Goal: Task Accomplishment & Management: Complete application form

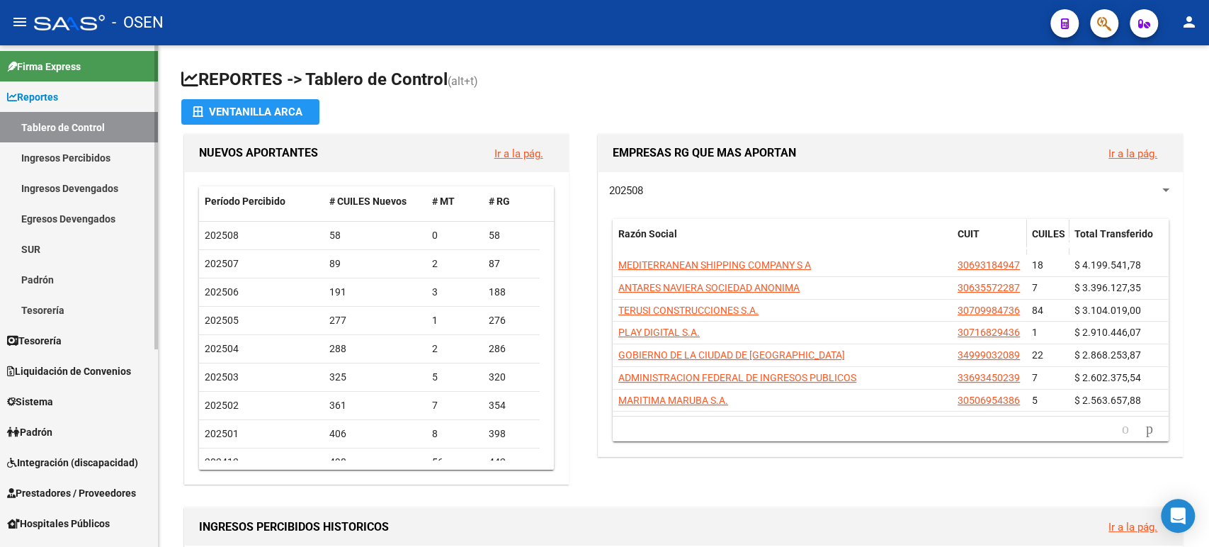
click at [75, 101] on link "Reportes" at bounding box center [79, 96] width 158 height 30
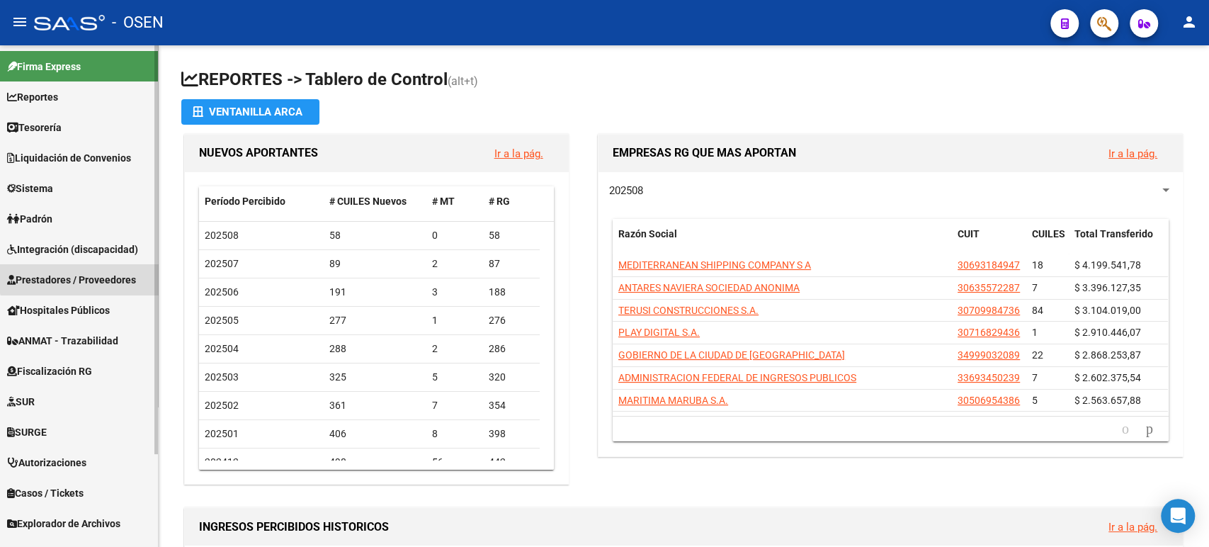
click at [84, 278] on span "Prestadores / Proveedores" at bounding box center [71, 280] width 129 height 16
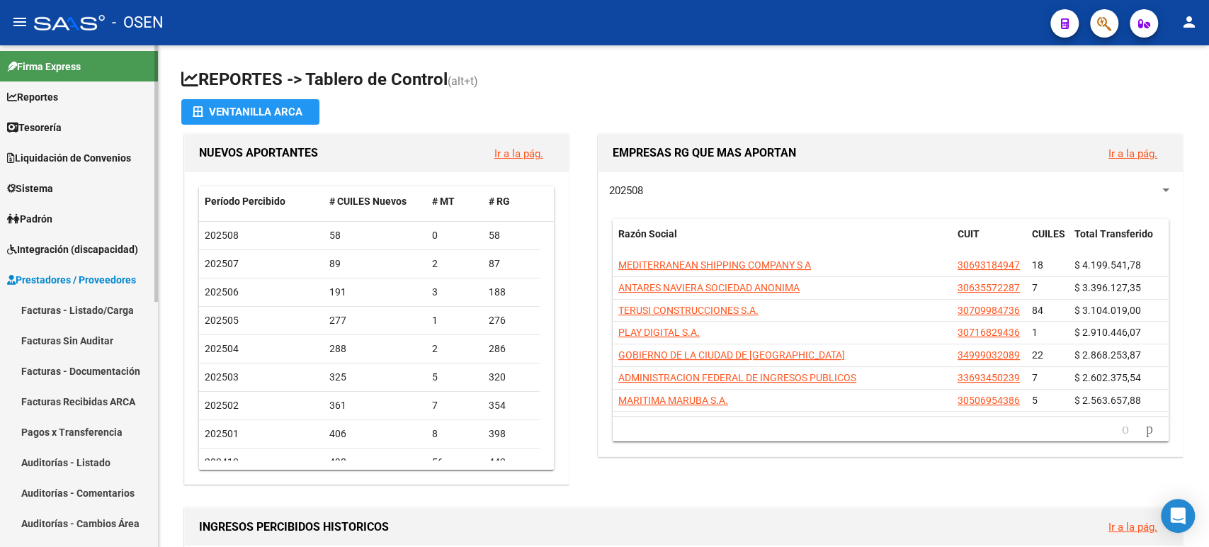
click at [100, 463] on link "Auditorías - Listado" at bounding box center [79, 462] width 158 height 30
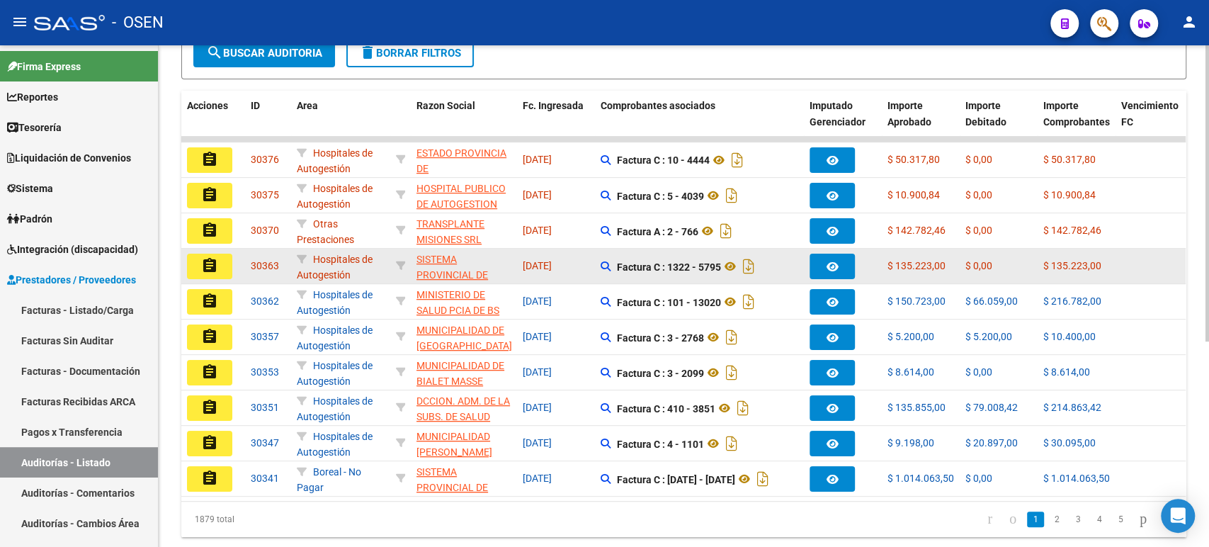
scroll to position [347, 0]
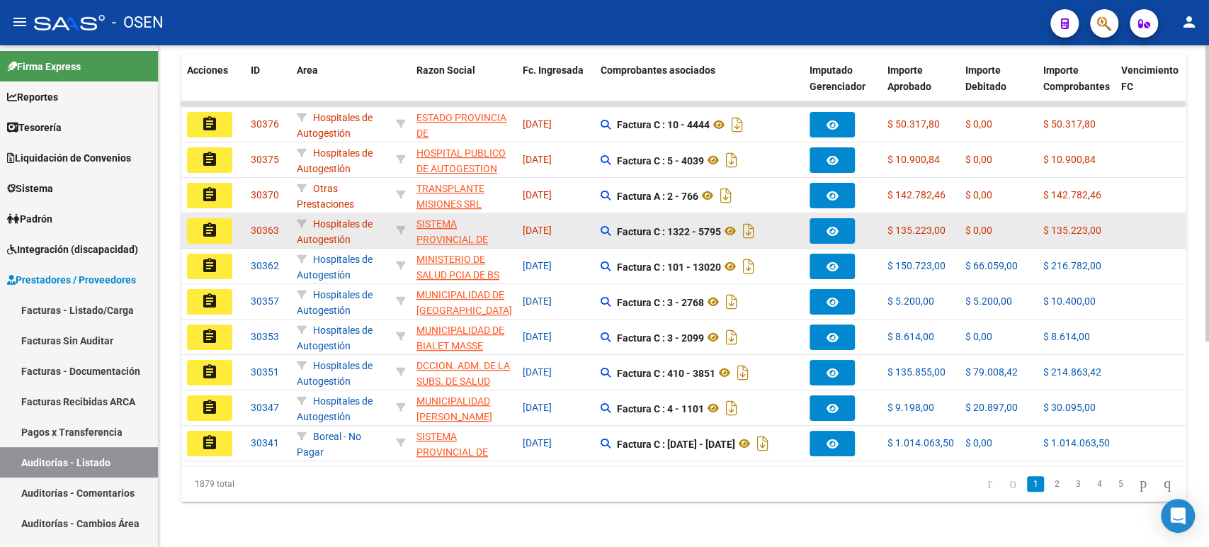
click at [203, 222] on mat-icon "assignment" at bounding box center [209, 230] width 17 height 17
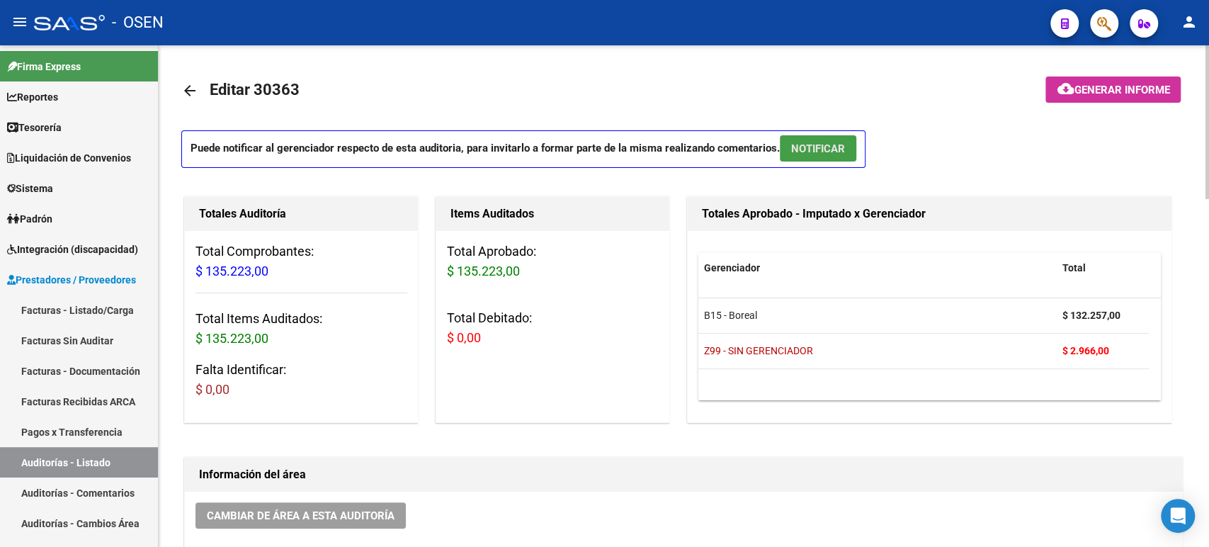
click at [834, 147] on span "NOTIFICAR" at bounding box center [818, 148] width 54 height 13
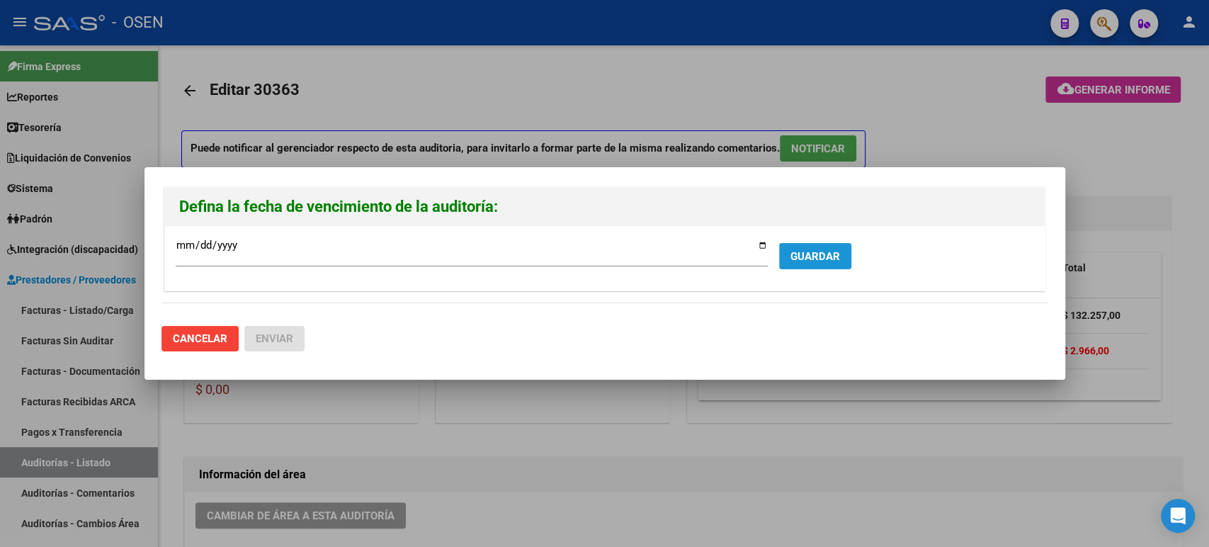
click at [816, 261] on span "GUARDAR" at bounding box center [816, 256] width 50 height 13
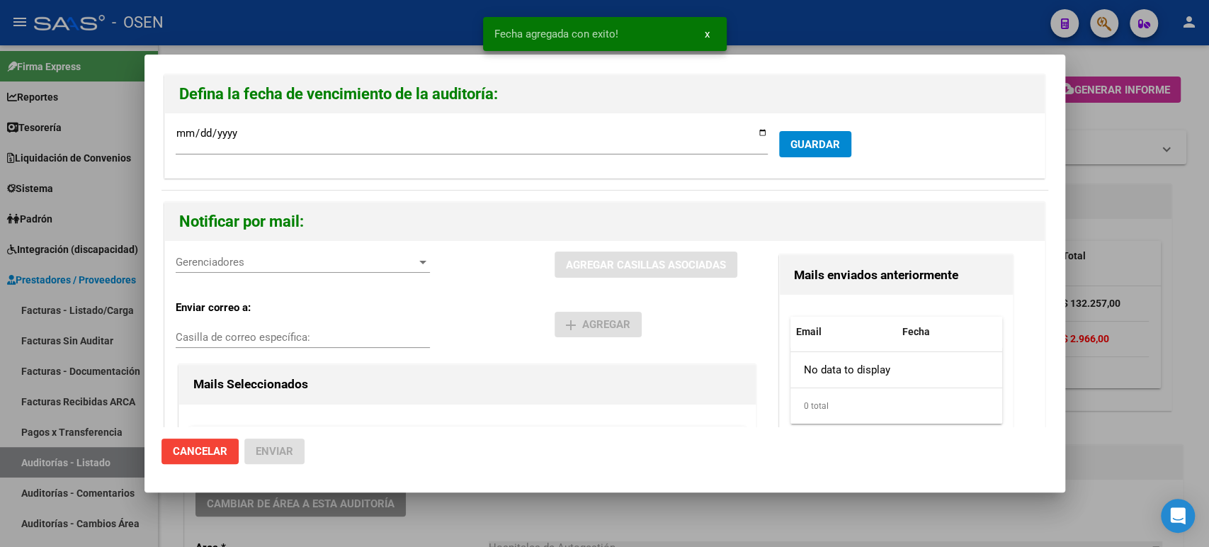
click at [242, 261] on span "Gerenciadores" at bounding box center [297, 262] width 242 height 13
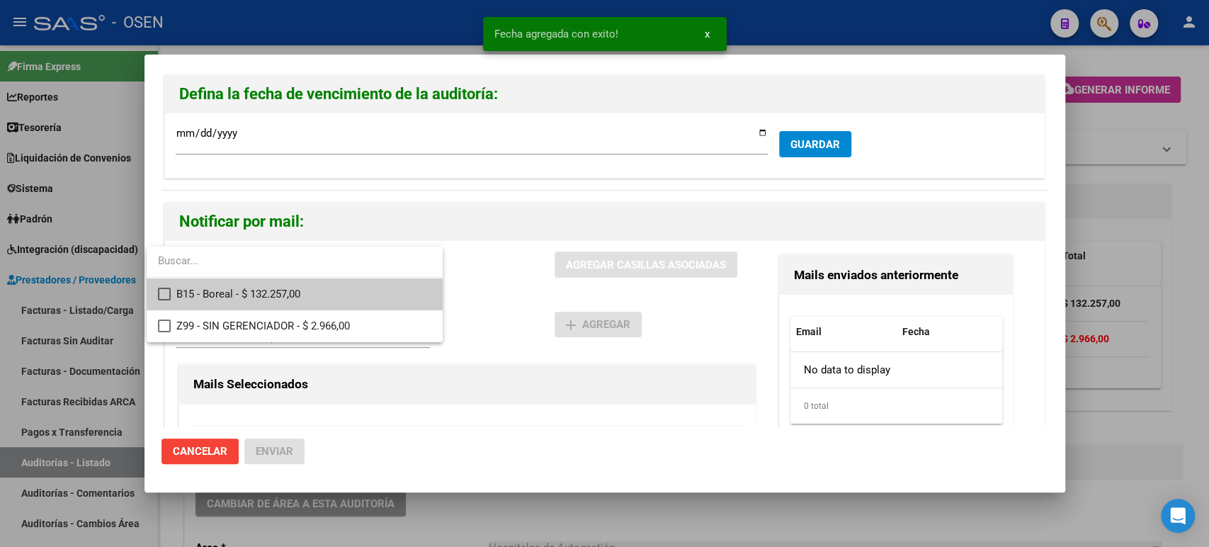
click at [261, 296] on span "B15 - Boreal - $ 132.257,00" at bounding box center [303, 294] width 255 height 32
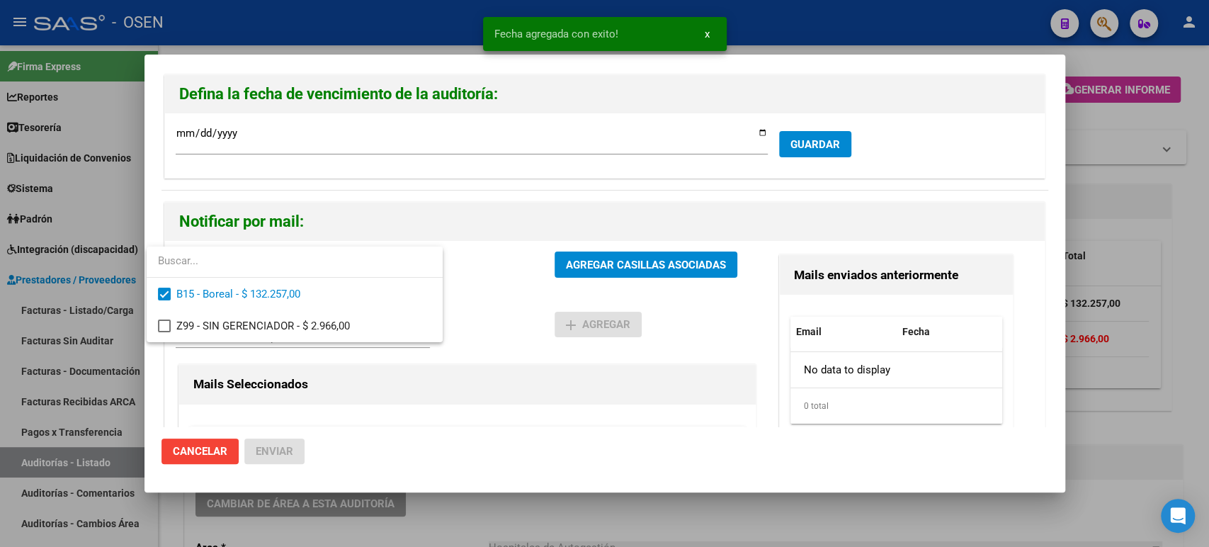
drag, startPoint x: 521, startPoint y: 336, endPoint x: 532, endPoint y: 310, distance: 28.6
click at [521, 335] on div at bounding box center [604, 273] width 1209 height 547
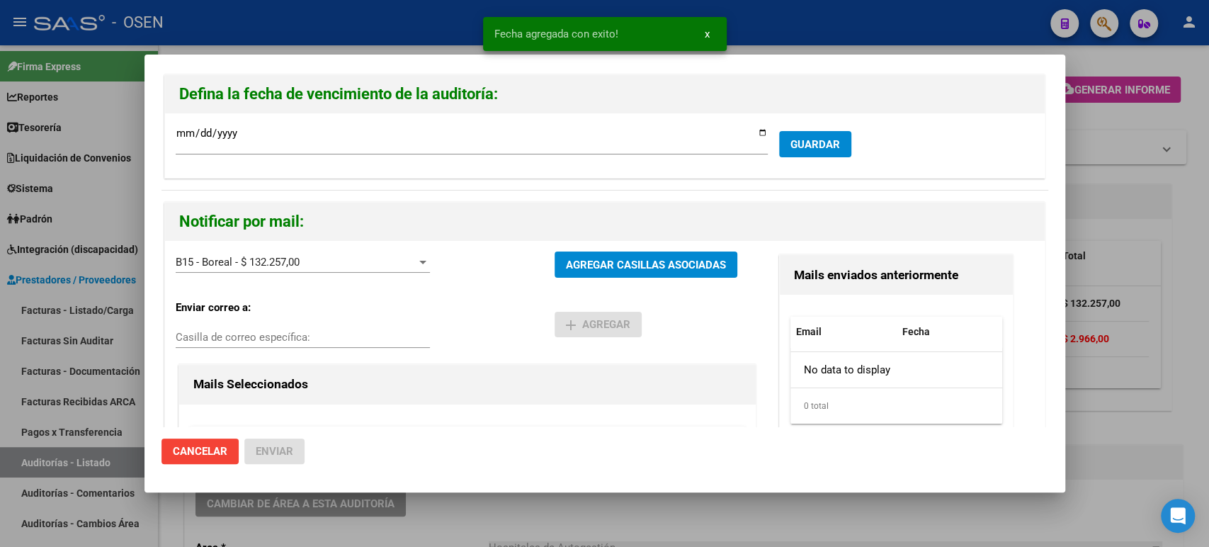
drag, startPoint x: 560, startPoint y: 276, endPoint x: 572, endPoint y: 271, distance: 13.0
click at [561, 276] on button "AGREGAR CASILLAS ASOCIADAS" at bounding box center [646, 264] width 183 height 26
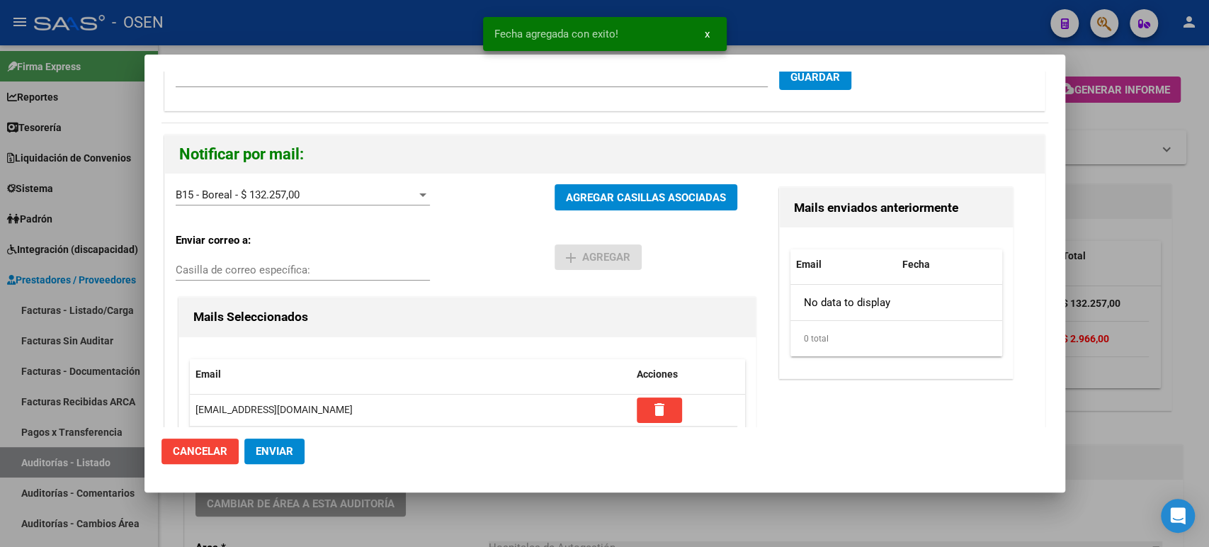
scroll to position [210, 0]
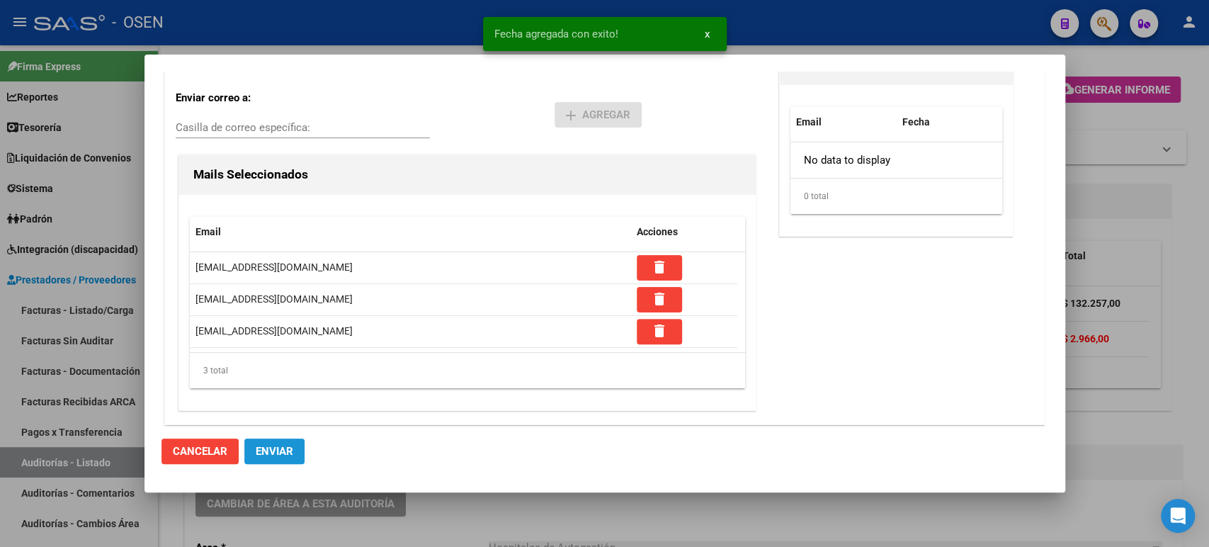
click at [294, 454] on button "Enviar" at bounding box center [274, 451] width 60 height 26
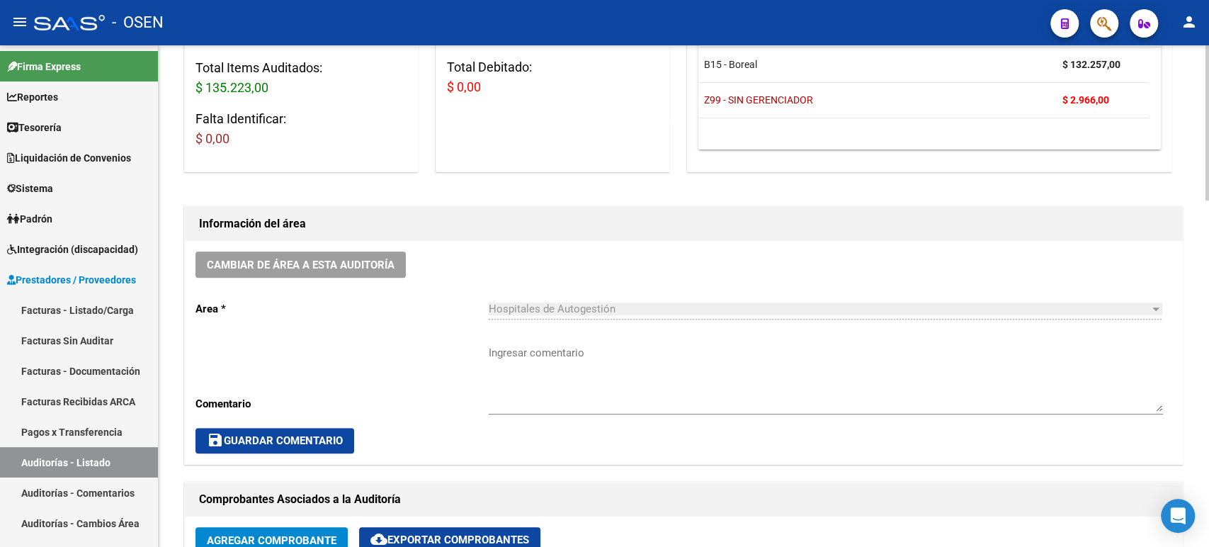
scroll to position [315, 0]
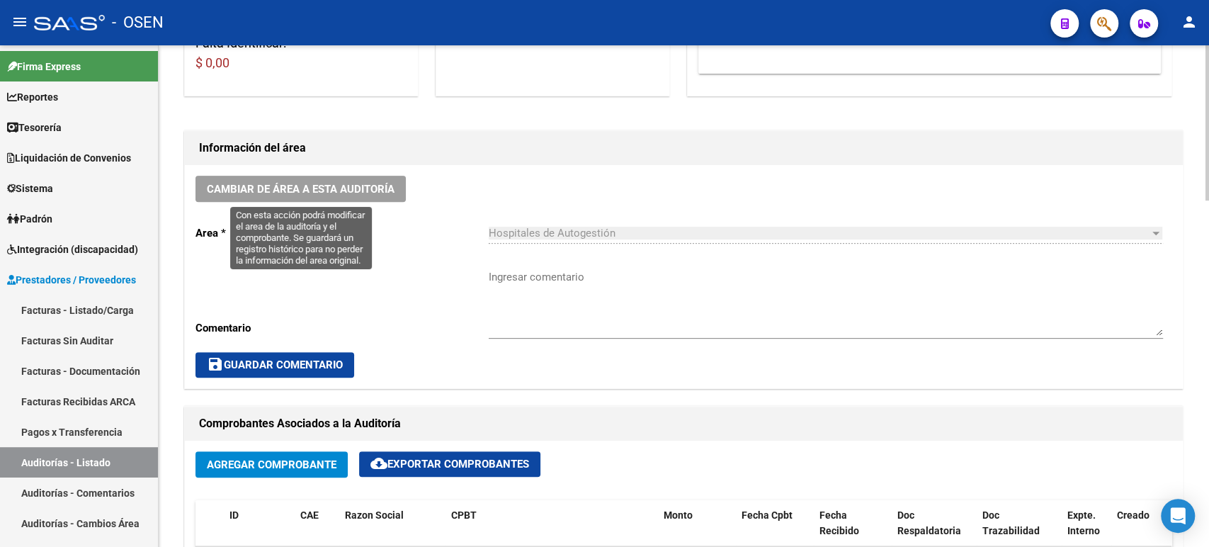
click at [391, 188] on span "Cambiar de área a esta auditoría" at bounding box center [301, 189] width 188 height 13
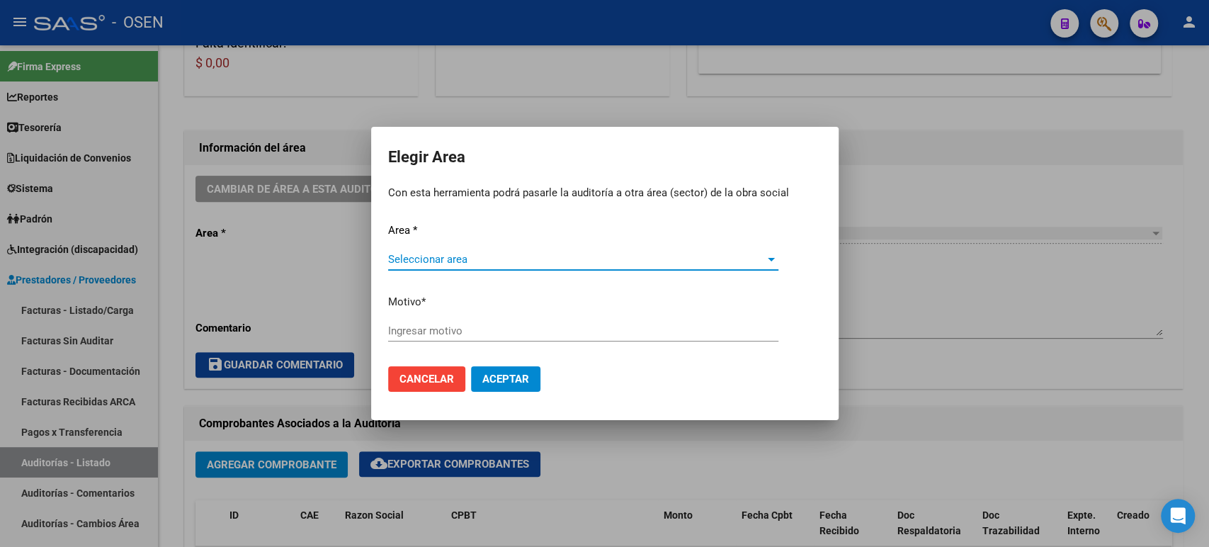
click at [534, 266] on div "Seleccionar area Seleccionar area" at bounding box center [583, 266] width 390 height 35
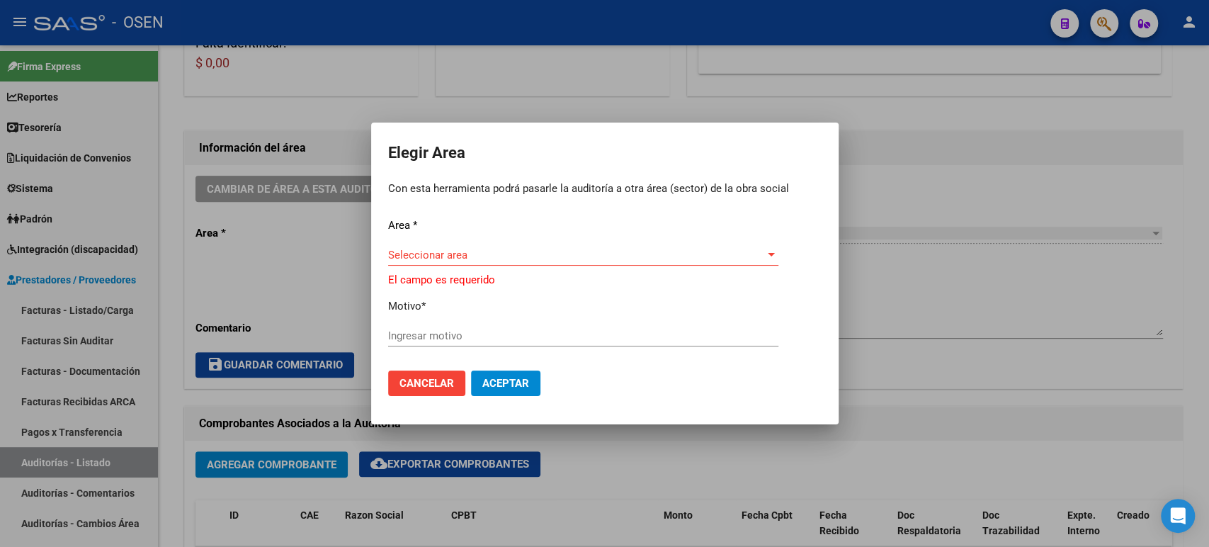
drag, startPoint x: 553, startPoint y: 237, endPoint x: 556, endPoint y: 259, distance: 22.8
click at [556, 259] on div "Area * Seleccionar area Seleccionar area El campo es requerido Motivo * Ingresa…" at bounding box center [605, 288] width 434 height 142
click at [556, 259] on span "Seleccionar area" at bounding box center [577, 255] width 378 height 13
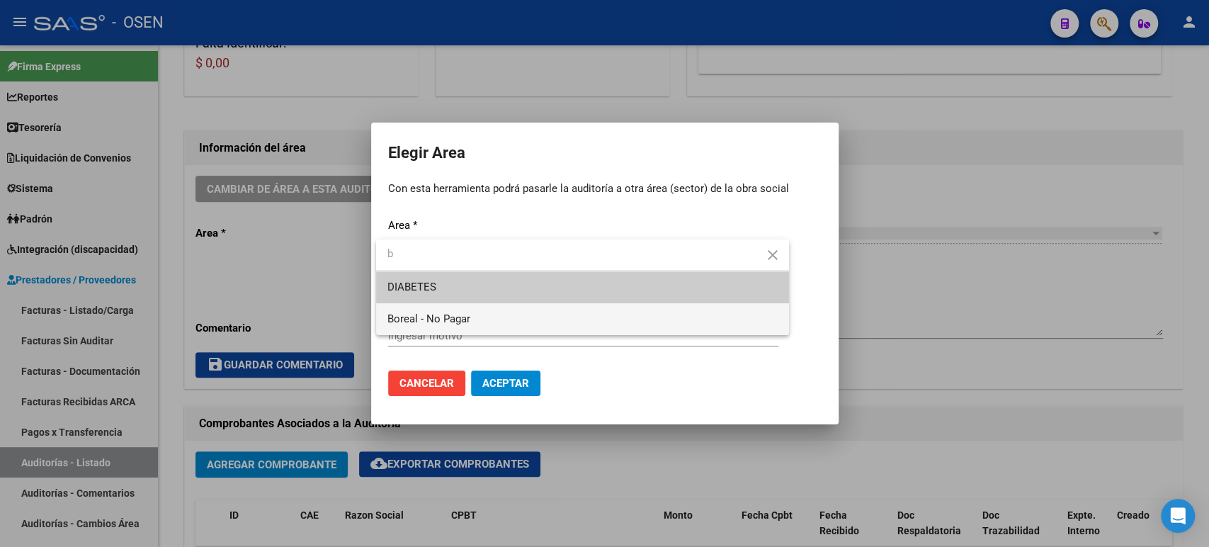
type input "b"
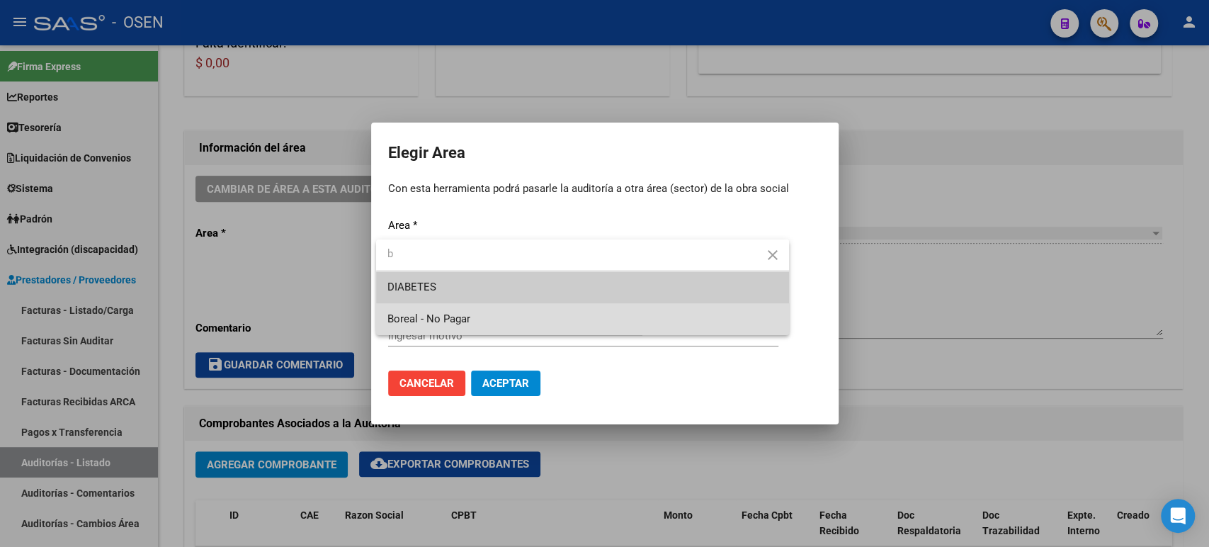
click at [536, 312] on span "Boreal - No Pagar" at bounding box center [582, 319] width 390 height 32
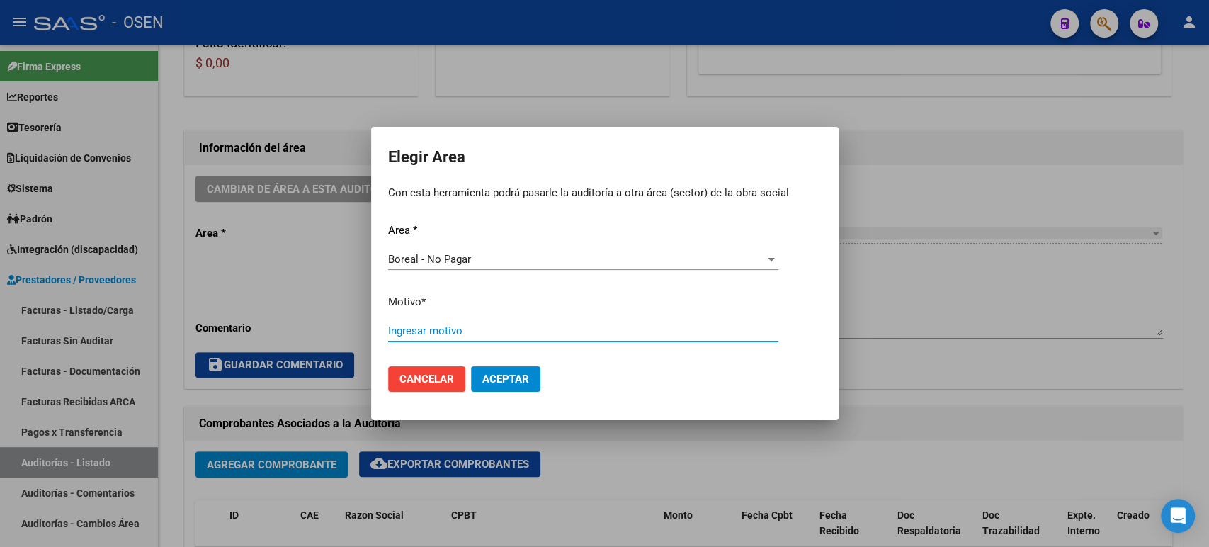
click at [538, 332] on input "Ingresar motivo" at bounding box center [583, 330] width 390 height 13
type input "af. boreal"
click at [484, 366] on mat-dialog-actions "Cancelar Aceptar" at bounding box center [605, 379] width 434 height 48
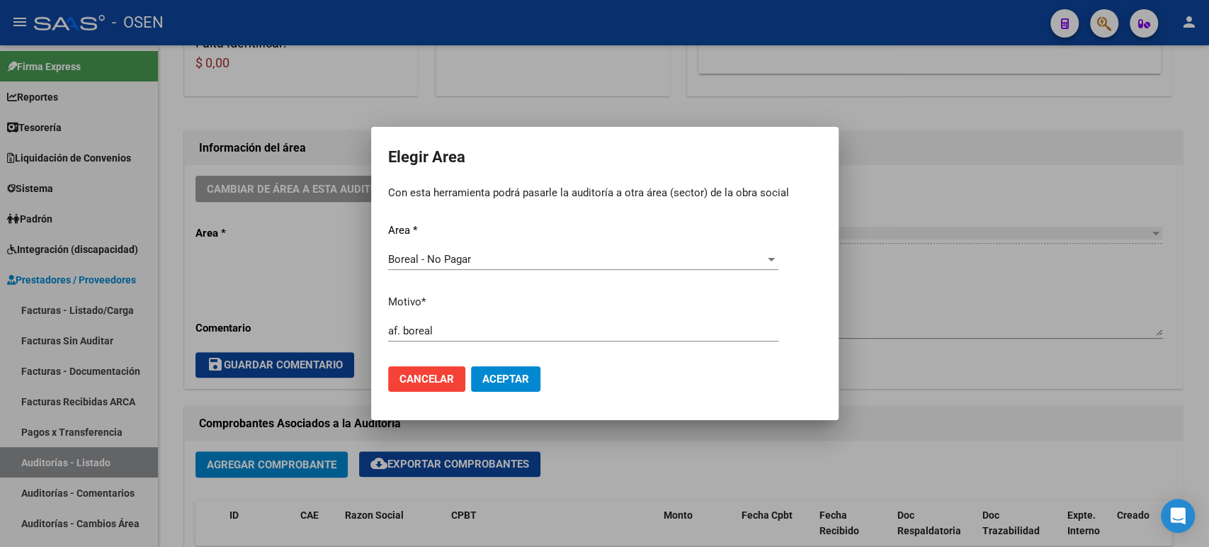
click at [490, 384] on span "Aceptar" at bounding box center [505, 379] width 47 height 13
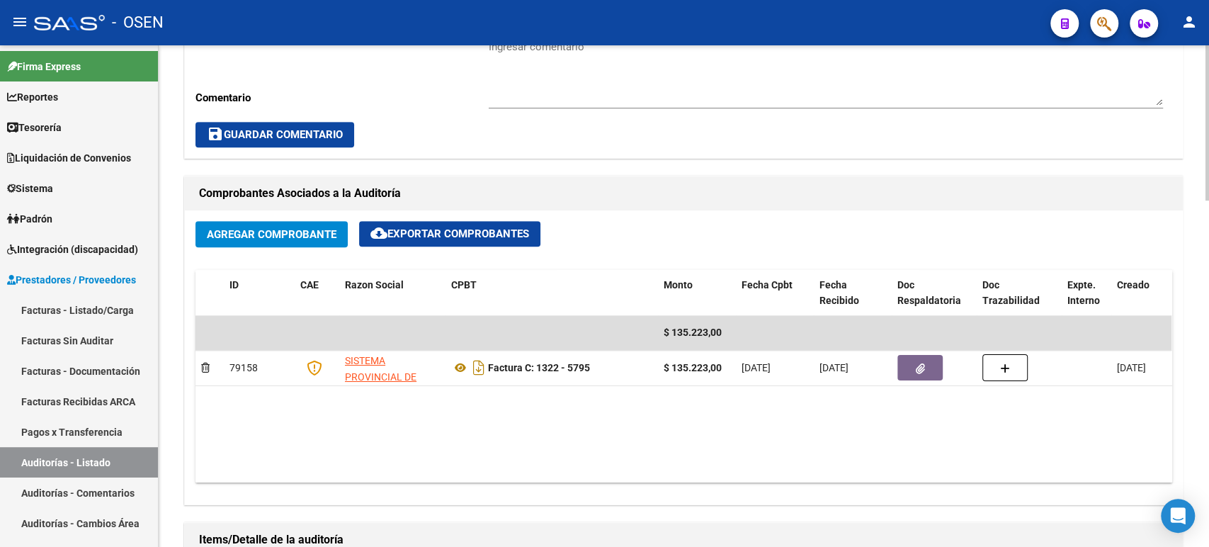
scroll to position [550, 0]
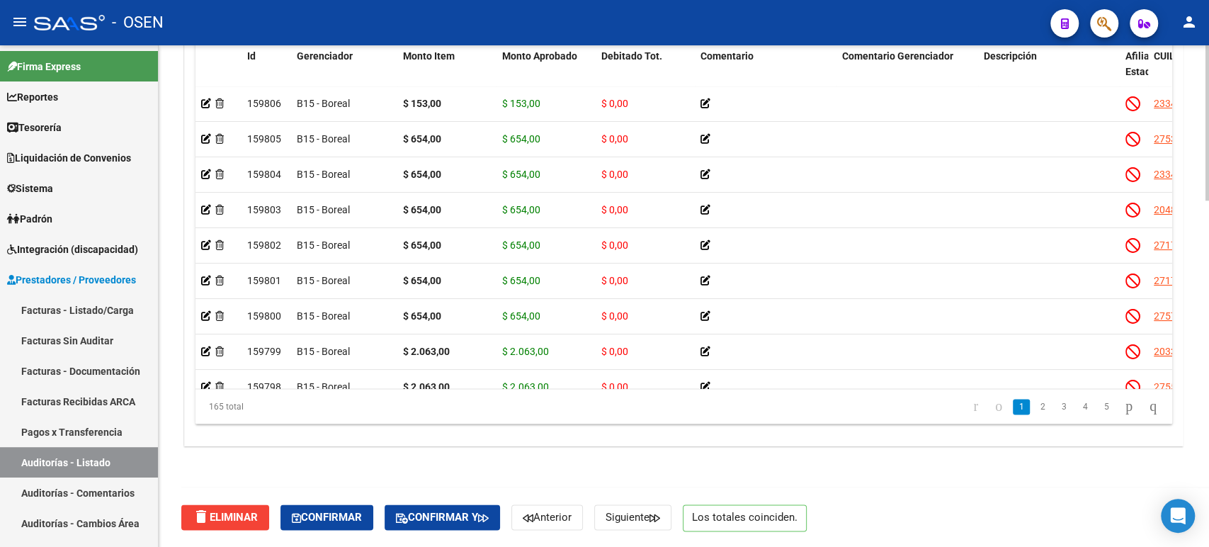
drag, startPoint x: 329, startPoint y: 519, endPoint x: 361, endPoint y: 489, distance: 44.6
click at [329, 519] on span "Confirmar" at bounding box center [327, 517] width 70 height 13
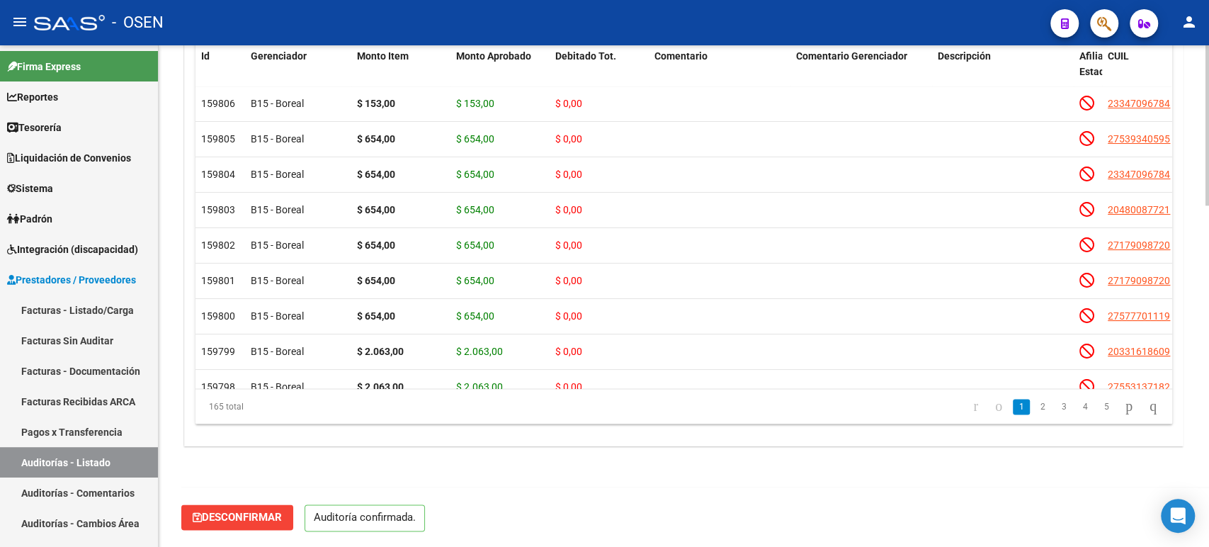
scroll to position [1070, 0]
type input "202508"
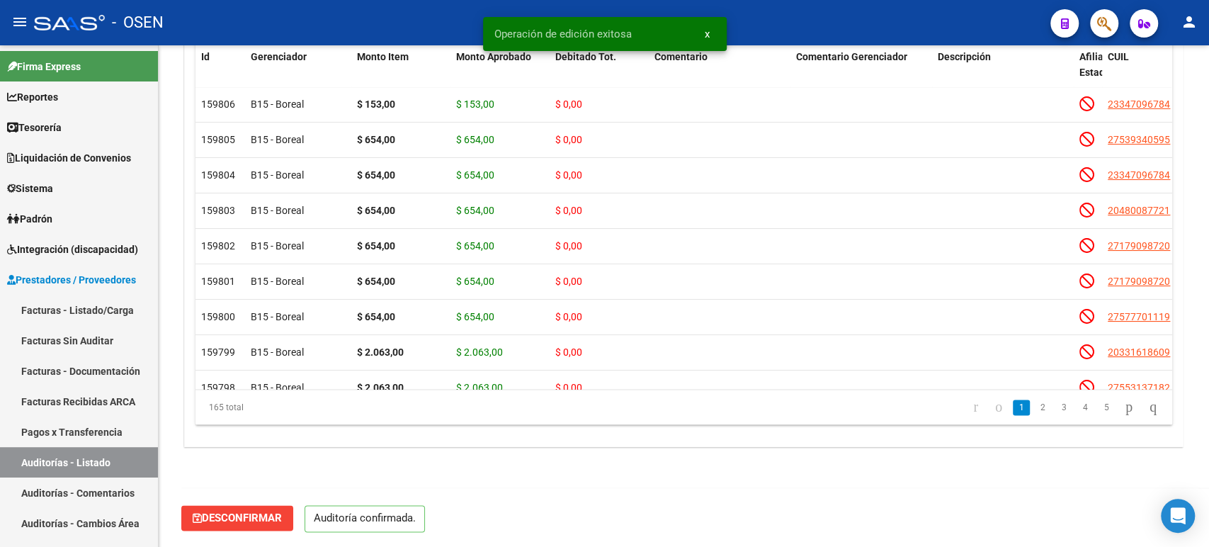
click at [1096, 19] on button "button" at bounding box center [1104, 23] width 28 height 28
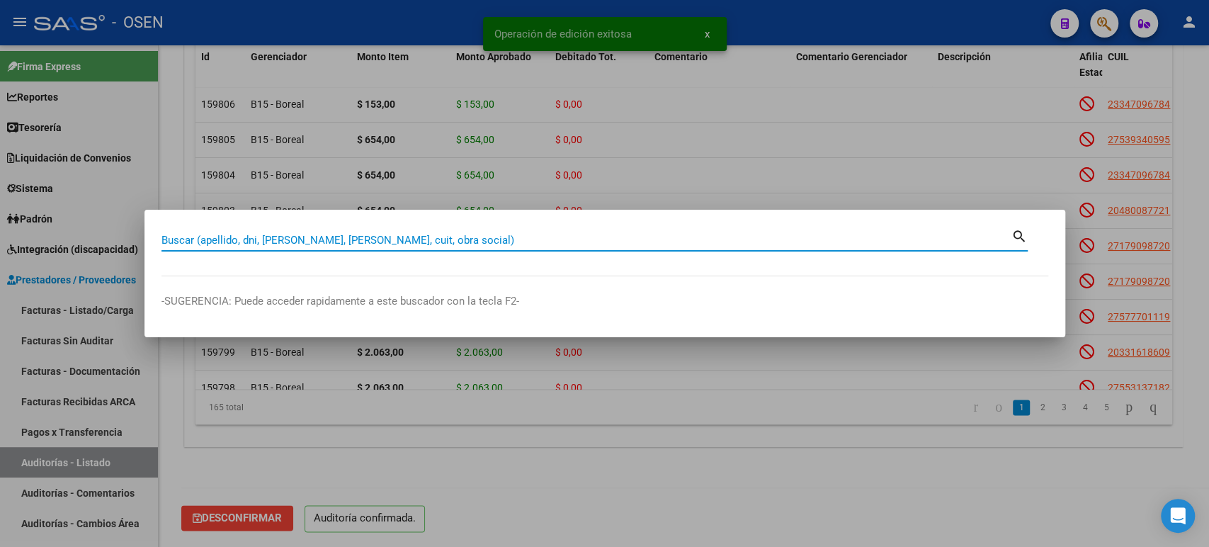
paste input "46292732"
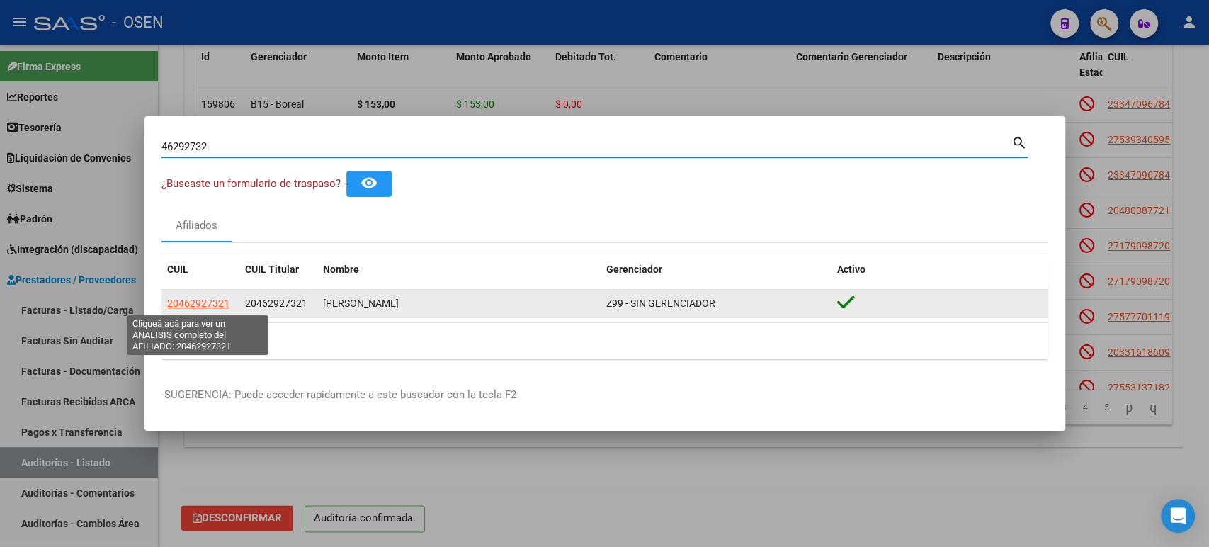
click at [203, 298] on span "20462927321" at bounding box center [198, 303] width 62 height 11
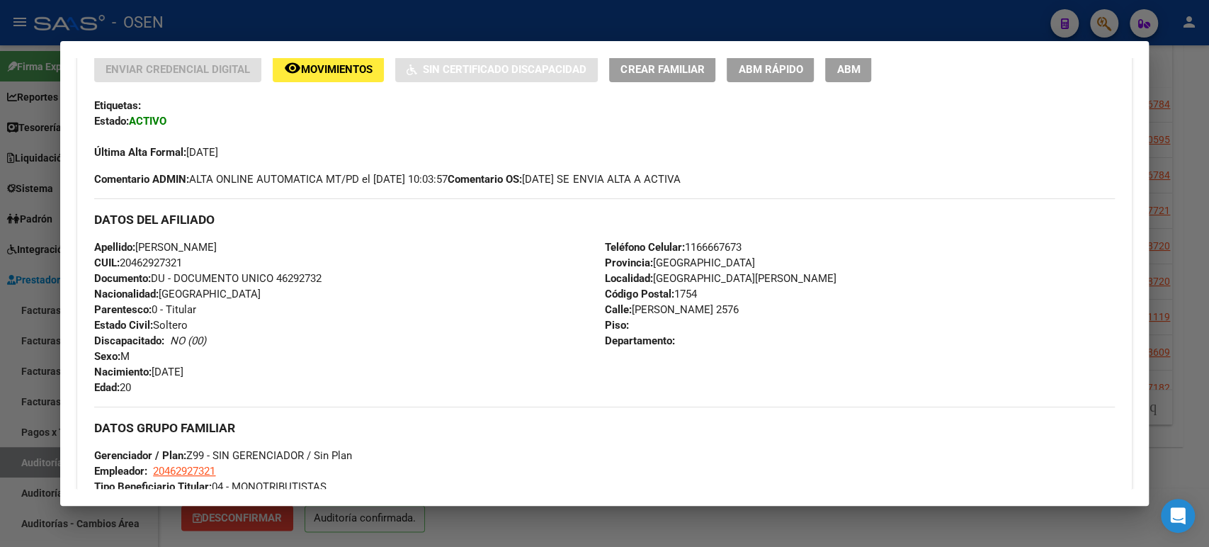
scroll to position [315, 0]
drag, startPoint x: 556, startPoint y: 177, endPoint x: 718, endPoint y: 175, distance: 162.2
click at [680, 175] on span "Comentario OS: 05/03/2025 SE ENVIA ALTA A ACTIVA" at bounding box center [564, 179] width 232 height 16
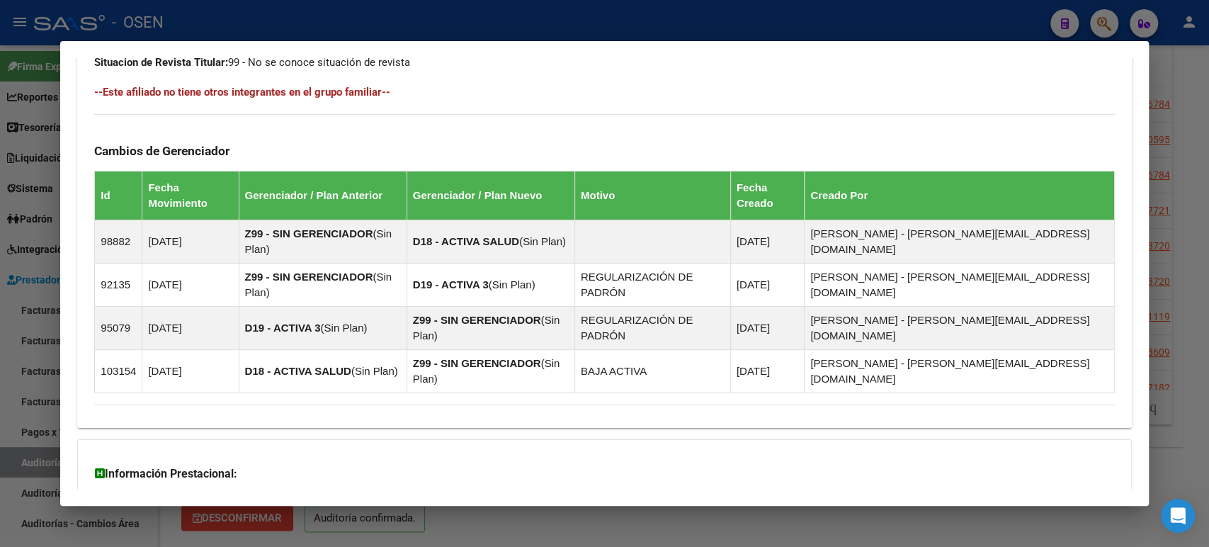
scroll to position [799, 0]
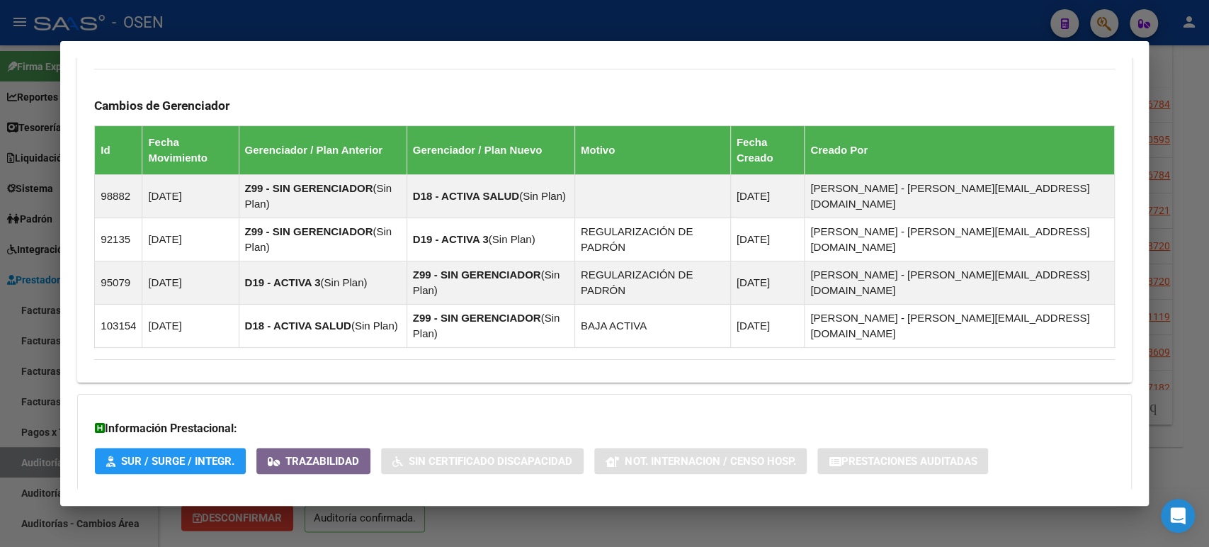
click at [638, 511] on mat-panel-title "Aportes y Contribuciones del Afiliado: 20462927321" at bounding box center [595, 519] width 1003 height 17
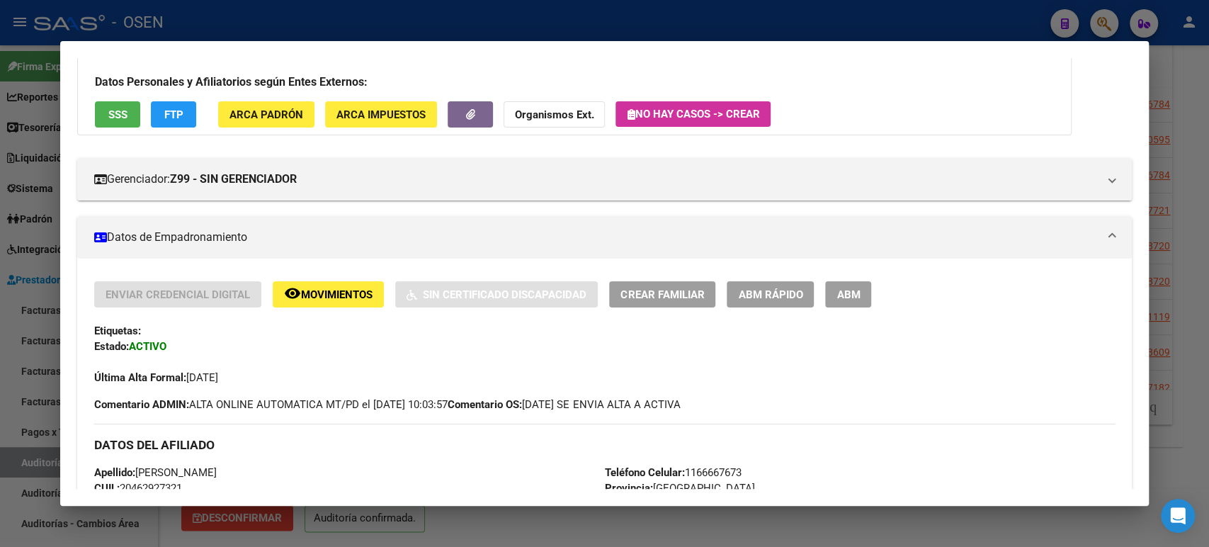
scroll to position [0, 0]
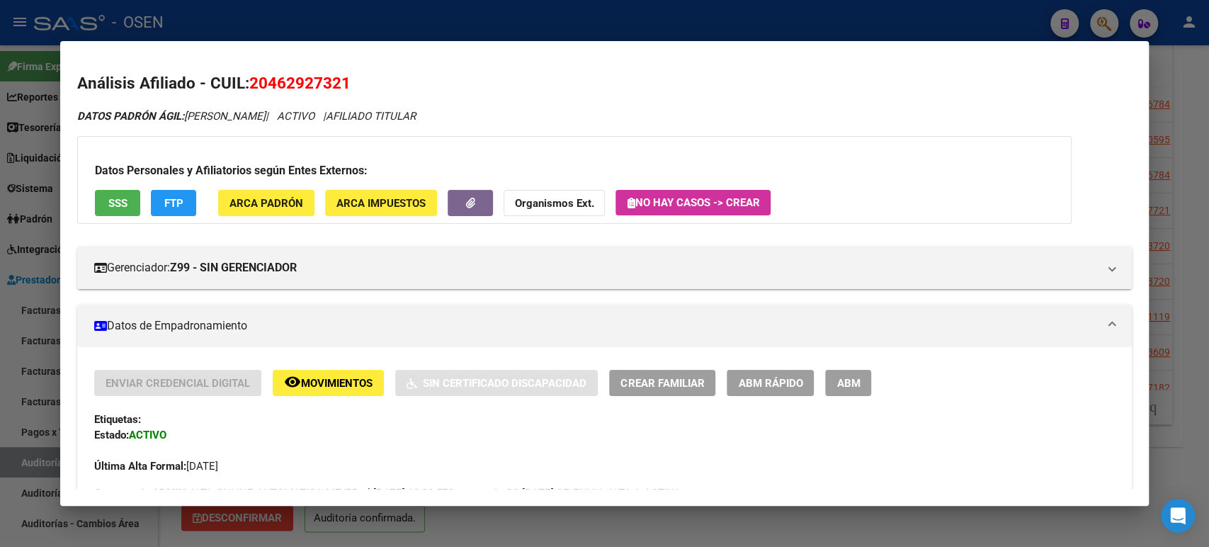
click at [590, 28] on div at bounding box center [604, 273] width 1209 height 547
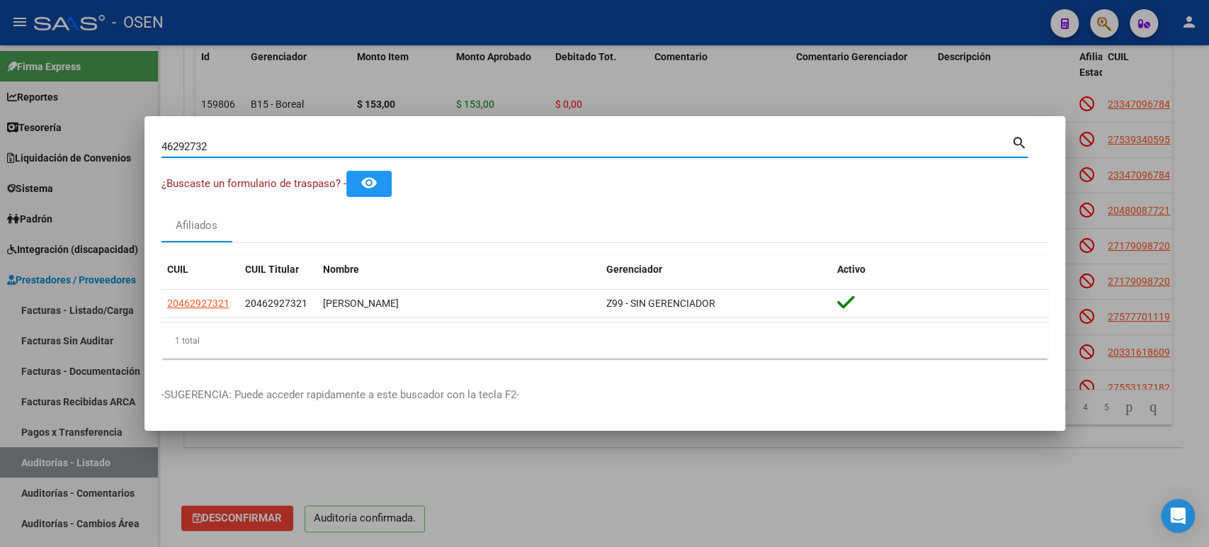
drag, startPoint x: 215, startPoint y: 152, endPoint x: 0, endPoint y: 66, distance: 231.8
click at [0, 164] on div "46292732 Buscar (apellido, dni, cuil, nro traspaso, cuit, obra social) search ¿…" at bounding box center [604, 273] width 1209 height 547
paste input "35333146"
type input "35333146"
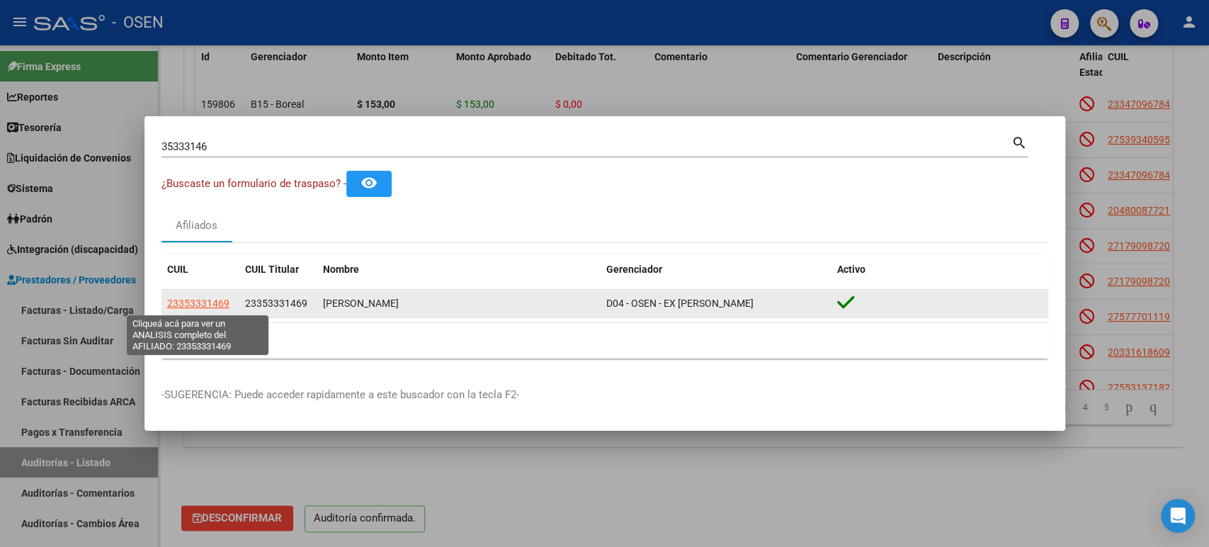
click at [205, 303] on span "23353331469" at bounding box center [198, 303] width 62 height 11
type textarea "23353331469"
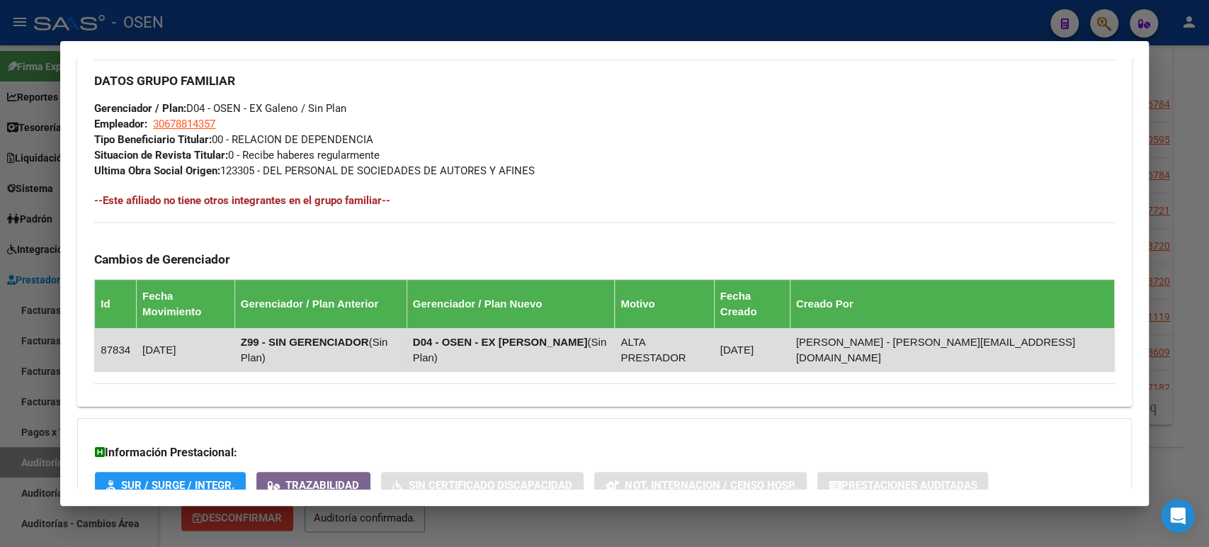
scroll to position [748, 0]
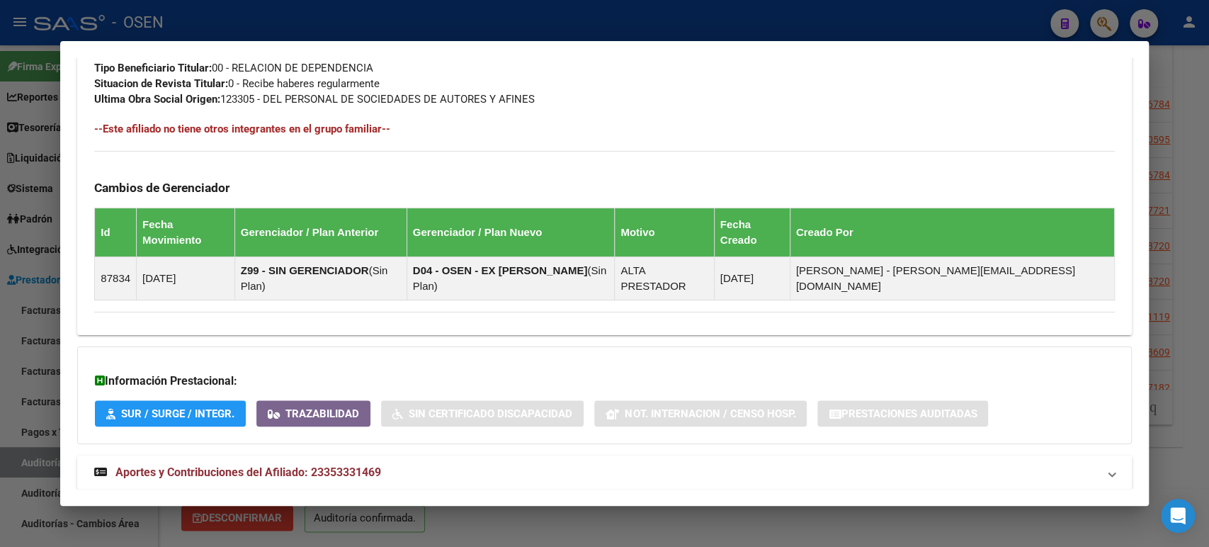
click at [951, 464] on mat-panel-title "Aportes y Contribuciones del Afiliado: 23353331469" at bounding box center [595, 472] width 1003 height 17
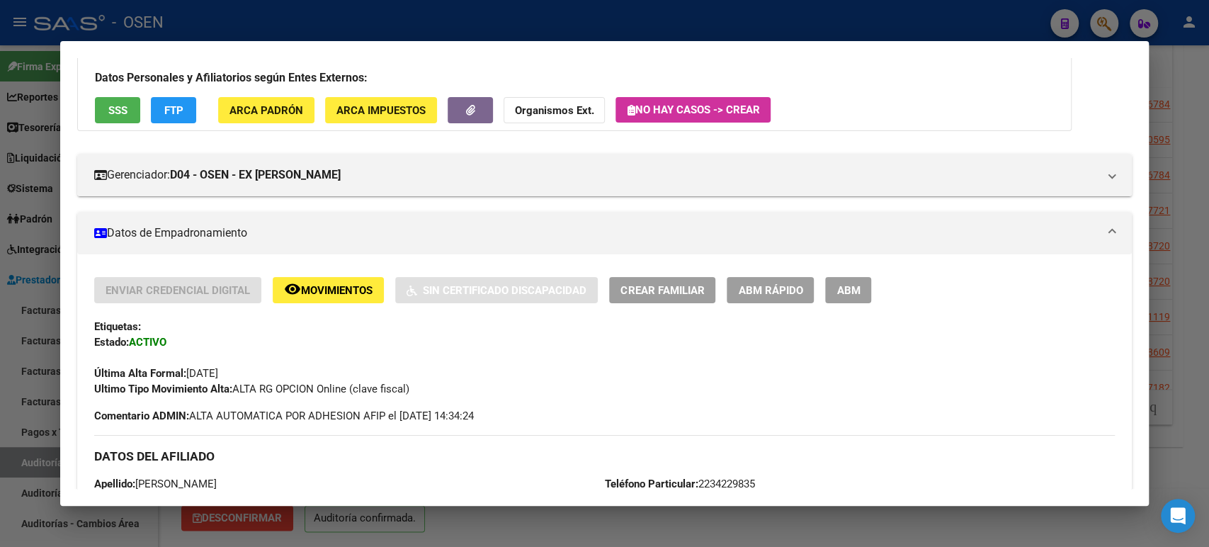
scroll to position [0, 0]
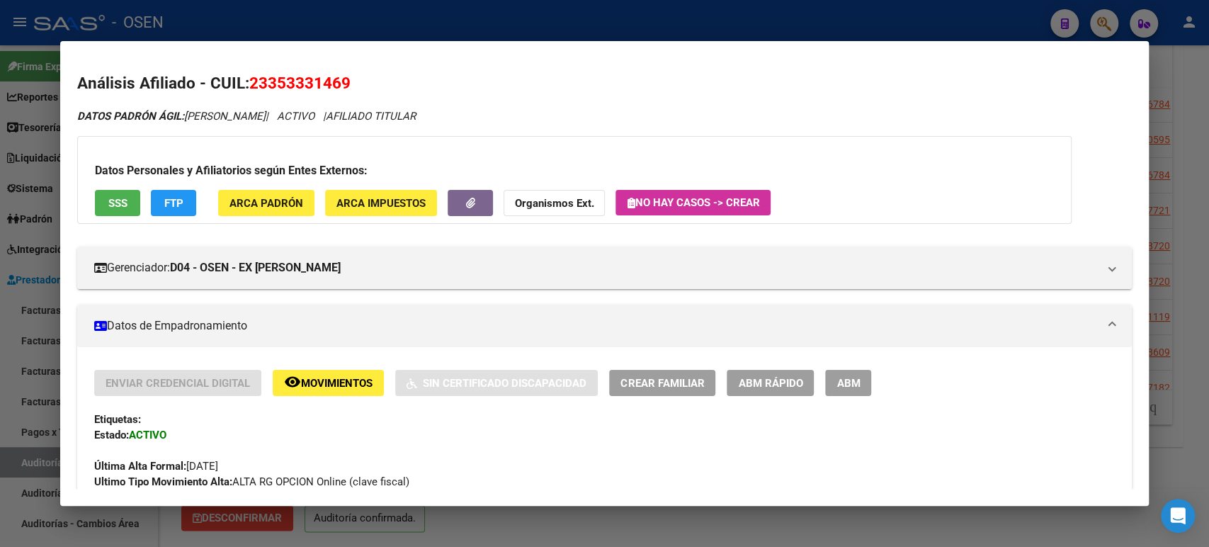
click at [238, 21] on div at bounding box center [604, 273] width 1209 height 547
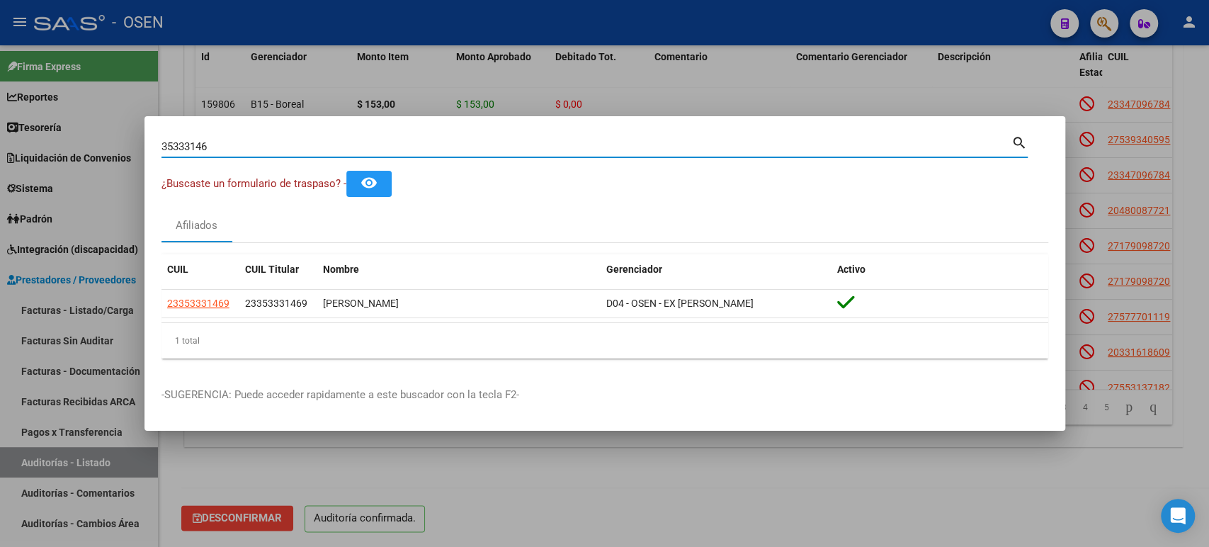
drag, startPoint x: 277, startPoint y: 152, endPoint x: 0, endPoint y: 64, distance: 290.6
click at [0, 79] on div "35333146 Buscar (apellido, dni, cuil, nro traspaso, cuit, obra social) search ¿…" at bounding box center [604, 273] width 1209 height 547
paste input "20456218"
type input "20456218"
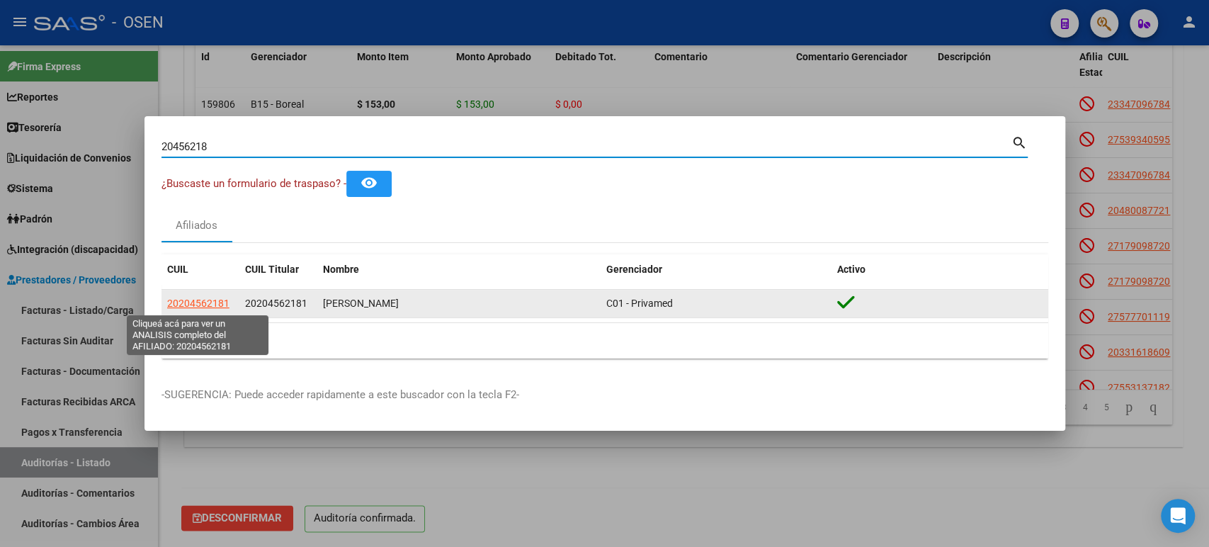
click at [185, 298] on span "20204562181" at bounding box center [198, 303] width 62 height 11
type textarea "20204562181"
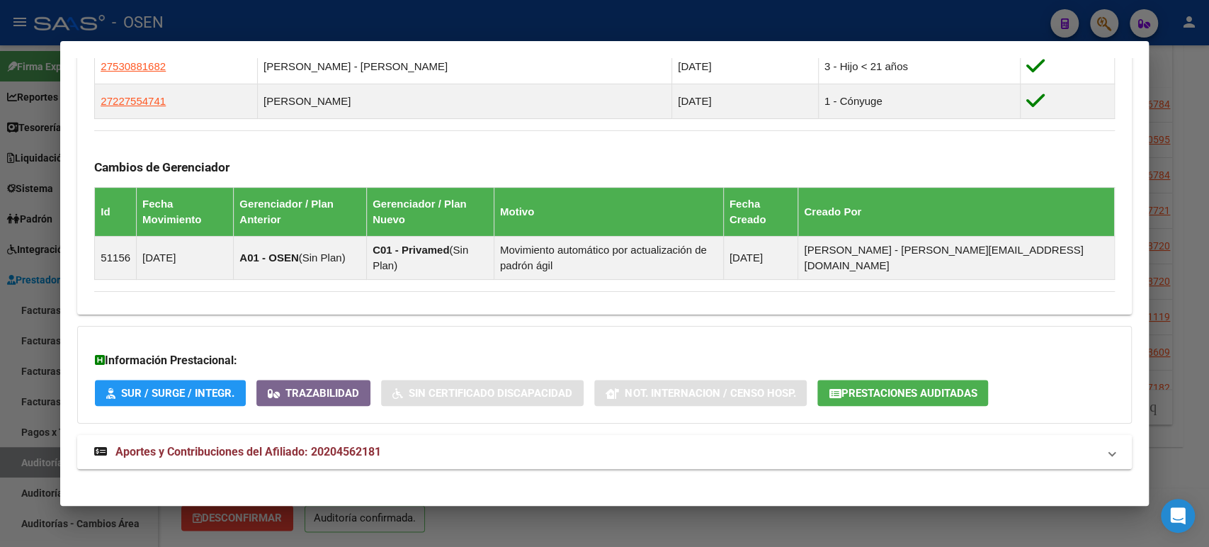
scroll to position [895, 0]
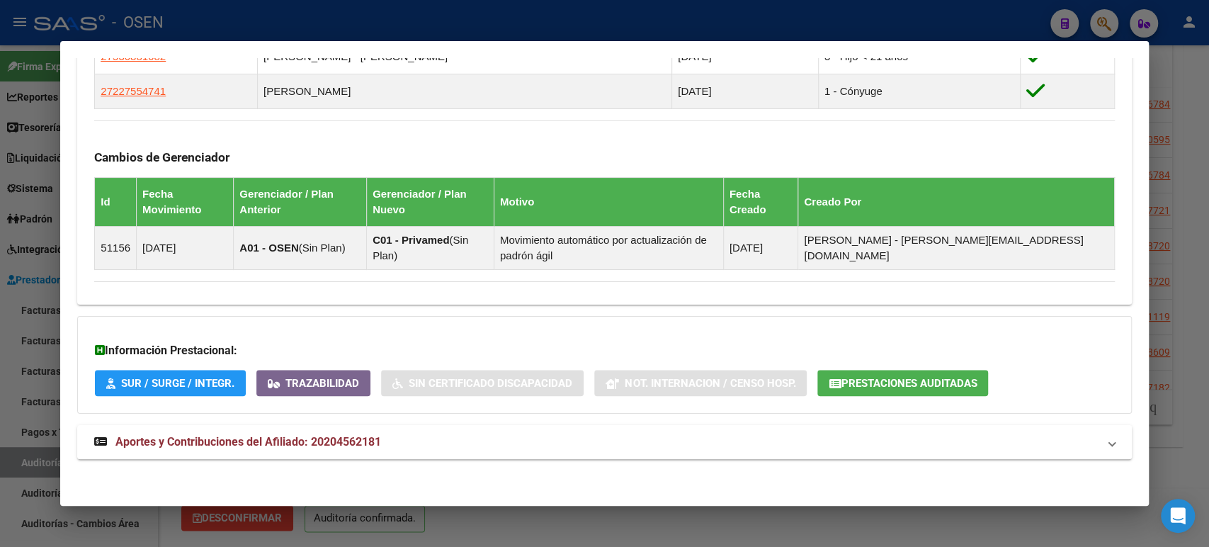
click at [464, 436] on mat-panel-title "Aportes y Contribuciones del Afiliado: 20204562181" at bounding box center [595, 442] width 1003 height 17
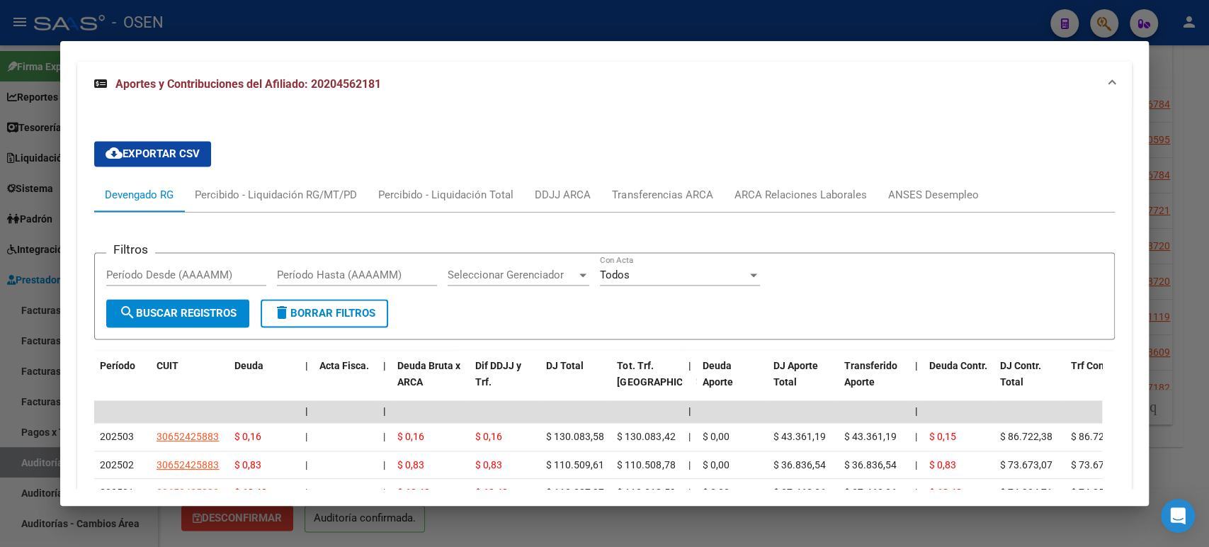
scroll to position [1589, 0]
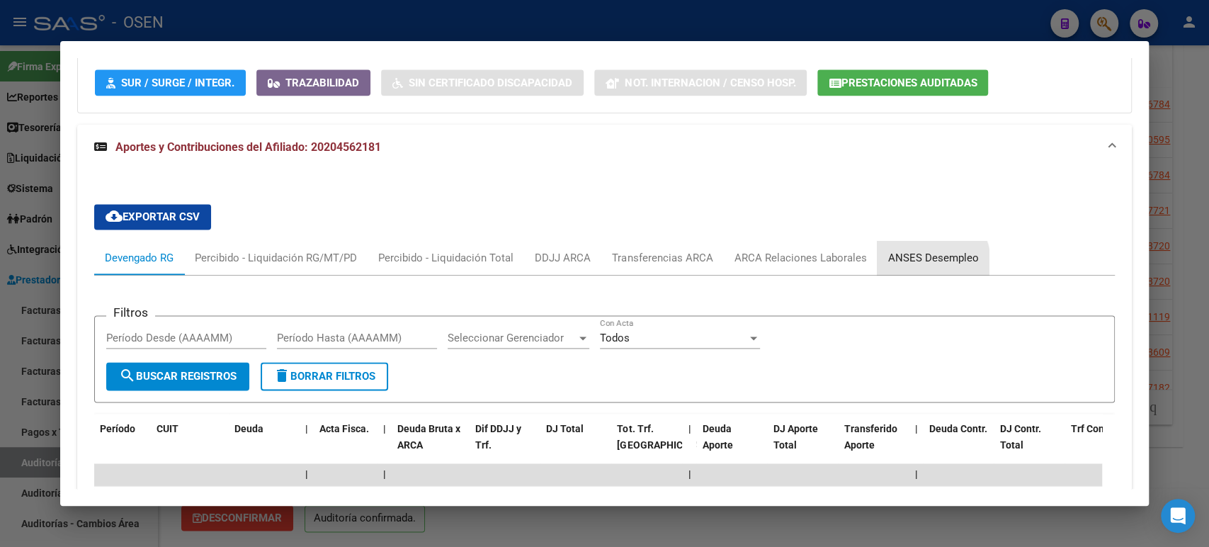
click at [924, 260] on div "ANSES Desempleo" at bounding box center [933, 258] width 91 height 16
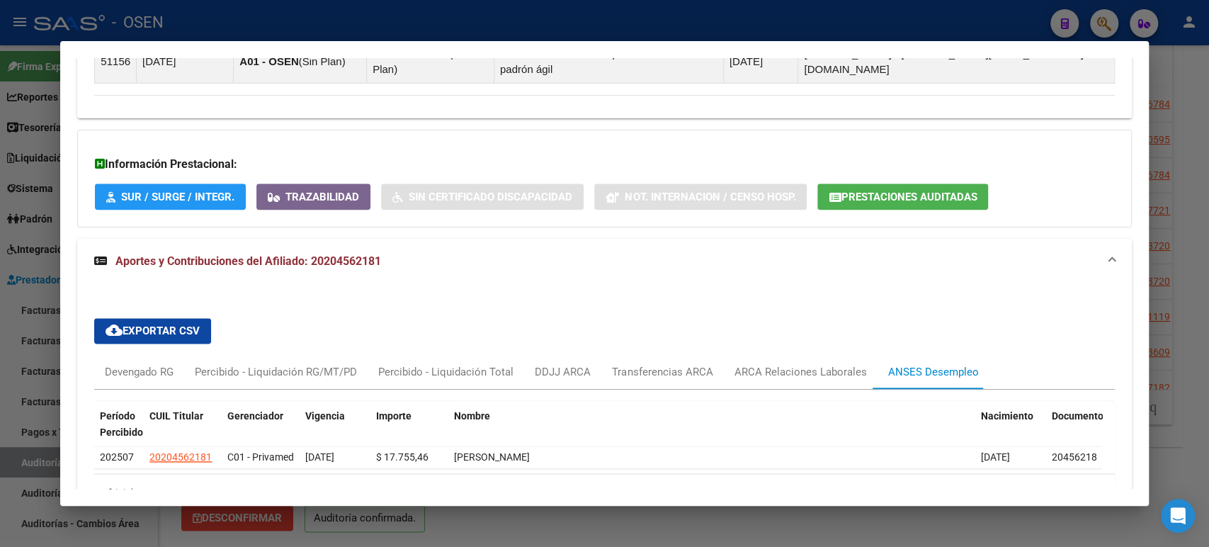
scroll to position [1179, 0]
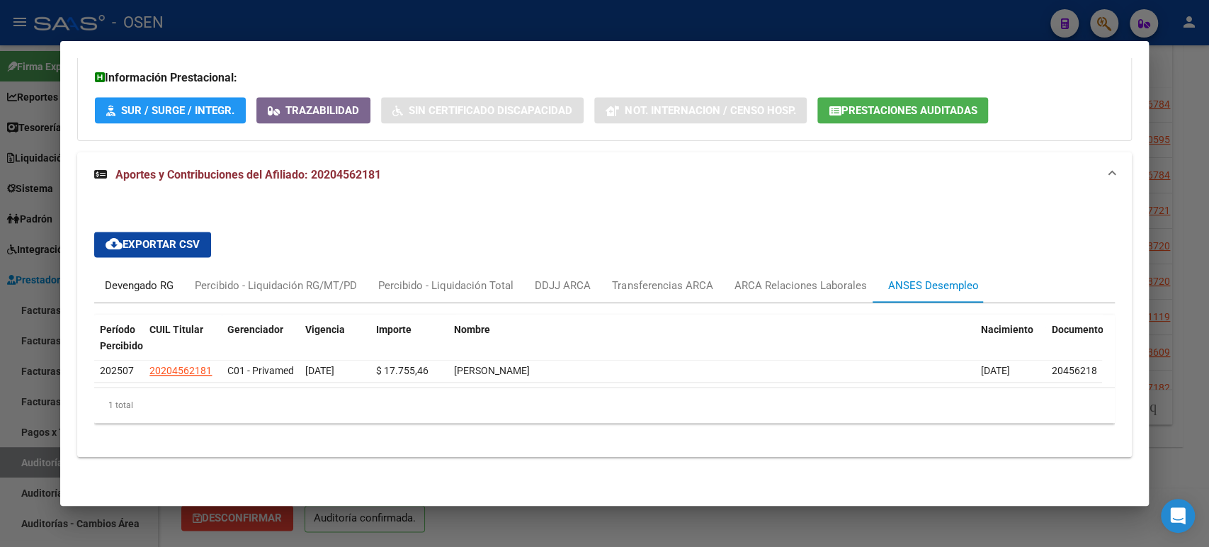
click at [149, 279] on div "Devengado RG" at bounding box center [139, 286] width 69 height 16
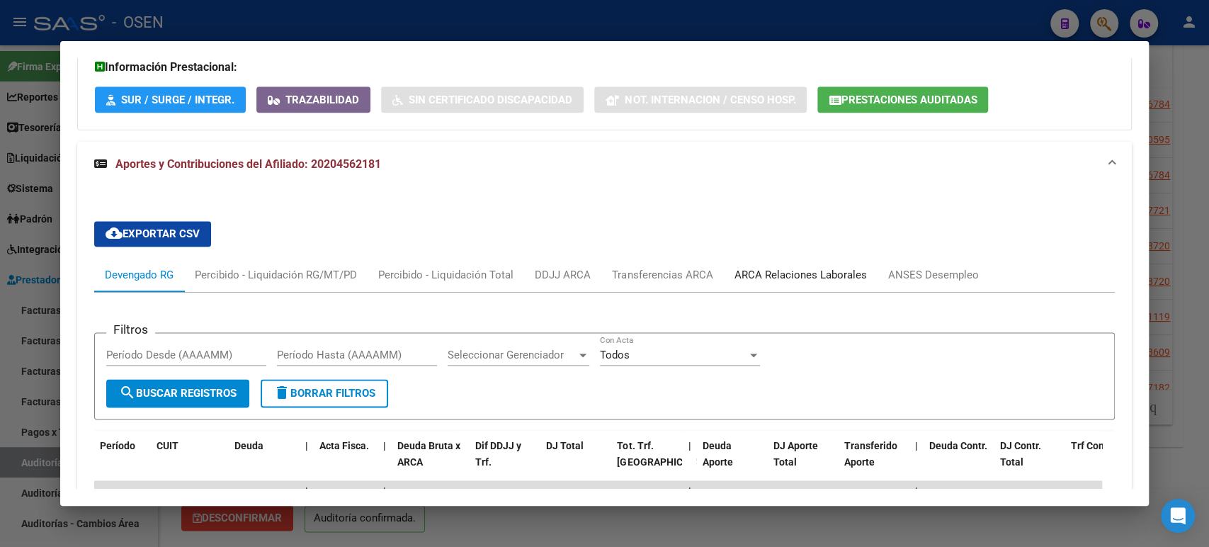
click at [759, 282] on div "ARCA Relaciones Laborales" at bounding box center [800, 275] width 154 height 34
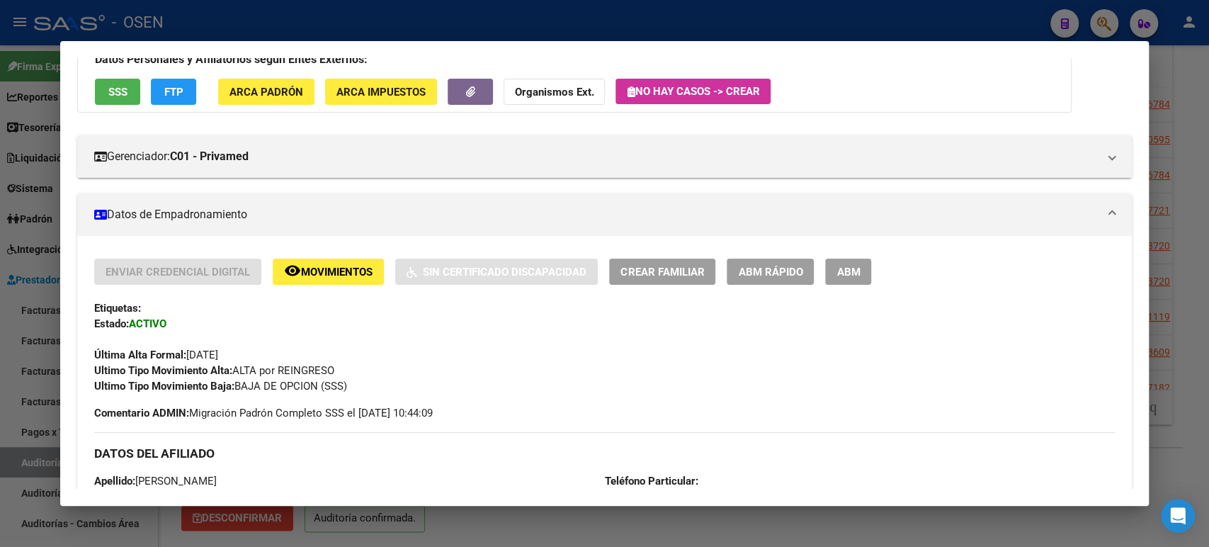
scroll to position [0, 0]
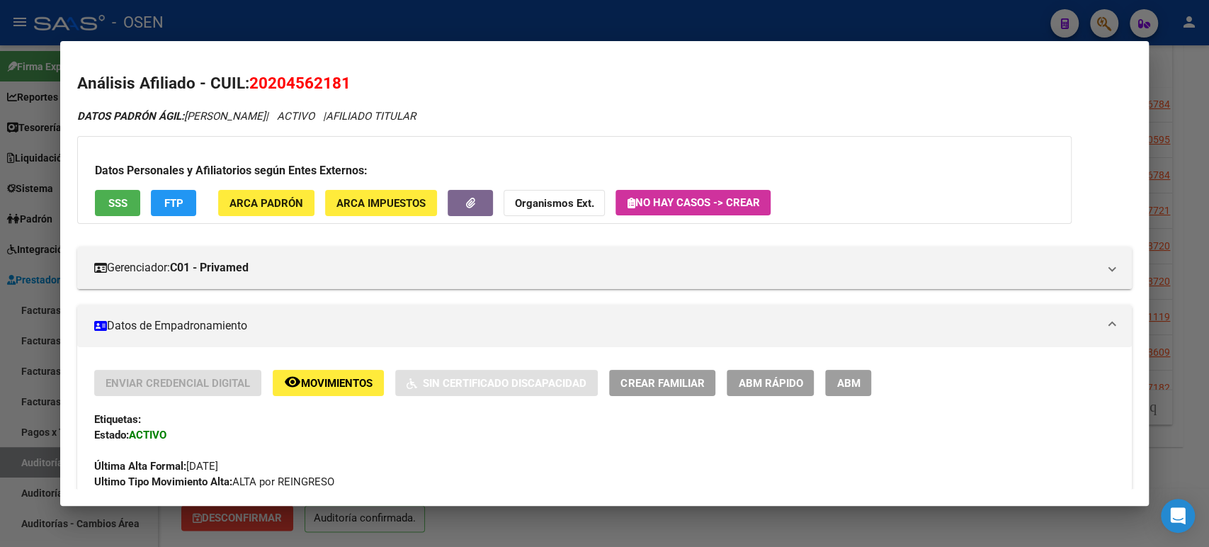
click at [373, 24] on div at bounding box center [604, 273] width 1209 height 547
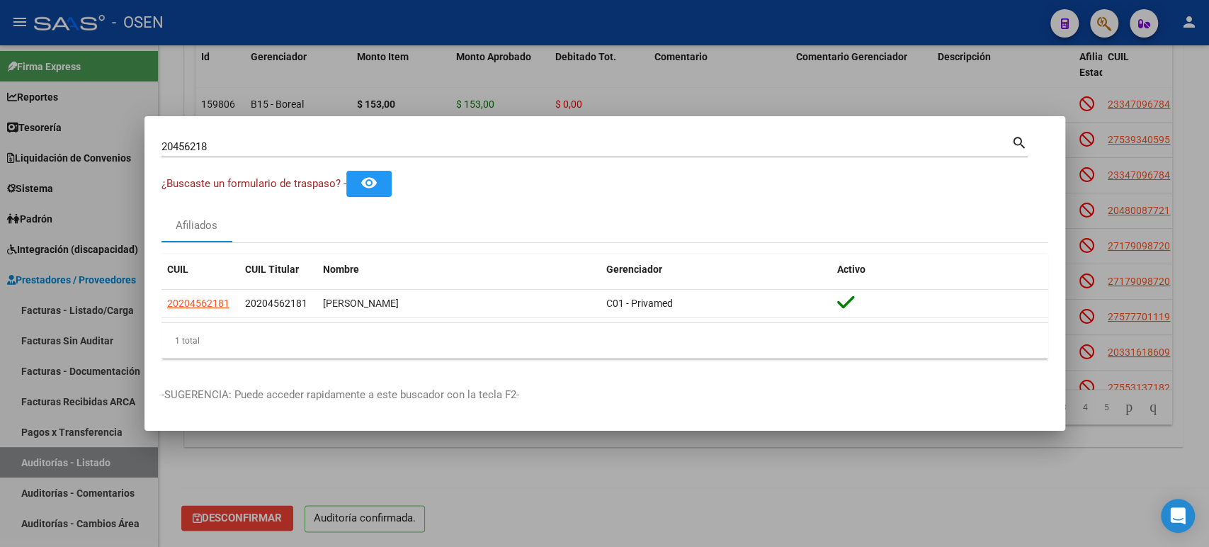
click at [574, 53] on div at bounding box center [604, 273] width 1209 height 547
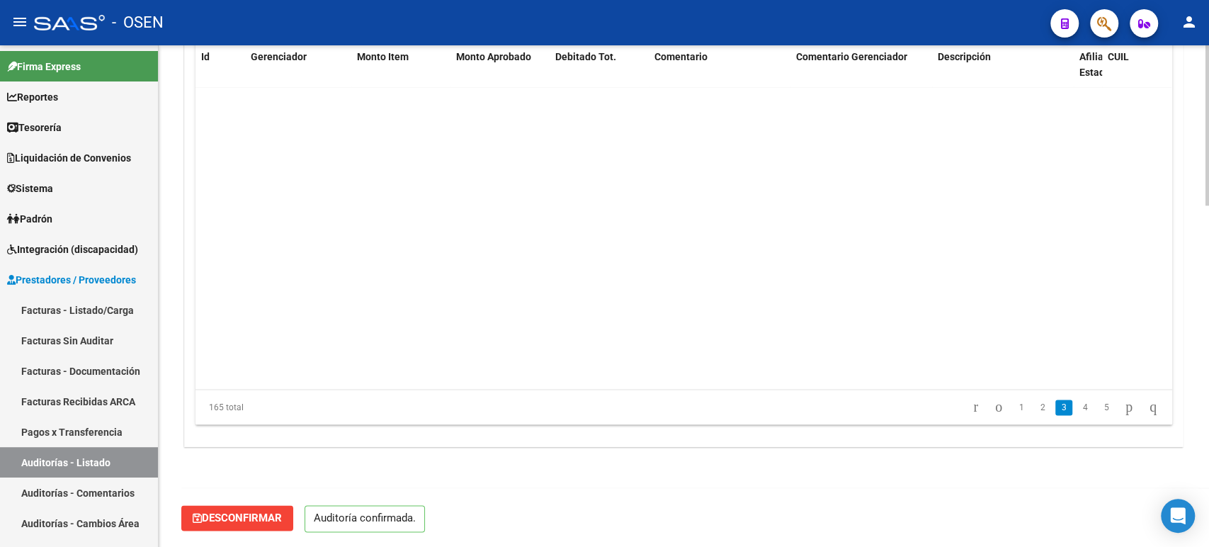
scroll to position [393, 0]
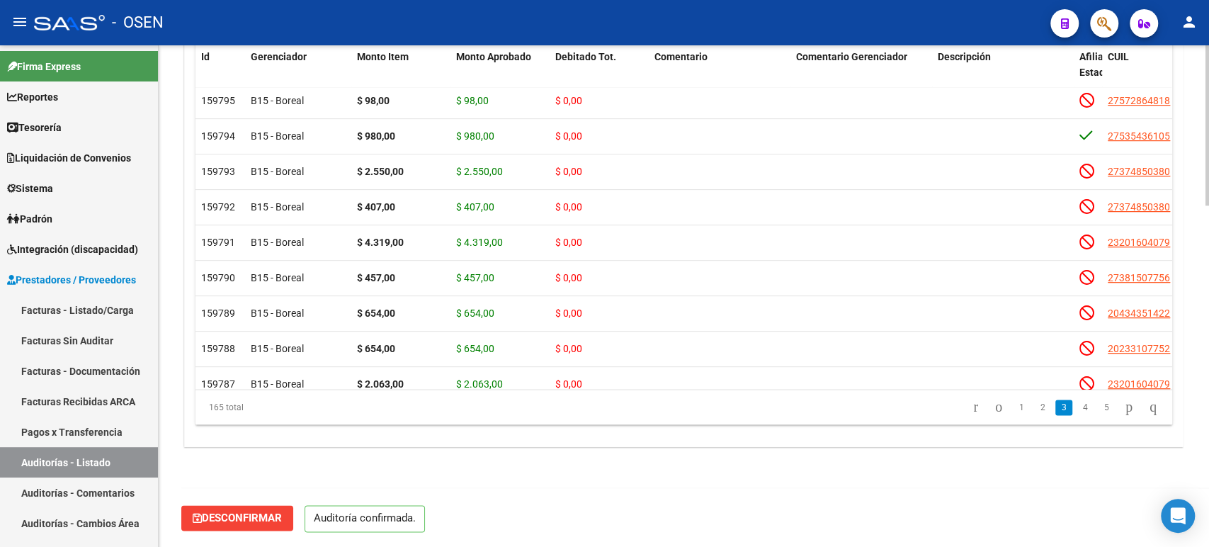
click at [412, 446] on div "Items/Detalle de la auditoría cloud_download Exportar Items Id Gerenciador Mont…" at bounding box center [684, 197] width 1000 height 499
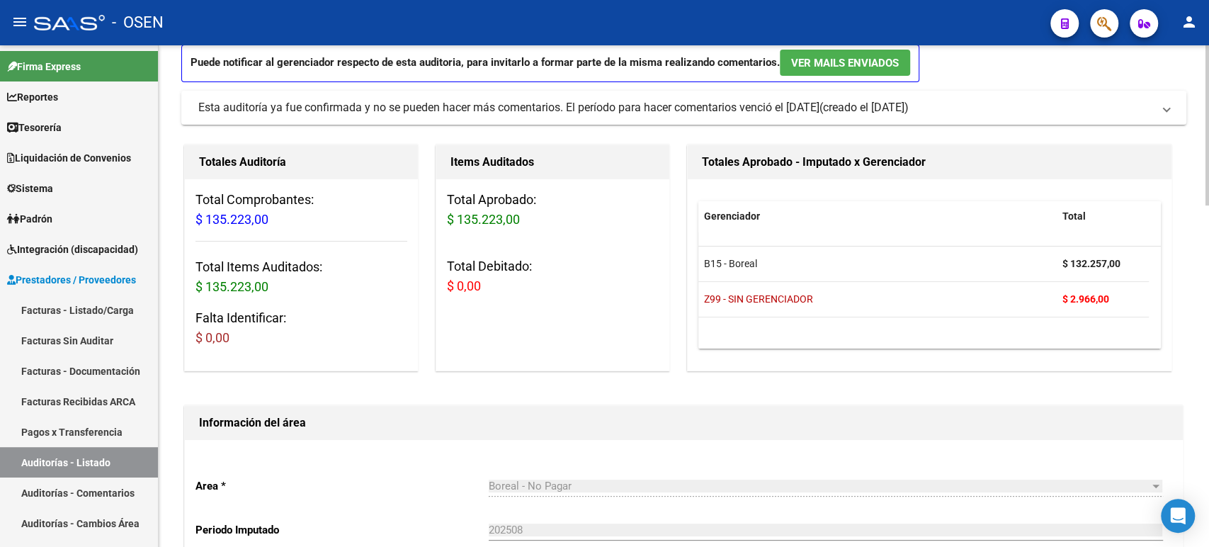
scroll to position [0, 0]
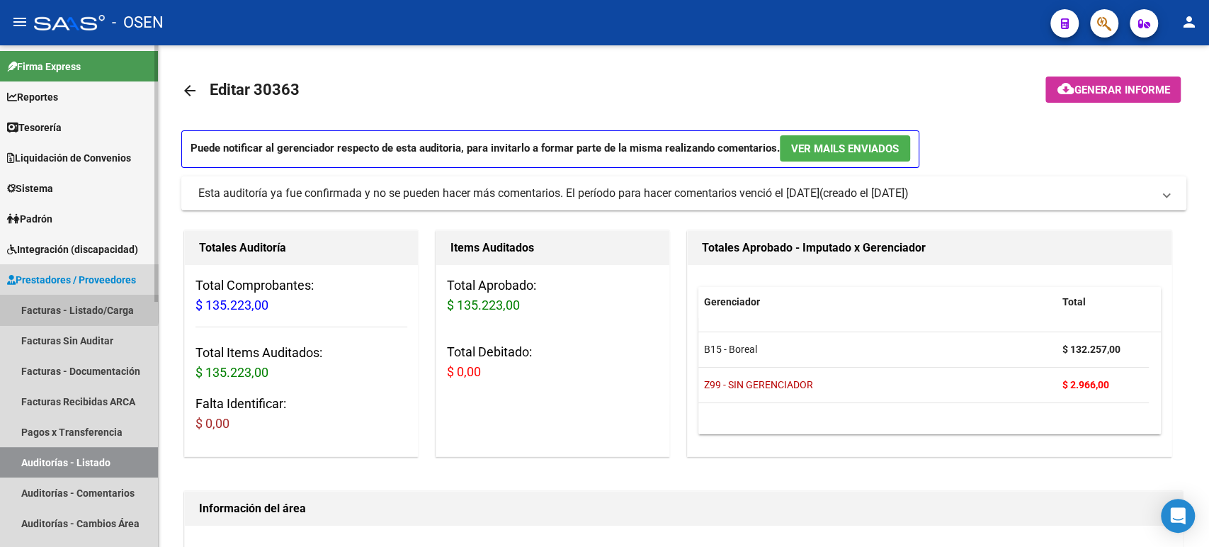
click at [77, 307] on link "Facturas - Listado/Carga" at bounding box center [79, 310] width 158 height 30
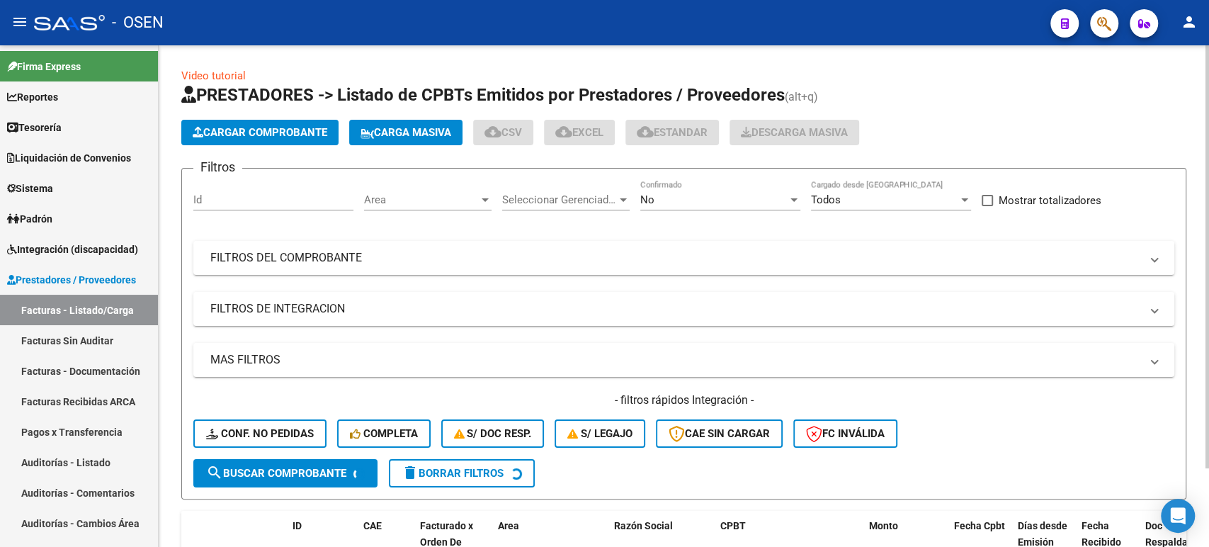
click at [261, 132] on span "Cargar Comprobante" at bounding box center [260, 132] width 135 height 13
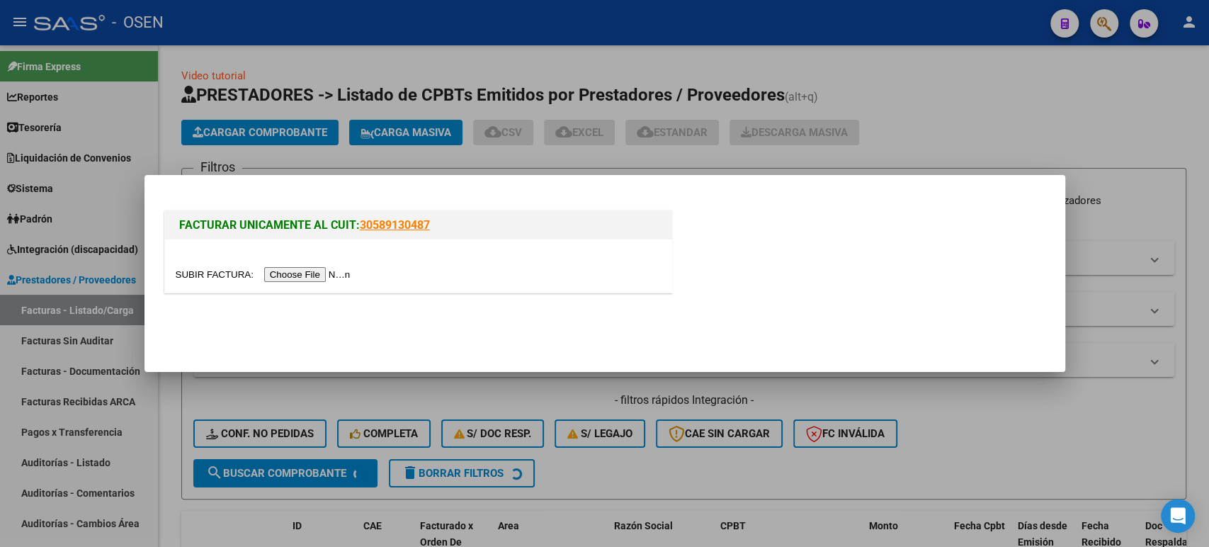
click at [308, 279] on input "file" at bounding box center [265, 274] width 179 height 15
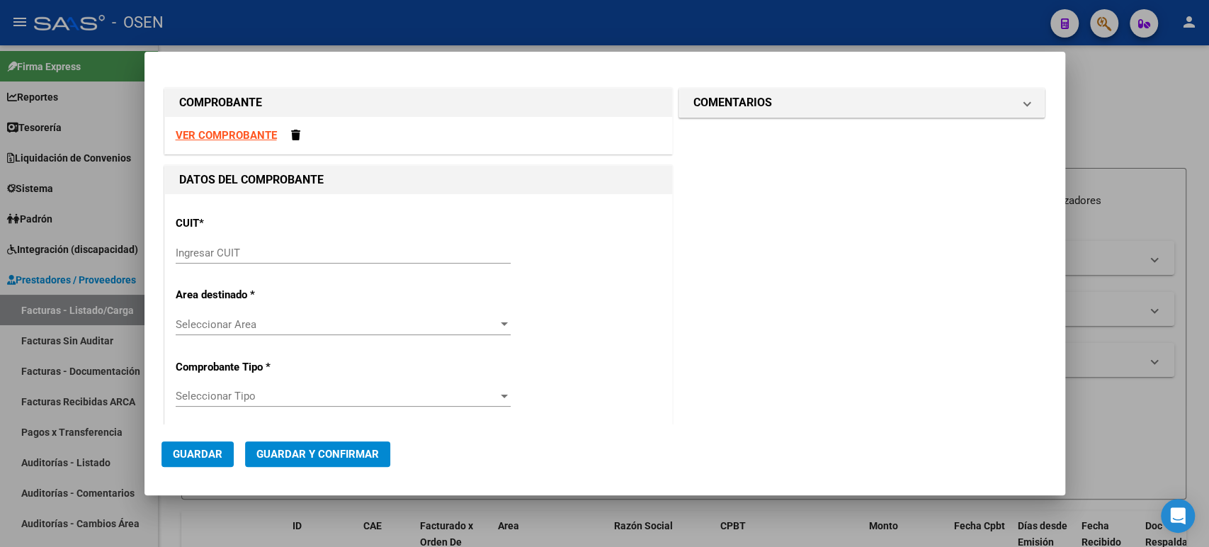
click at [256, 132] on strong "VER COMPROBANTE" at bounding box center [226, 135] width 101 height 13
click at [312, 251] on input "Ingresar CUIT" at bounding box center [343, 253] width 335 height 13
paste input "30-69182284-9"
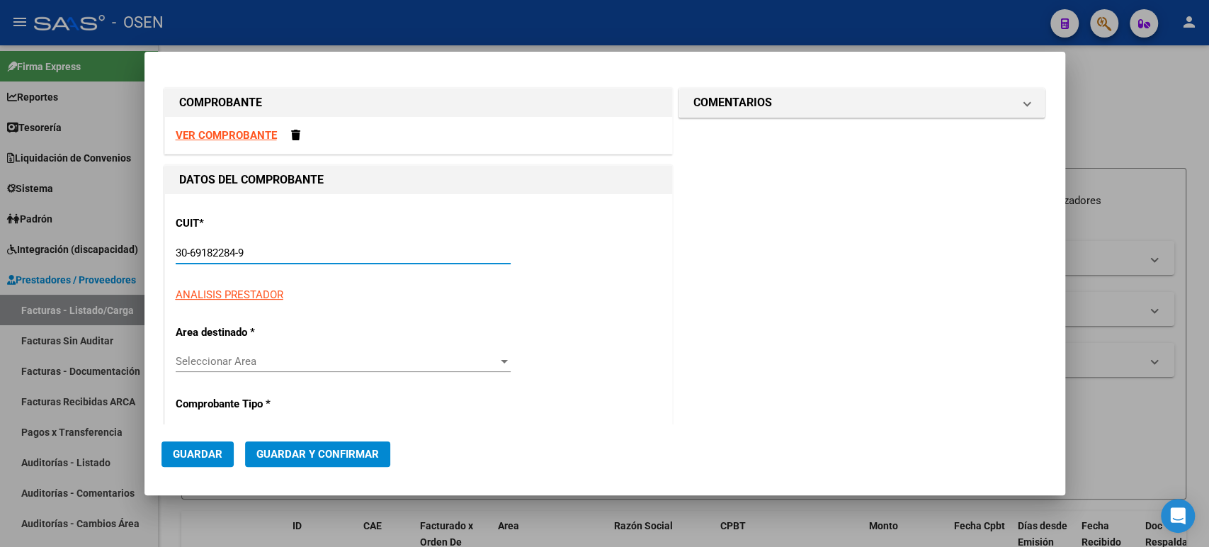
type input "30-69182284-9"
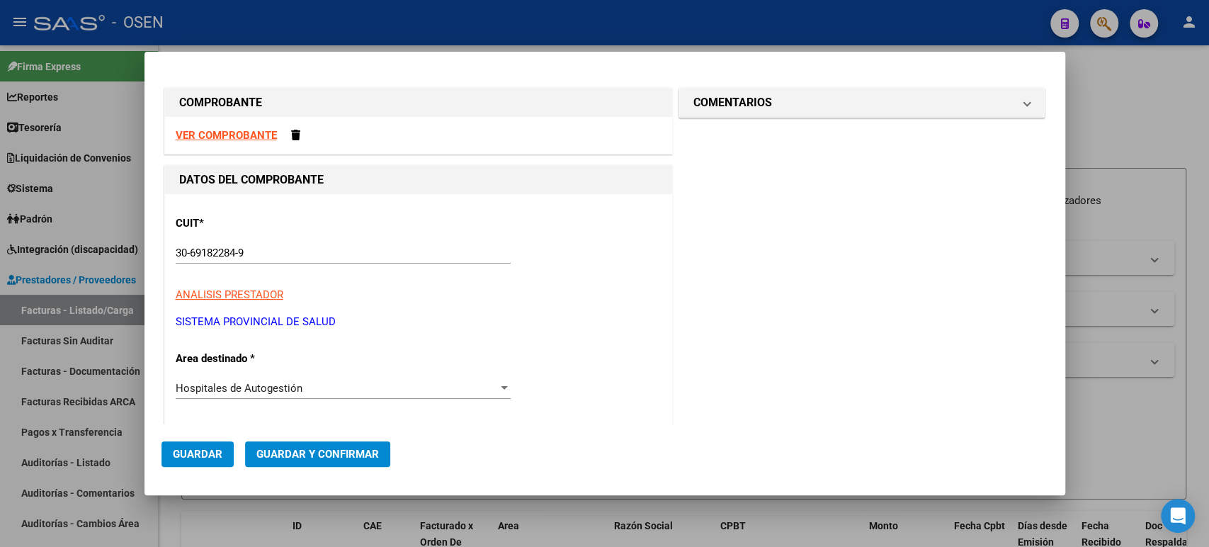
scroll to position [213, 0]
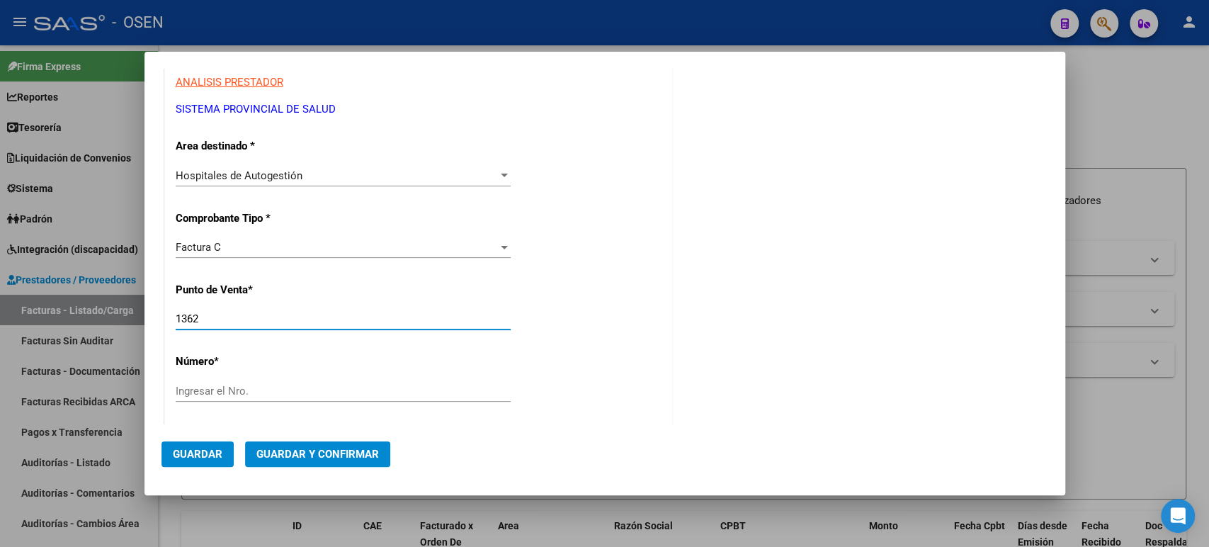
type input "1362"
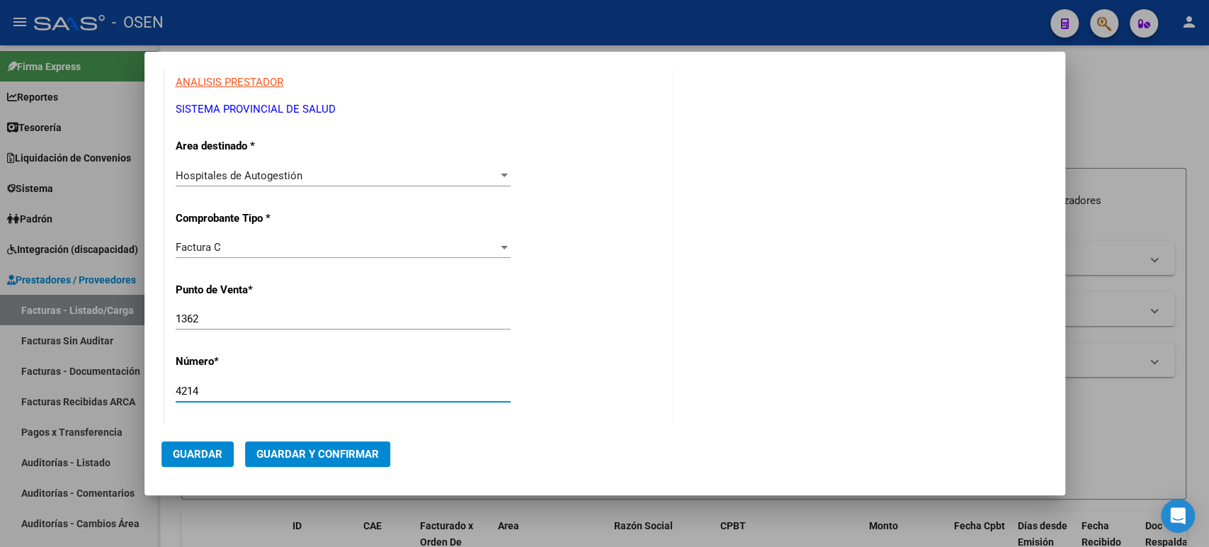
type input "4214"
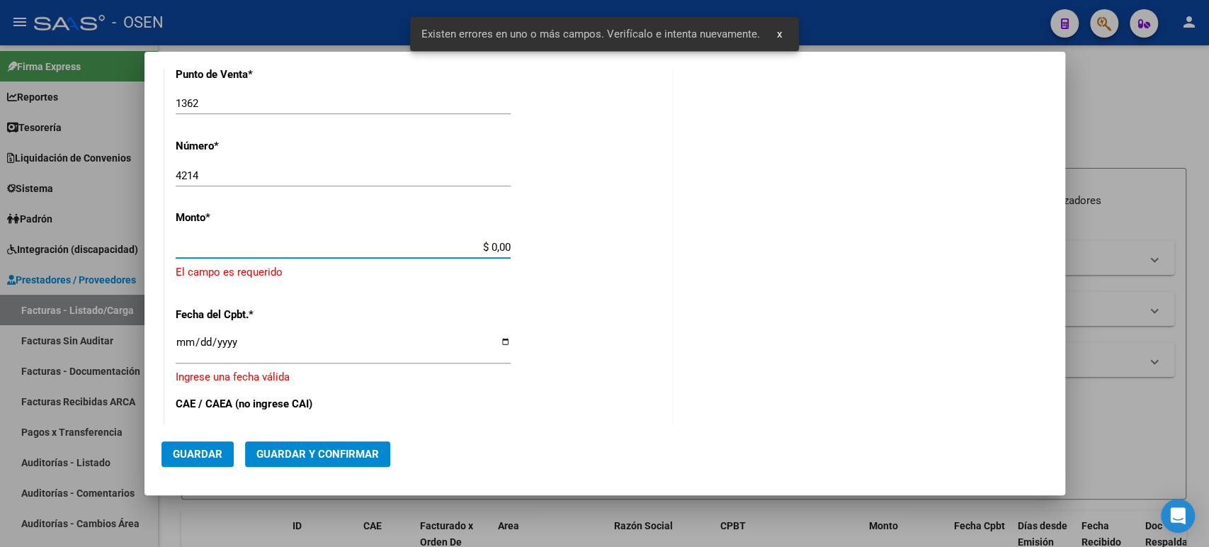
scroll to position [421, 0]
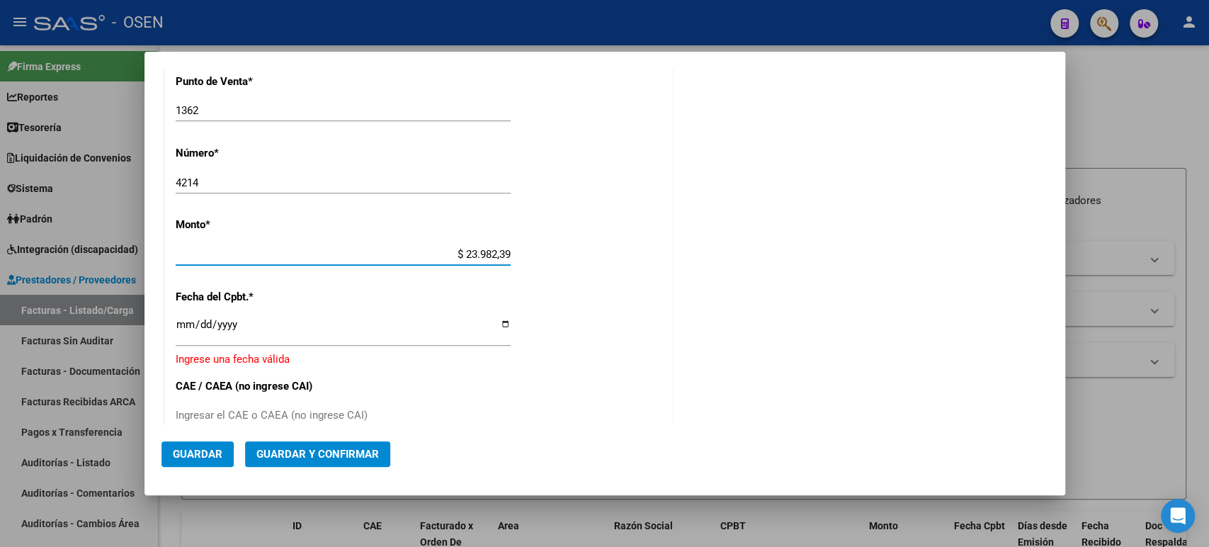
type input "$ 239.823,96"
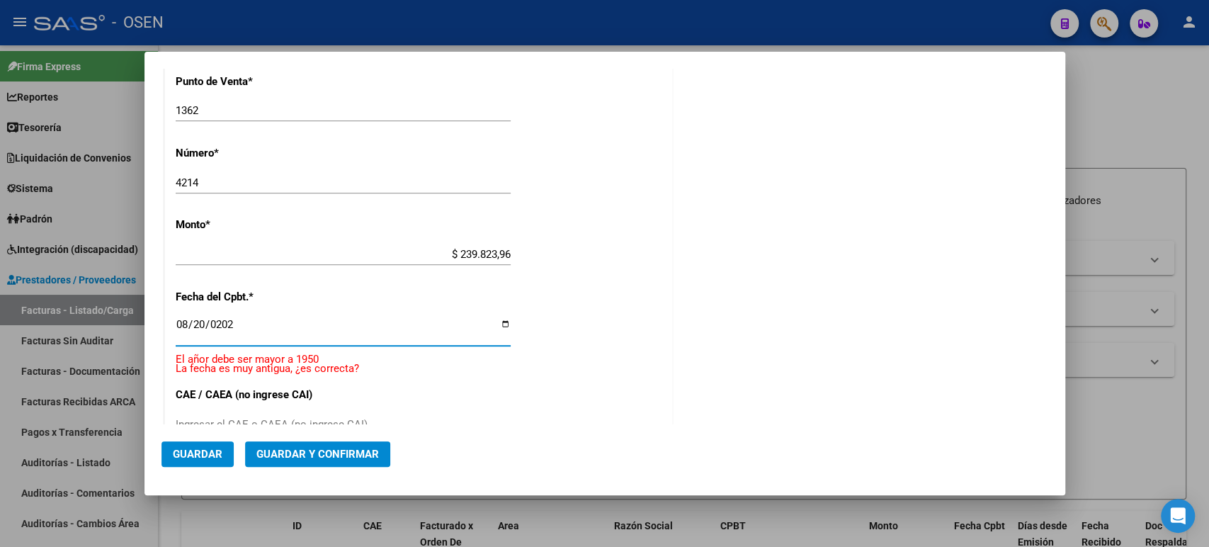
type input "2025-08-20"
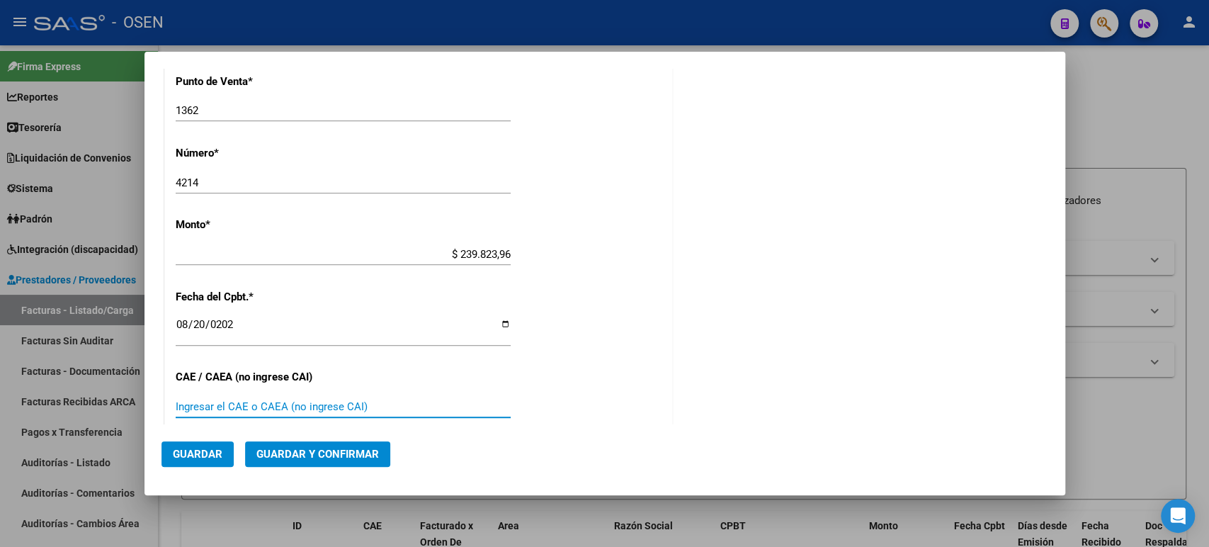
scroll to position [672, 0]
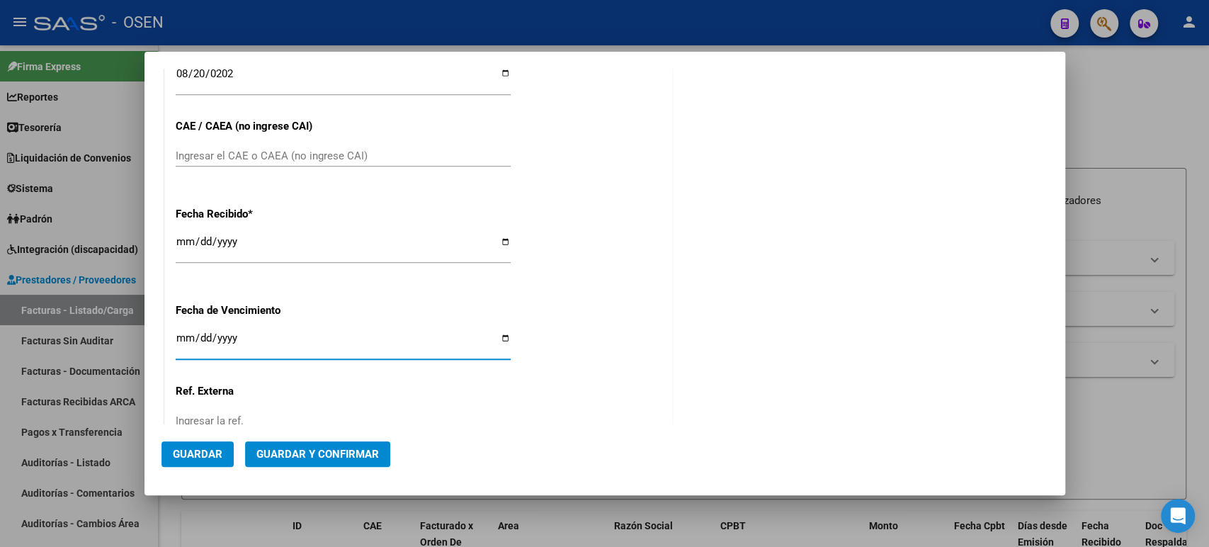
click at [198, 464] on button "Guardar" at bounding box center [198, 454] width 72 height 26
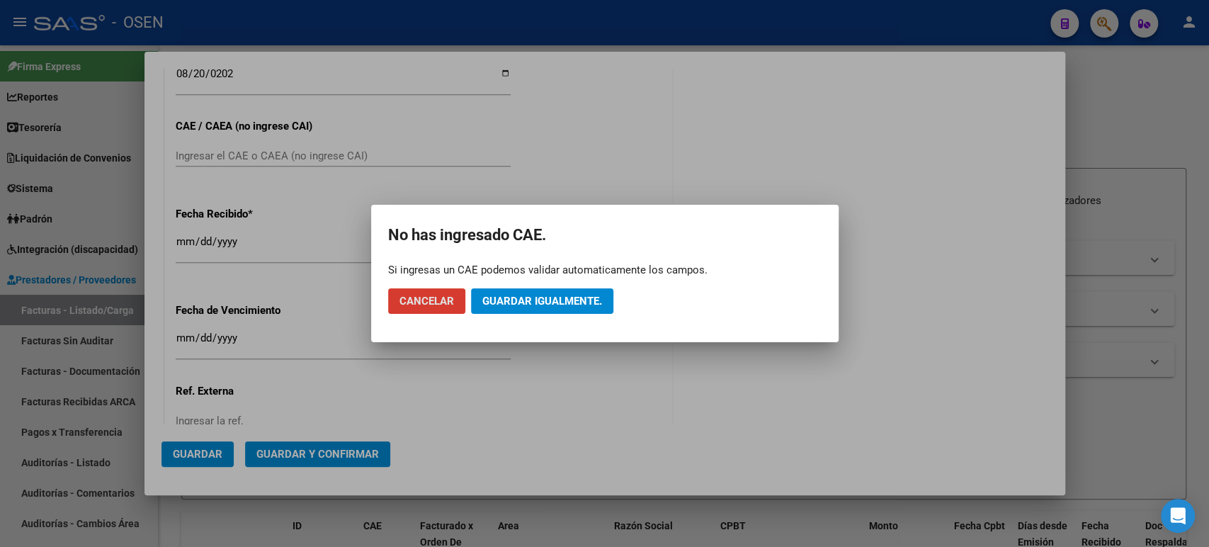
click at [486, 298] on span "Guardar igualmente." at bounding box center [542, 301] width 120 height 13
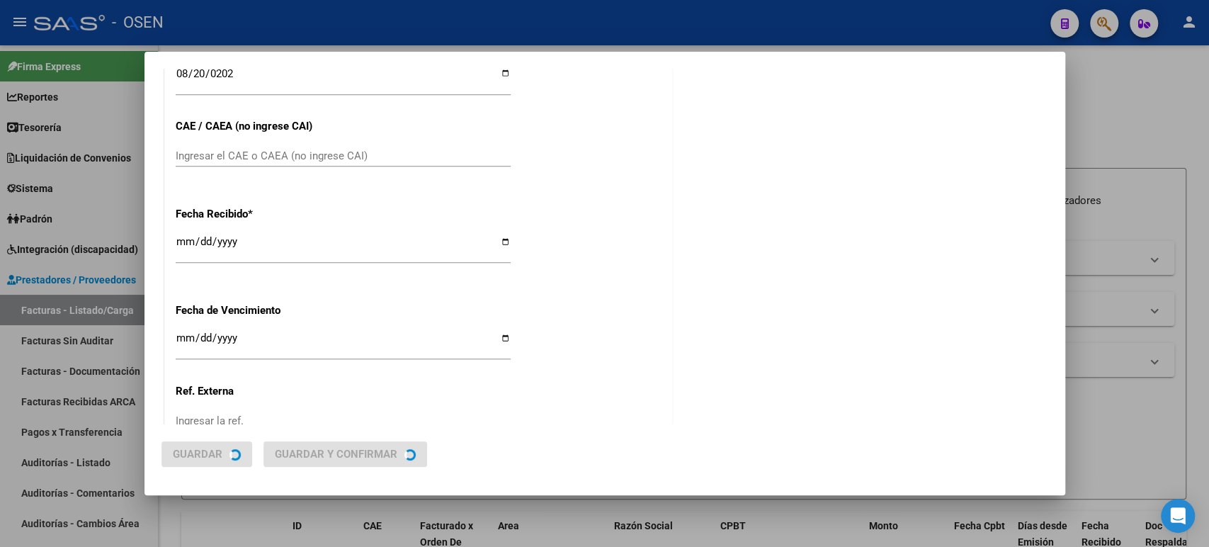
scroll to position [0, 0]
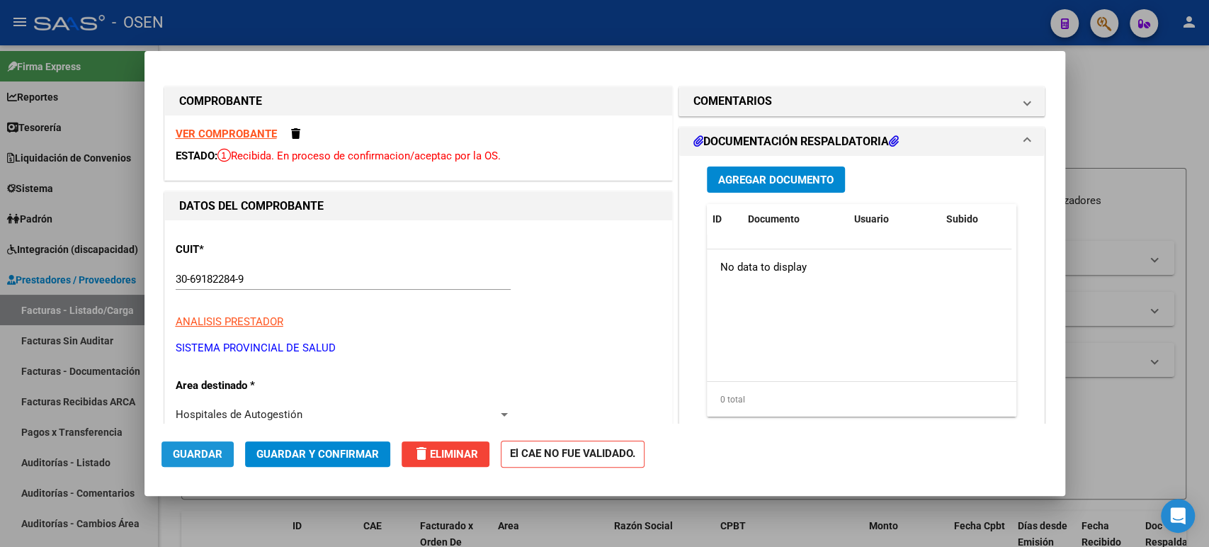
click at [193, 445] on button "Guardar" at bounding box center [198, 454] width 72 height 26
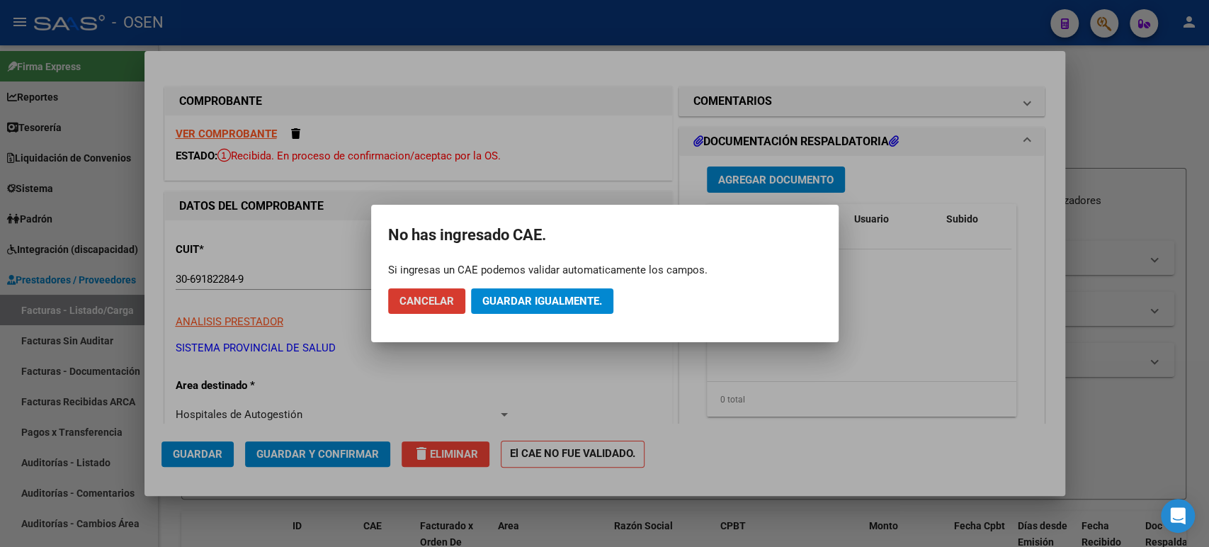
click at [540, 295] on span "Guardar igualmente." at bounding box center [542, 301] width 120 height 13
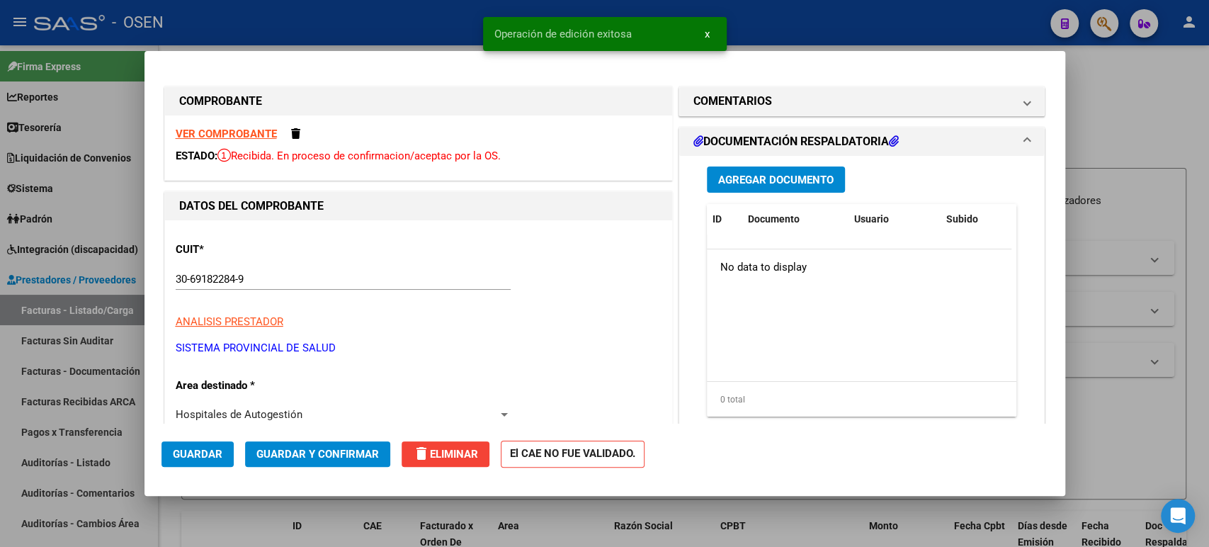
click at [193, 451] on span "Guardar" at bounding box center [198, 454] width 50 height 13
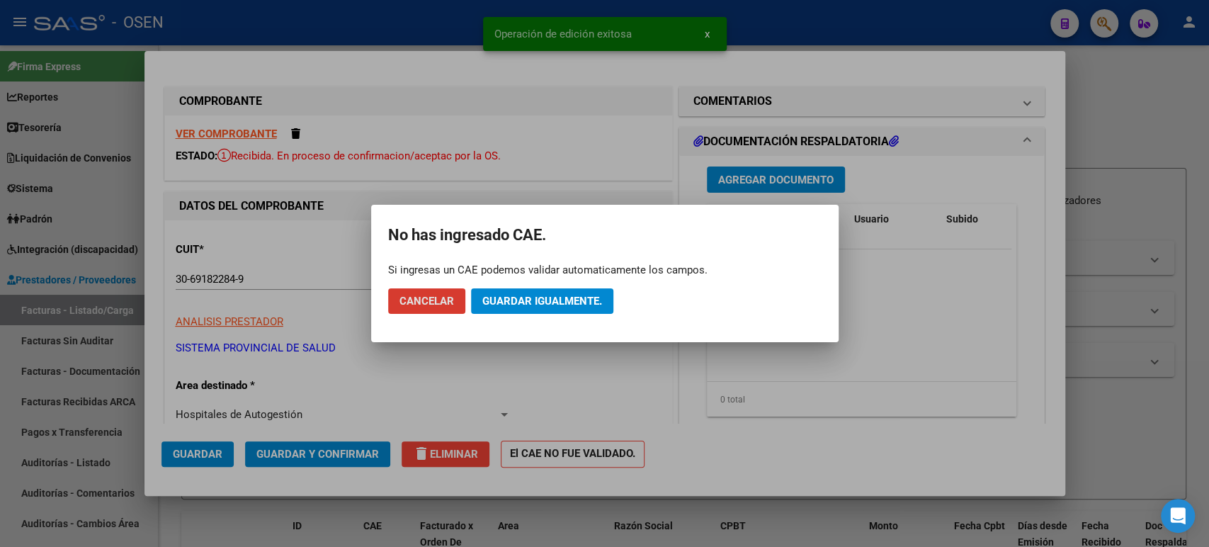
click at [538, 305] on span "Guardar igualmente." at bounding box center [542, 301] width 120 height 13
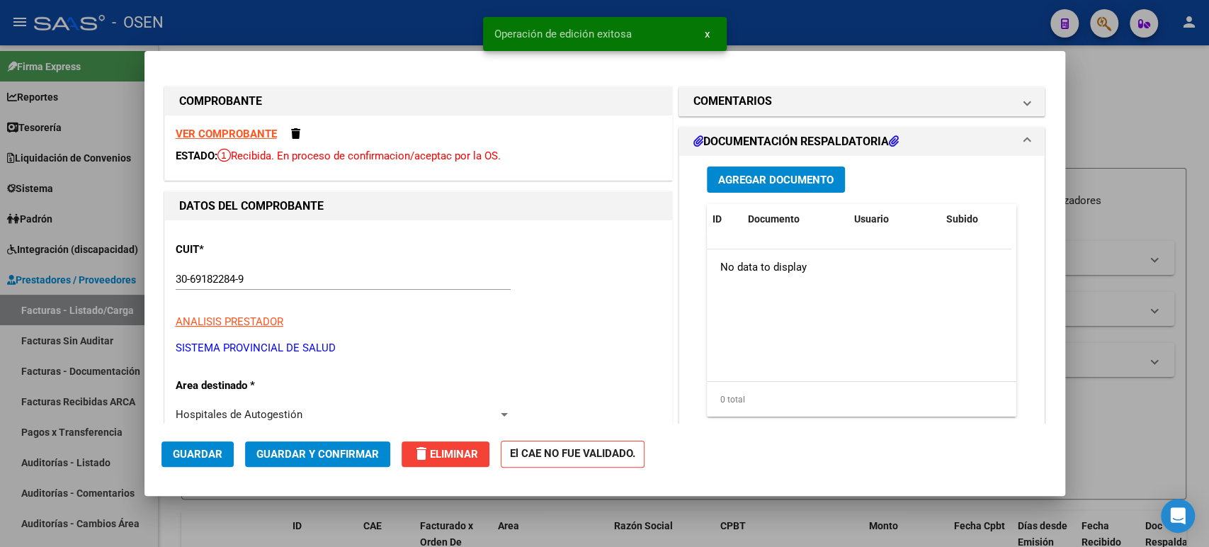
click at [379, 37] on div at bounding box center [604, 273] width 1209 height 547
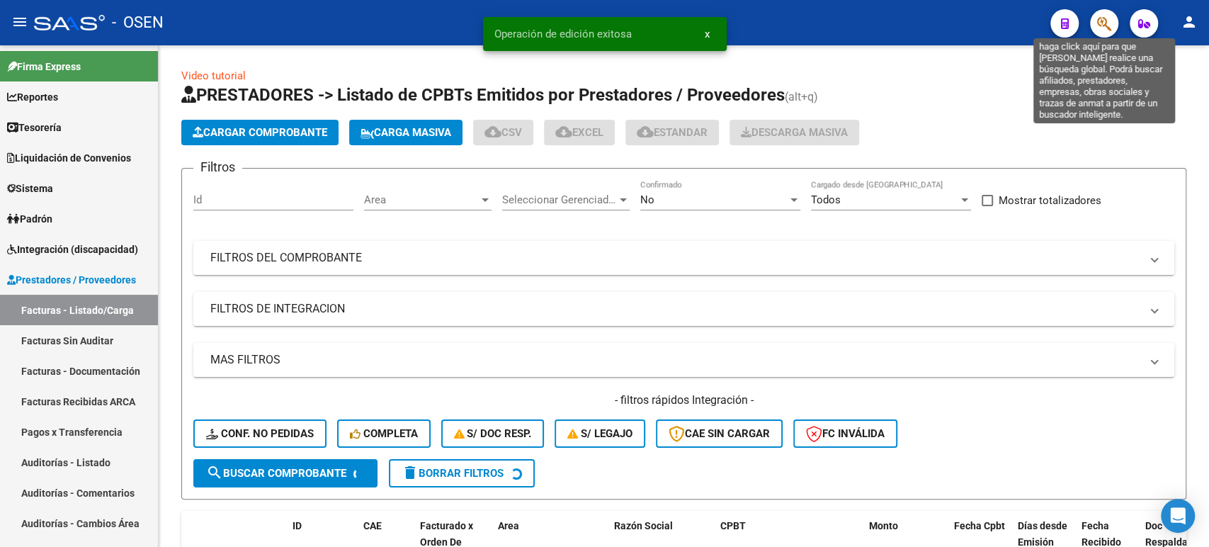
click at [1099, 18] on icon "button" at bounding box center [1104, 24] width 14 height 16
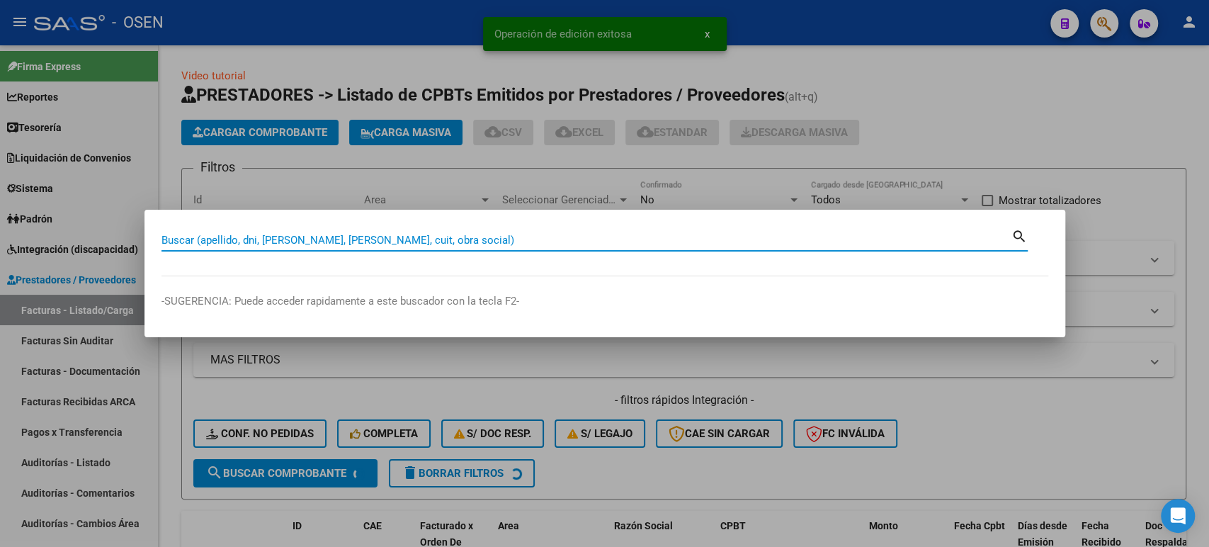
paste input "36731459."
type input "36731459"
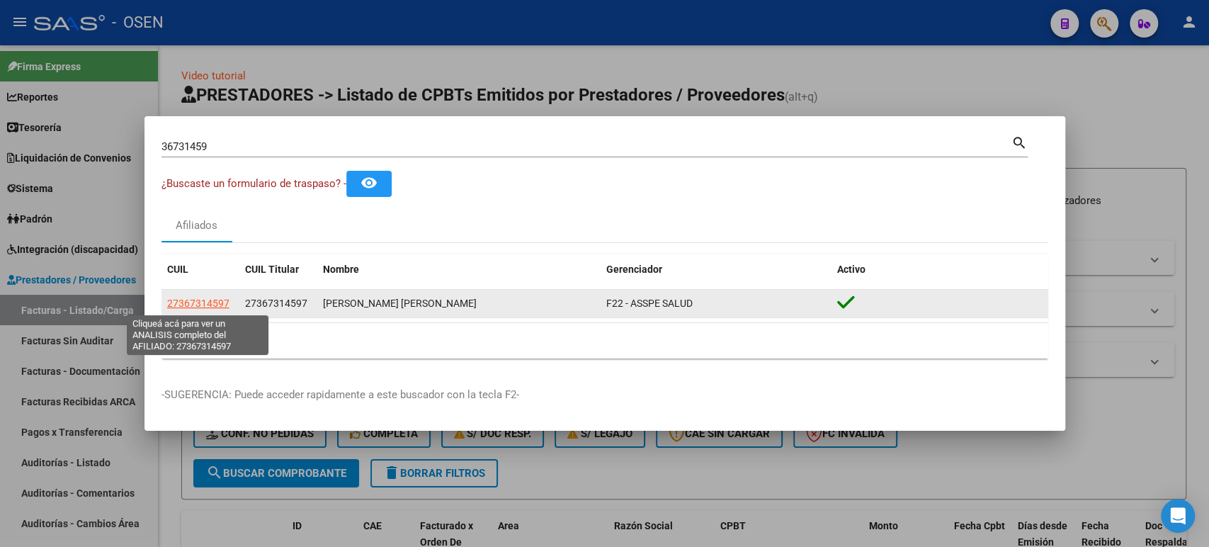
click at [194, 304] on span "27367314597" at bounding box center [198, 303] width 62 height 11
type textarea "27367314597"
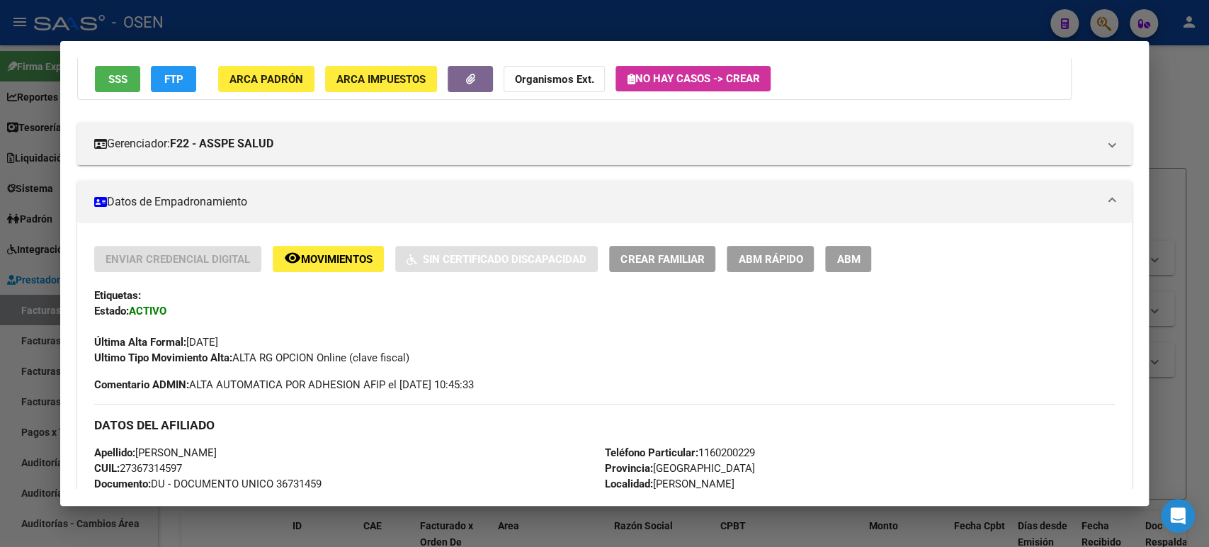
scroll to position [236, 0]
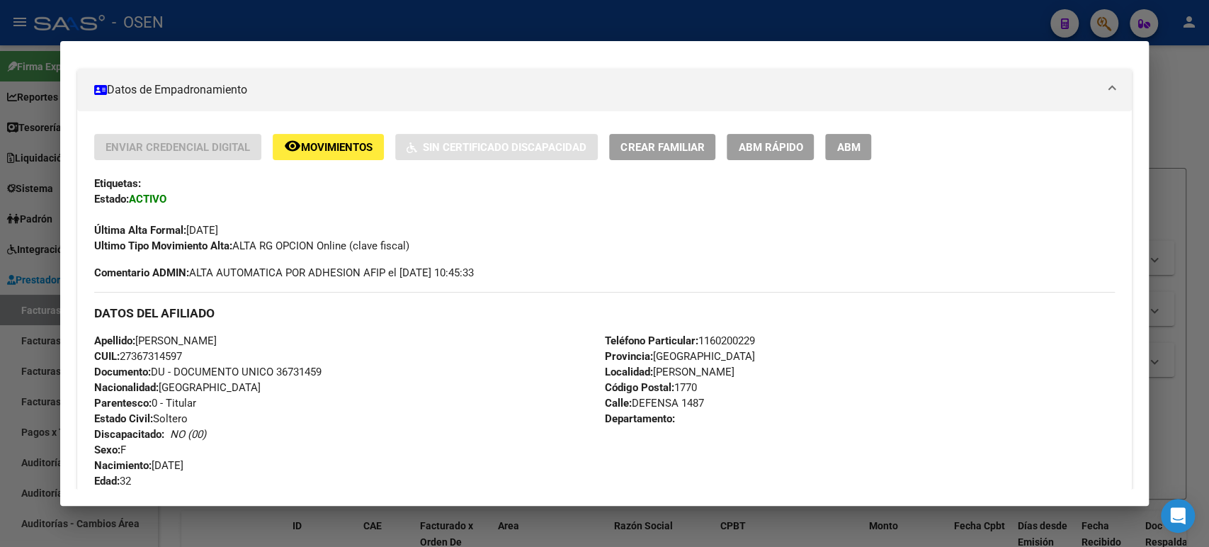
drag, startPoint x: 191, startPoint y: 355, endPoint x: 81, endPoint y: 339, distance: 110.2
click at [81, 339] on div "Enviar Credencial Digital remove_red_eye Movimientos Sin Certificado Discapacid…" at bounding box center [604, 547] width 1054 height 827
copy div "Apellido: DANIELA MARIANA GARRO CUIL: 27367314597"
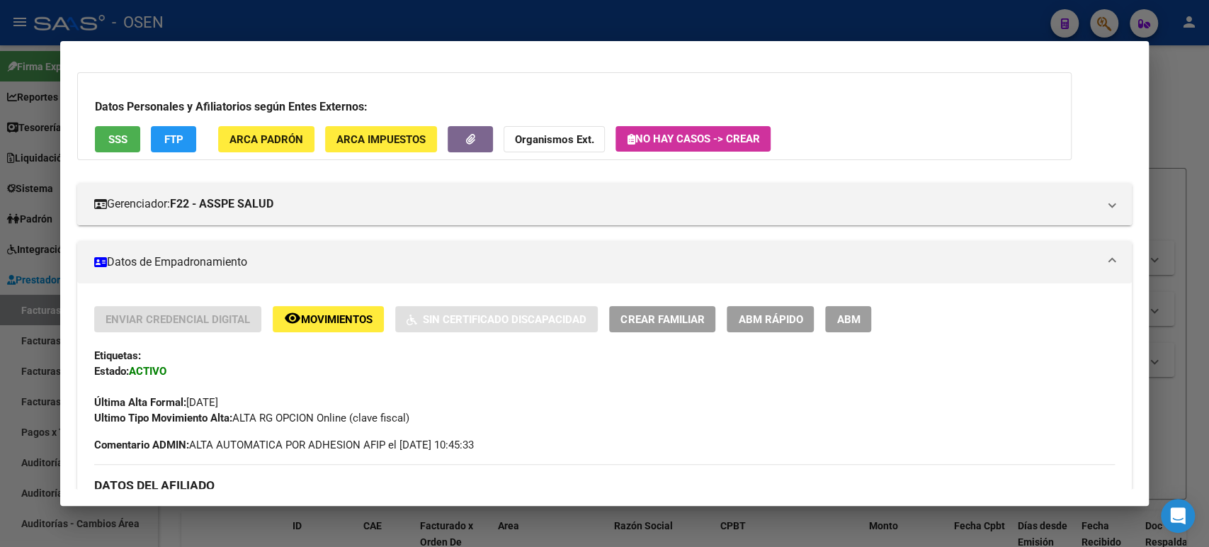
scroll to position [0, 0]
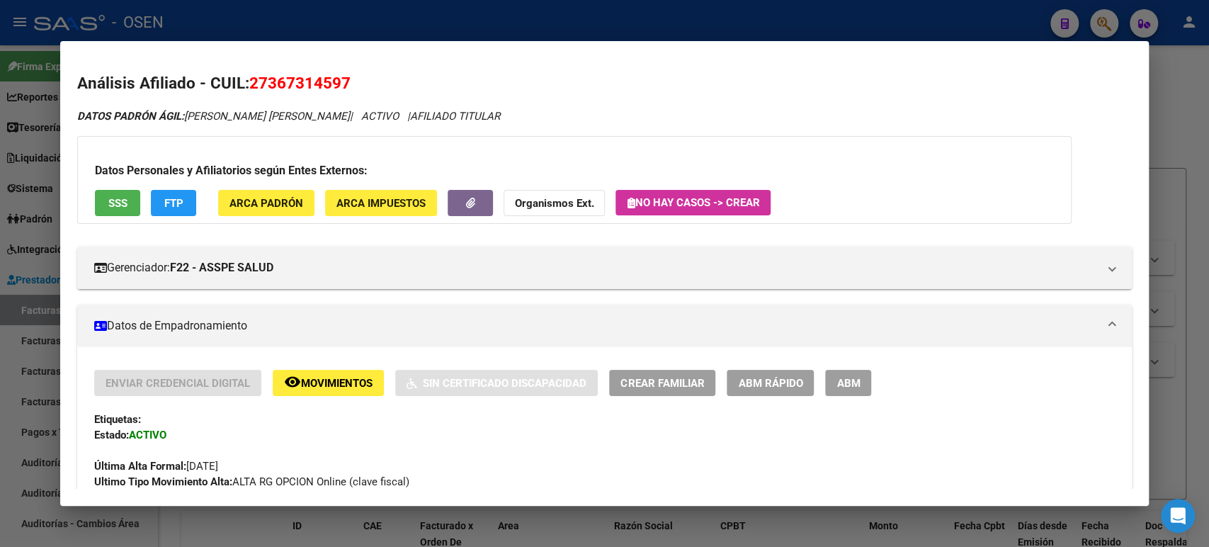
click at [781, 25] on div at bounding box center [604, 273] width 1209 height 547
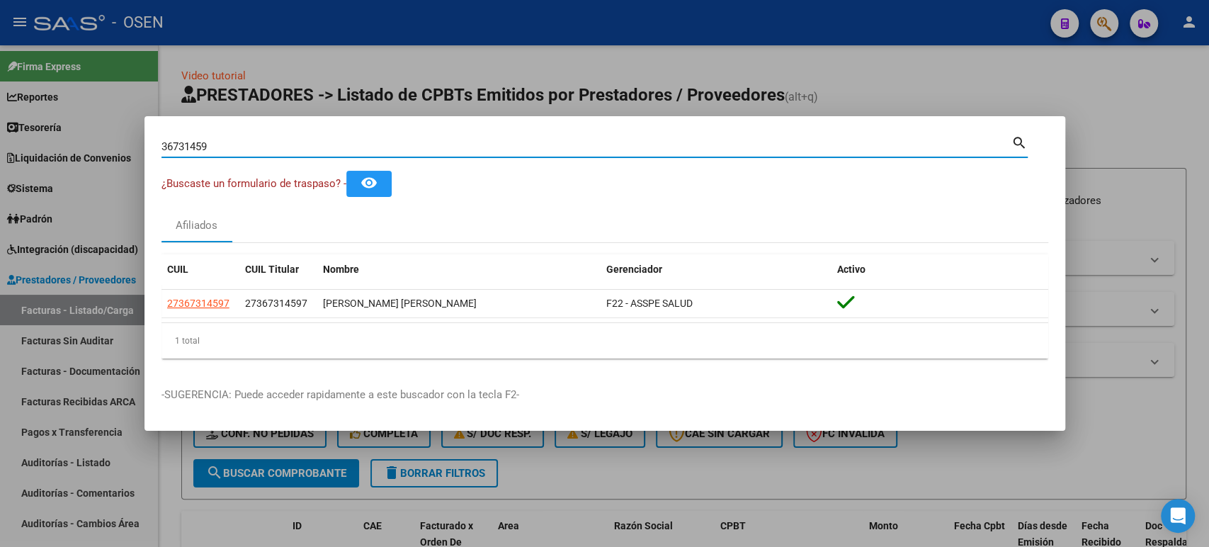
drag, startPoint x: 358, startPoint y: 147, endPoint x: 0, endPoint y: 135, distance: 358.6
click at [0, 135] on div "36731459 Buscar (apellido, dni, cuil, nro traspaso, cuit, obra social) search ¿…" at bounding box center [604, 273] width 1209 height 547
paste input "daniela.garro@galantedantonio.com"
drag, startPoint x: 345, startPoint y: 146, endPoint x: 0, endPoint y: 104, distance: 347.5
click at [0, 115] on div "daniela.garro@galantedantonio.com Buscar (apellido, dni, cuil, nro traspaso, cu…" at bounding box center [604, 273] width 1209 height 547
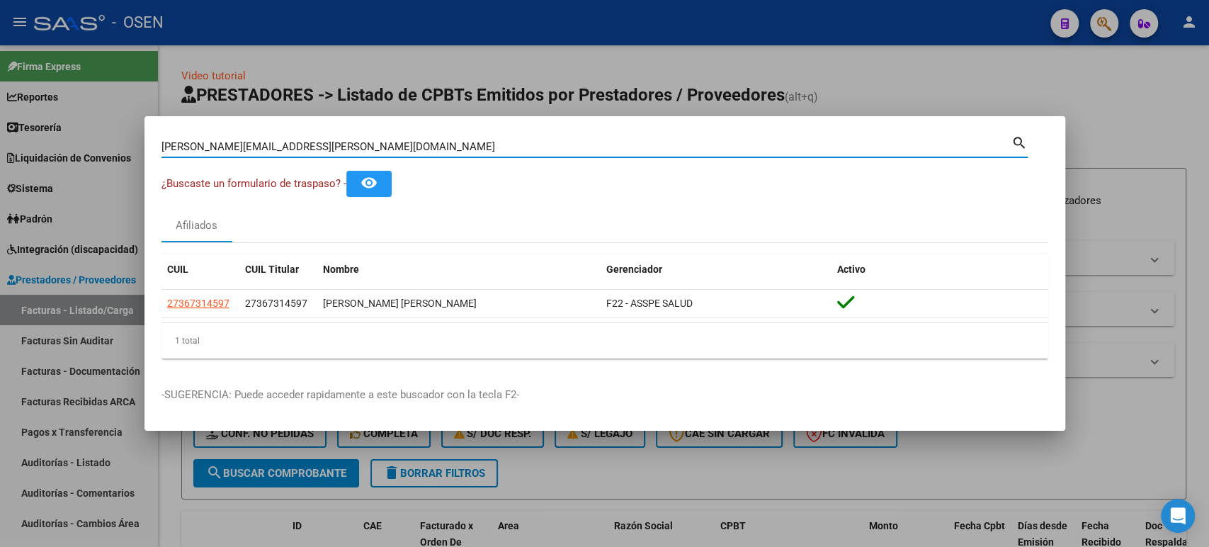
paste input "52.182.402"
type input "52182402"
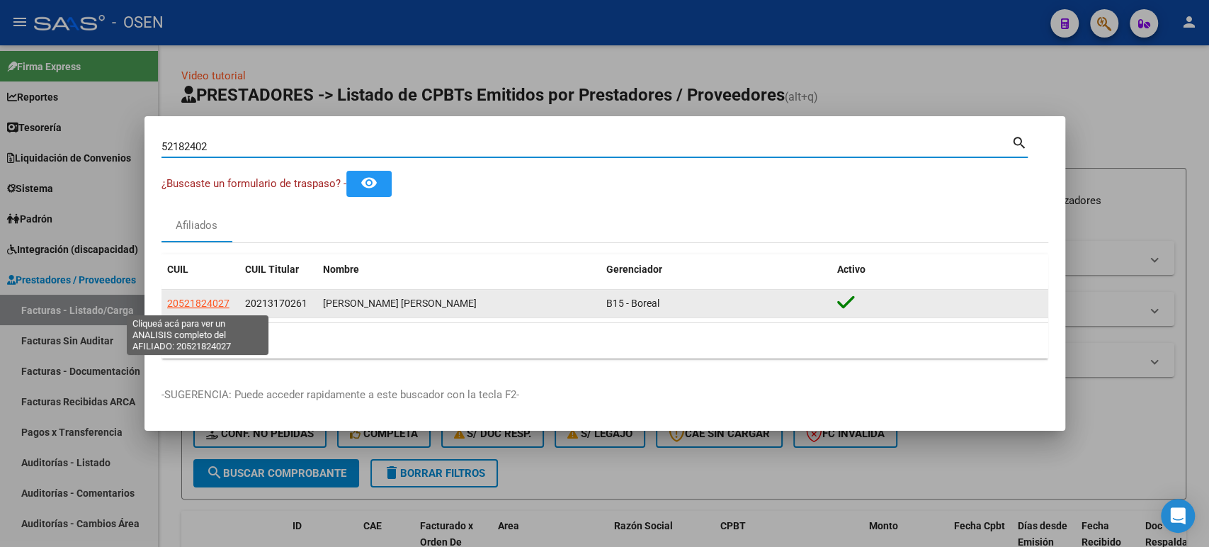
click at [209, 299] on span "20521824027" at bounding box center [198, 303] width 62 height 11
type textarea "20521824027"
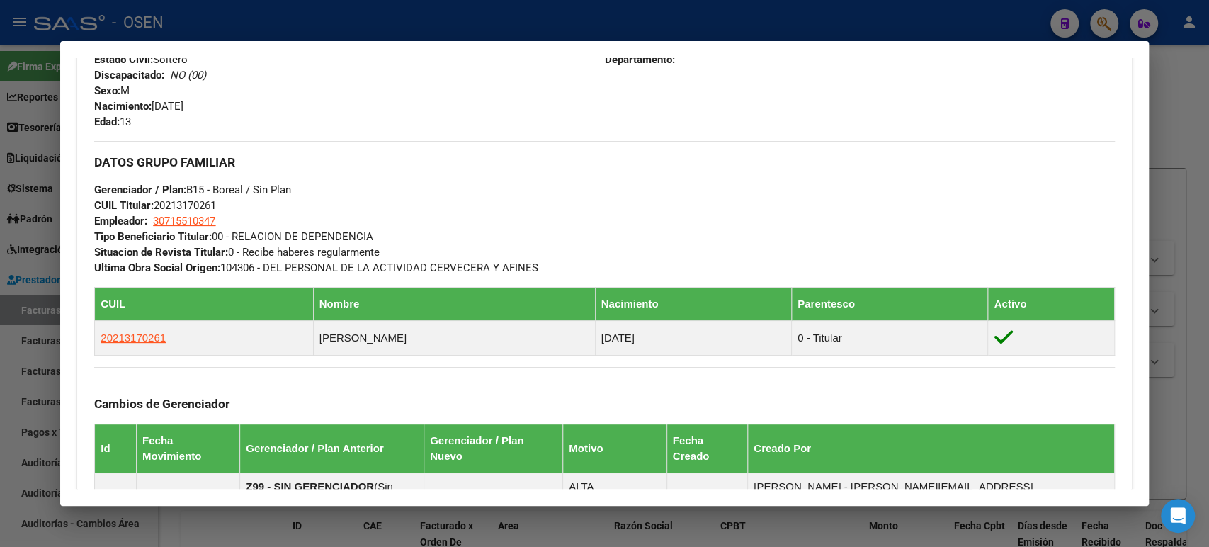
scroll to position [787, 0]
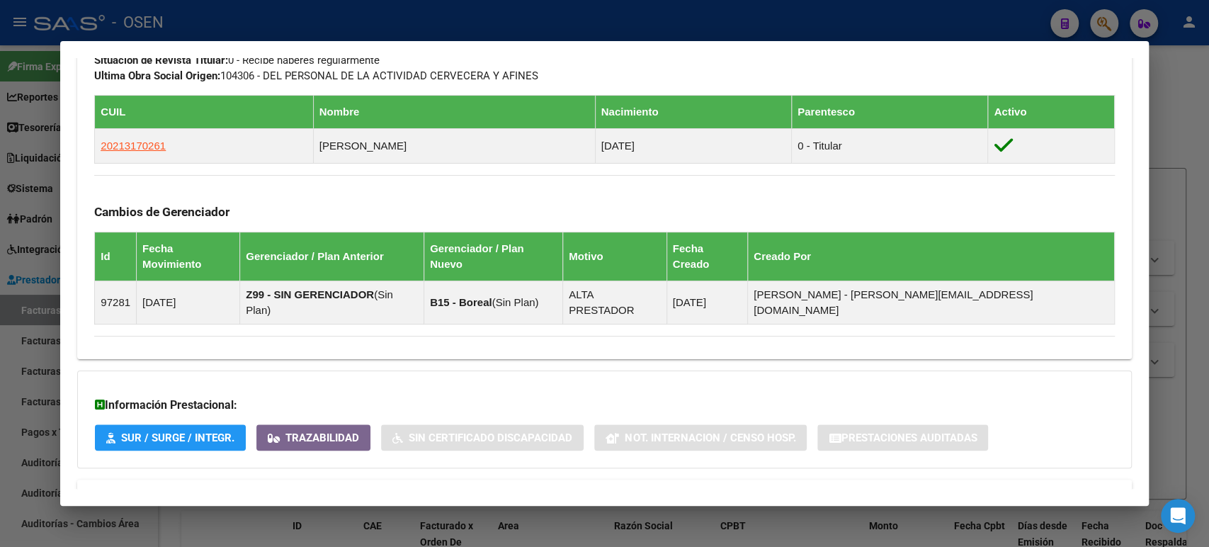
click at [418, 488] on mat-panel-title "Aportes y Contribuciones del Afiliado: 20521824027" at bounding box center [595, 496] width 1003 height 17
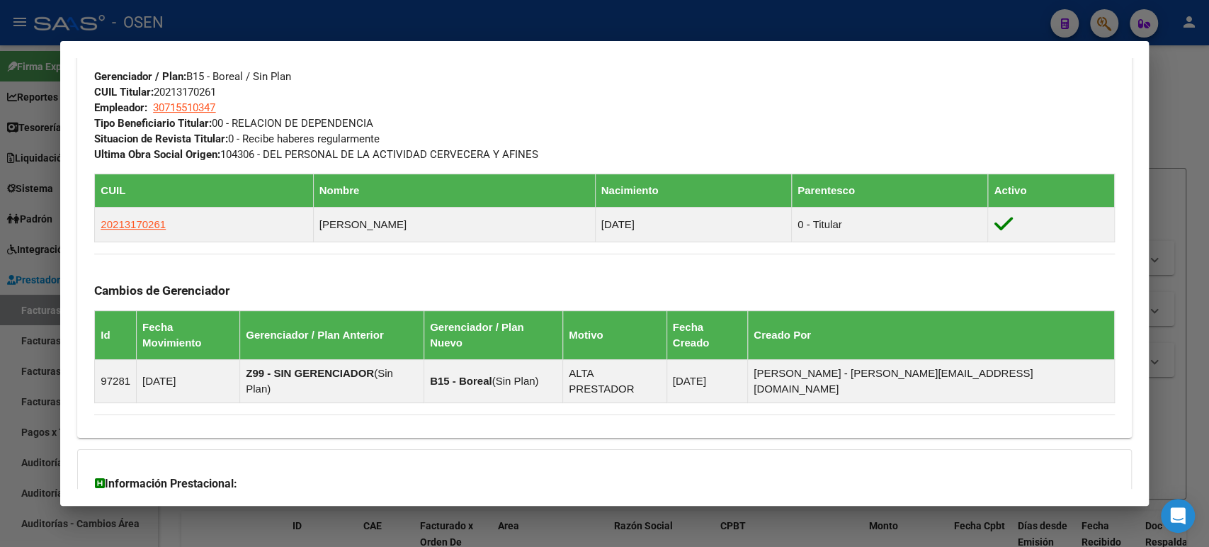
scroll to position [1136, 0]
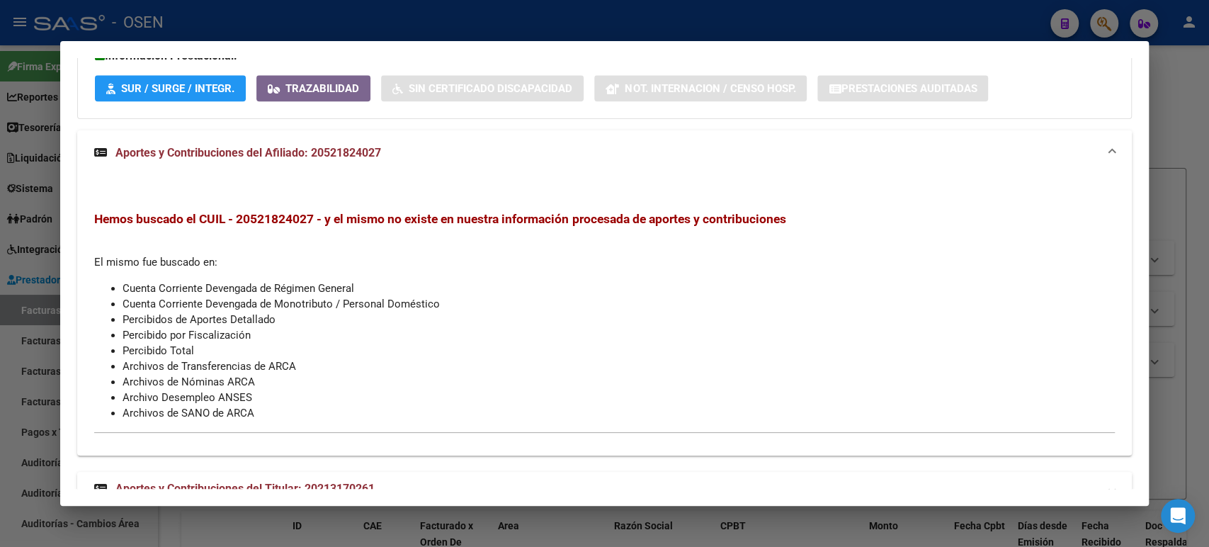
click at [385, 480] on mat-panel-title "Aportes y Contribuciones del Titular: 20213170261" at bounding box center [595, 488] width 1003 height 17
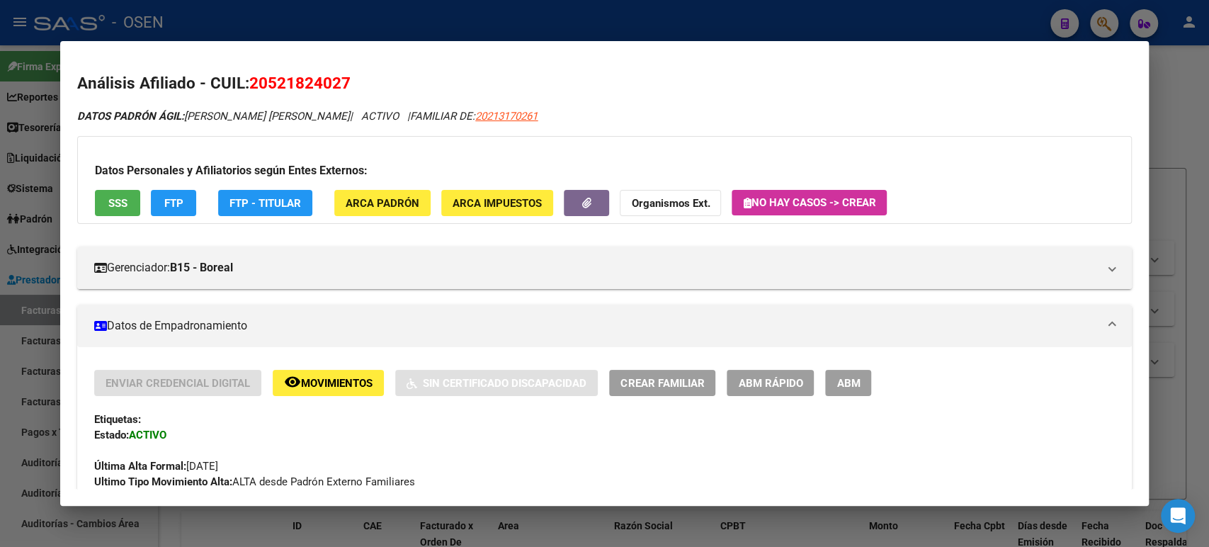
scroll to position [0, 0]
click at [98, 212] on button "SSS" at bounding box center [117, 203] width 45 height 26
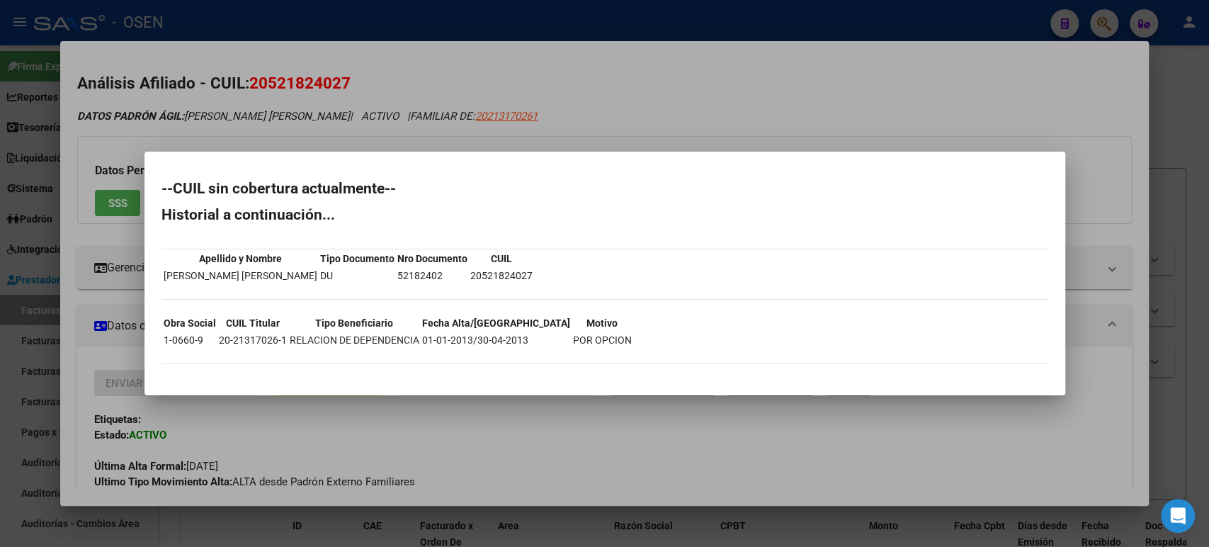
click at [662, 77] on div at bounding box center [604, 273] width 1209 height 547
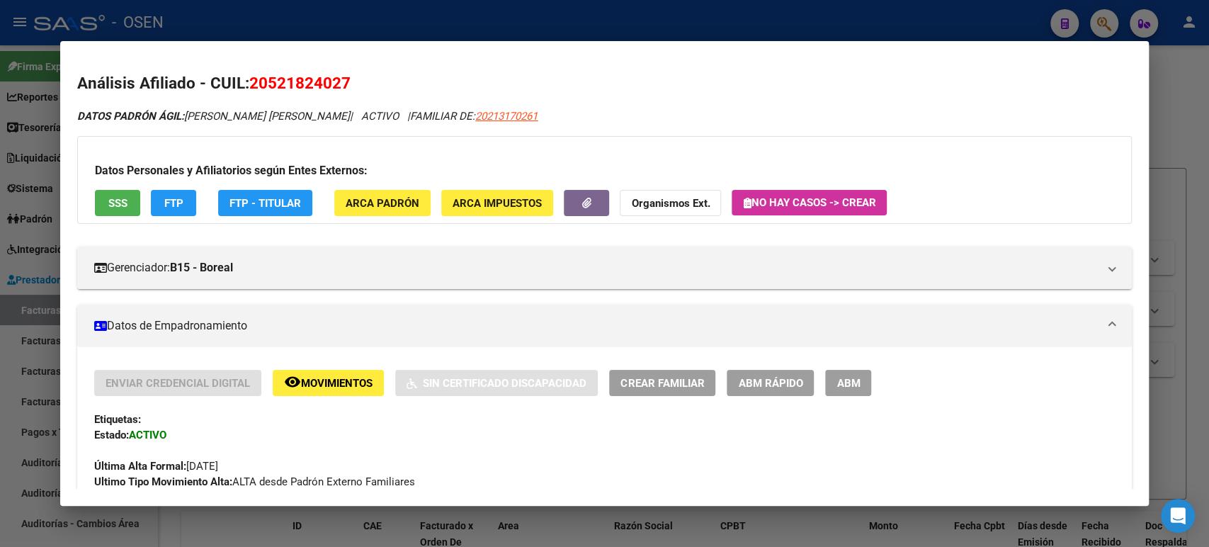
drag, startPoint x: 980, startPoint y: 1, endPoint x: 272, endPoint y: 85, distance: 712.6
click at [272, 85] on span "20521824027" at bounding box center [299, 83] width 101 height 18
drag, startPoint x: 276, startPoint y: 80, endPoint x: 339, endPoint y: 79, distance: 63.1
click at [339, 79] on span "20521824027" at bounding box center [299, 83] width 101 height 18
click at [368, 13] on div at bounding box center [604, 273] width 1209 height 547
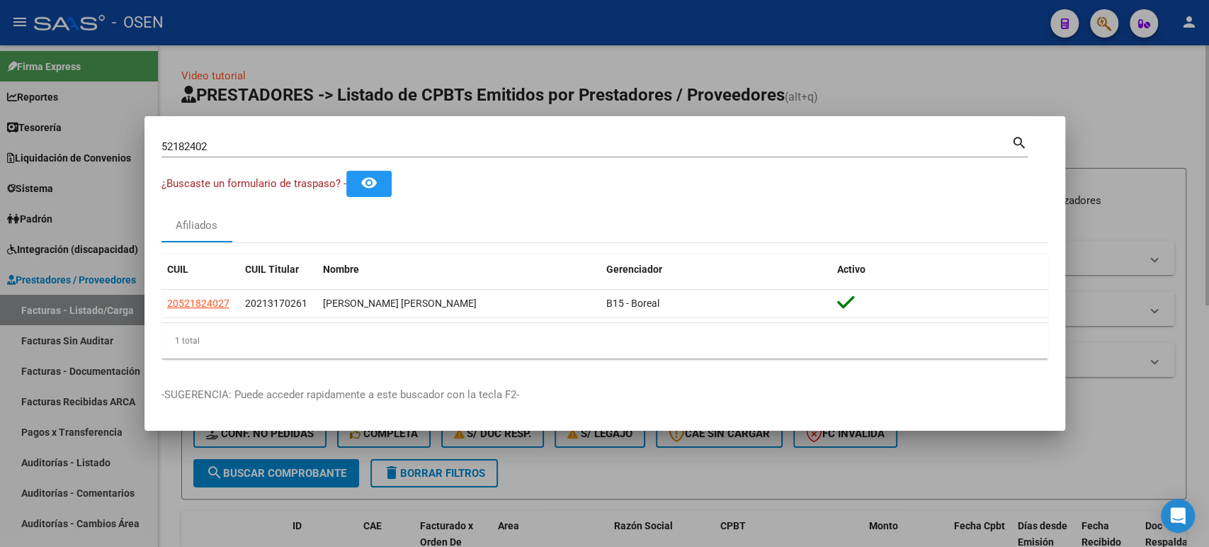
click at [414, 73] on div at bounding box center [604, 273] width 1209 height 547
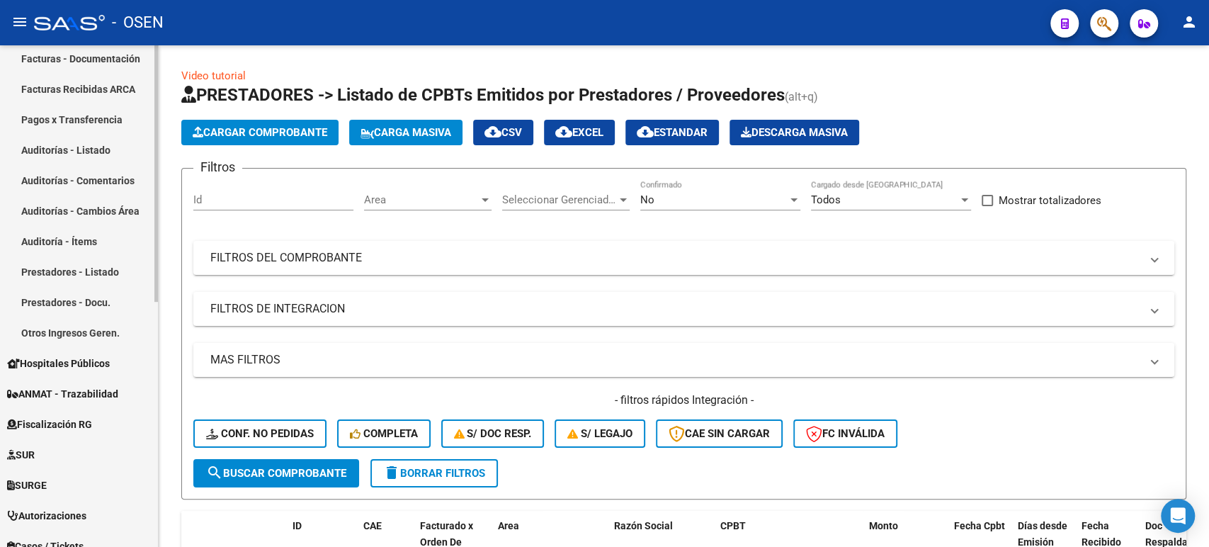
scroll to position [315, 0]
click at [110, 363] on span "Hospitales Públicos" at bounding box center [58, 361] width 103 height 16
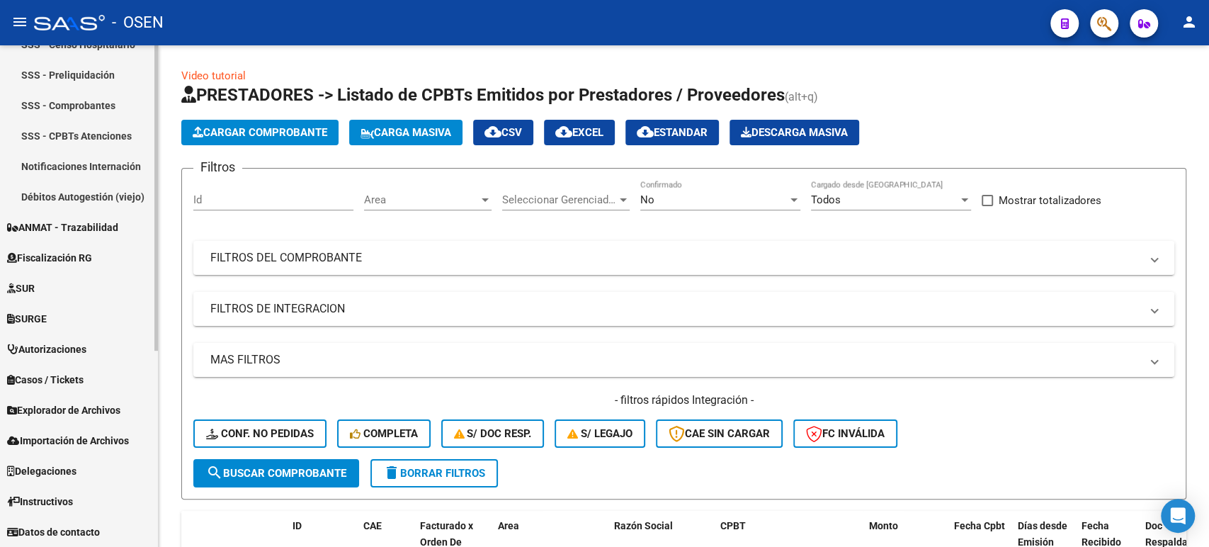
scroll to position [295, 0]
click at [123, 169] on link "Notificaciones Internación" at bounding box center [79, 167] width 158 height 30
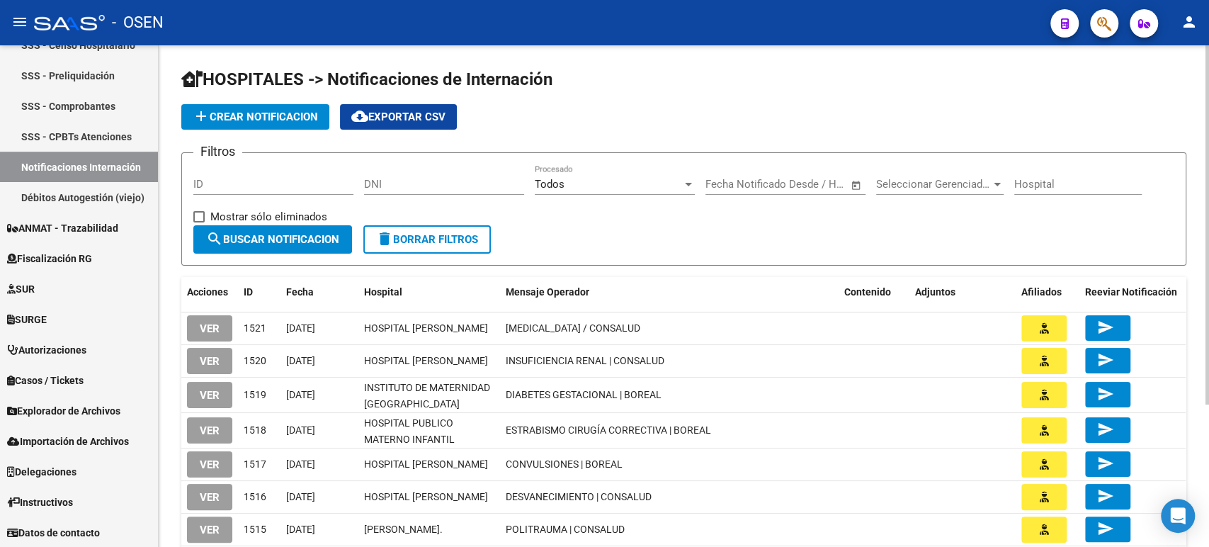
click at [271, 119] on span "add Crear Notificacion" at bounding box center [255, 117] width 125 height 13
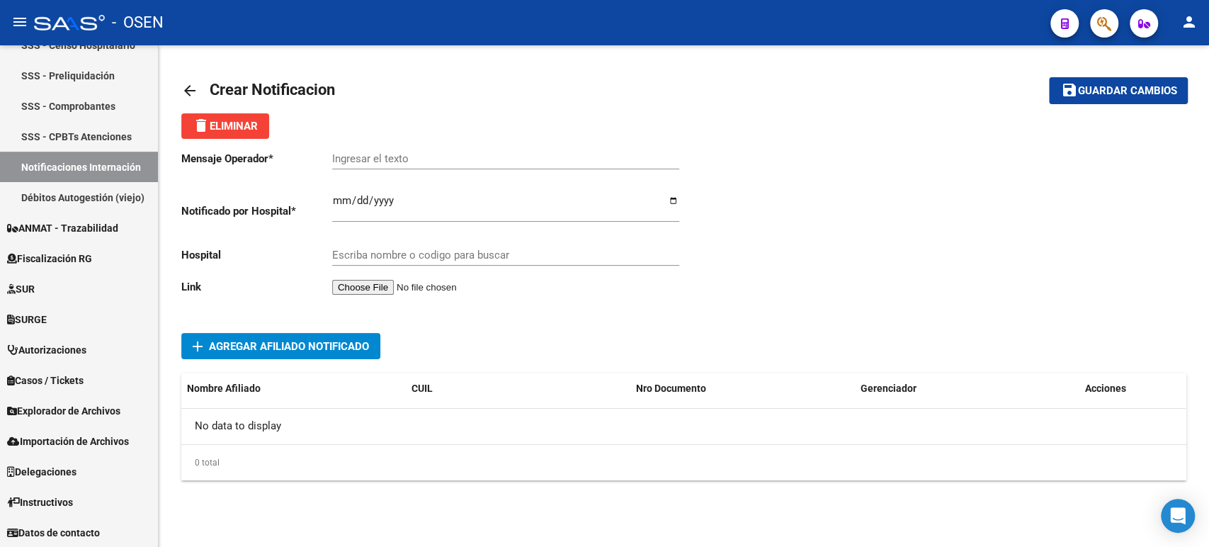
click at [378, 291] on input "file" at bounding box center [421, 287] width 179 height 15
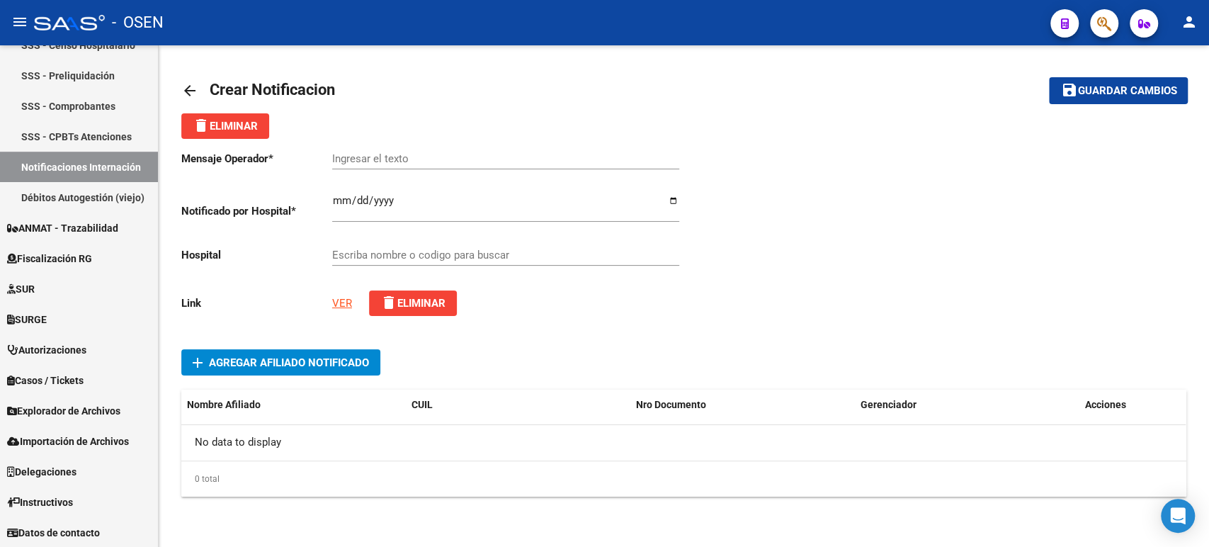
click at [379, 159] on input "Ingresar el texto" at bounding box center [505, 158] width 347 height 13
paste input "20521824027"
type input "20521824027"
drag, startPoint x: 412, startPoint y: 157, endPoint x: 0, endPoint y: 158, distance: 412.3
click at [0, 158] on mat-sidenav-container "Firma Express Reportes Tablero de Control Ingresos Percibidos Análisis de todos…" at bounding box center [604, 296] width 1209 height 502
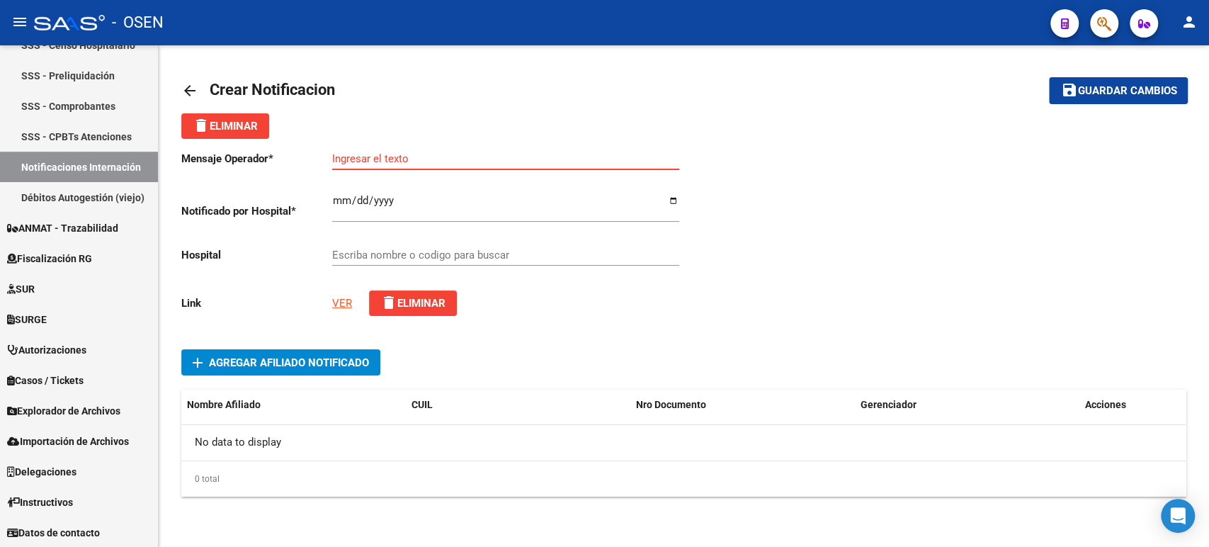
paste input "HIDATIDOSIS HEPATICA"
type input "HIDATIDOSIS HEPATICA | BOREAL"
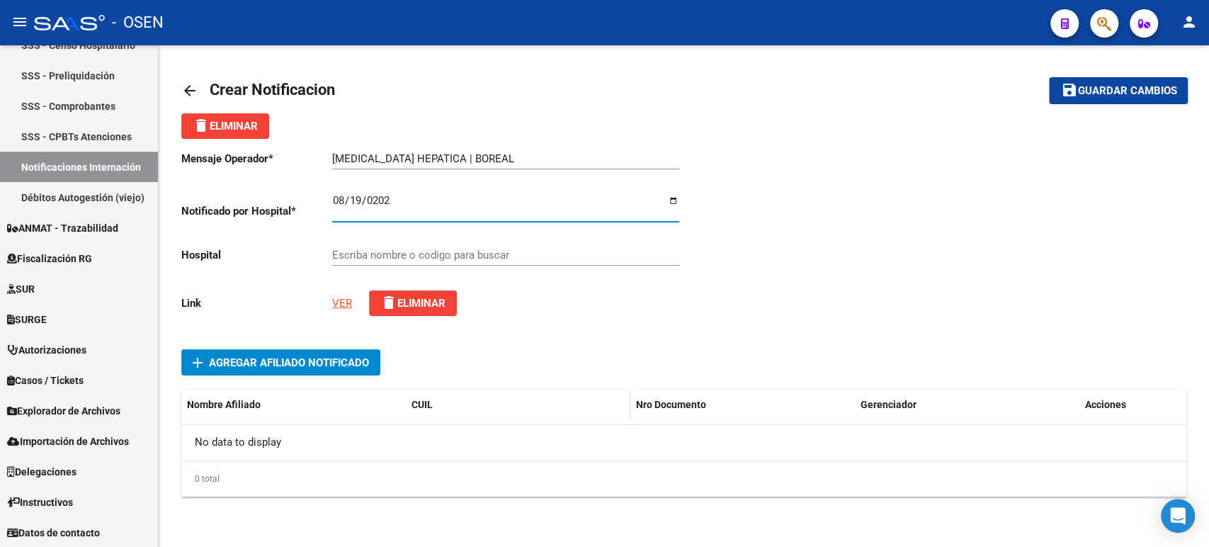
type input "2025-08-19"
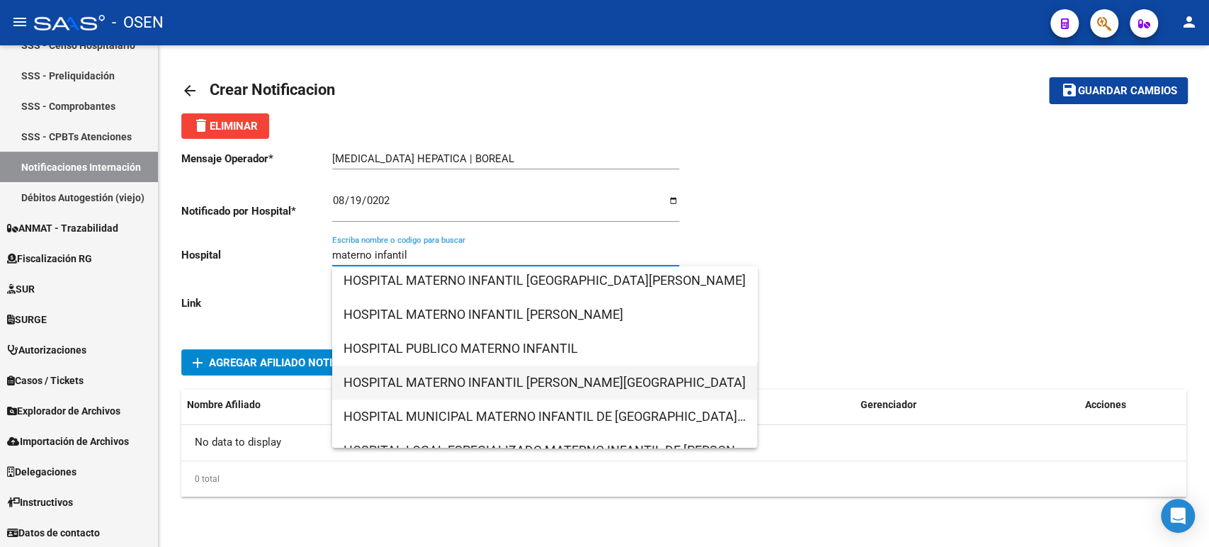
scroll to position [472, 0]
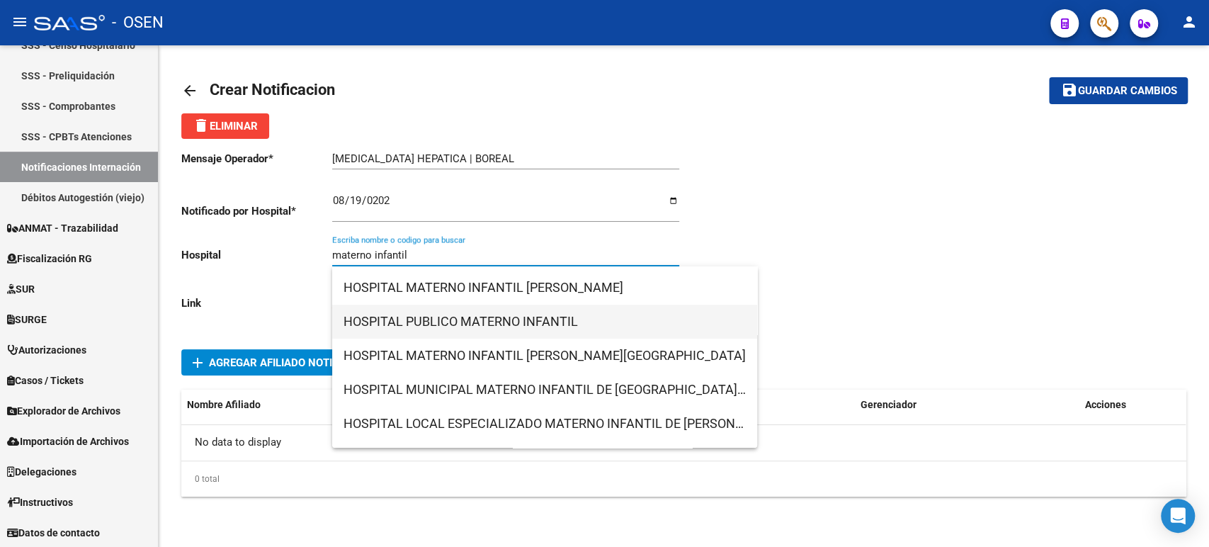
click at [555, 329] on span "HOSPITAL PUBLICO MATERNO INFANTIL" at bounding box center [545, 322] width 402 height 34
type input "HOSPITAL PUBLICO MATERNO INFANTIL"
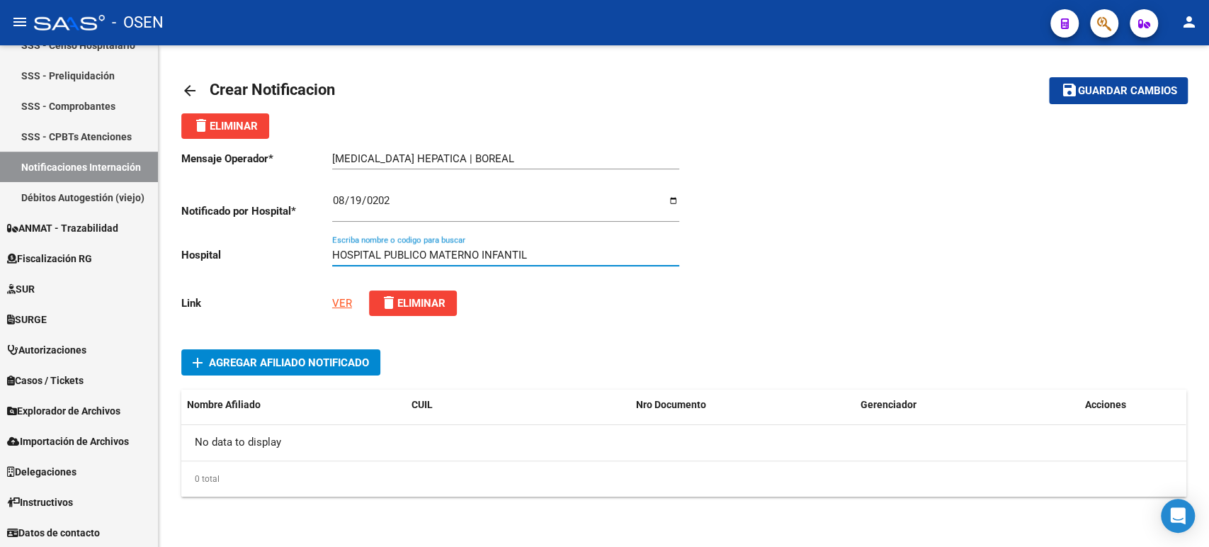
click at [298, 366] on span "Agregar Afiliado Notificado" at bounding box center [289, 362] width 160 height 13
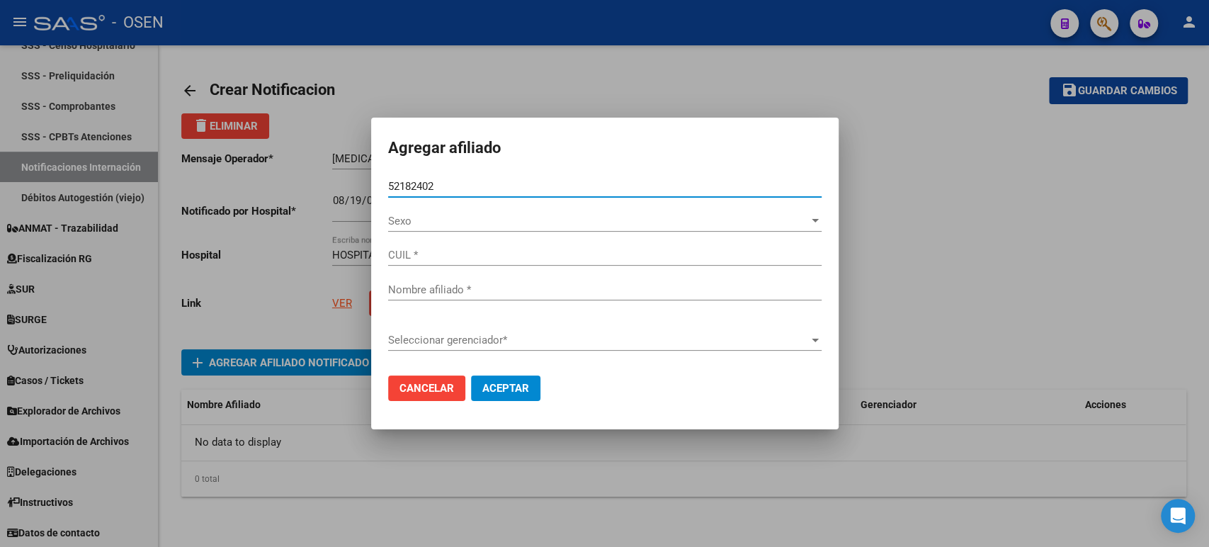
type input "52182402"
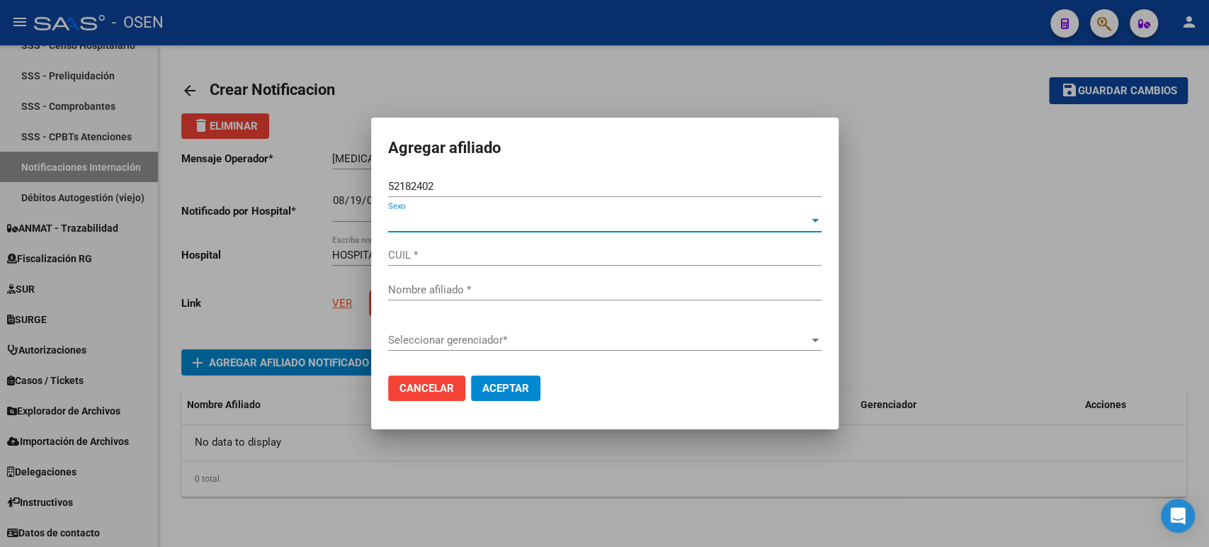
type input "20521824027"
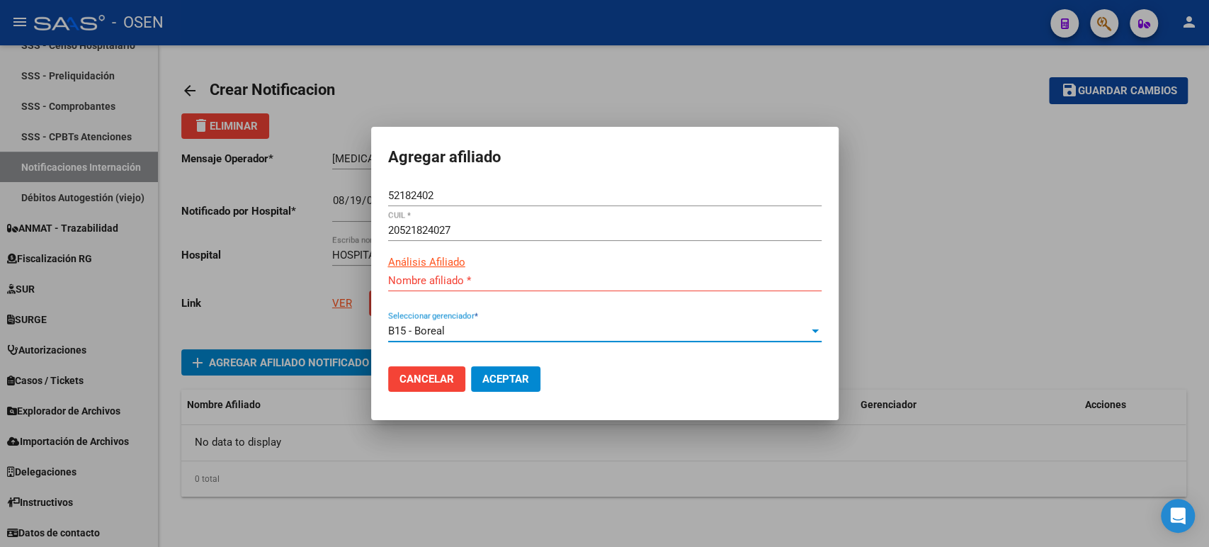
type input "SULCA YAHIR MAXIMILIANO"
click at [506, 378] on span "Aceptar" at bounding box center [505, 379] width 47 height 13
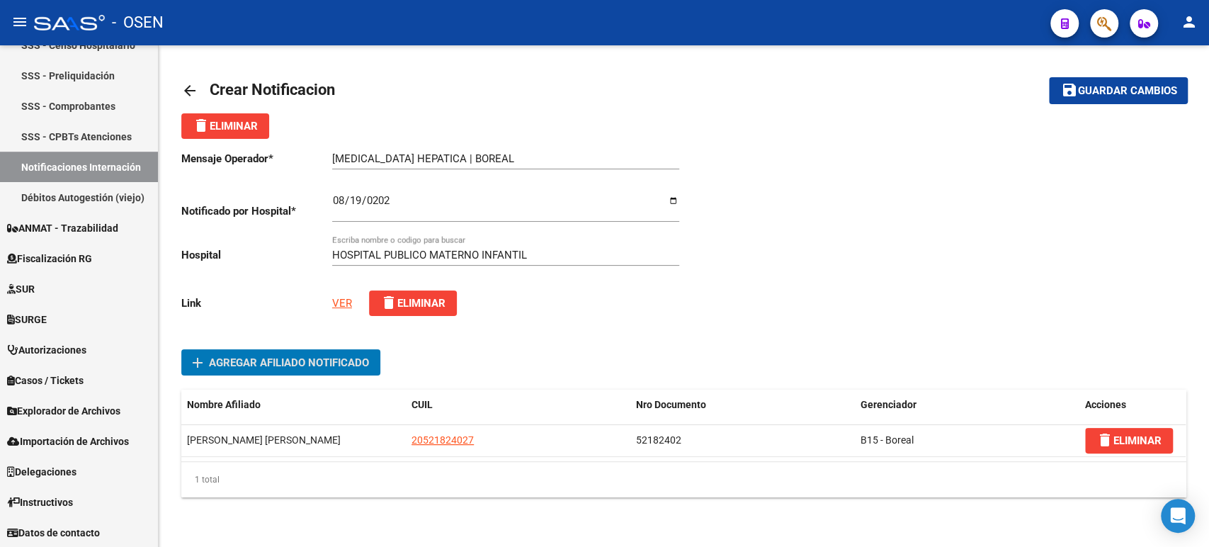
click at [1123, 89] on span "Guardar cambios" at bounding box center [1126, 91] width 99 height 13
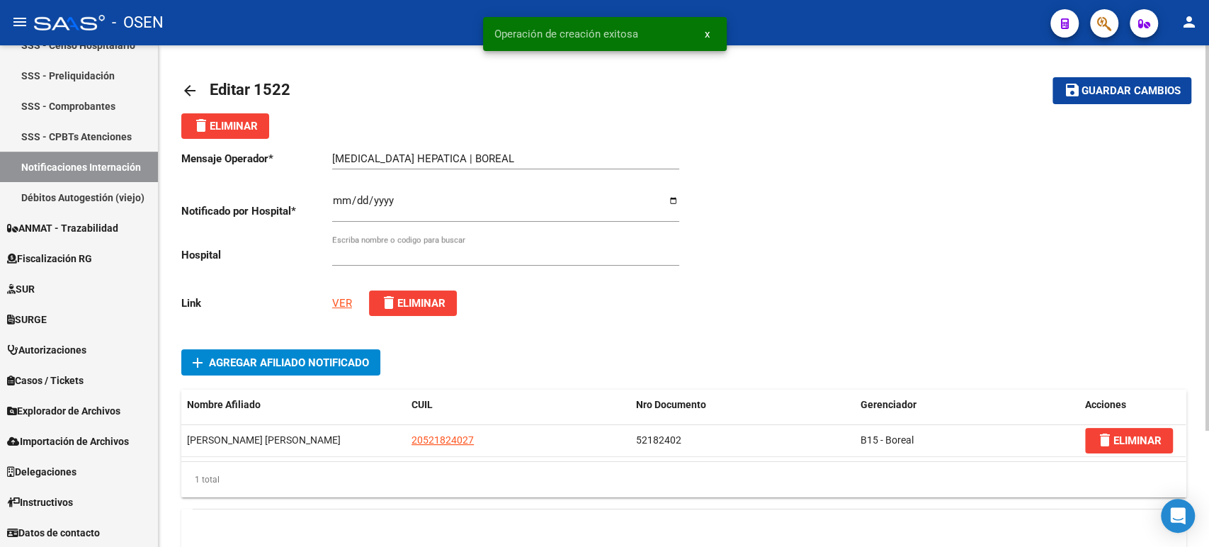
type input "HOSPITAL PUBLICO MATERNO INFANTIL"
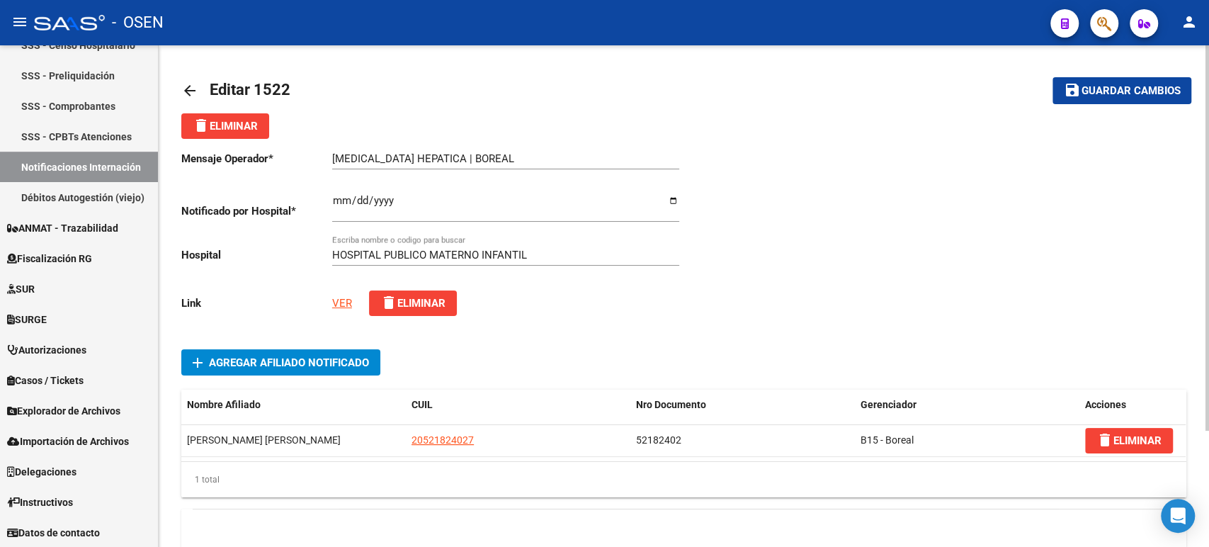
click at [1111, 31] on button "button" at bounding box center [1104, 23] width 28 height 28
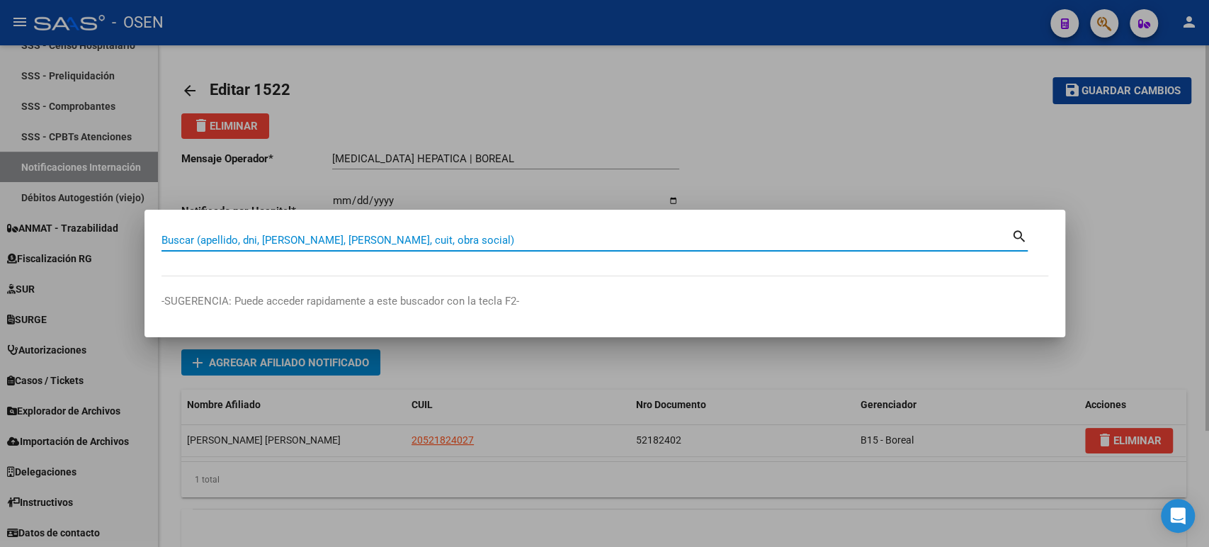
paste input "HIDATIDOSIS HEPATICA"
drag, startPoint x: 334, startPoint y: 244, endPoint x: 0, endPoint y: 73, distance: 375.4
click at [0, 101] on div "HIDATIDOSIS HEPATICA Buscar (apellido, dni, cuil, nro traspaso, cuit, obra soci…" at bounding box center [604, 273] width 1209 height 547
paste input "59.467.746"
click at [176, 244] on input "59.467746" at bounding box center [587, 240] width 850 height 13
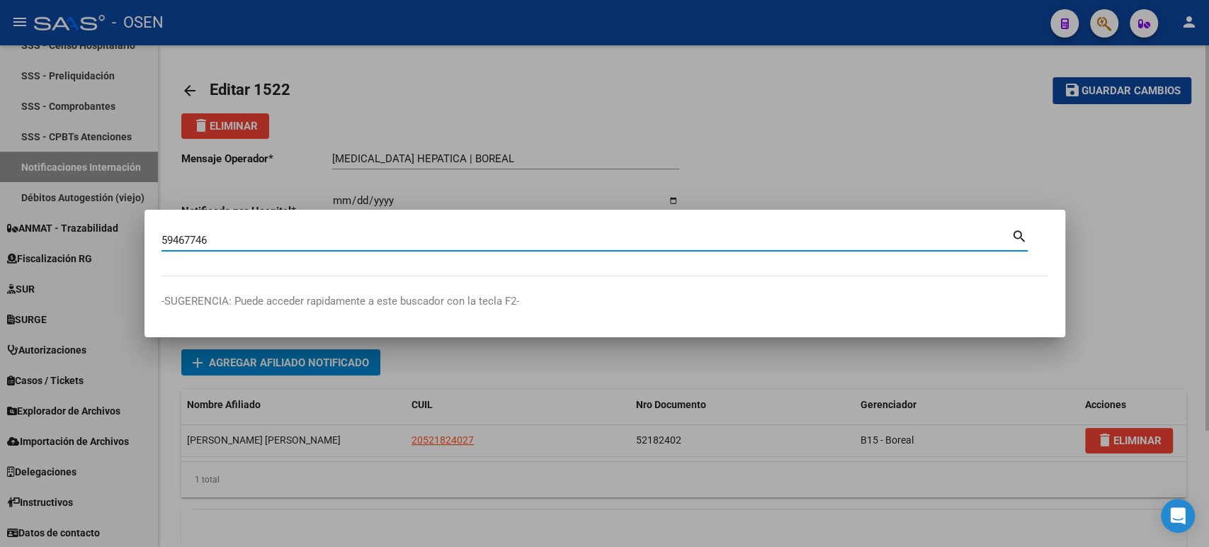
type input "59467746"
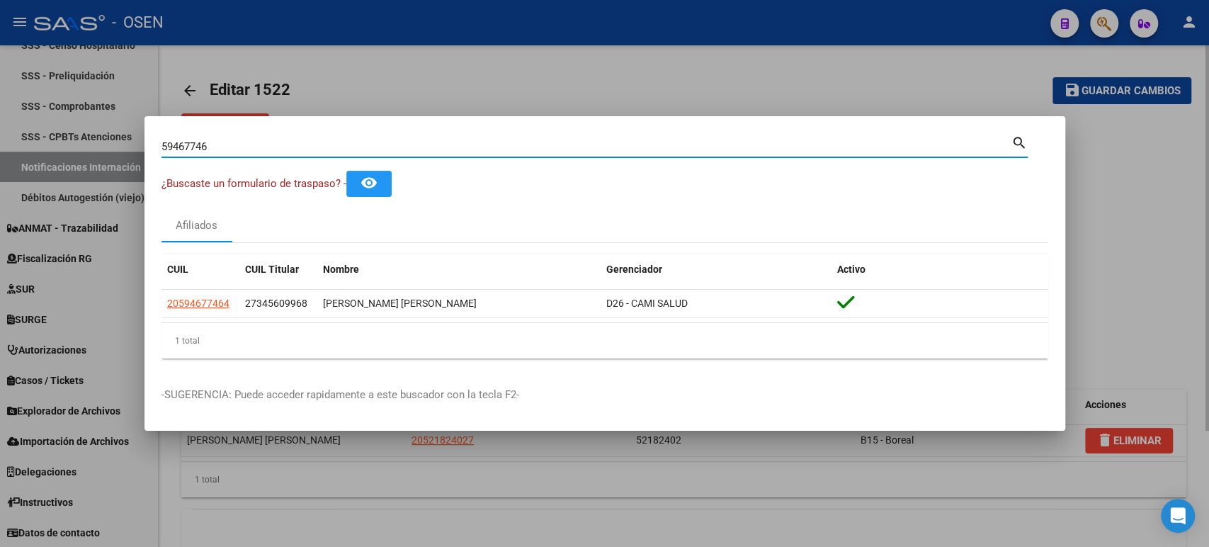
click at [728, 149] on input "59467746" at bounding box center [587, 146] width 850 height 13
click at [747, 82] on div at bounding box center [604, 273] width 1209 height 547
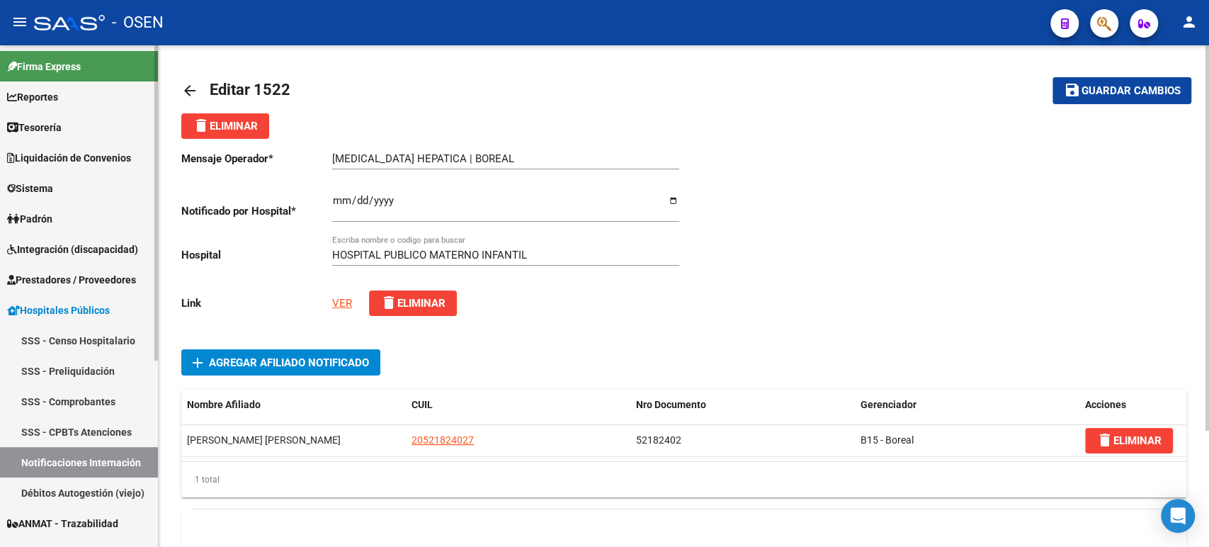
click at [55, 282] on span "Prestadores / Proveedores" at bounding box center [71, 280] width 129 height 16
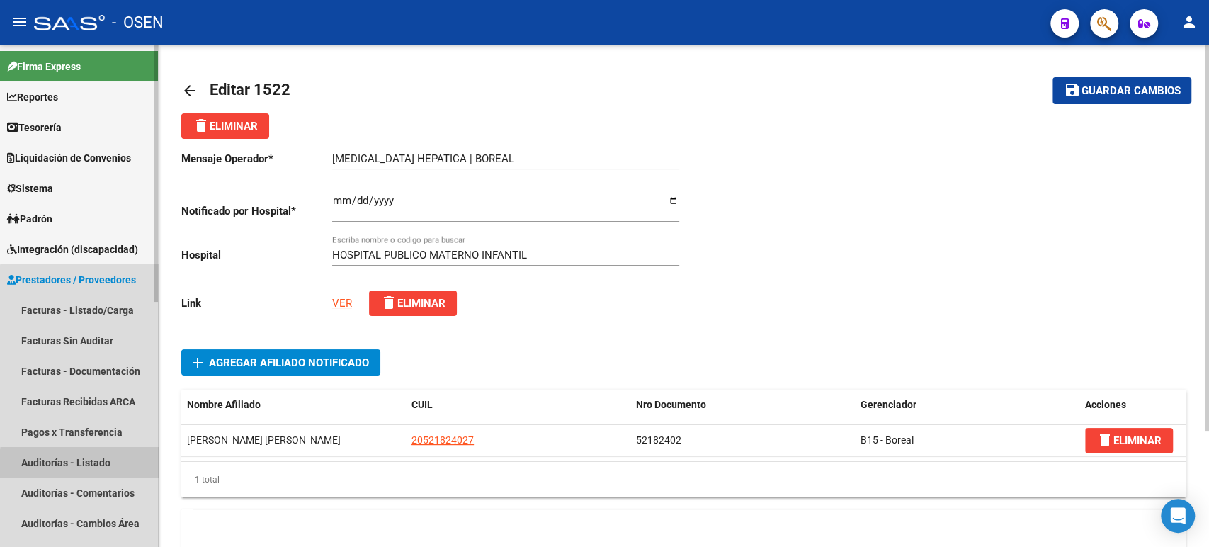
click at [96, 469] on link "Auditorías - Listado" at bounding box center [79, 462] width 158 height 30
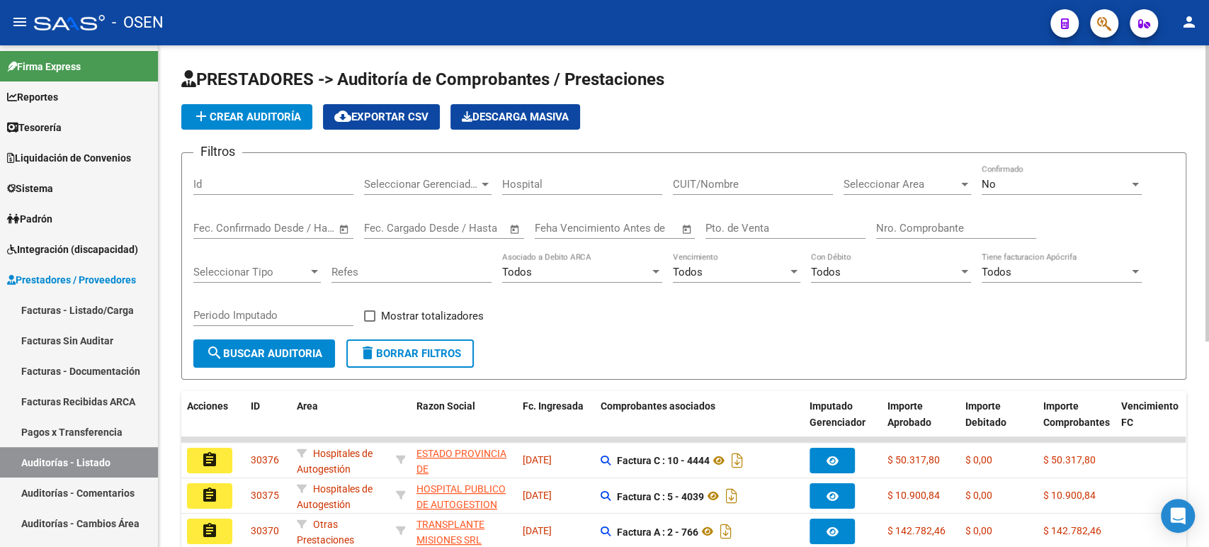
click at [935, 225] on input "Nro. Comprobante" at bounding box center [956, 228] width 160 height 13
paste input "321051"
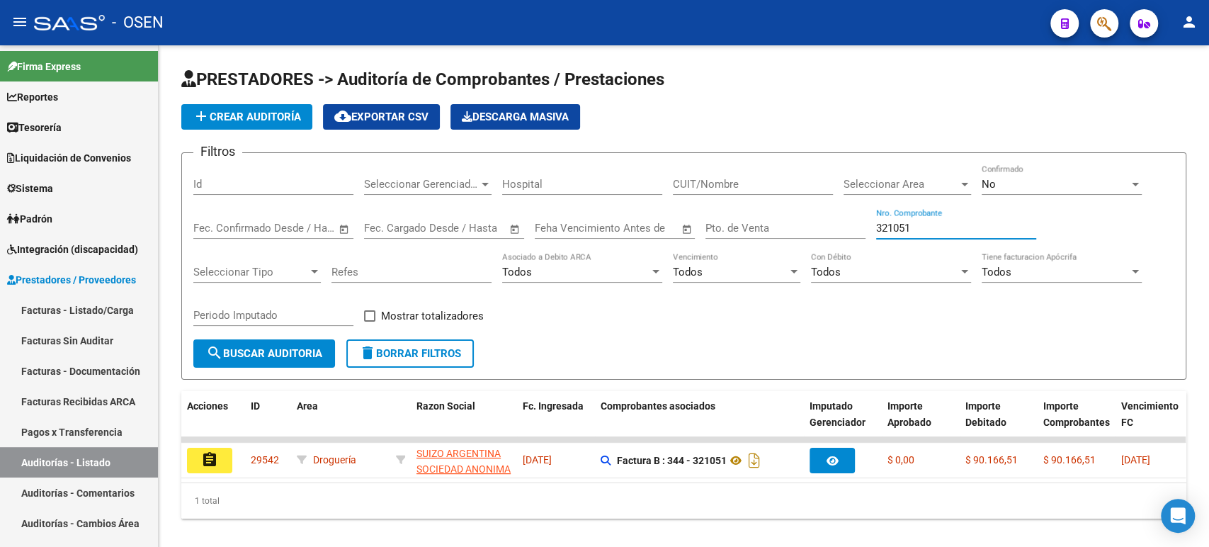
type input "321051"
click at [222, 458] on button "assignment" at bounding box center [209, 461] width 45 height 26
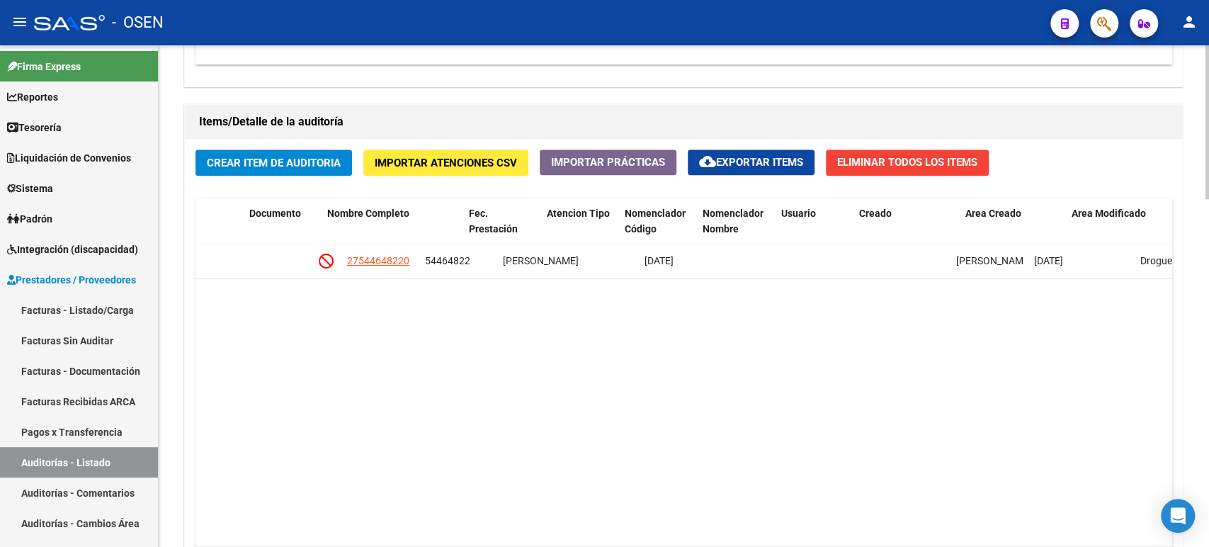
scroll to position [0, 982]
click at [1017, 390] on datatable-body "155667 B15 - Boreal $ 90.166,51 $ 0,00 $ 90.166,51 AUTORIZADO 20/03 - REMITO 14…" at bounding box center [684, 395] width 976 height 302
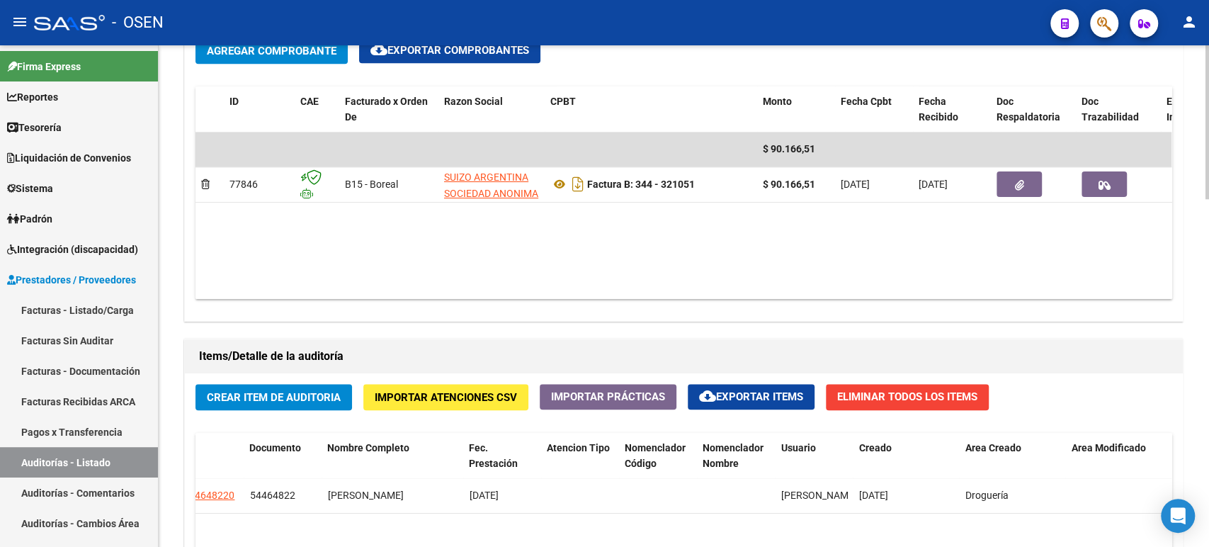
scroll to position [738, 0]
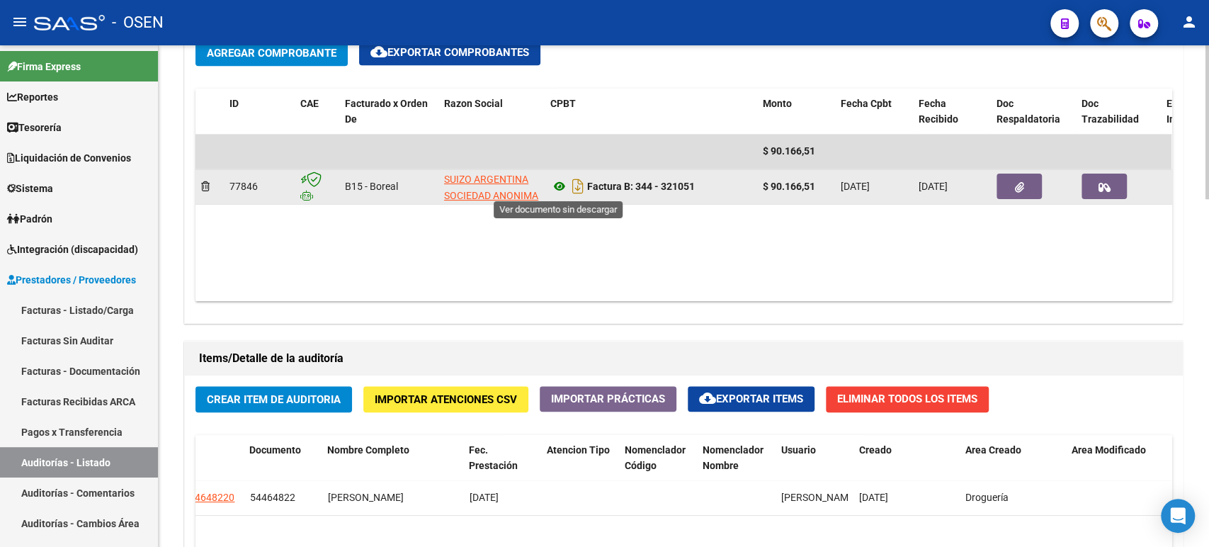
click at [561, 193] on icon at bounding box center [559, 186] width 18 height 17
click at [1017, 188] on icon "button" at bounding box center [1019, 187] width 9 height 11
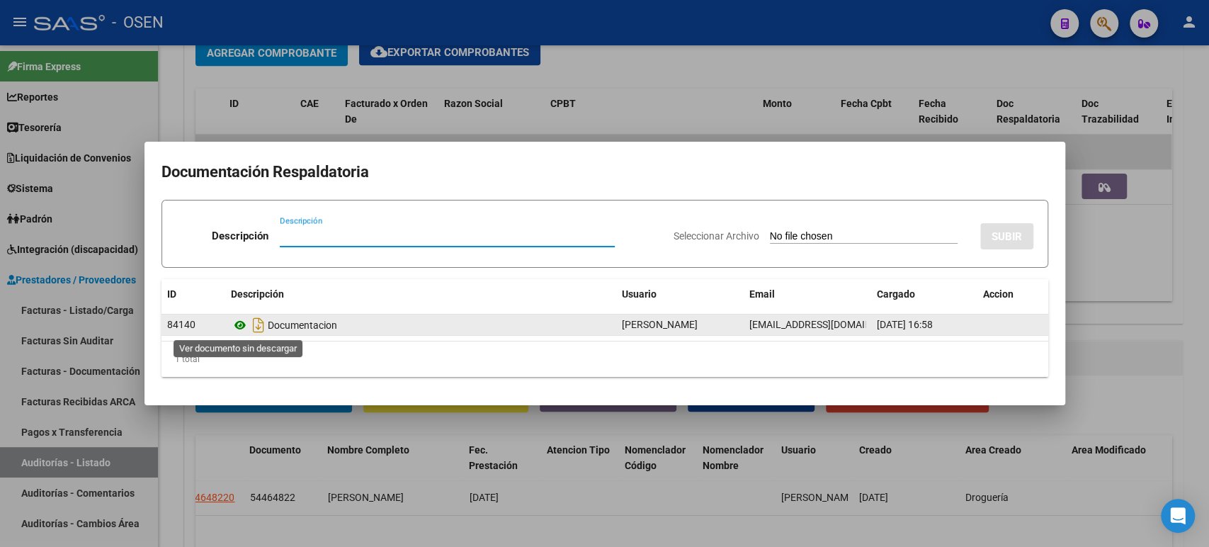
click at [240, 327] on icon at bounding box center [240, 325] width 18 height 17
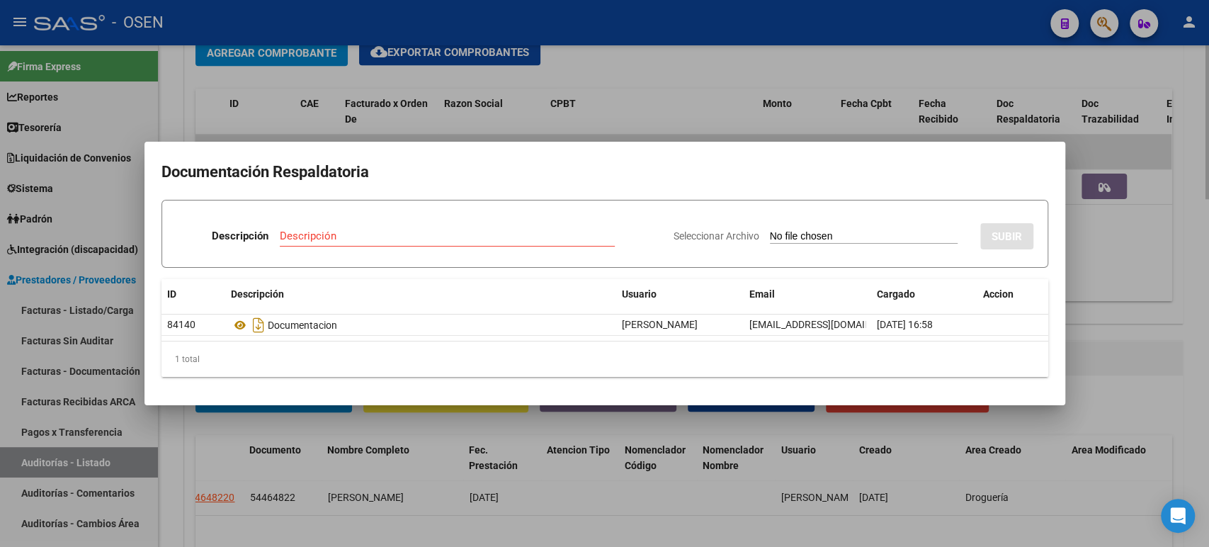
click at [643, 78] on div at bounding box center [604, 273] width 1209 height 547
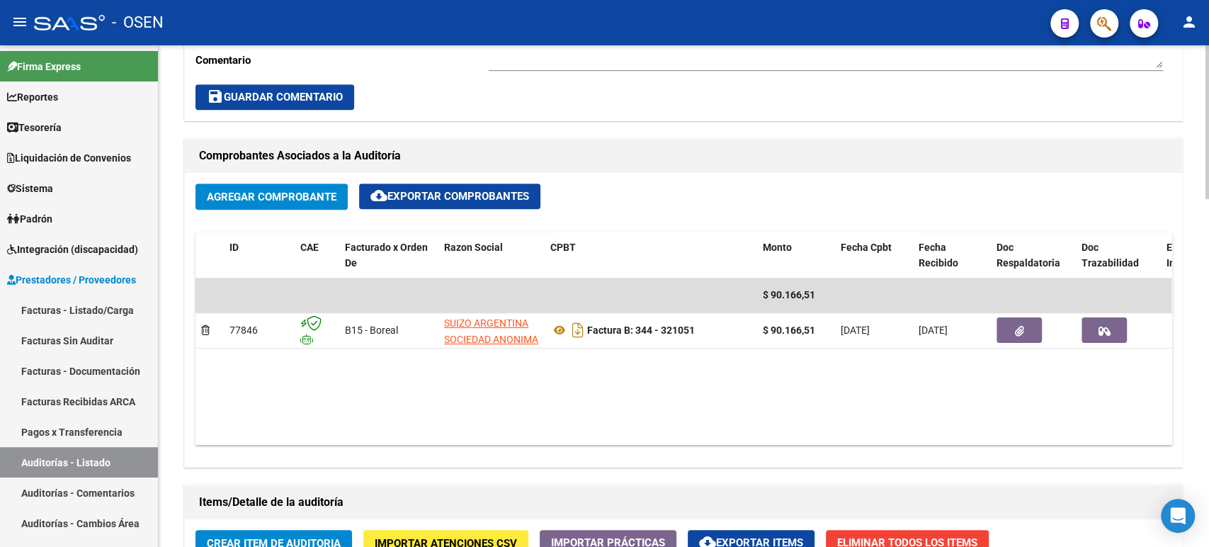
scroll to position [581, 0]
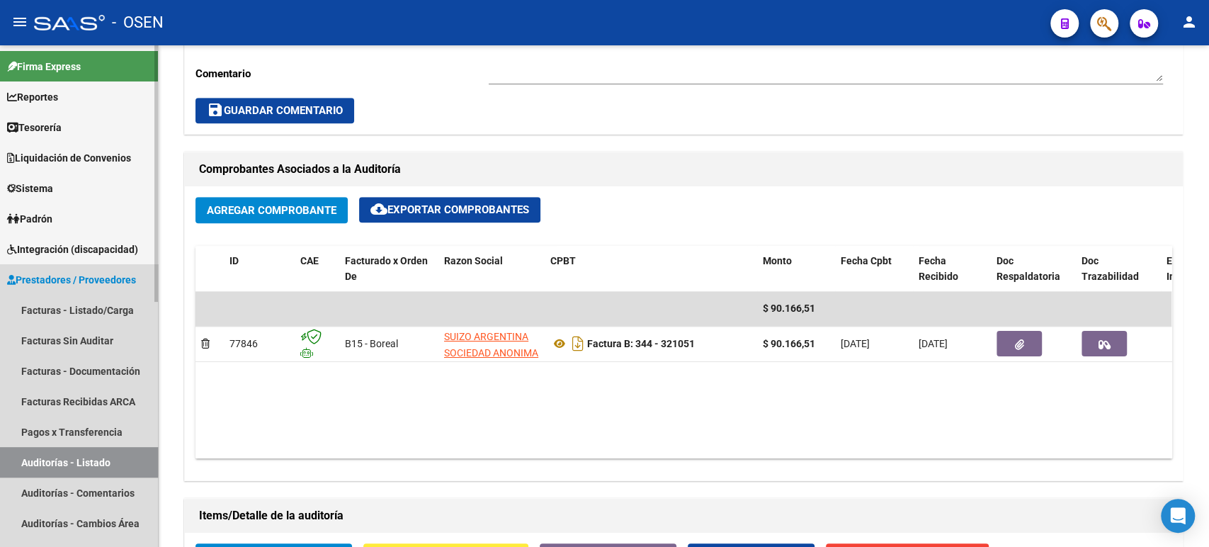
click at [74, 454] on link "Auditorías - Listado" at bounding box center [79, 462] width 158 height 30
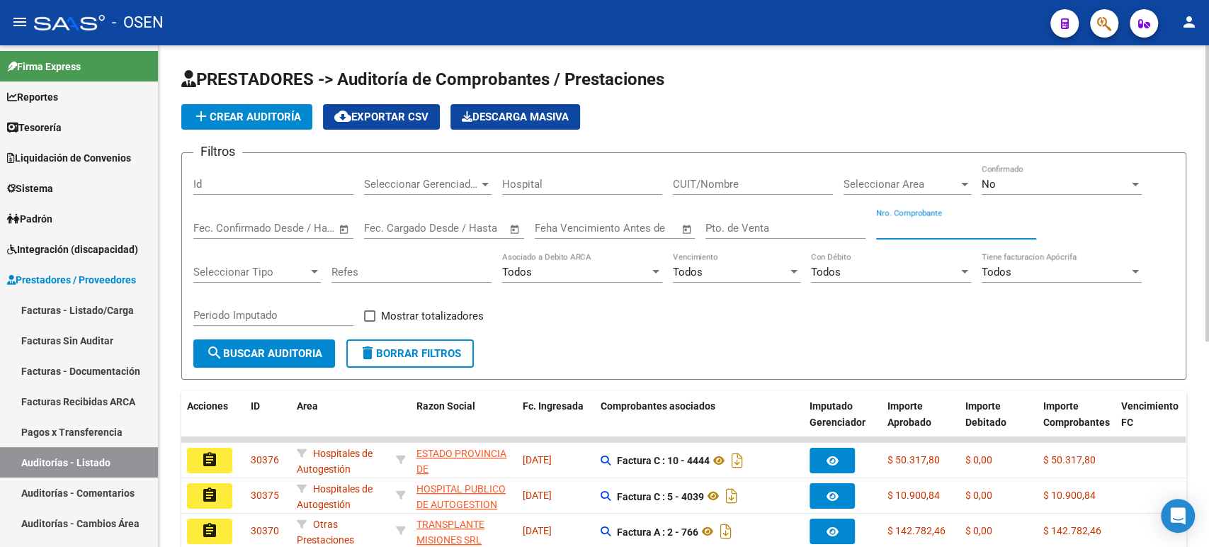
click at [901, 231] on input "Nro. Comprobante" at bounding box center [956, 228] width 160 height 13
paste input "322108"
drag, startPoint x: 898, startPoint y: 230, endPoint x: 748, endPoint y: 195, distance: 153.6
click at [752, 200] on div "Filtros Id Seleccionar Gerenciador Seleccionar Gerenciador Hospital CUIT/Nombre…" at bounding box center [683, 251] width 981 height 175
type input "322108"
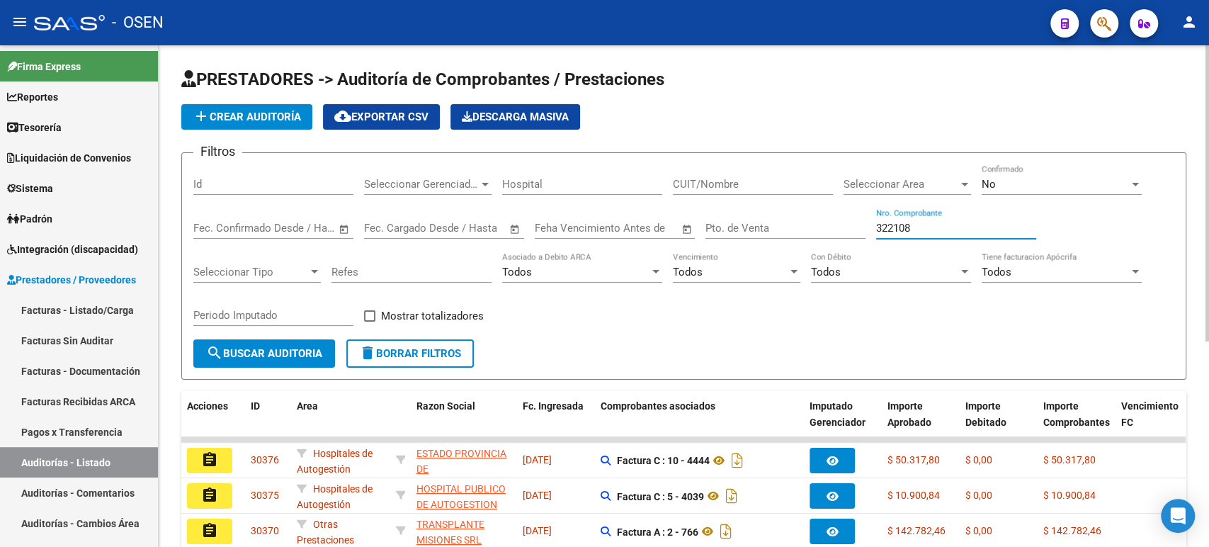
click at [193, 339] on button "search Buscar Auditoria" at bounding box center [264, 353] width 142 height 28
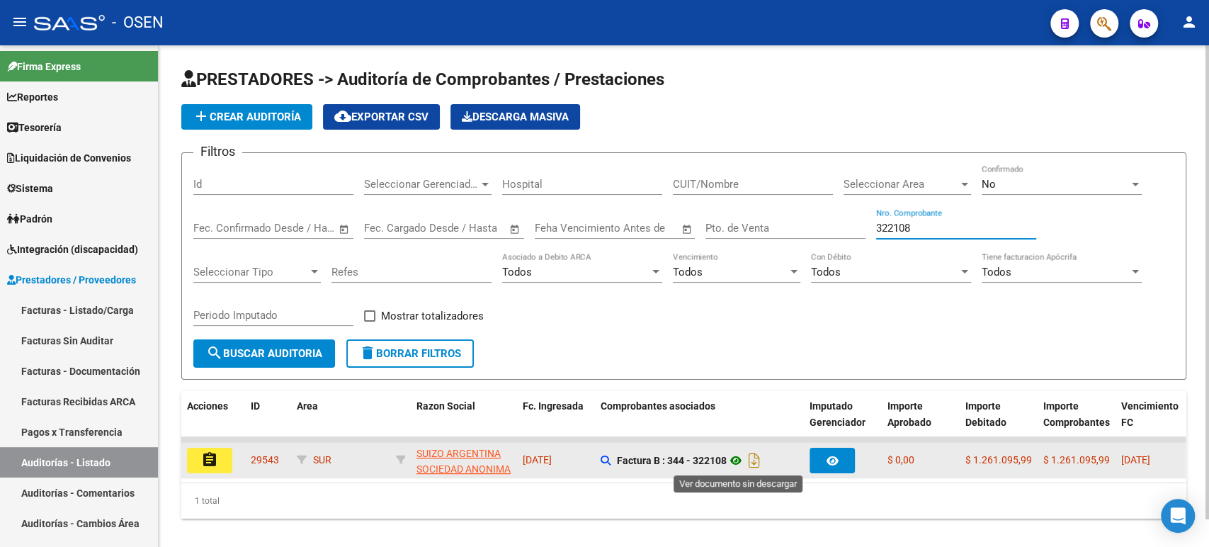
click at [742, 458] on icon at bounding box center [736, 460] width 18 height 17
click at [210, 458] on mat-icon "assignment" at bounding box center [209, 459] width 17 height 17
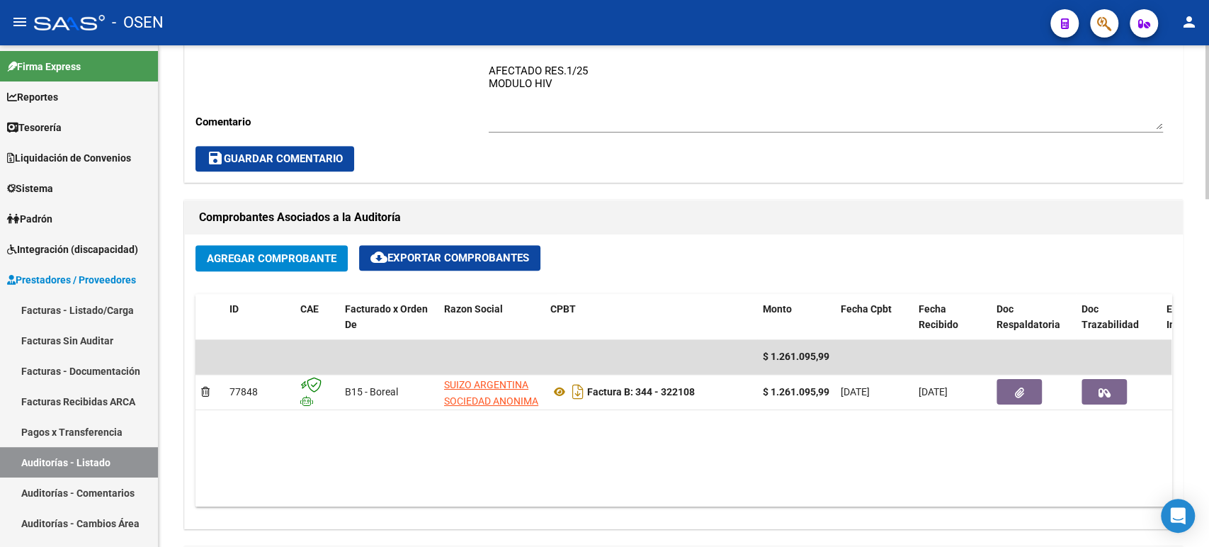
scroll to position [629, 0]
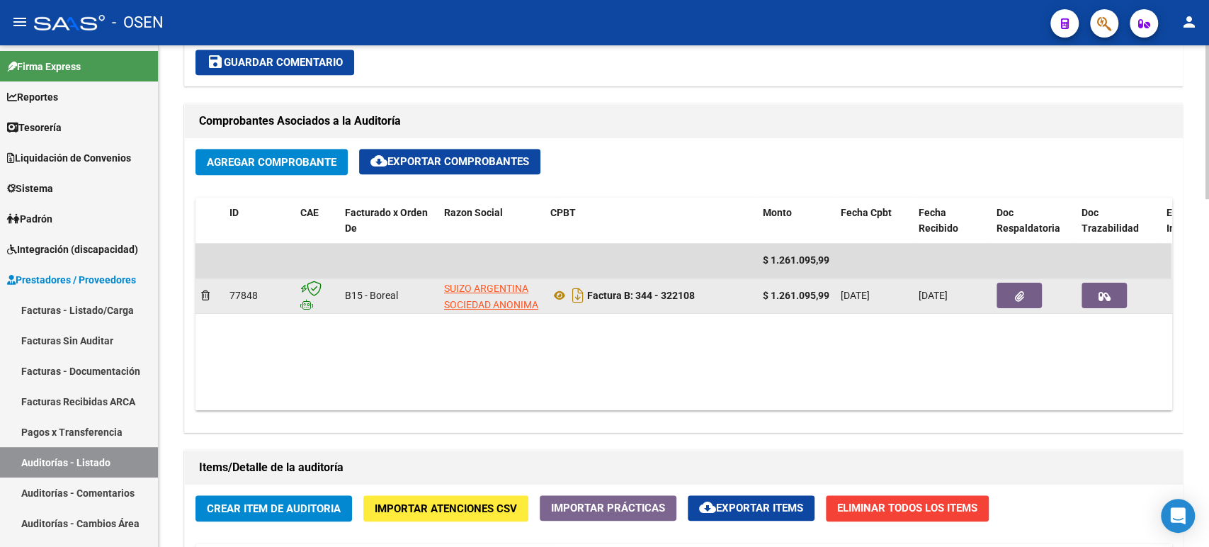
click at [1024, 298] on icon "button" at bounding box center [1019, 296] width 9 height 11
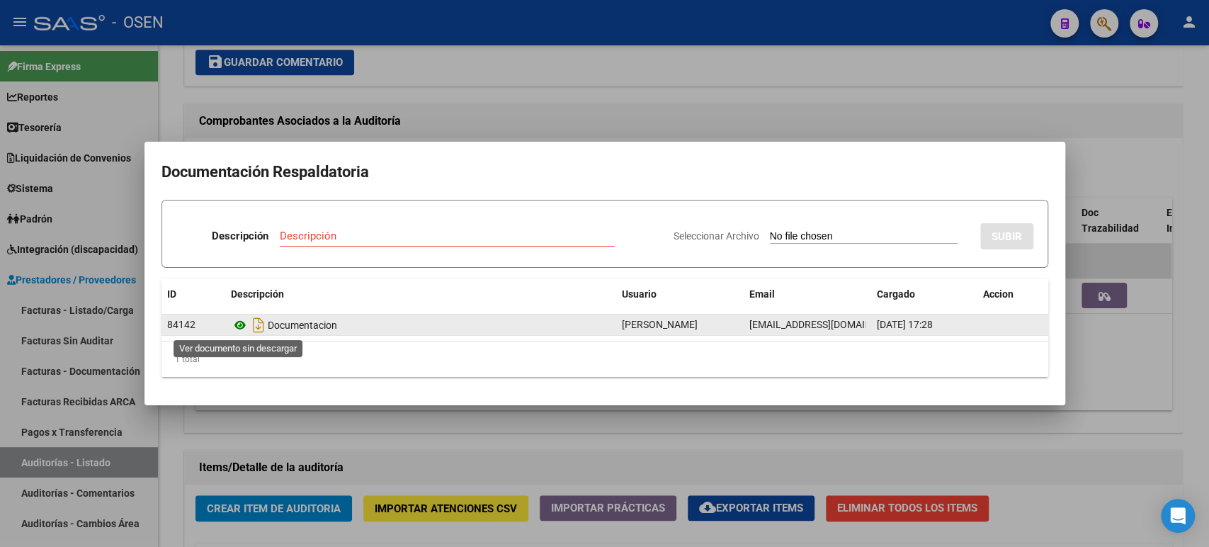
click at [233, 327] on icon at bounding box center [240, 325] width 18 height 17
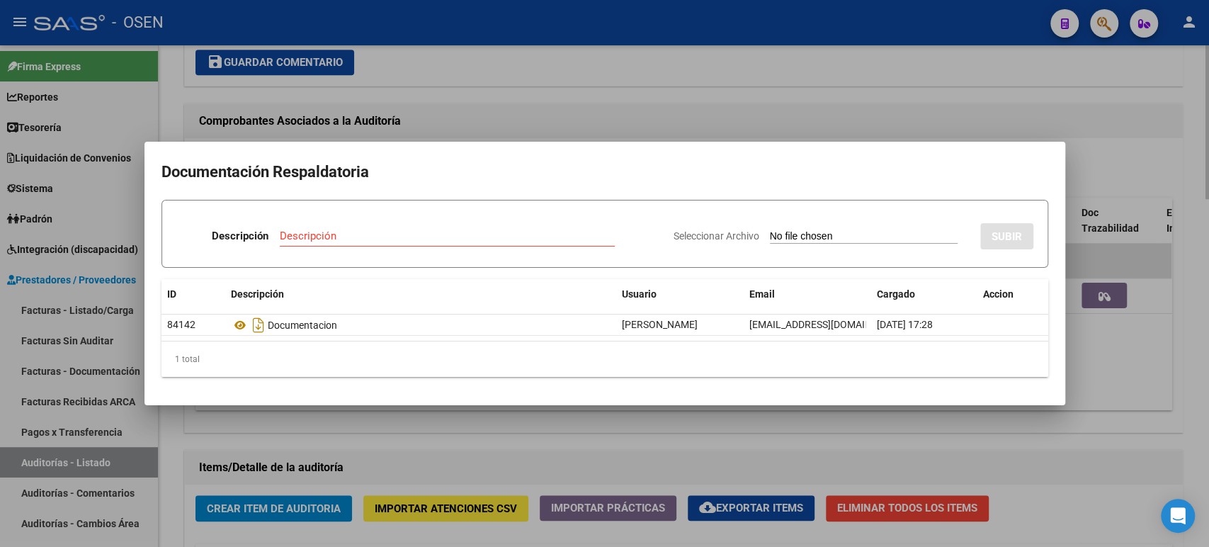
click at [487, 86] on div at bounding box center [604, 273] width 1209 height 547
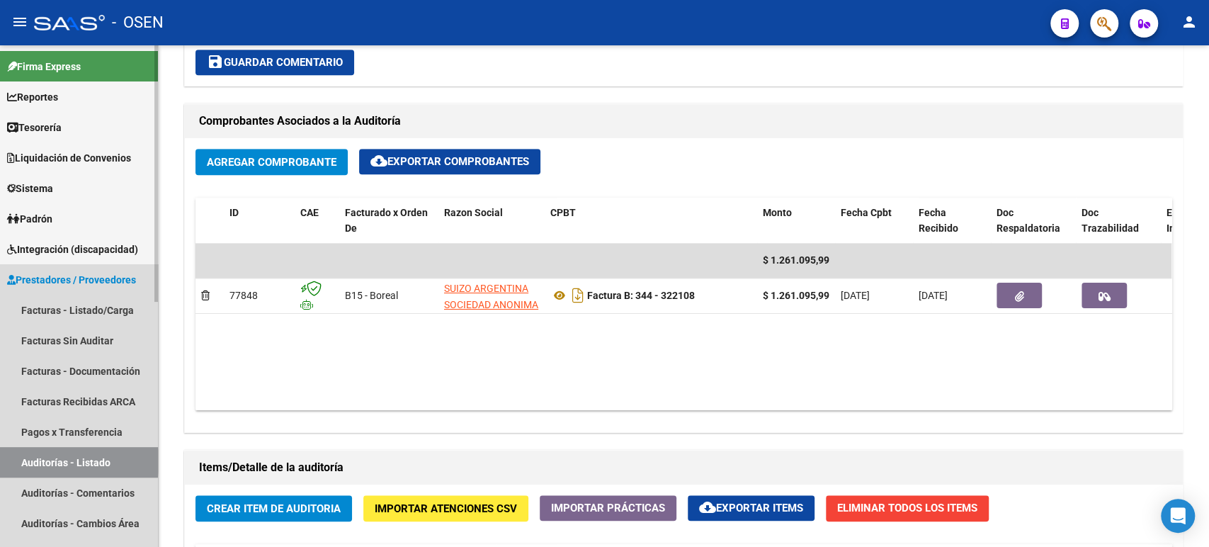
click at [65, 461] on link "Auditorías - Listado" at bounding box center [79, 462] width 158 height 30
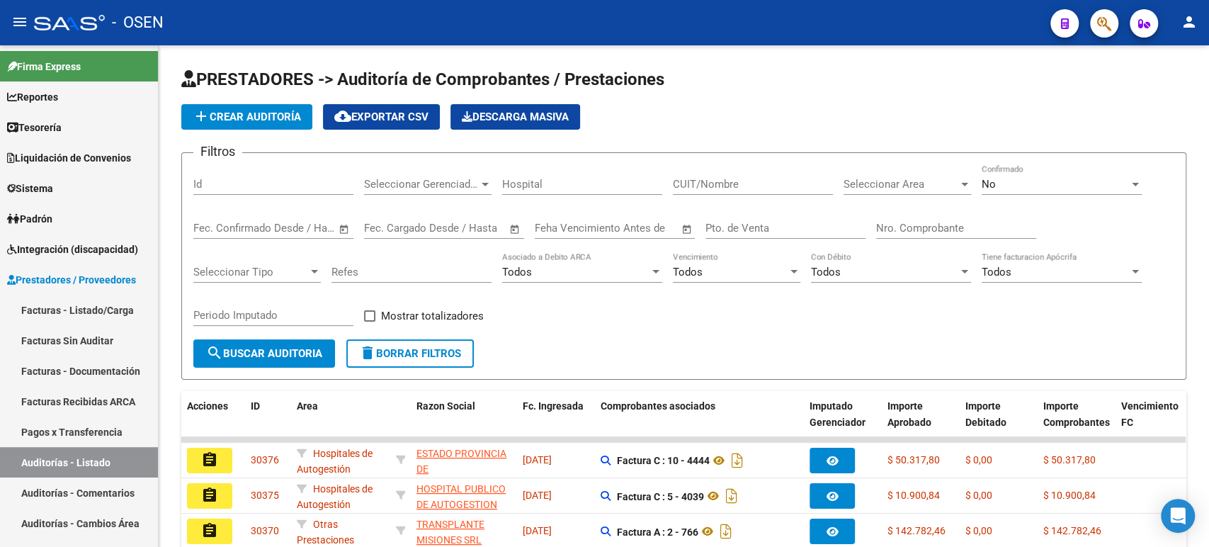
click at [1104, 22] on icon "button" at bounding box center [1104, 24] width 14 height 16
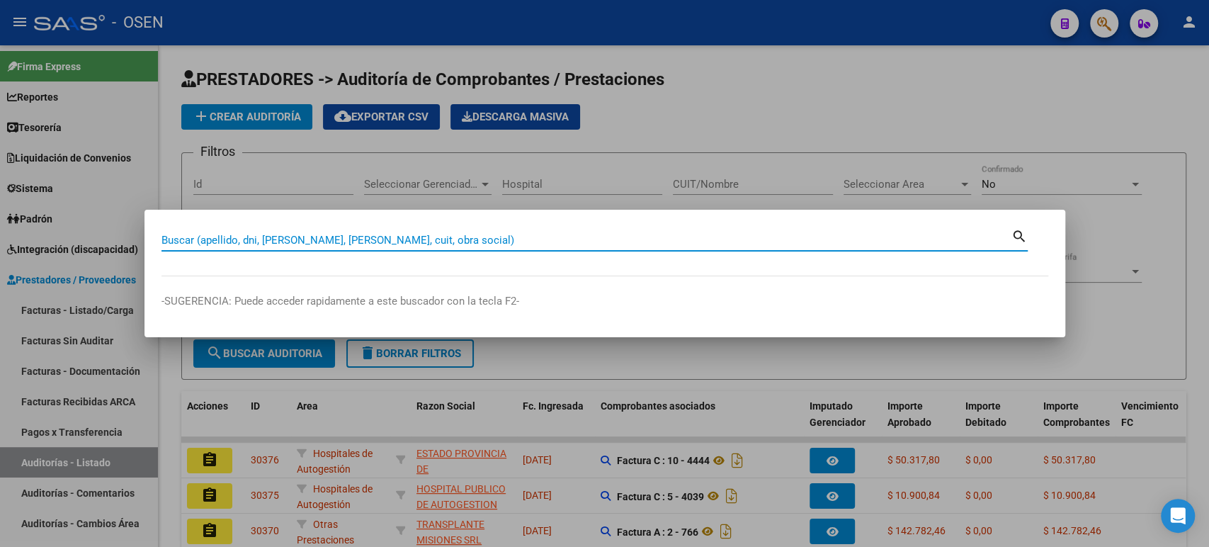
paste input "20456218"
type input "20456218"
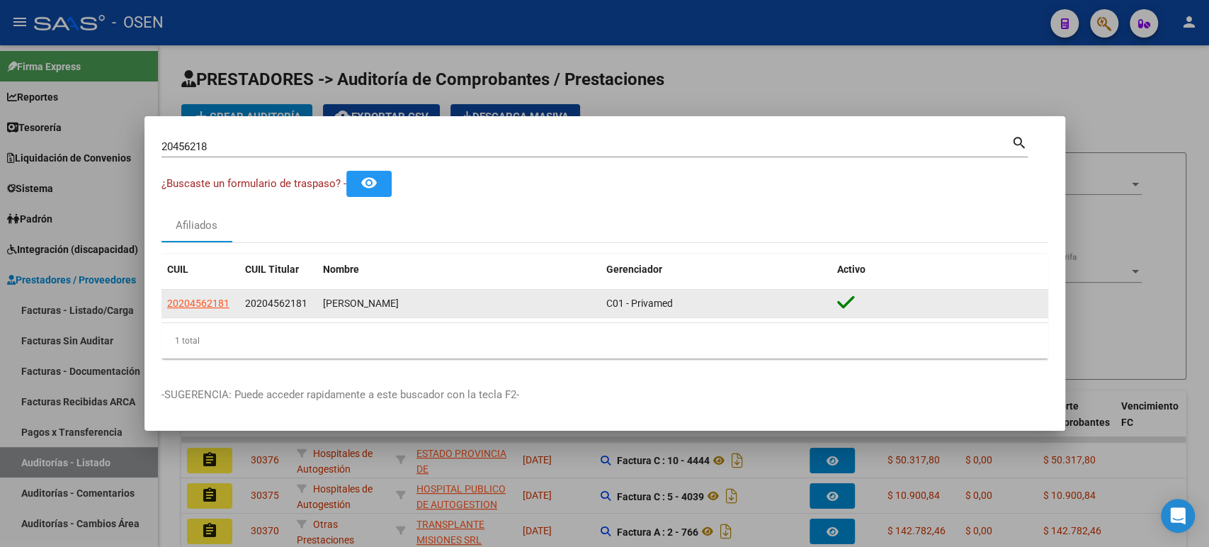
click at [208, 295] on app-link-go-to "20204562181" at bounding box center [198, 303] width 62 height 16
click at [208, 300] on span "20204562181" at bounding box center [198, 303] width 62 height 11
type textarea "20204562181"
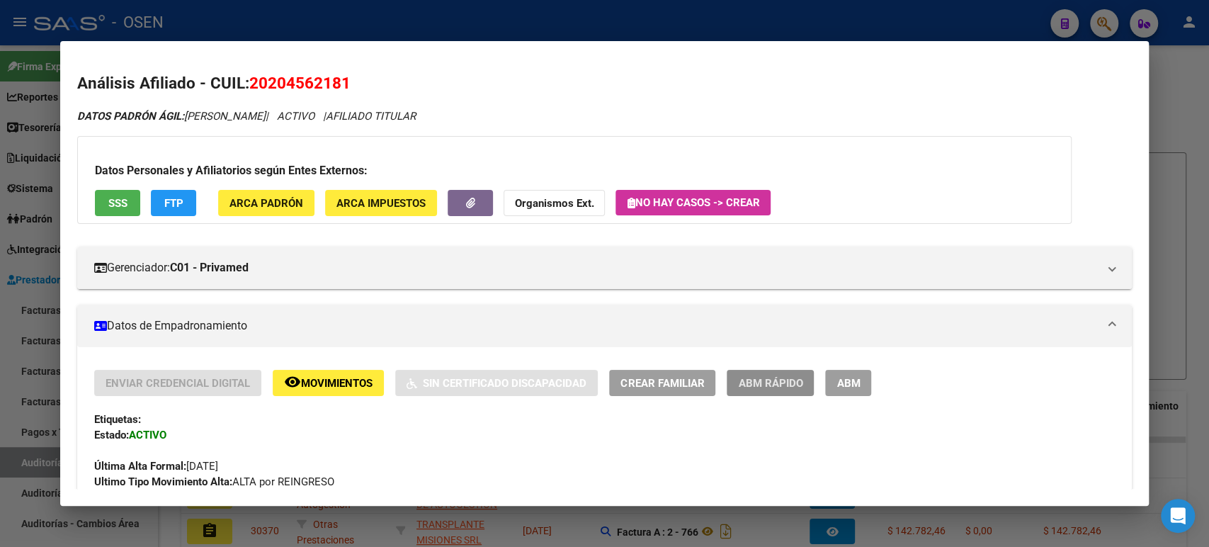
click at [768, 387] on span "ABM Rápido" at bounding box center [770, 383] width 64 height 13
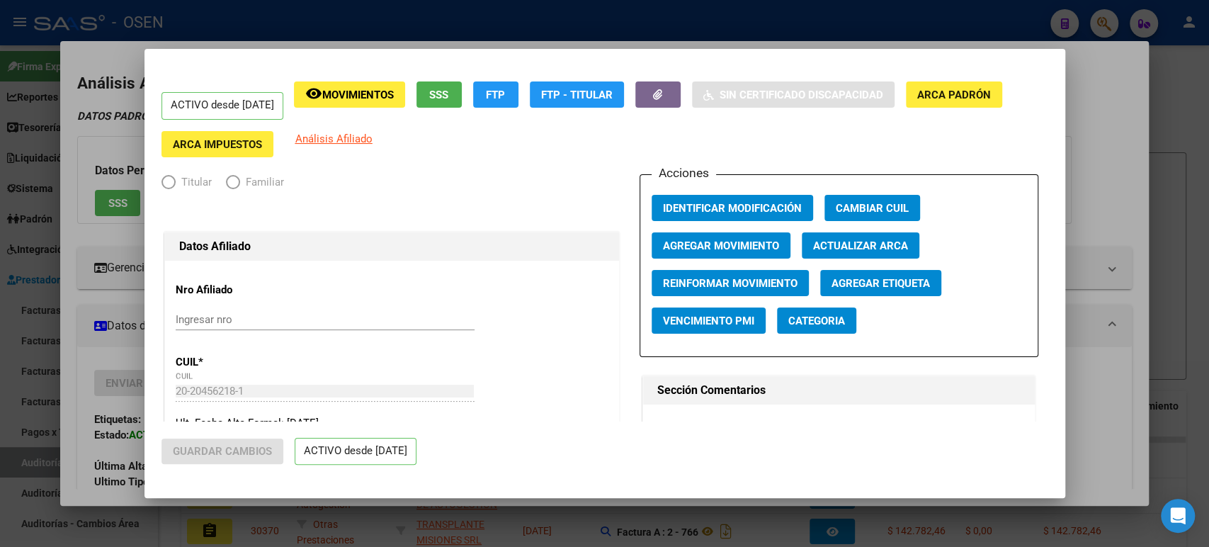
radio input "true"
type input "30-65242588-3"
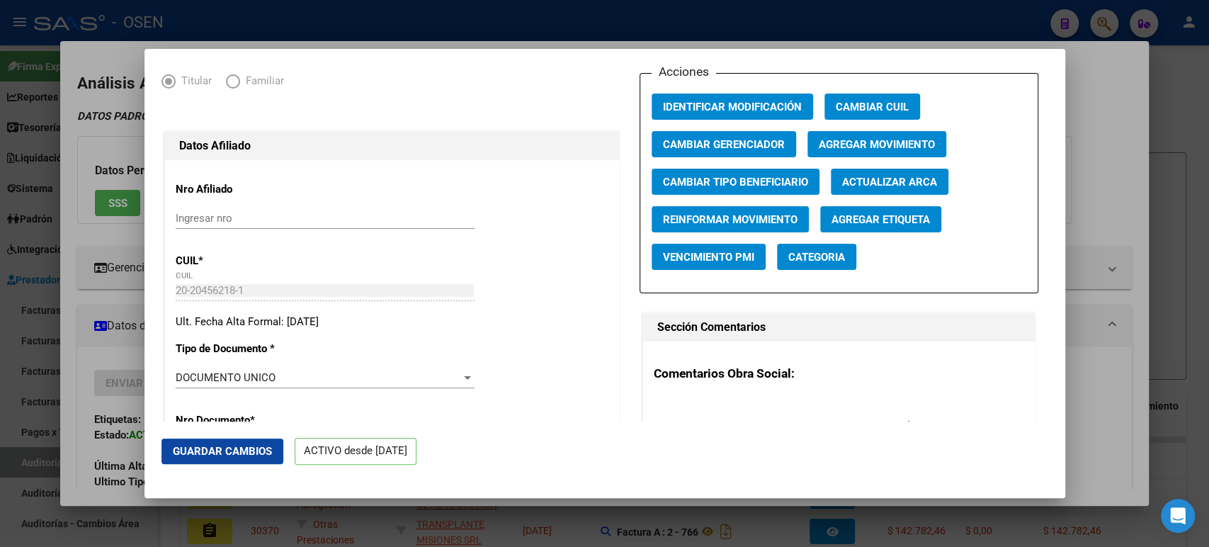
scroll to position [157, 0]
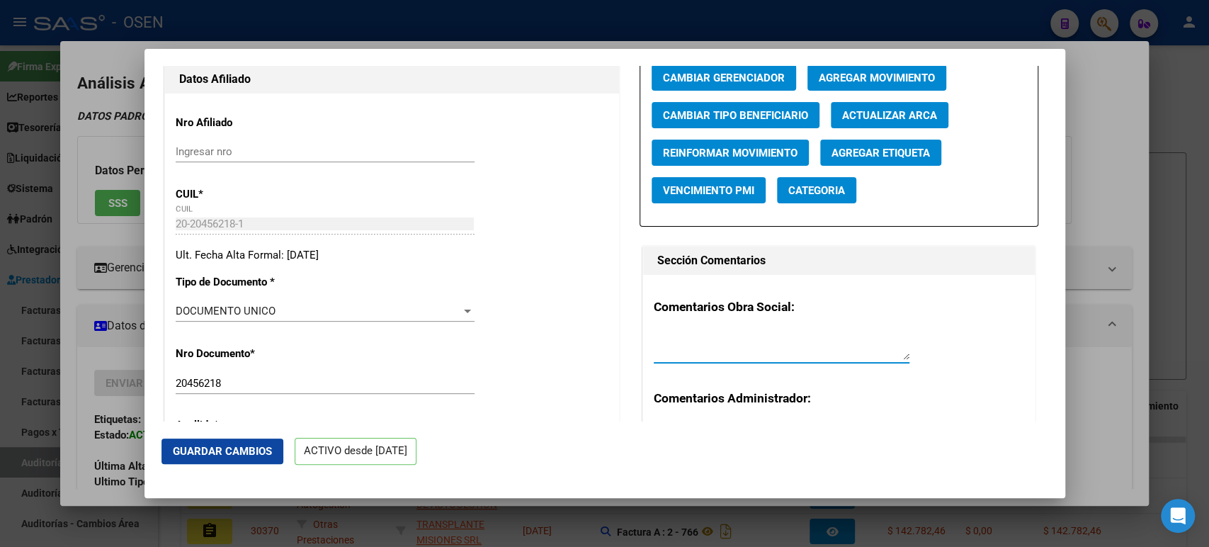
click at [705, 354] on textarea at bounding box center [782, 346] width 256 height 28
type textarea "20/08/2025 PMO HASTA EL 04/11/2025"
click at [215, 453] on span "Guardar Cambios" at bounding box center [222, 451] width 99 height 13
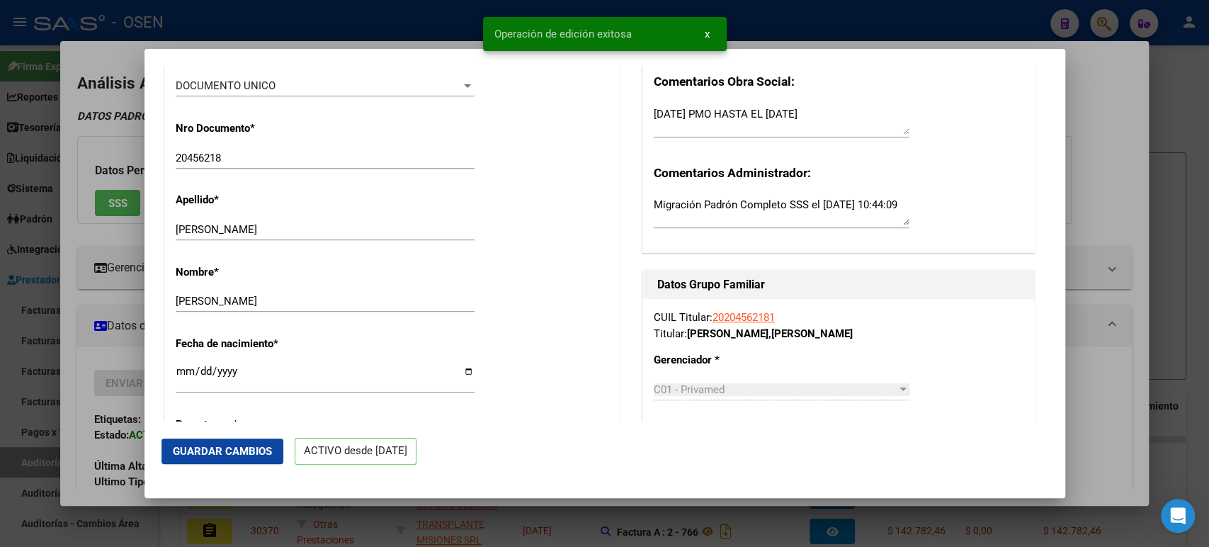
scroll to position [472, 0]
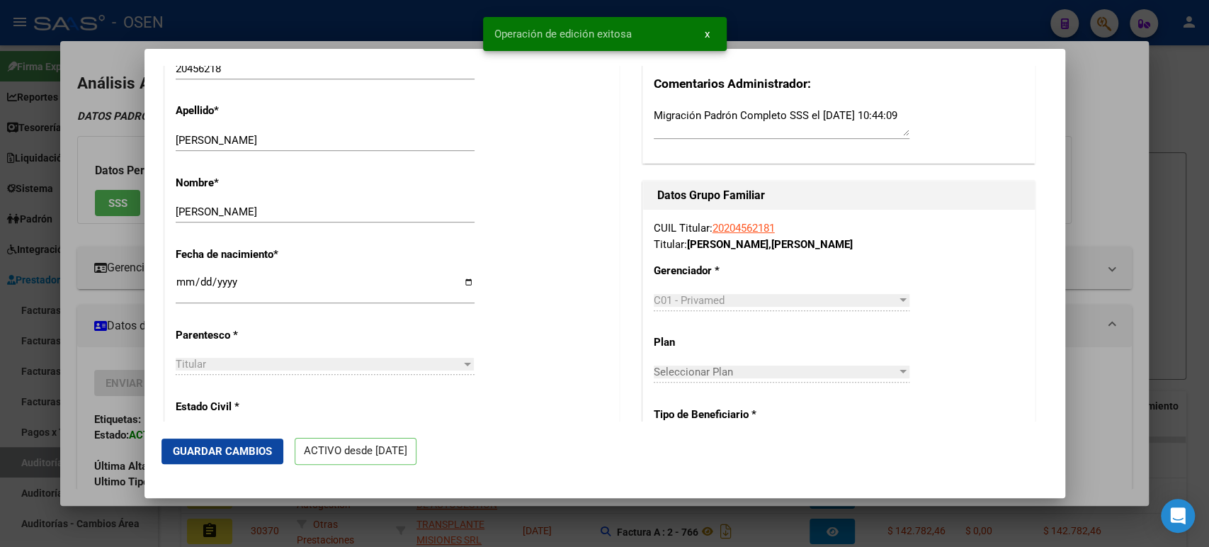
click at [1104, 332] on div at bounding box center [604, 273] width 1209 height 547
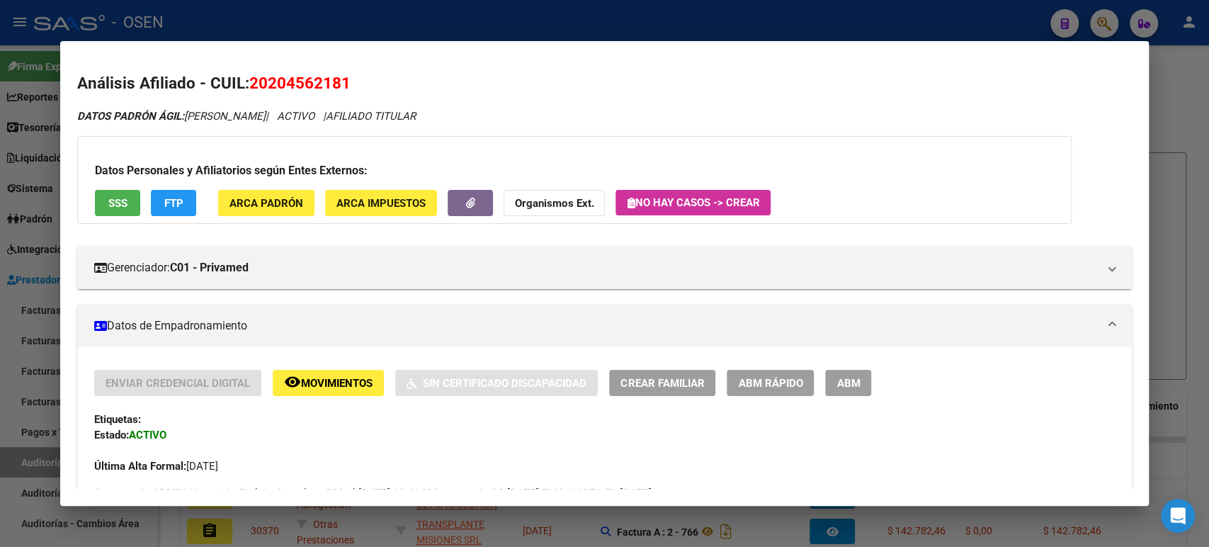
click at [438, 30] on div at bounding box center [604, 273] width 1209 height 547
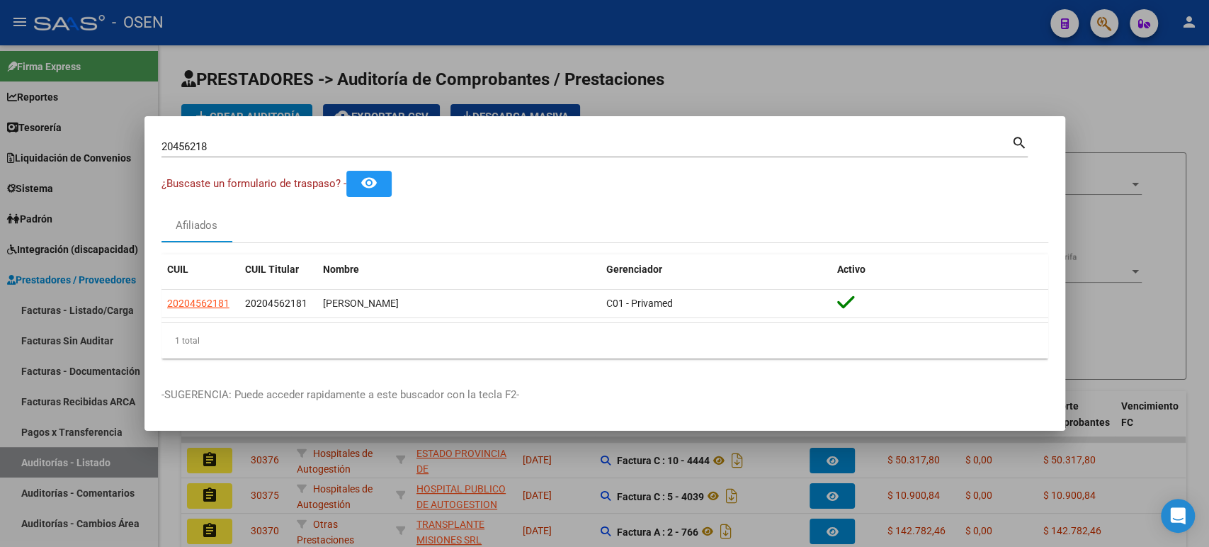
click at [438, 30] on div at bounding box center [604, 273] width 1209 height 547
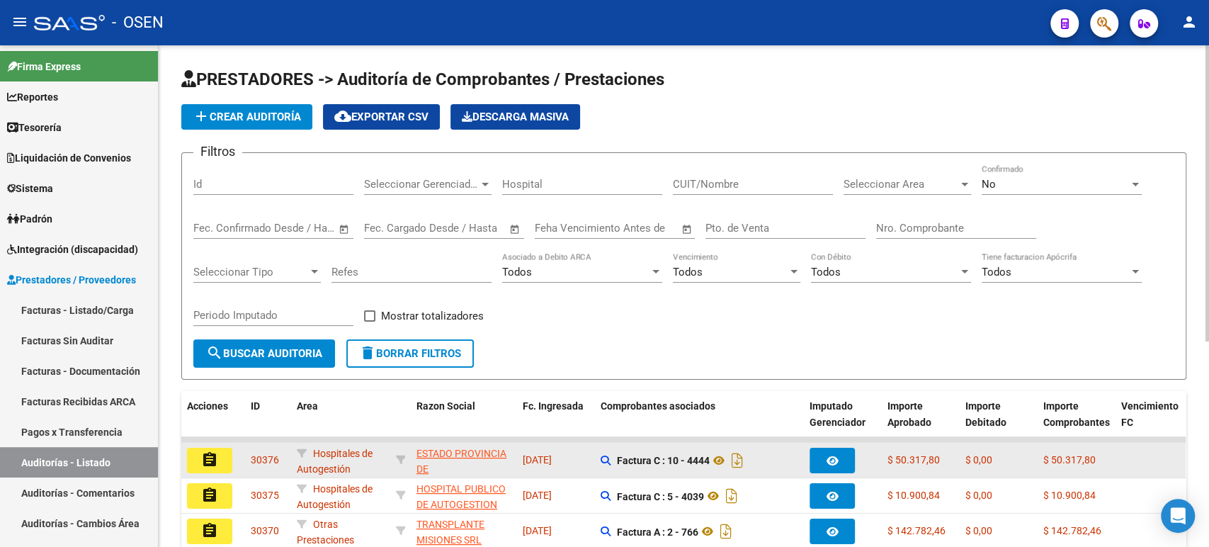
scroll to position [315, 0]
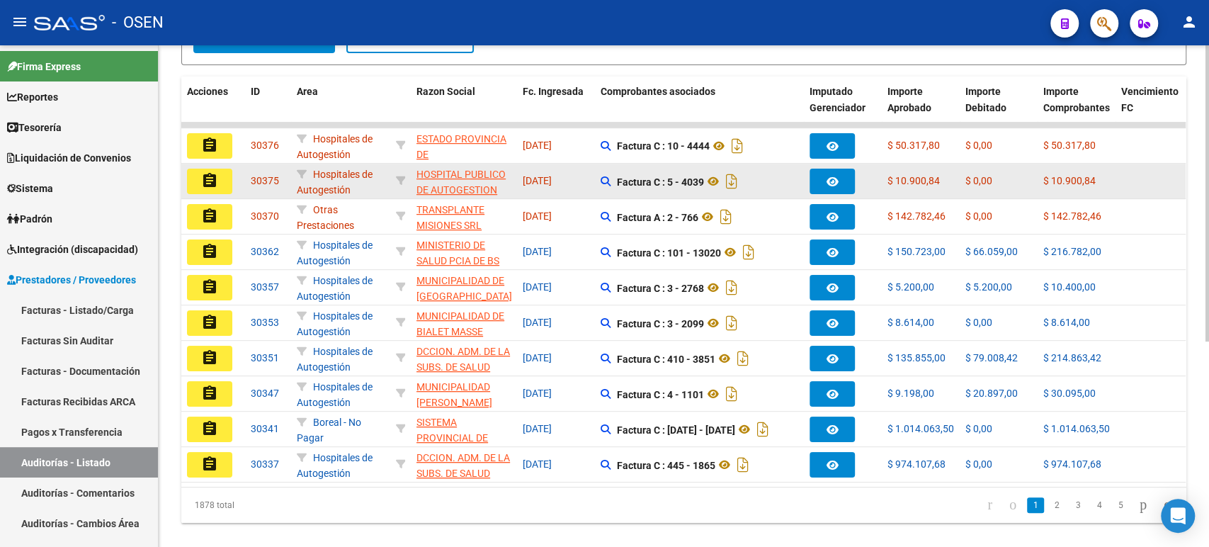
click at [205, 179] on mat-icon "assignment" at bounding box center [209, 180] width 17 height 17
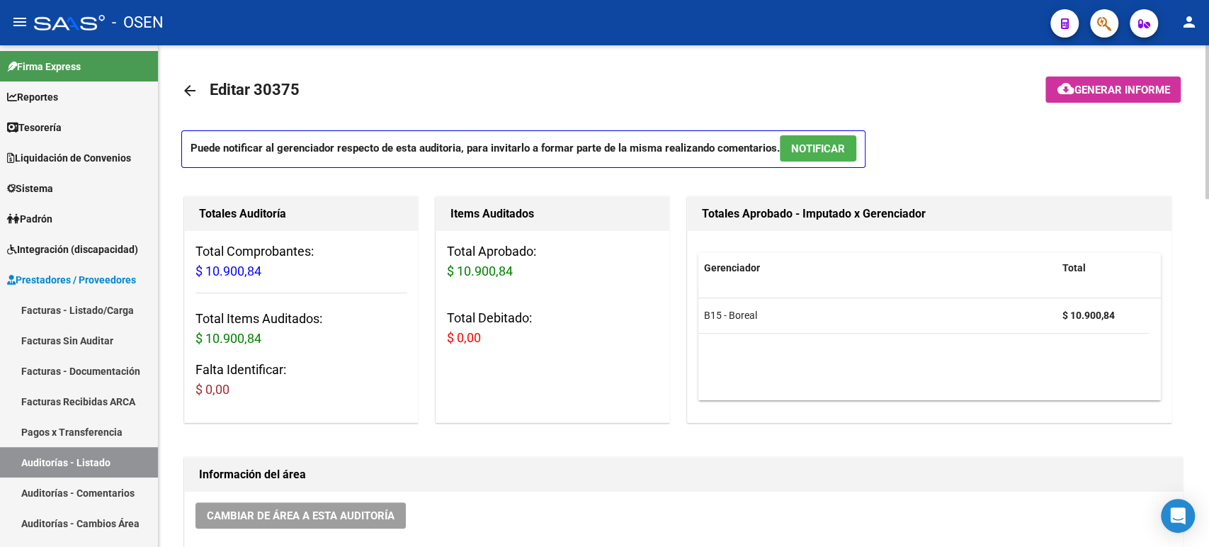
drag, startPoint x: 843, startPoint y: 142, endPoint x: 844, endPoint y: 149, distance: 7.2
click at [843, 145] on span "NOTIFICAR" at bounding box center [818, 148] width 54 height 13
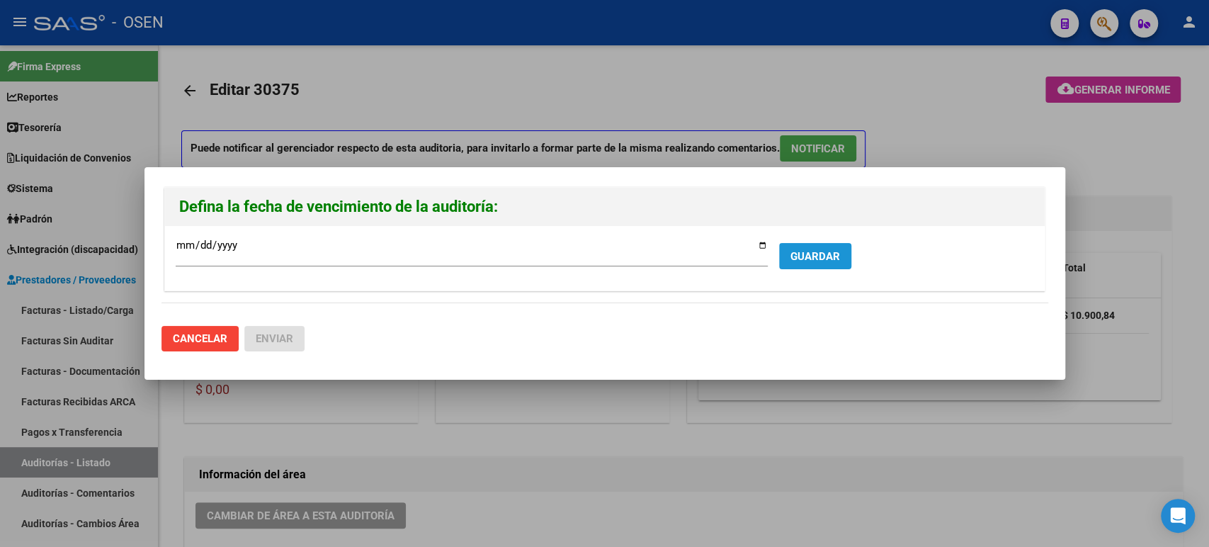
click at [805, 254] on span "GUARDAR" at bounding box center [816, 256] width 50 height 13
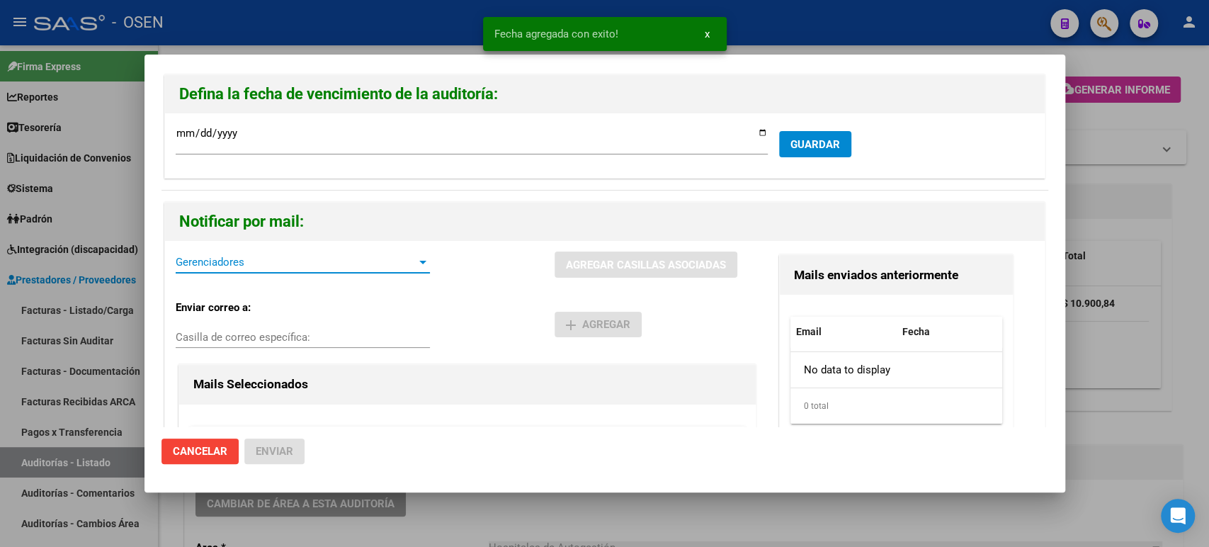
click at [256, 261] on span "Gerenciadores" at bounding box center [297, 262] width 242 height 13
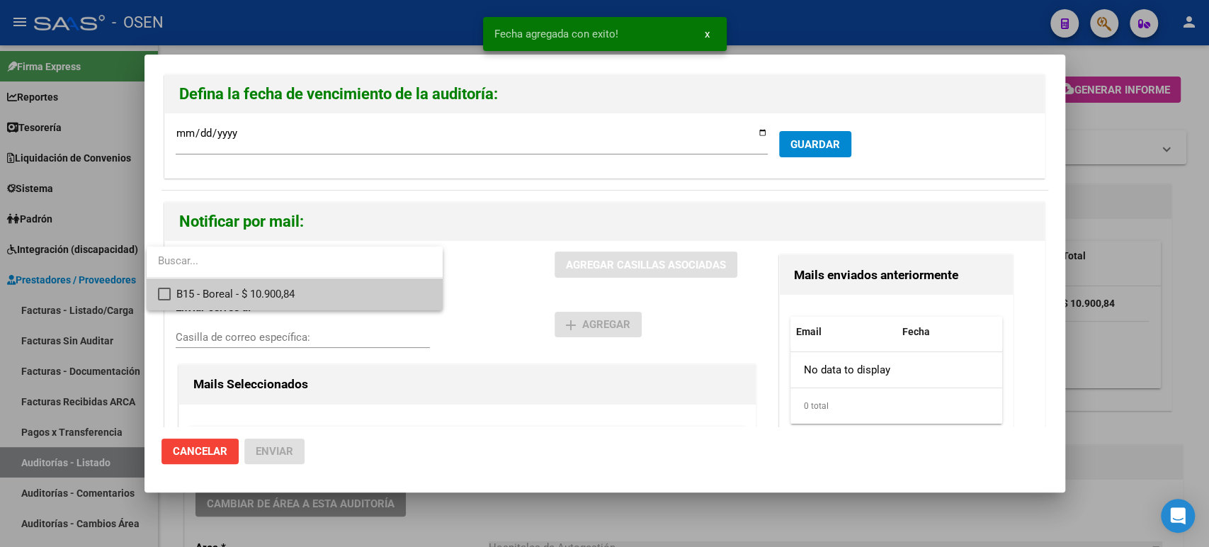
drag, startPoint x: 310, startPoint y: 299, endPoint x: 423, endPoint y: 298, distance: 113.3
click at [311, 299] on span "B15 - Boreal - $ 10.900,84" at bounding box center [303, 294] width 255 height 32
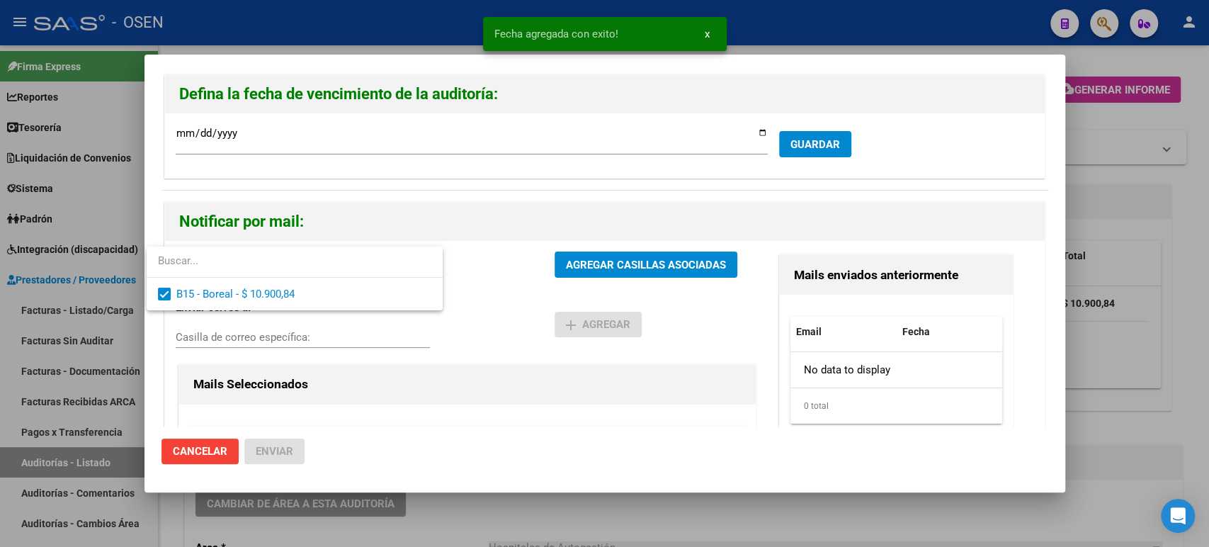
drag, startPoint x: 499, startPoint y: 298, endPoint x: 530, endPoint y: 286, distance: 32.5
click at [502, 298] on div at bounding box center [604, 273] width 1209 height 547
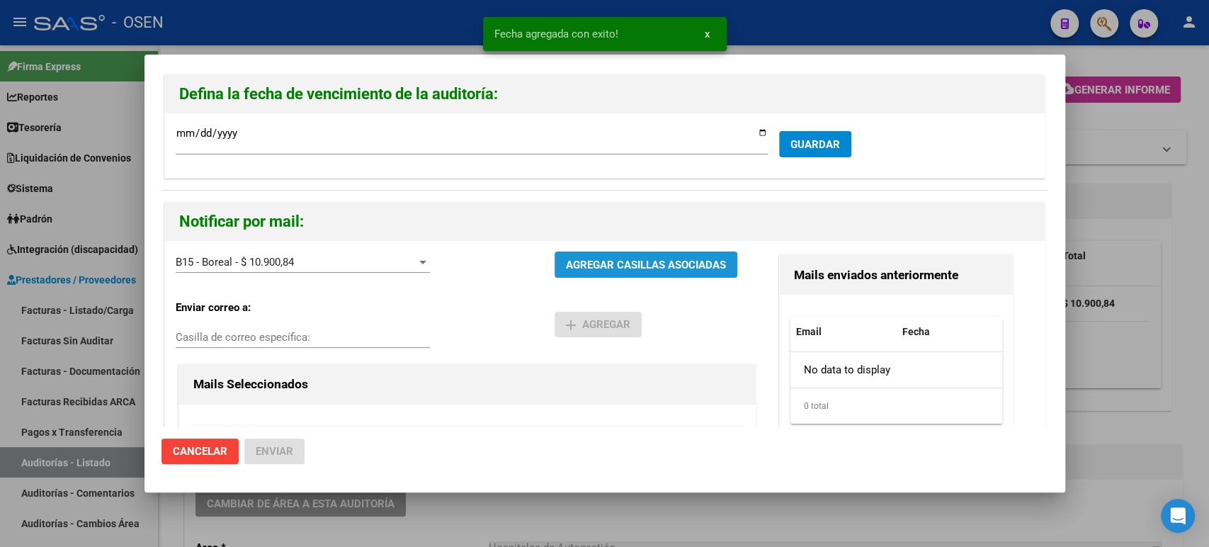
click at [557, 269] on button "AGREGAR CASILLAS ASOCIADAS" at bounding box center [646, 264] width 183 height 26
click at [281, 459] on button "Enviar" at bounding box center [274, 451] width 60 height 26
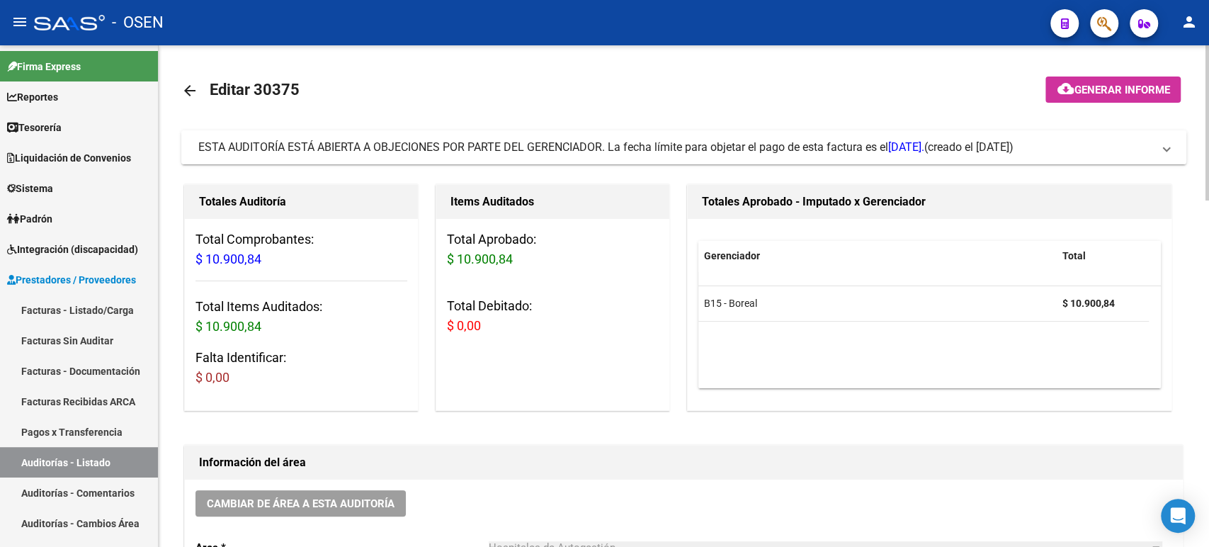
drag, startPoint x: 757, startPoint y: 152, endPoint x: 753, endPoint y: 159, distance: 8.3
click at [754, 158] on mat-expansion-panel-header "ESTA AUDITORÍA ESTÁ ABIERTA A OBJECIONES POR PARTE DEL GERENCIADOR. La fecha lí…" at bounding box center [683, 147] width 1005 height 34
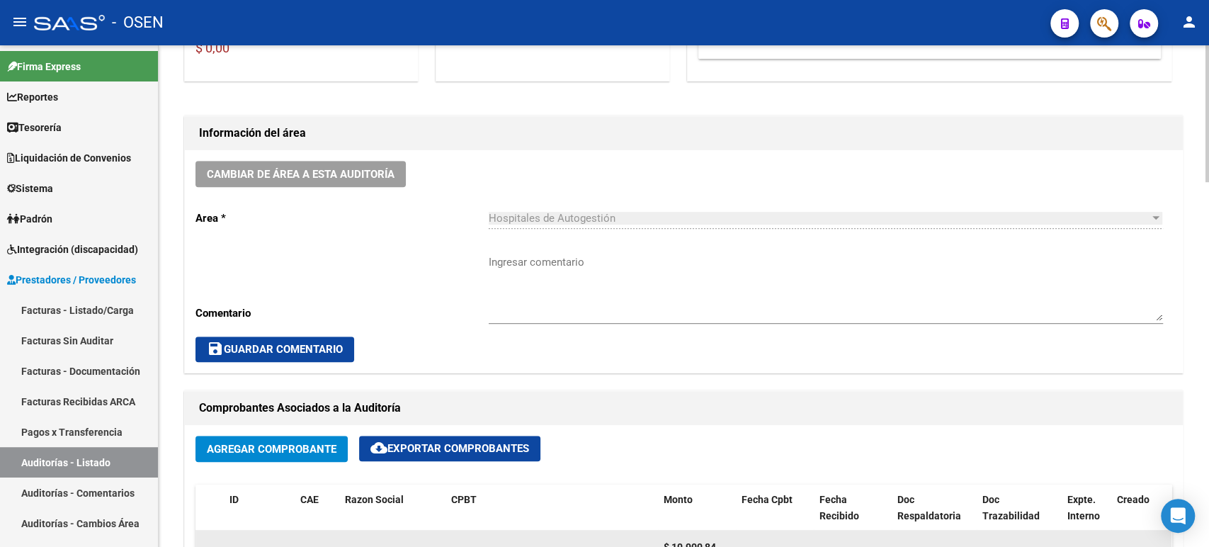
scroll to position [393, 0]
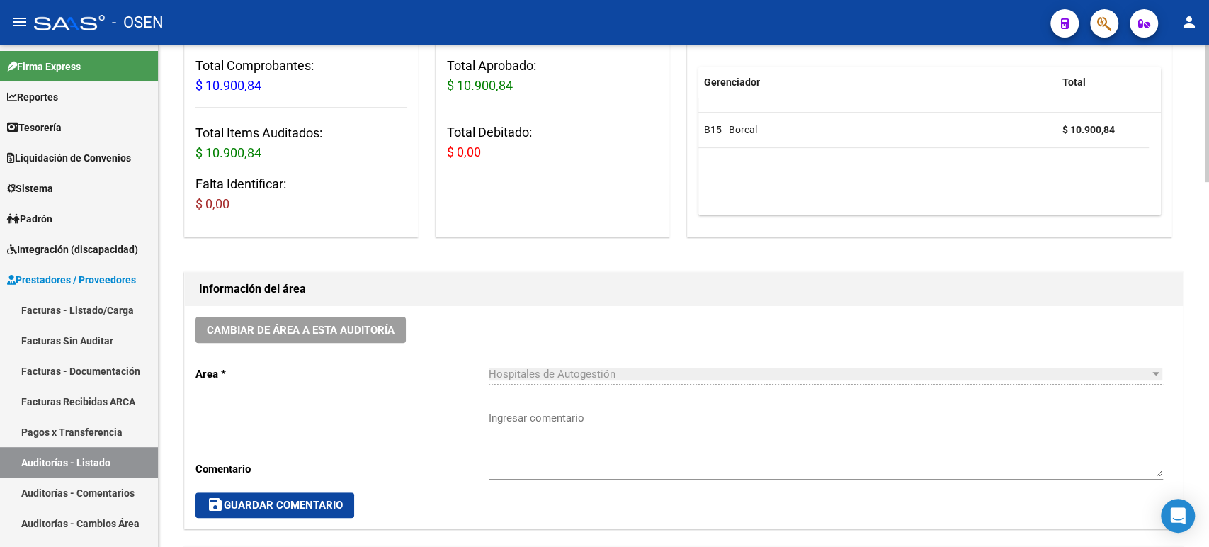
click at [337, 336] on button "Cambiar de área a esta auditoría" at bounding box center [301, 330] width 210 height 26
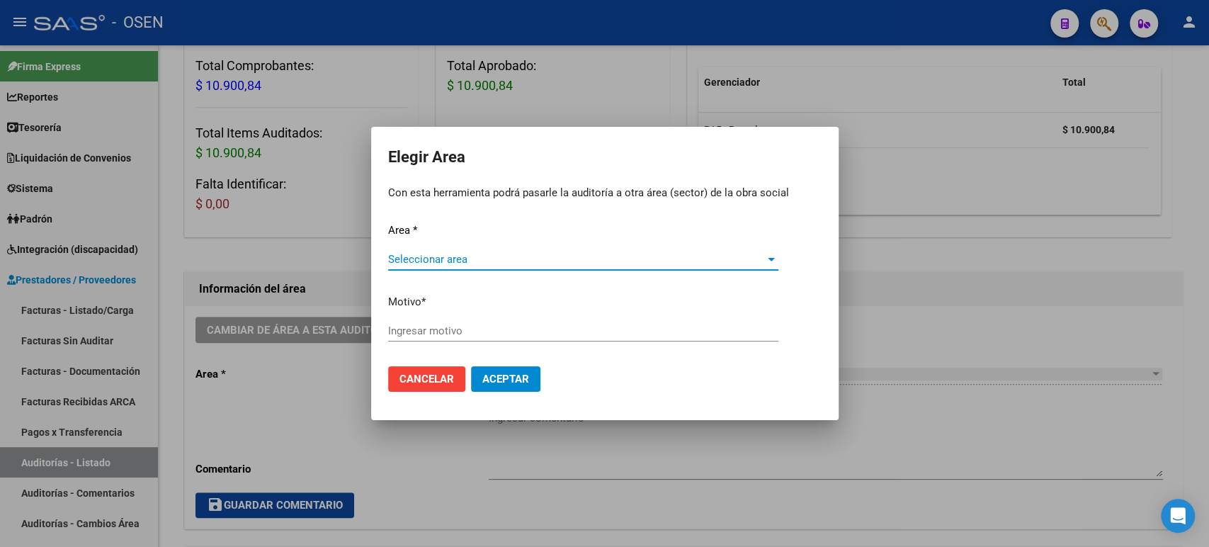
click at [543, 257] on span "Seleccionar area" at bounding box center [577, 259] width 378 height 13
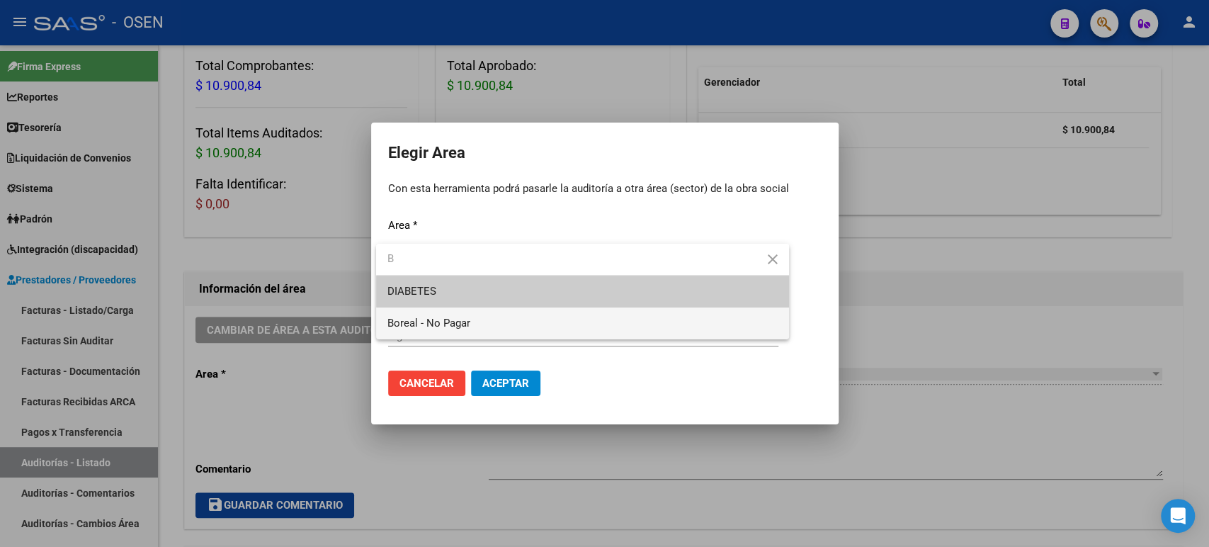
type input "B"
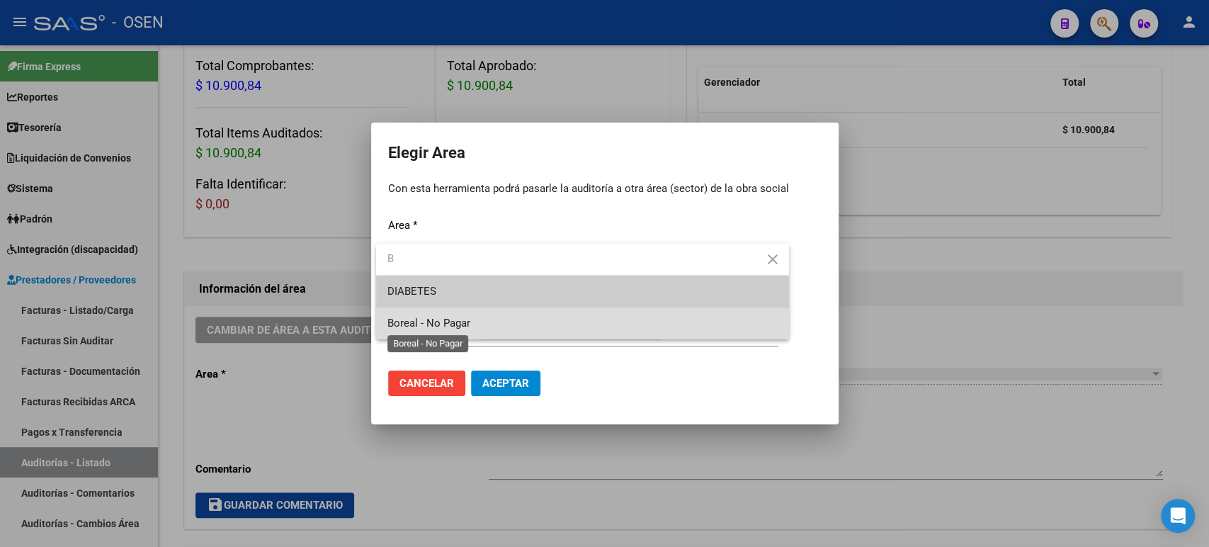
click at [455, 322] on span "Boreal - No Pagar" at bounding box center [428, 323] width 83 height 13
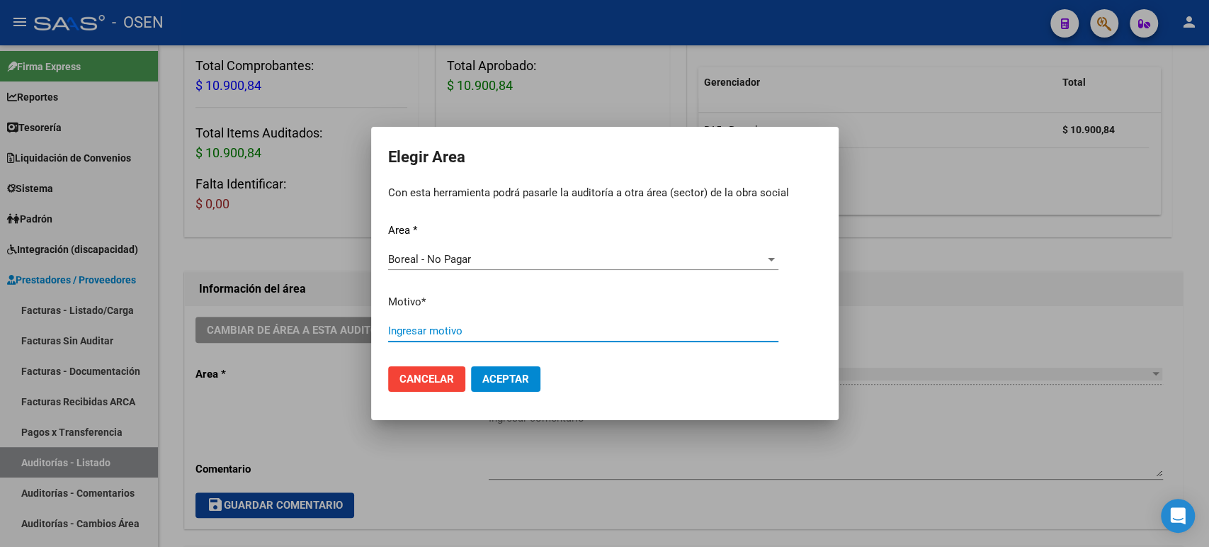
click at [455, 330] on input "Ingresar motivo" at bounding box center [583, 330] width 390 height 13
type input "AF. BOREAL"
click at [504, 381] on span "Aceptar" at bounding box center [505, 379] width 47 height 13
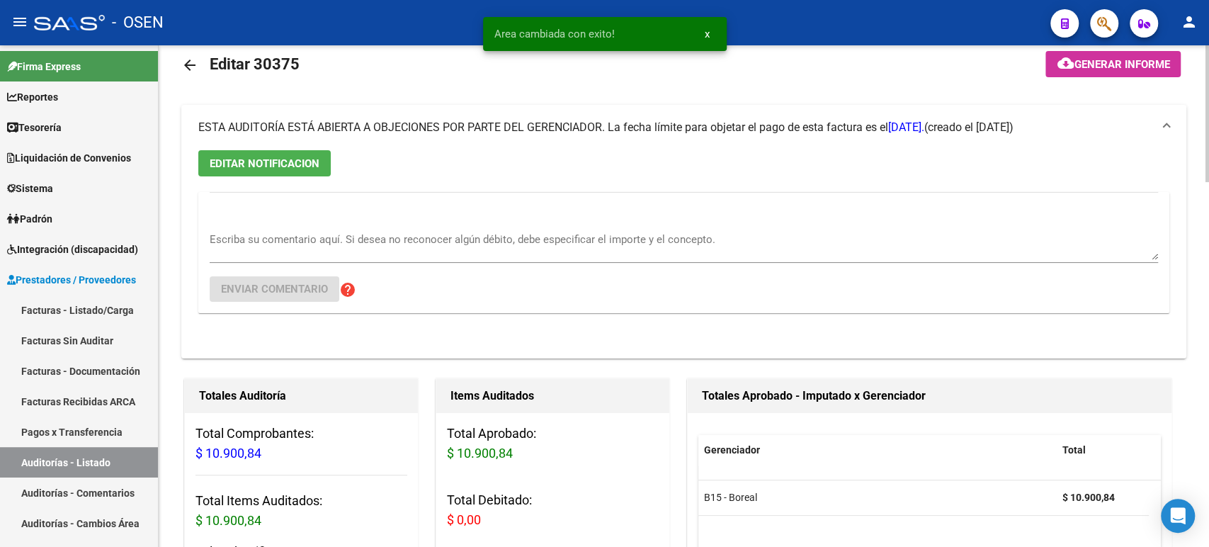
scroll to position [0, 0]
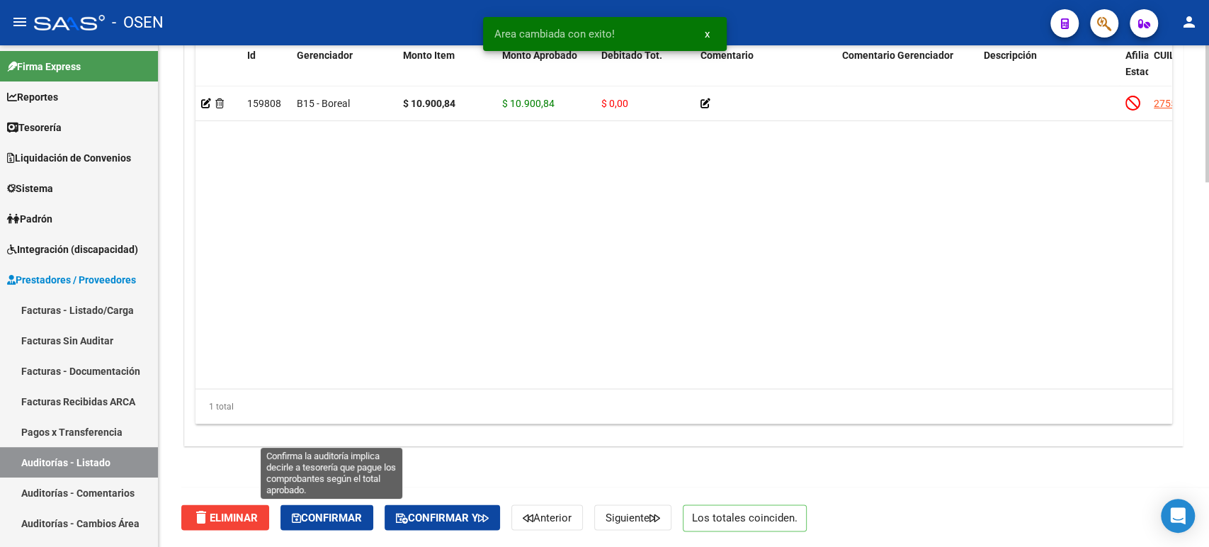
click at [306, 522] on span "Confirmar" at bounding box center [327, 517] width 70 height 13
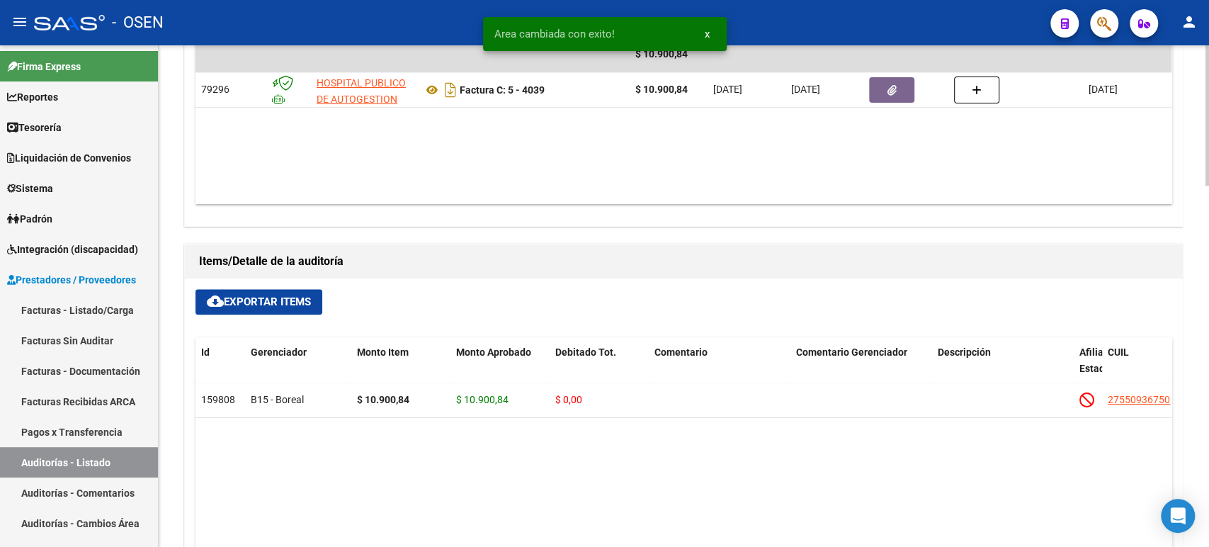
type input "202508"
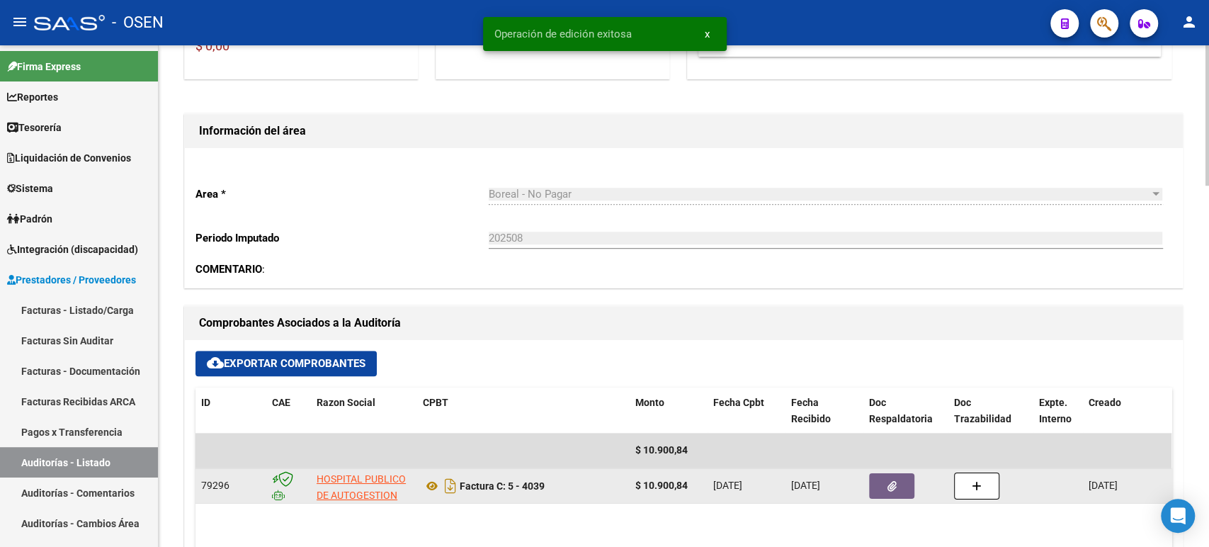
scroll to position [424, 0]
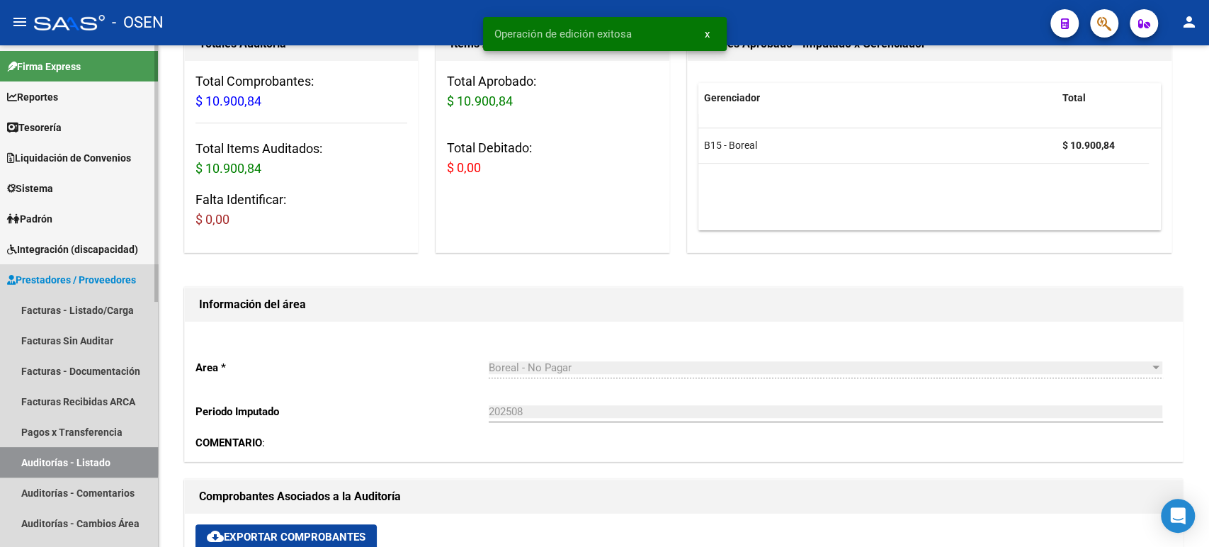
click at [47, 460] on link "Auditorías - Listado" at bounding box center [79, 462] width 158 height 30
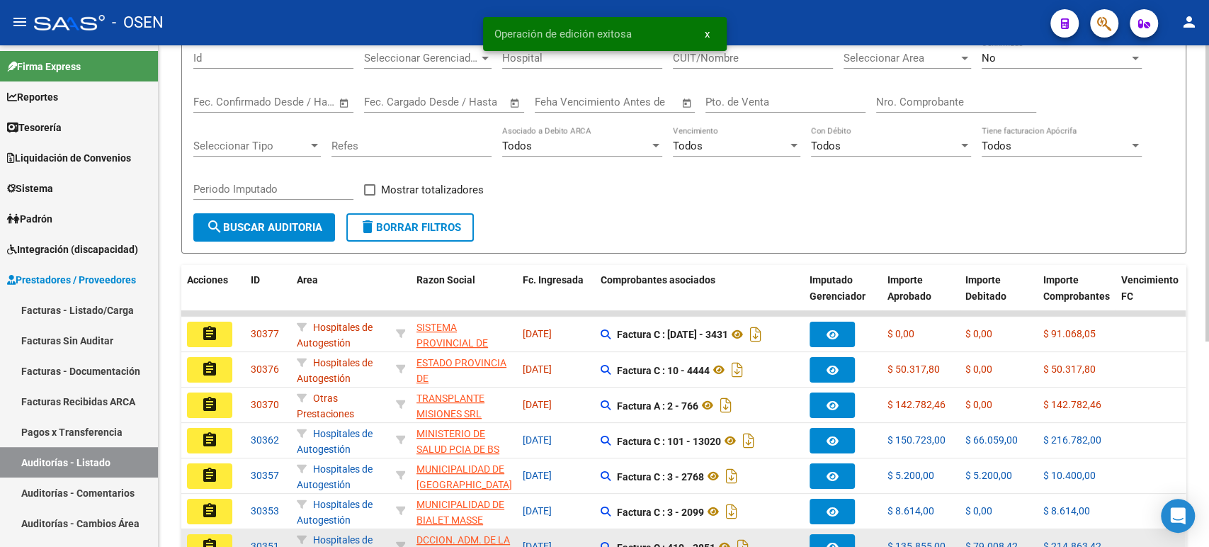
scroll to position [315, 0]
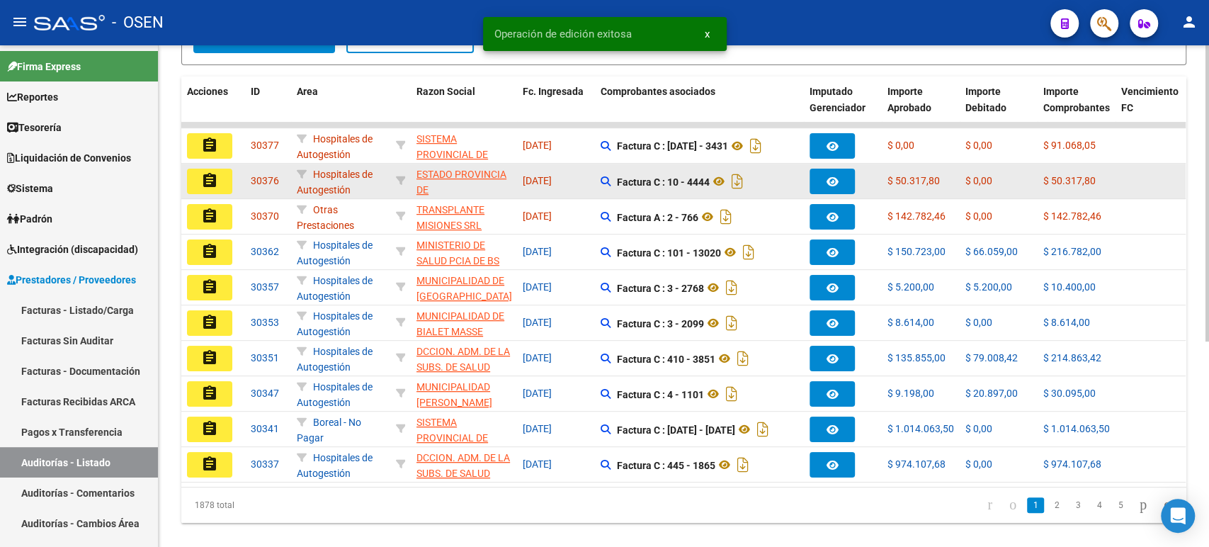
click at [219, 183] on button "assignment" at bounding box center [209, 182] width 45 height 26
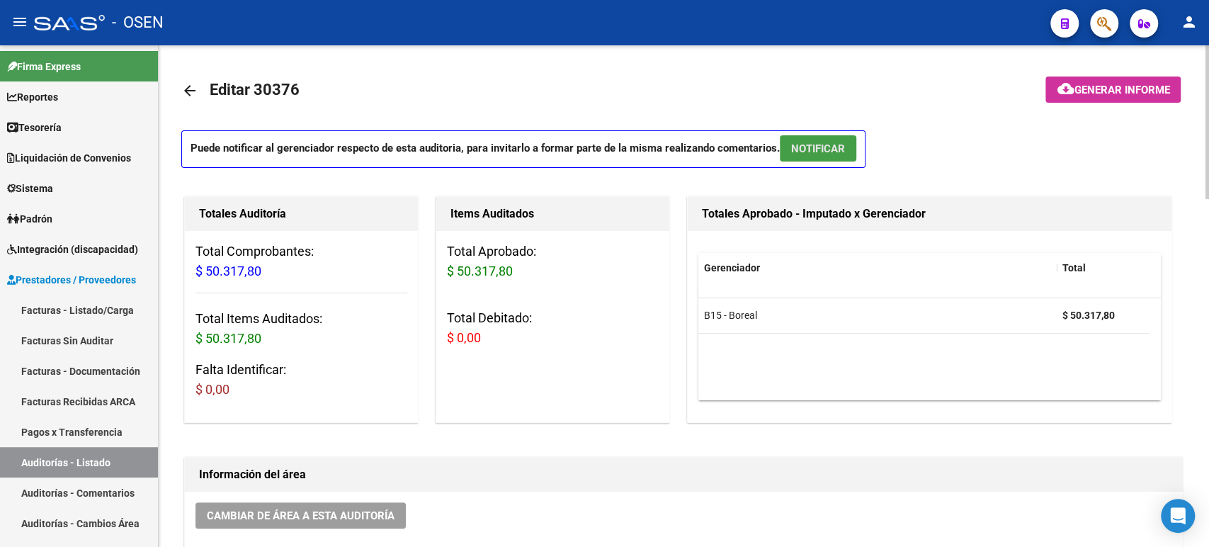
click at [820, 143] on span "NOTIFICAR" at bounding box center [818, 148] width 54 height 13
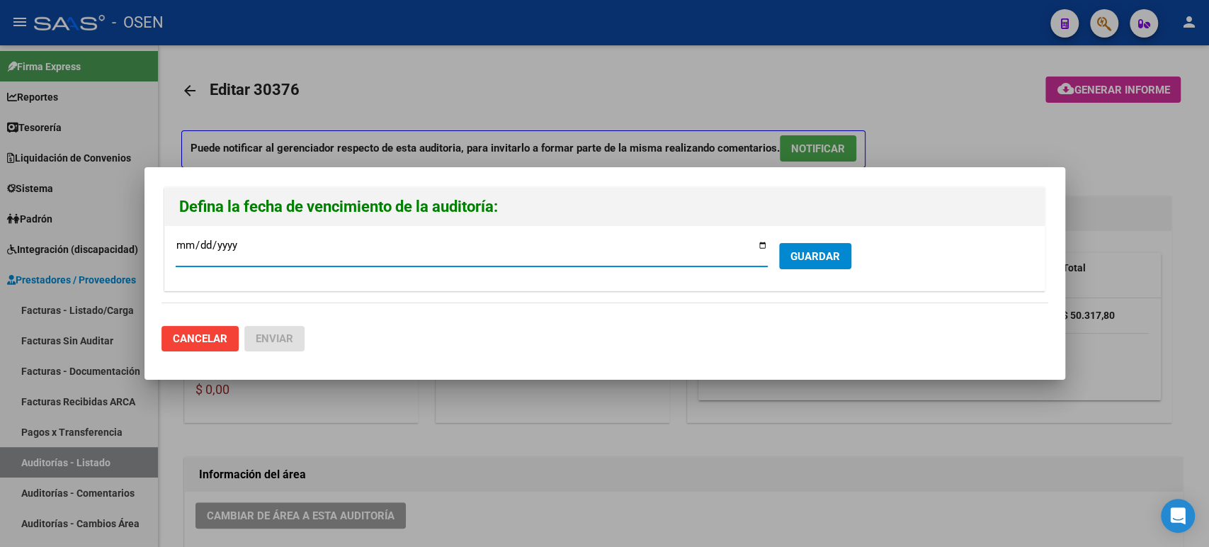
click at [803, 251] on span "GUARDAR" at bounding box center [816, 256] width 50 height 13
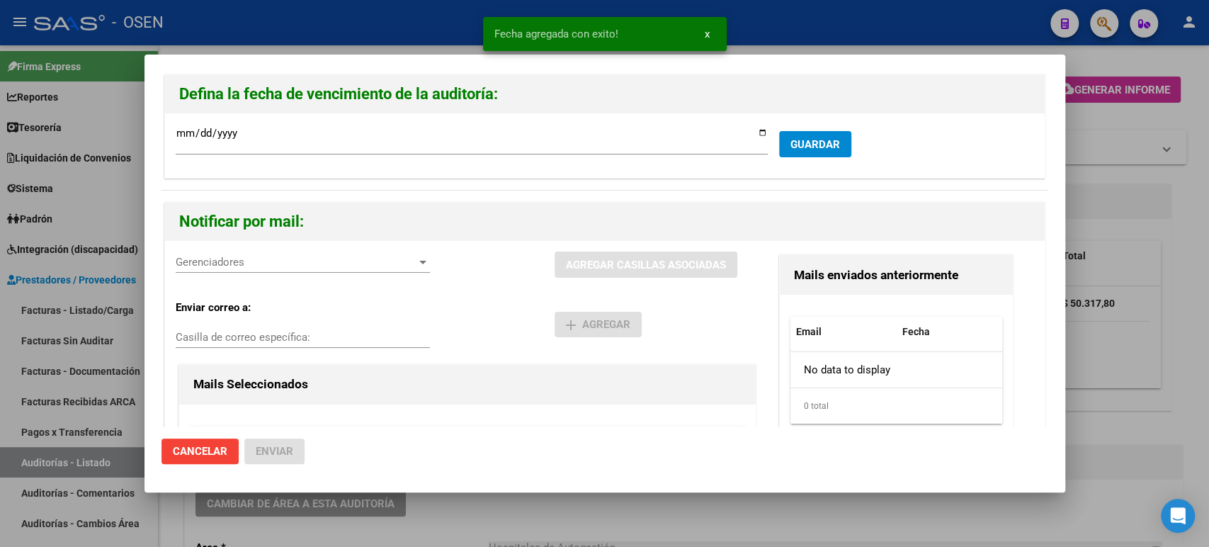
click at [317, 247] on div "Gerenciadores Gerenciadores AGREGAR CASILLAS ASOCIADAS Enviar correo a: Casilla…" at bounding box center [605, 405] width 880 height 328
click at [319, 258] on span "Gerenciadores" at bounding box center [297, 262] width 242 height 13
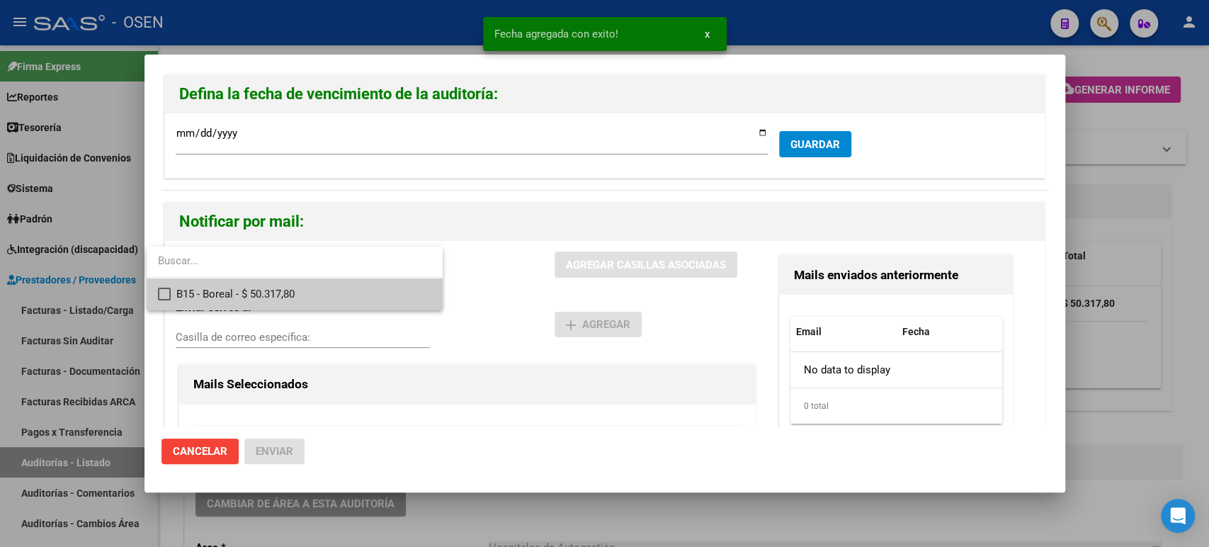
drag, startPoint x: 334, startPoint y: 297, endPoint x: 476, endPoint y: 310, distance: 142.2
click at [336, 297] on span "B15 - Boreal - $ 50.317,80" at bounding box center [303, 294] width 255 height 32
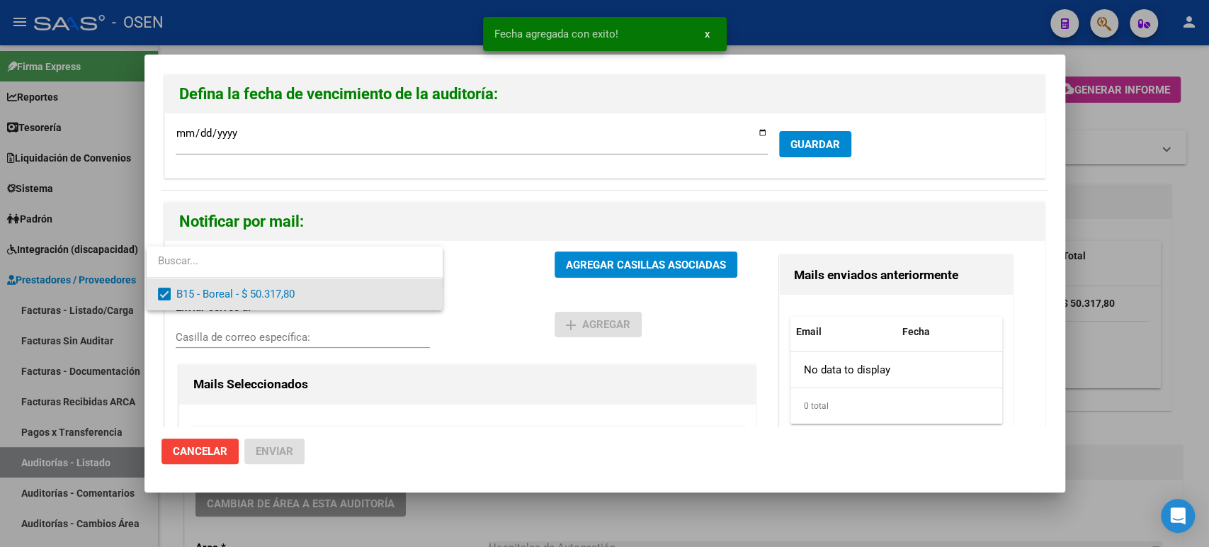
click at [498, 312] on div at bounding box center [604, 273] width 1209 height 547
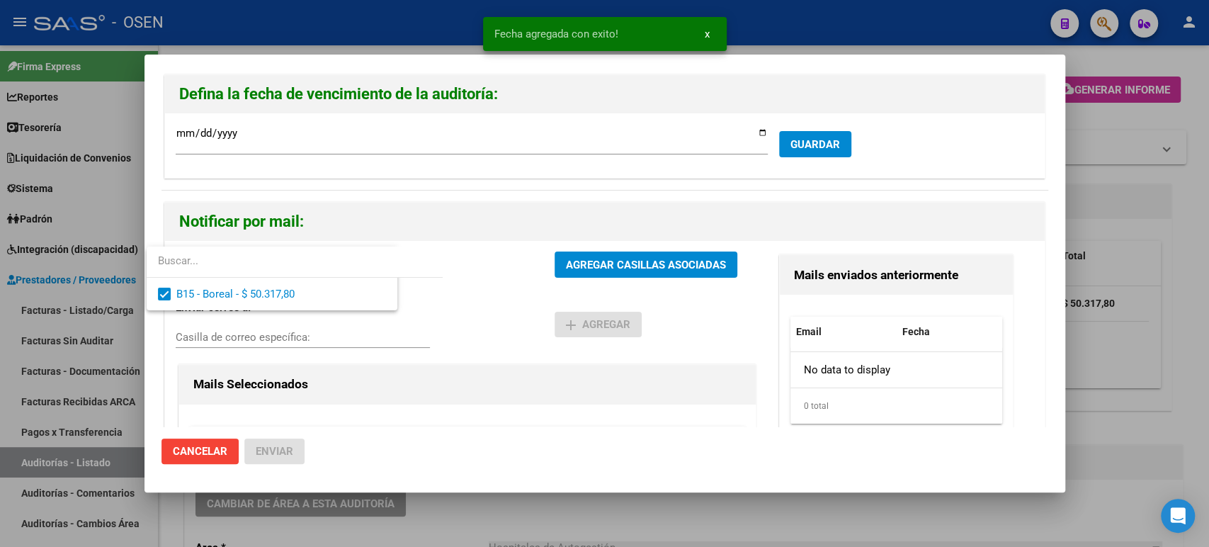
click at [567, 253] on button "AGREGAR CASILLAS ASOCIADAS" at bounding box center [646, 264] width 183 height 26
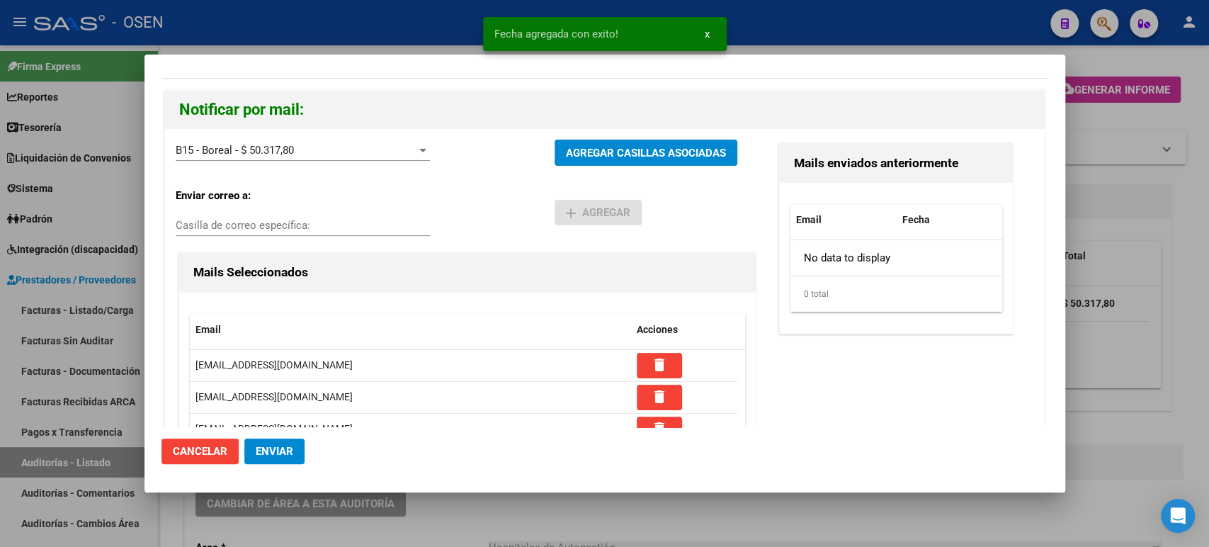
scroll to position [210, 0]
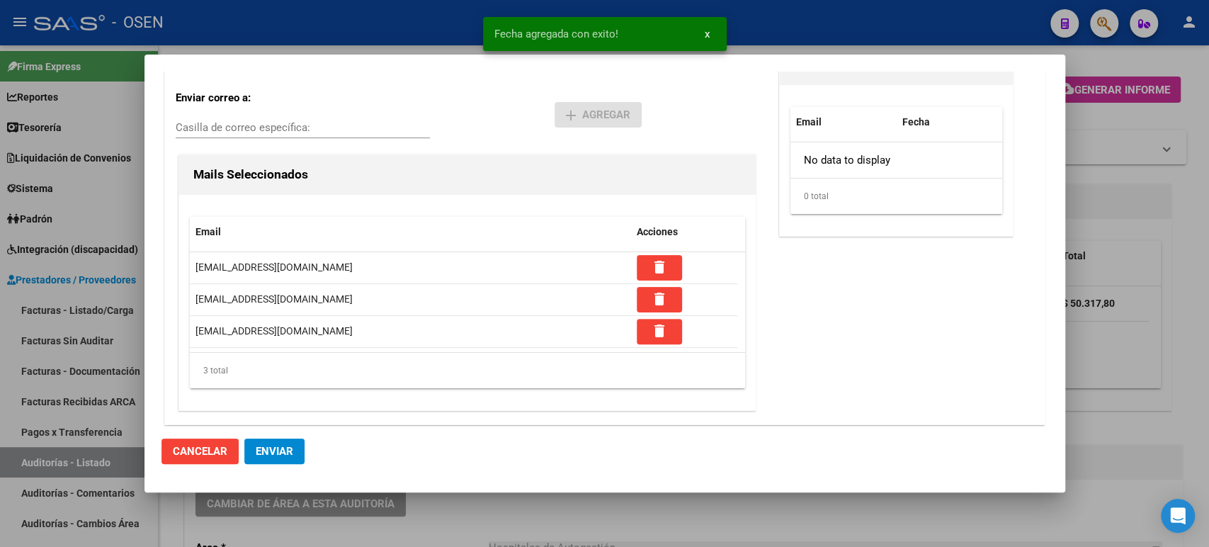
click at [287, 450] on span "Enviar" at bounding box center [275, 451] width 38 height 13
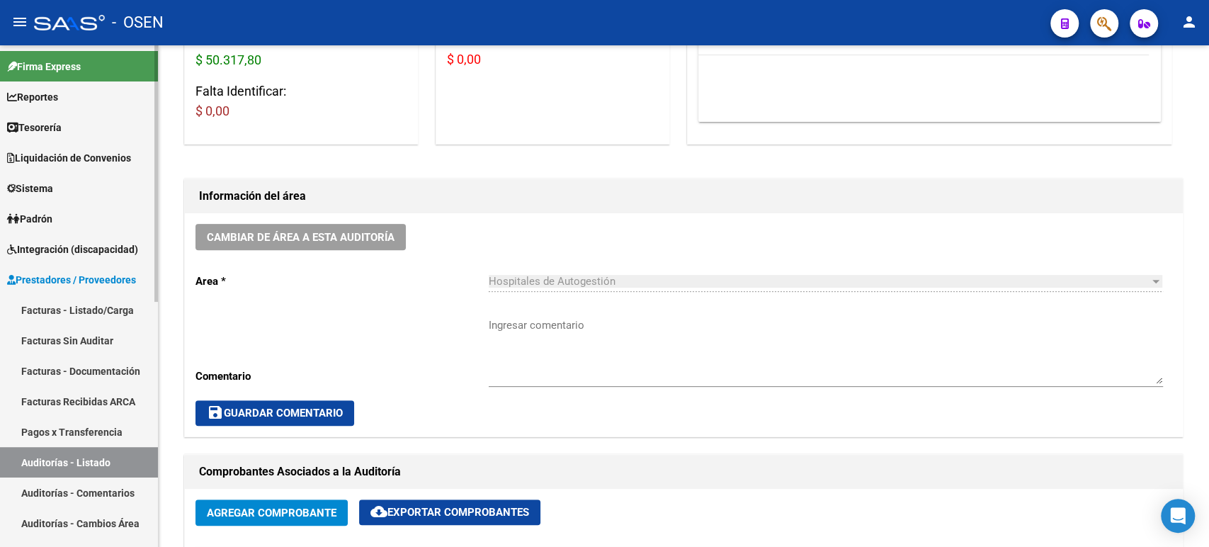
scroll to position [0, 0]
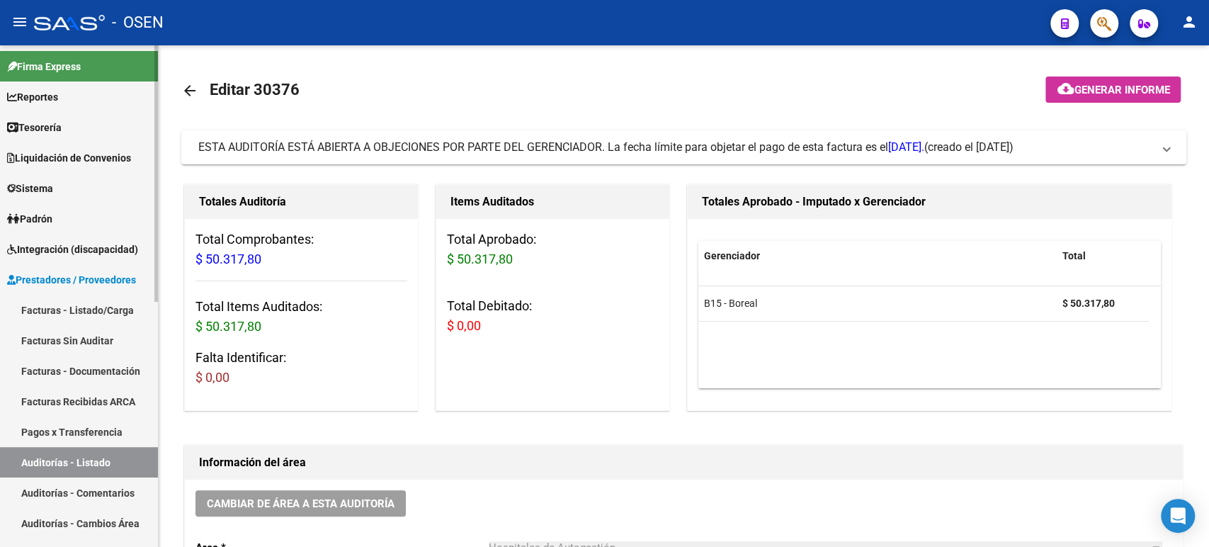
click at [91, 283] on span "Prestadores / Proveedores" at bounding box center [71, 280] width 129 height 16
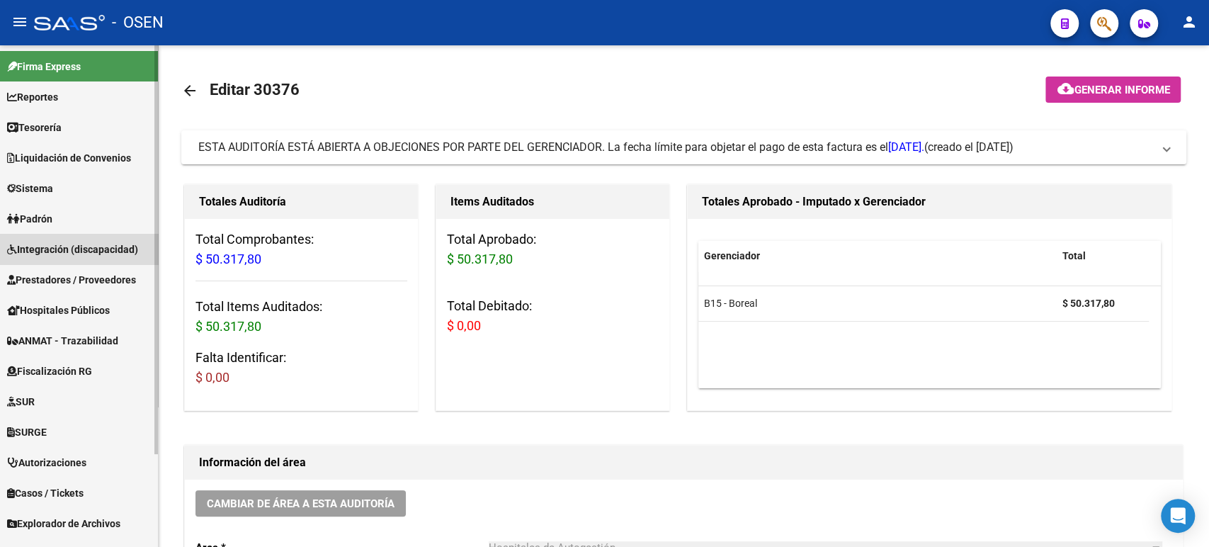
drag, startPoint x: 102, startPoint y: 258, endPoint x: 100, endPoint y: 274, distance: 16.4
click at [102, 259] on link "Integración (discapacidad)" at bounding box center [79, 249] width 158 height 30
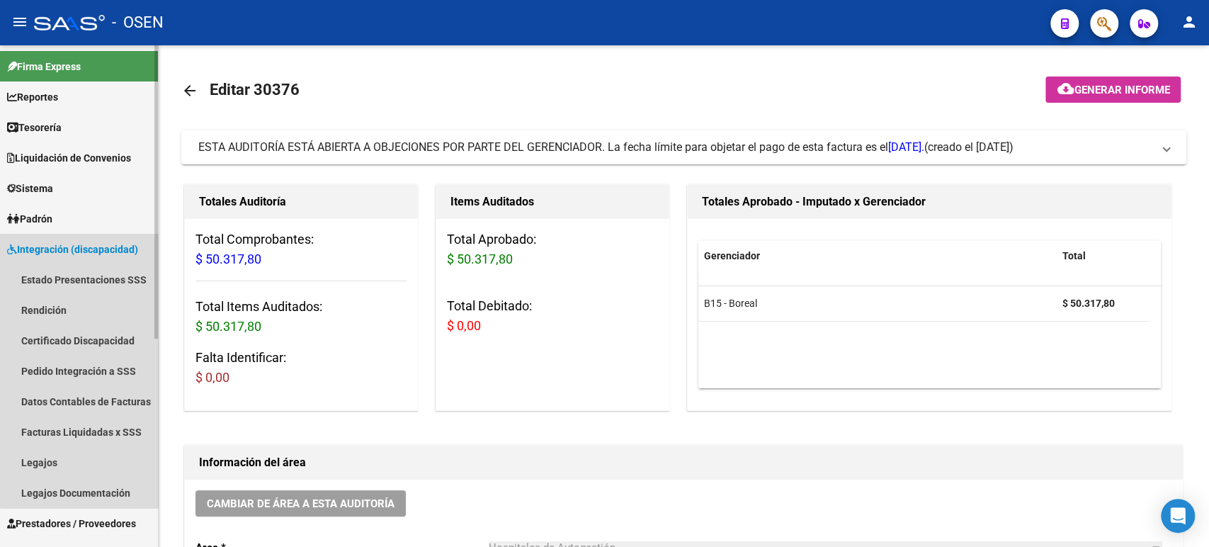
click at [84, 249] on span "Integración (discapacidad)" at bounding box center [72, 250] width 131 height 16
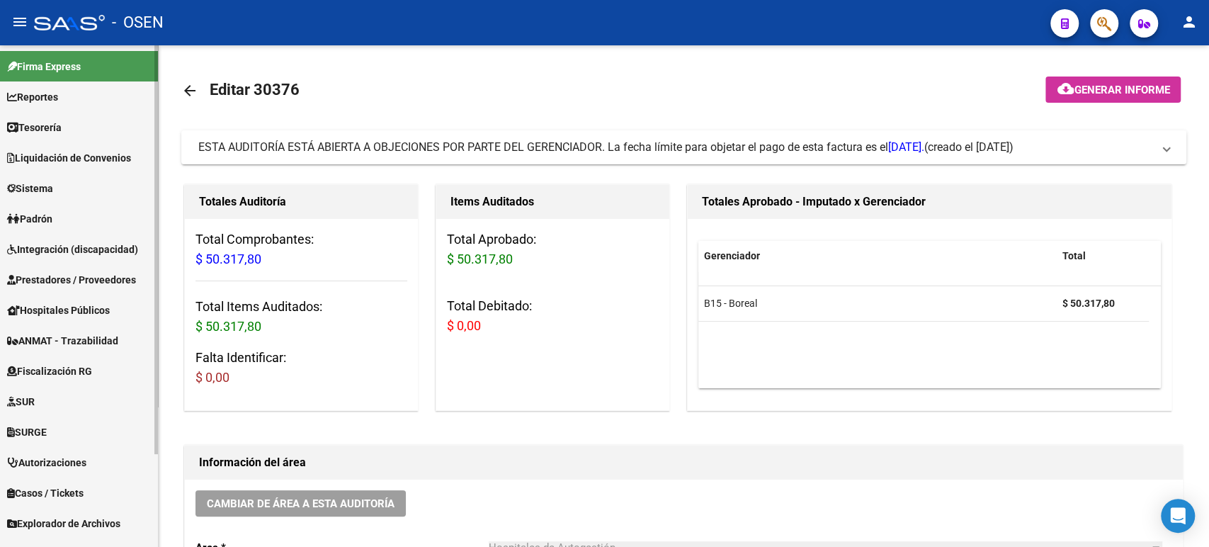
click at [102, 288] on link "Prestadores / Proveedores" at bounding box center [79, 279] width 158 height 30
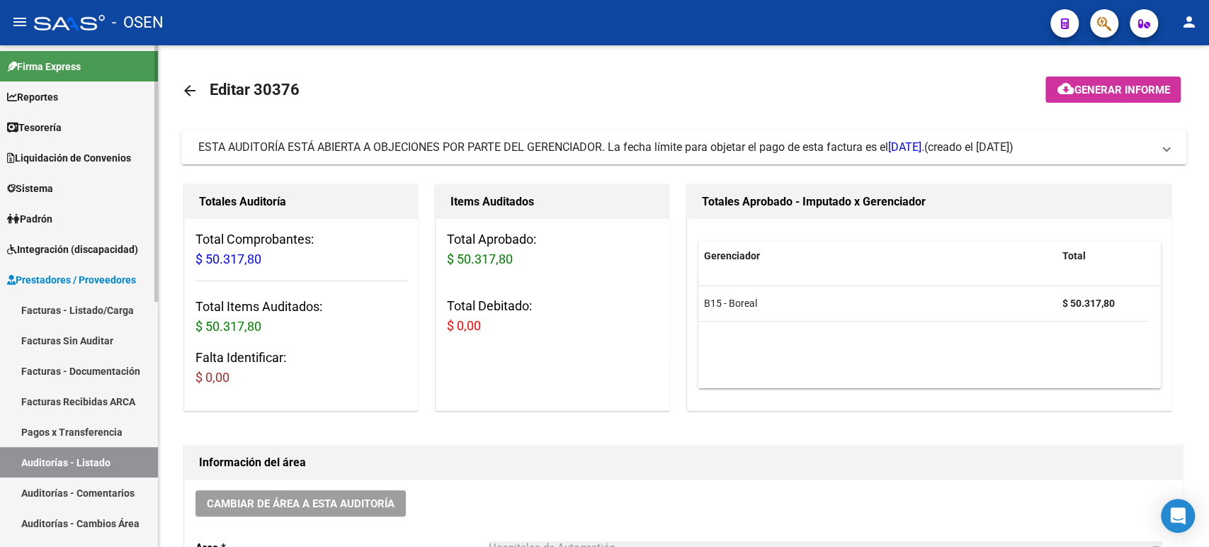
click at [101, 305] on link "Facturas - Listado/Carga" at bounding box center [79, 310] width 158 height 30
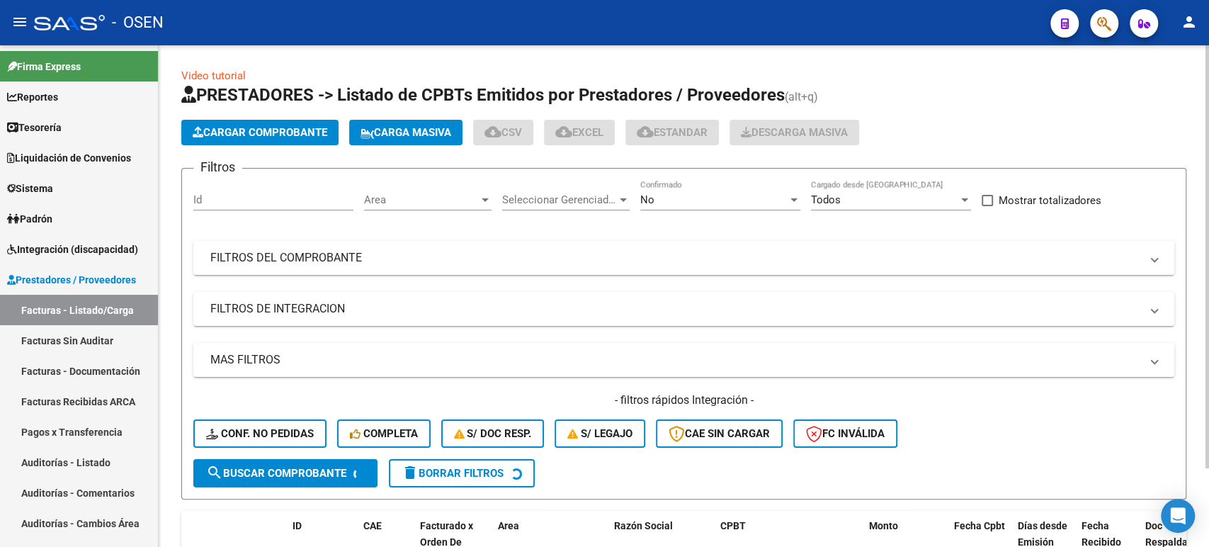
click at [254, 130] on span "Cargar Comprobante" at bounding box center [260, 132] width 135 height 13
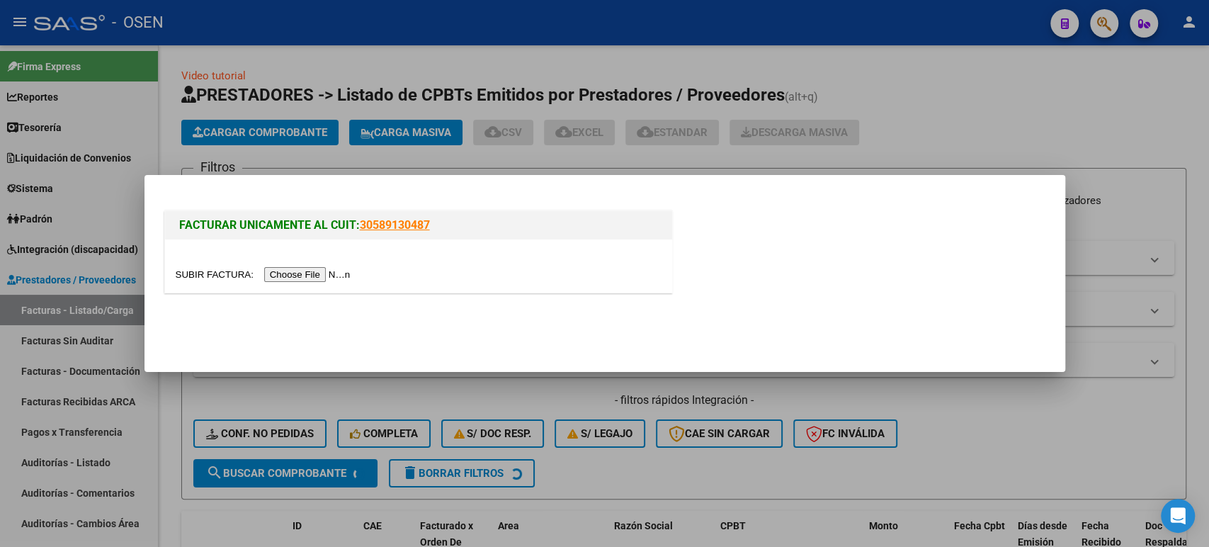
click at [296, 278] on input "file" at bounding box center [265, 274] width 179 height 15
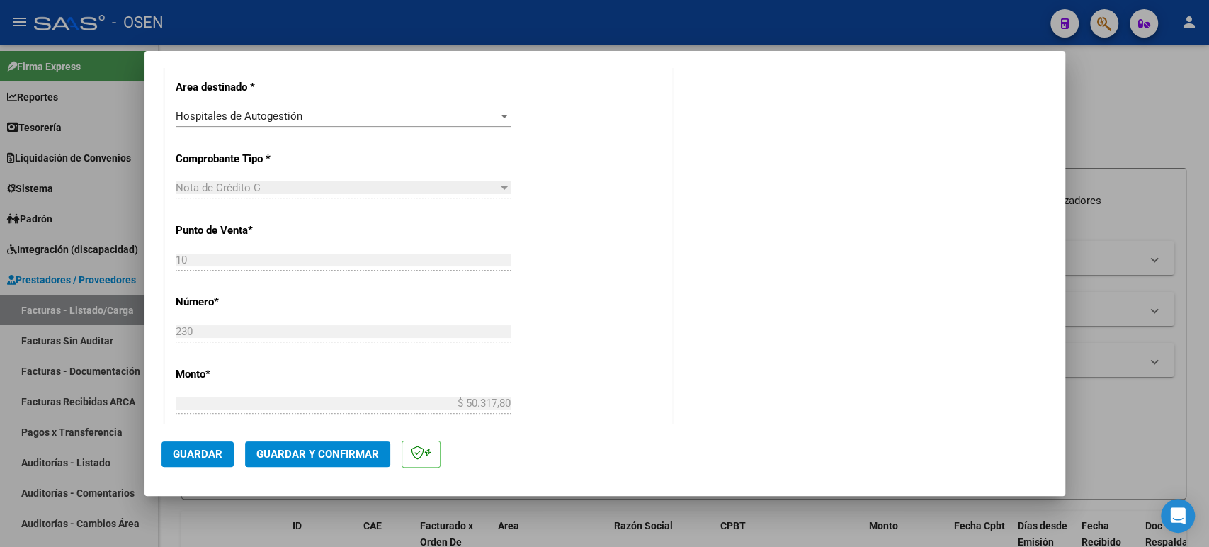
scroll to position [472, 0]
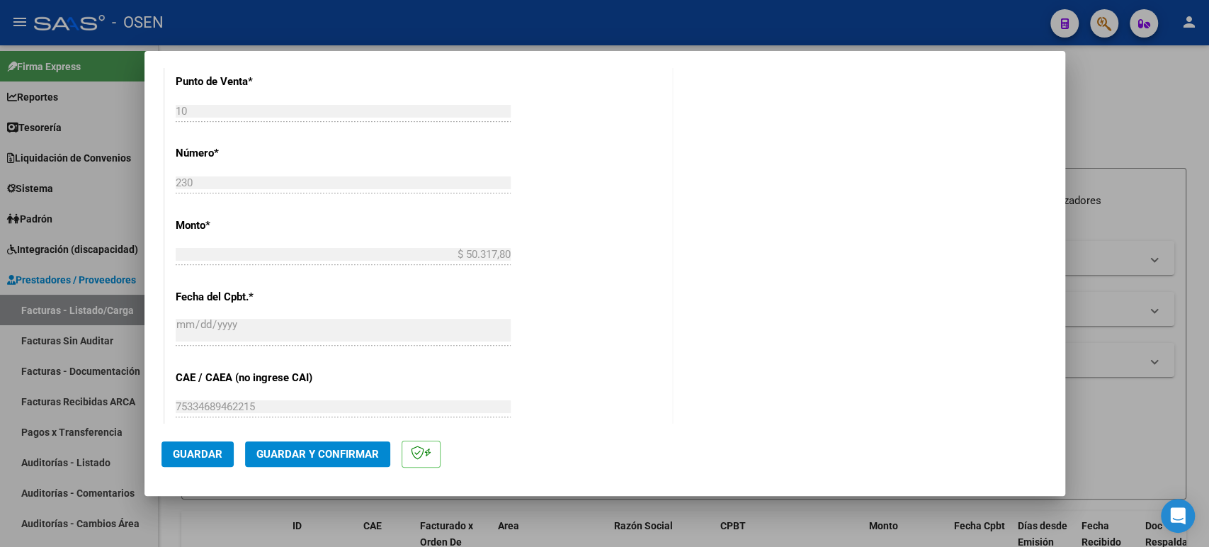
click at [210, 453] on span "Guardar" at bounding box center [198, 454] width 50 height 13
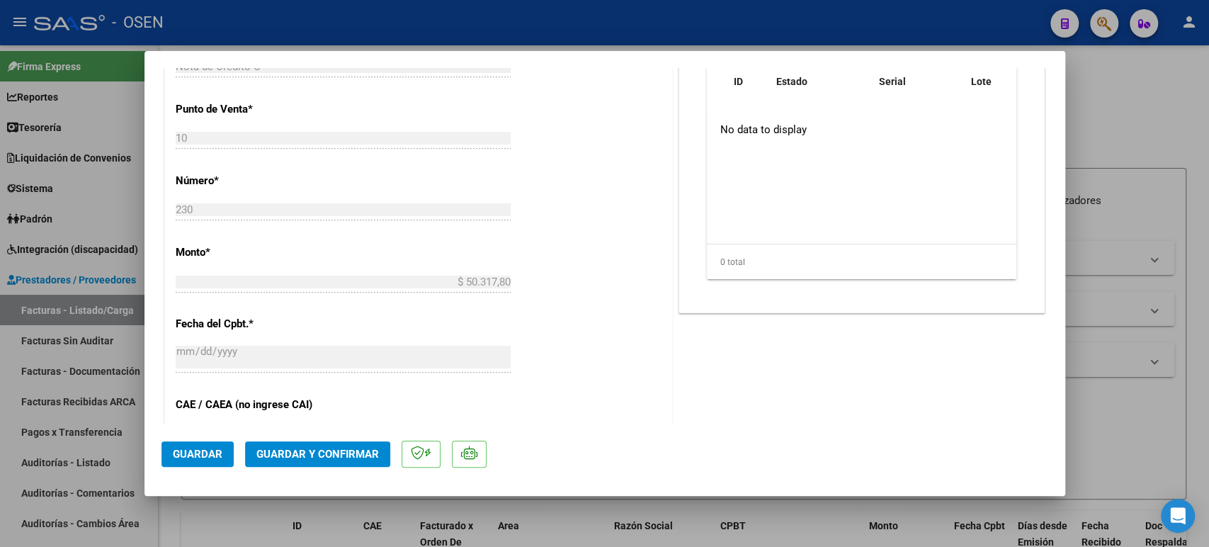
click at [1094, 415] on div at bounding box center [604, 273] width 1209 height 547
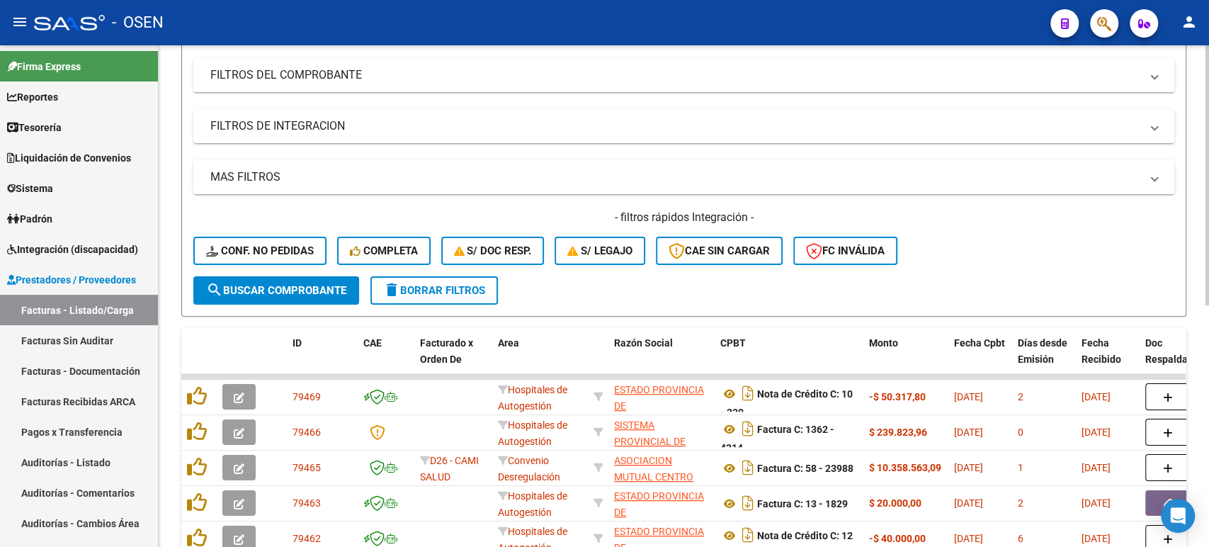
scroll to position [157, 0]
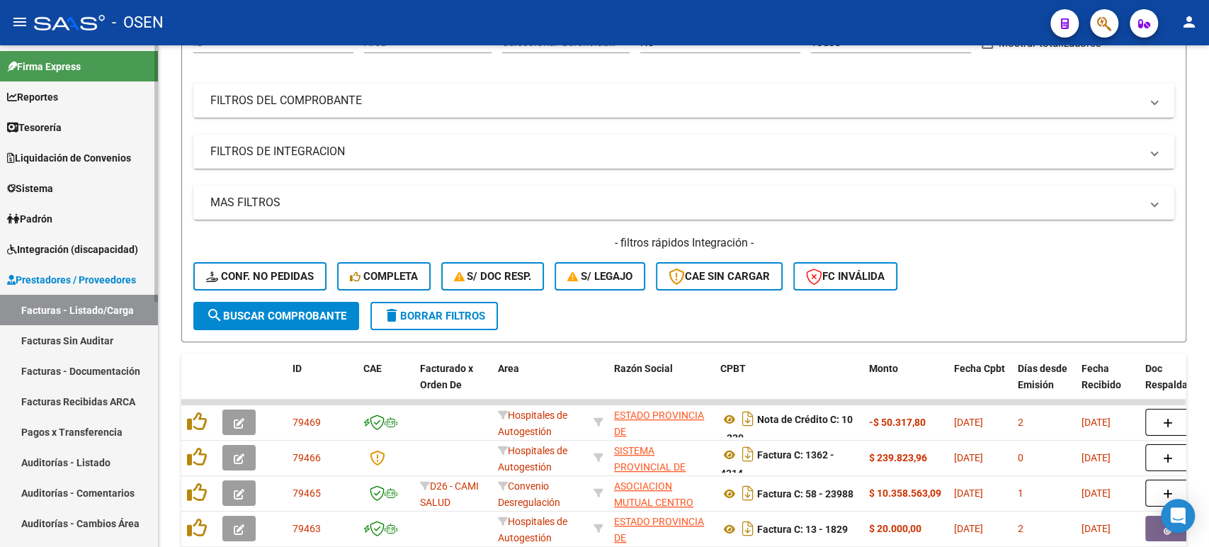
click at [74, 461] on link "Auditorías - Listado" at bounding box center [79, 462] width 158 height 30
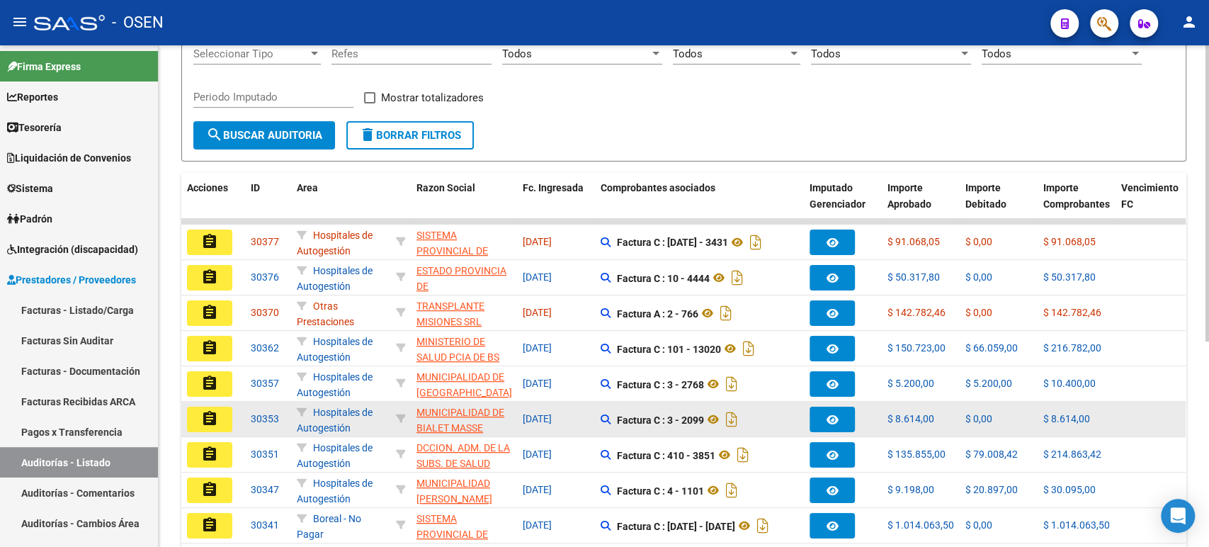
scroll to position [236, 0]
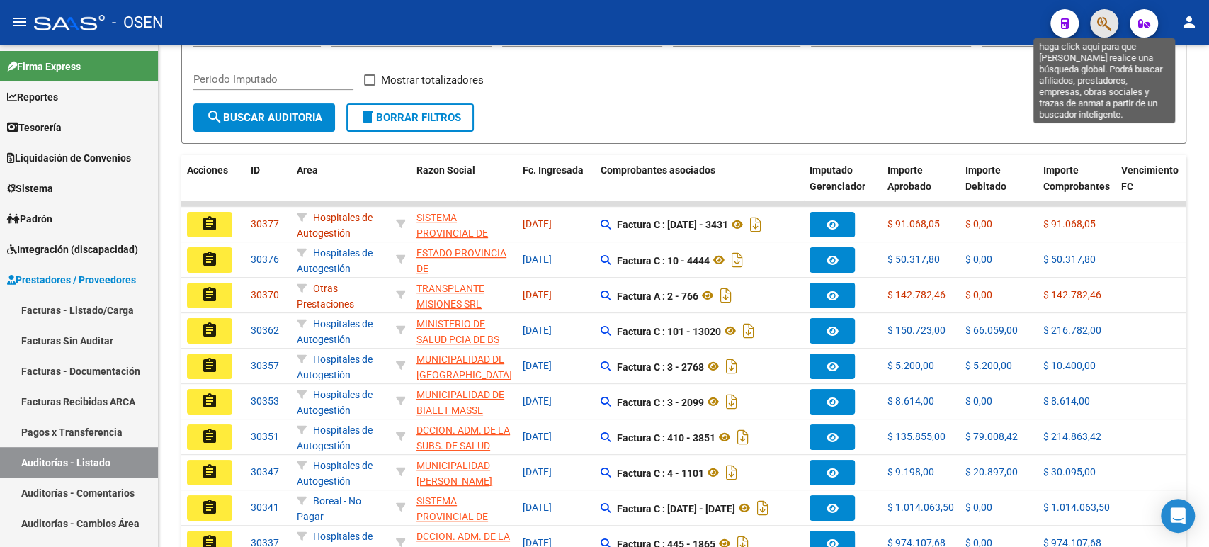
click at [1105, 30] on icon "button" at bounding box center [1104, 24] width 14 height 16
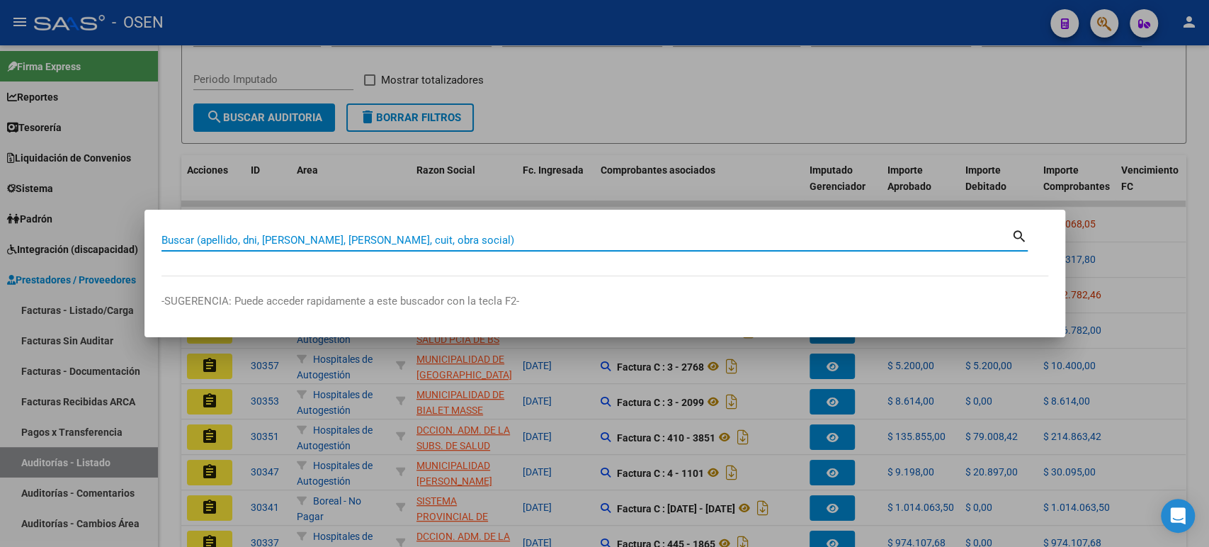
paste input "ALDERETE VALENTINO: llamó la madre indicando que hace más de un mes que no reci…"
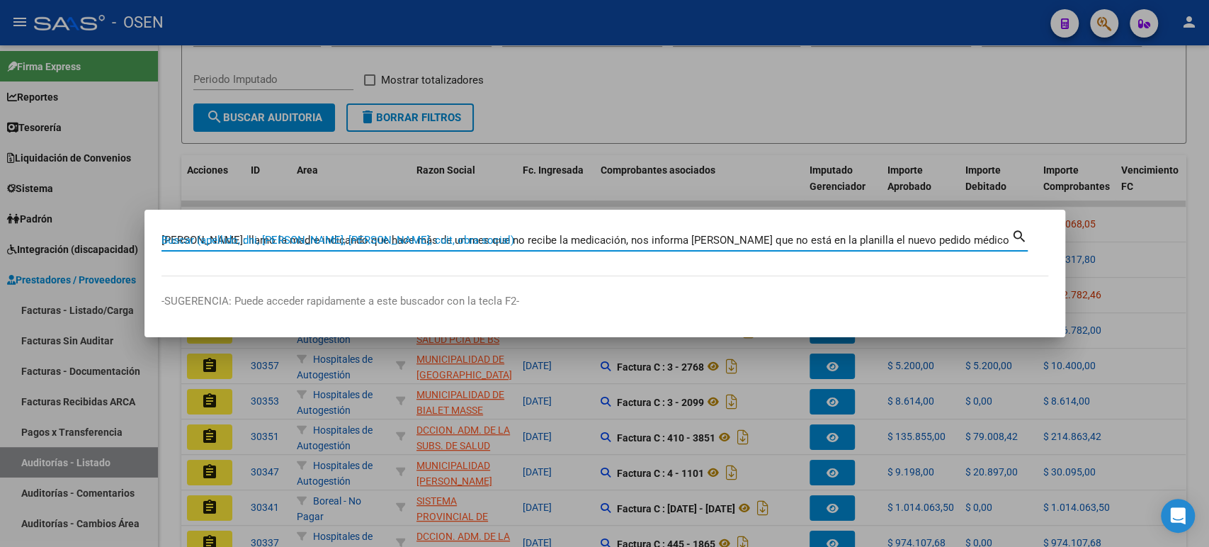
scroll to position [0, 2350]
type input "ALDERETE VALENTINO: llamó la madre indicando que hace más de un mes que no reci…"
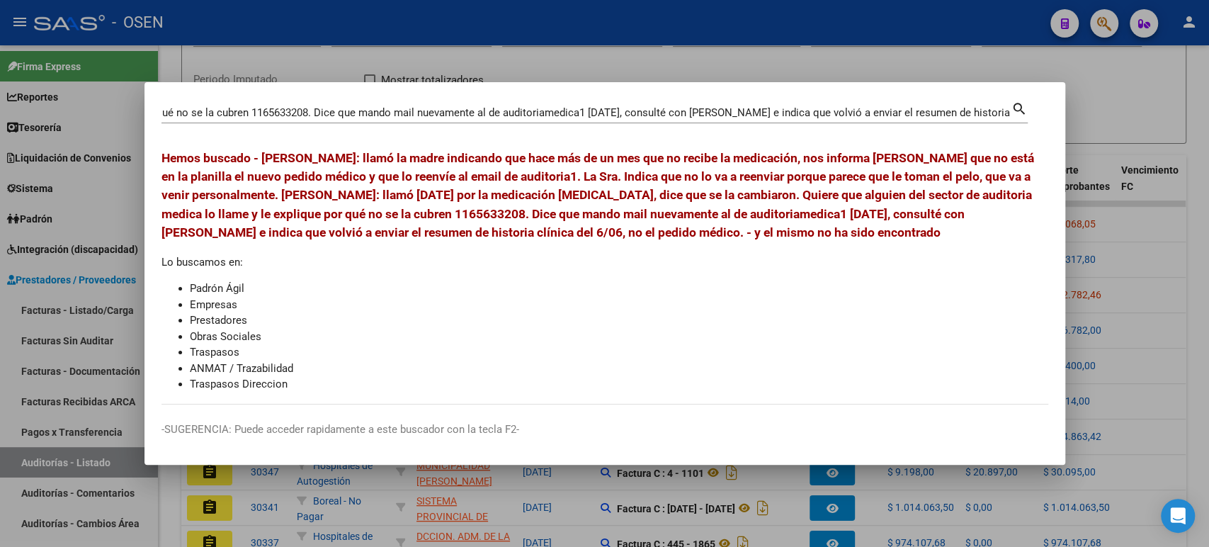
scroll to position [0, 0]
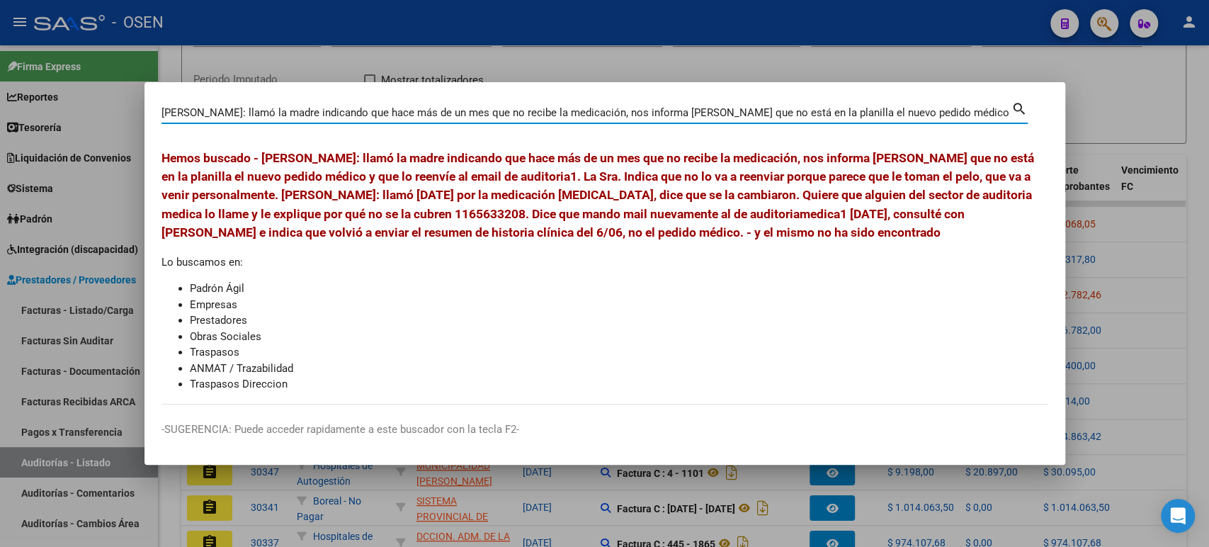
click at [649, 72] on div at bounding box center [604, 273] width 1209 height 547
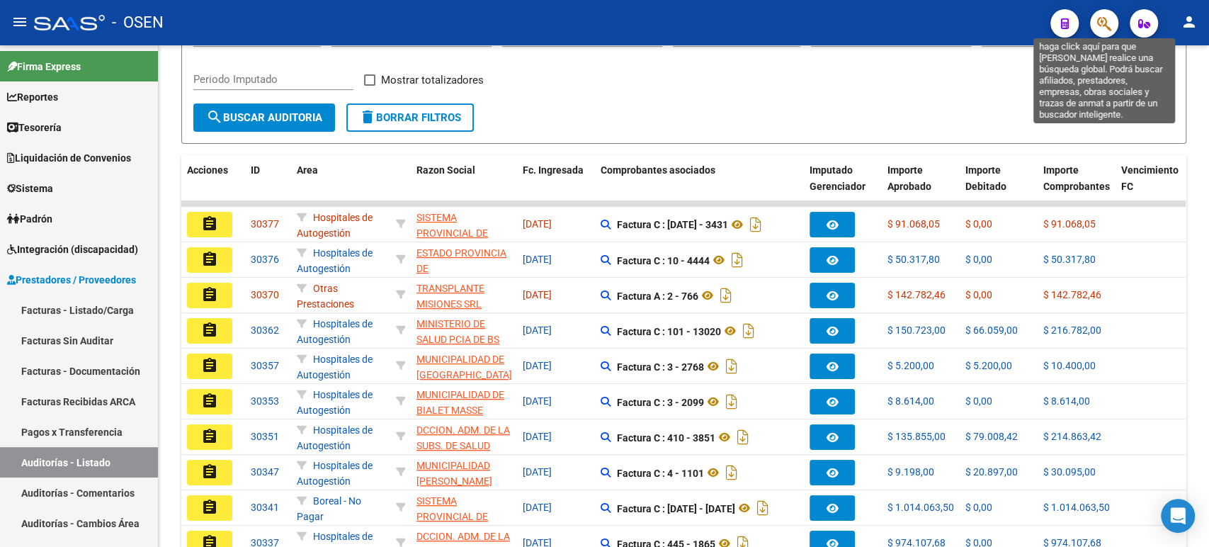
click at [1101, 27] on icon "button" at bounding box center [1104, 24] width 14 height 16
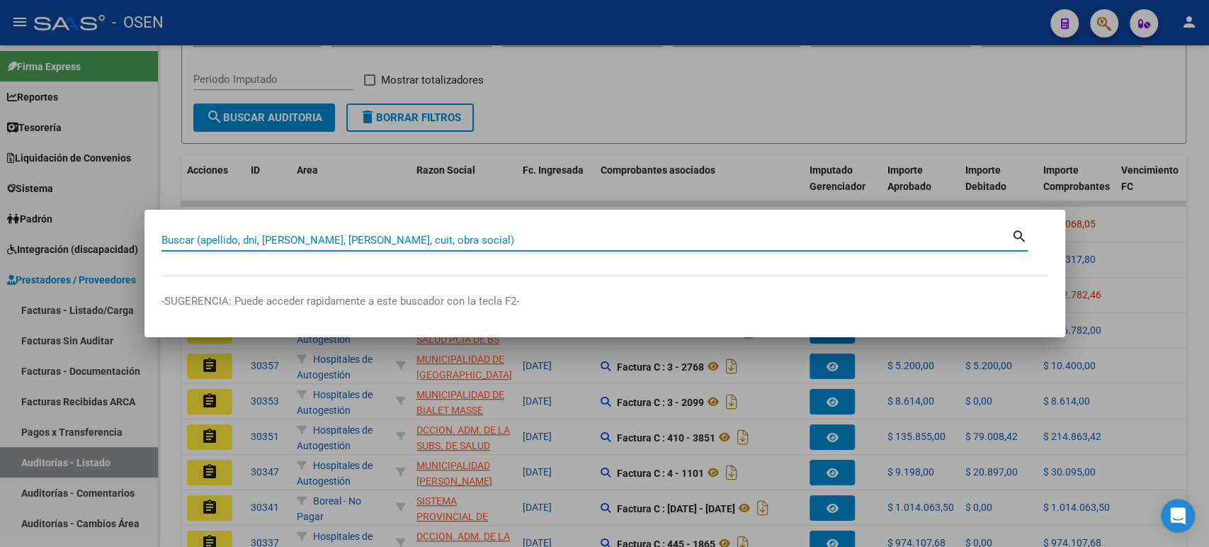
paste input "20340663544"
type input "20340663544"
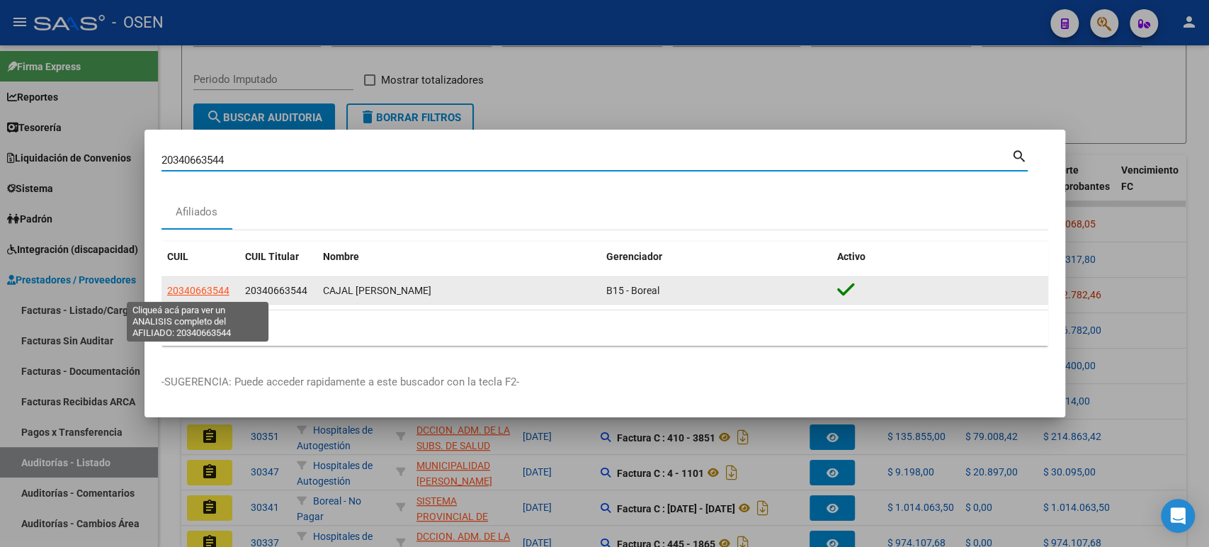
click at [182, 292] on span "20340663544" at bounding box center [198, 290] width 62 height 11
type textarea "20340663544"
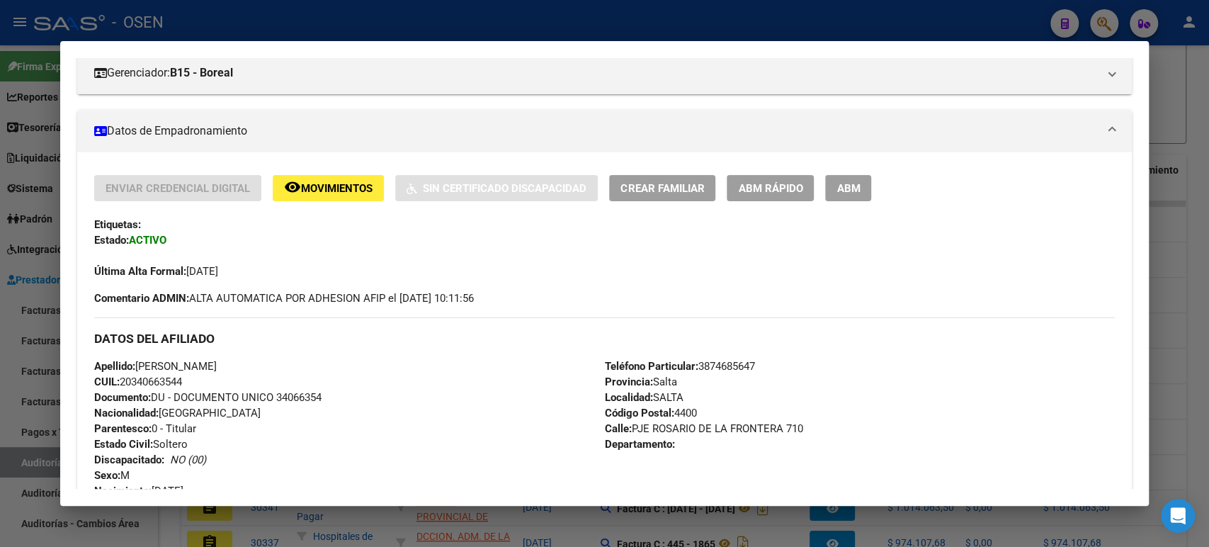
scroll to position [79, 0]
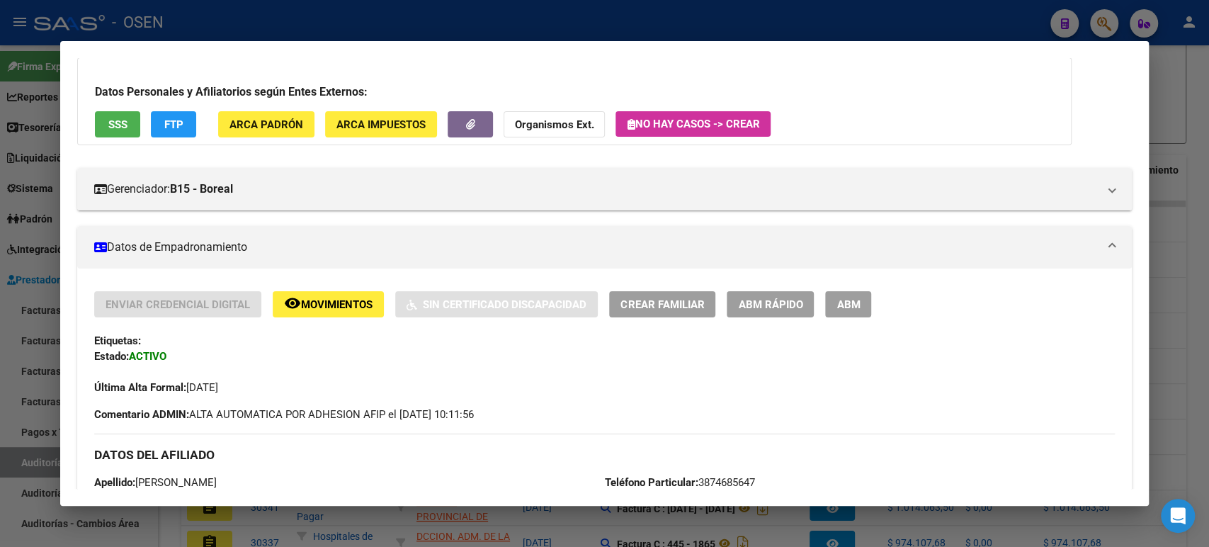
click at [842, 310] on button "ABM" at bounding box center [848, 304] width 46 height 26
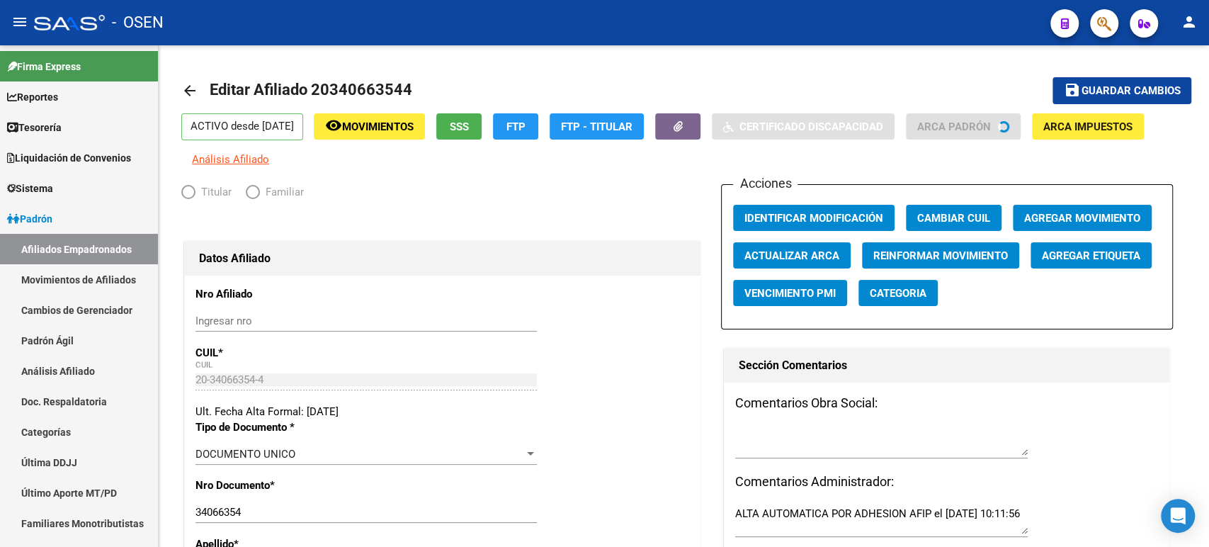
radio input "true"
type input "30-70967976-3"
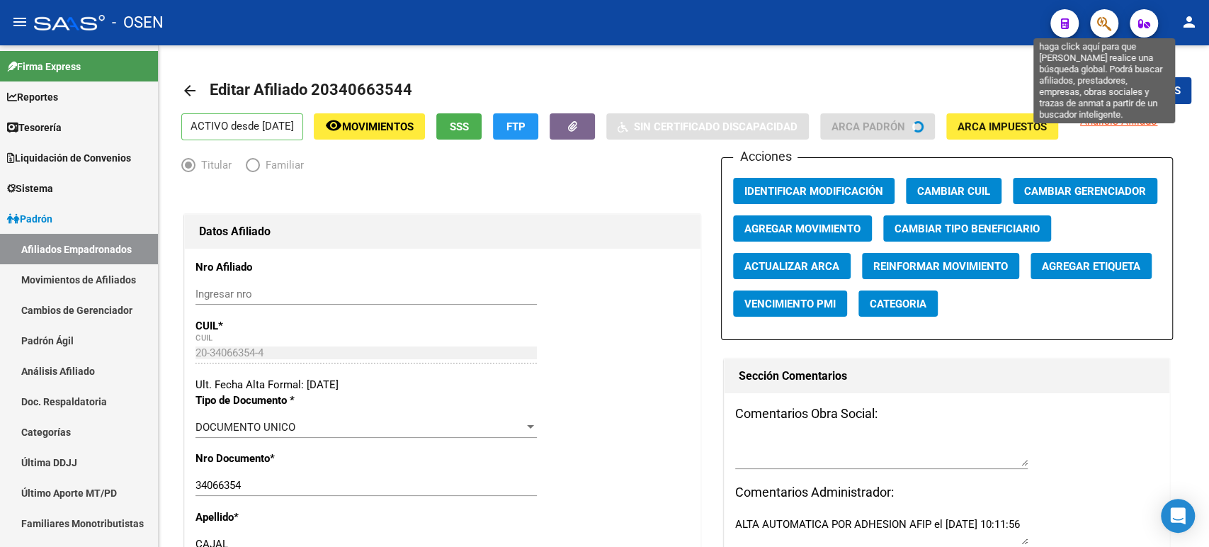
click at [1106, 26] on icon "button" at bounding box center [1104, 24] width 14 height 16
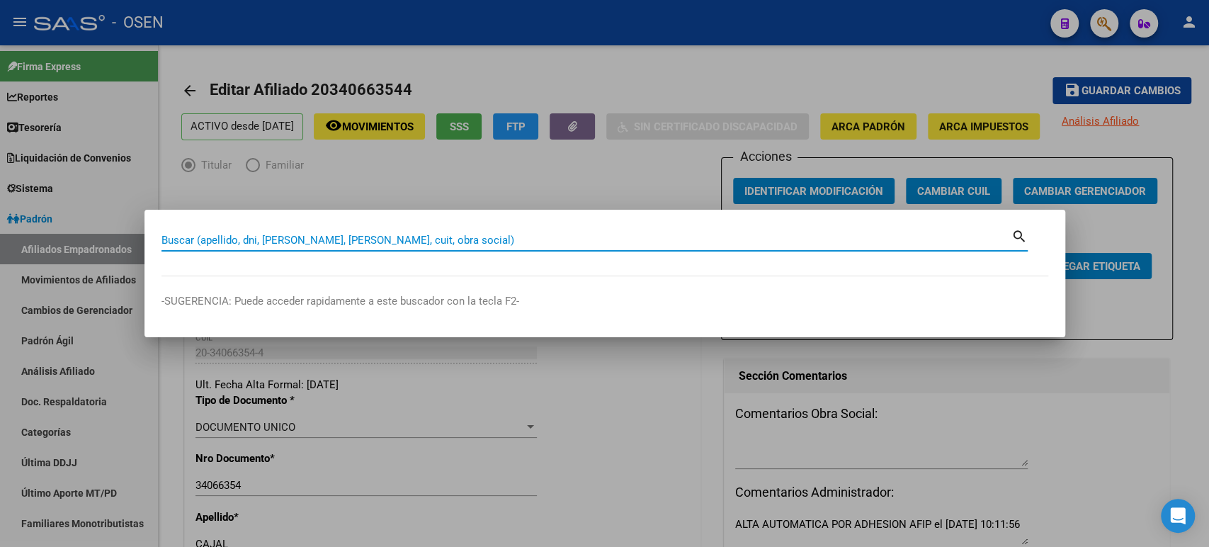
paste input "27391984641"
type input "27391984641"
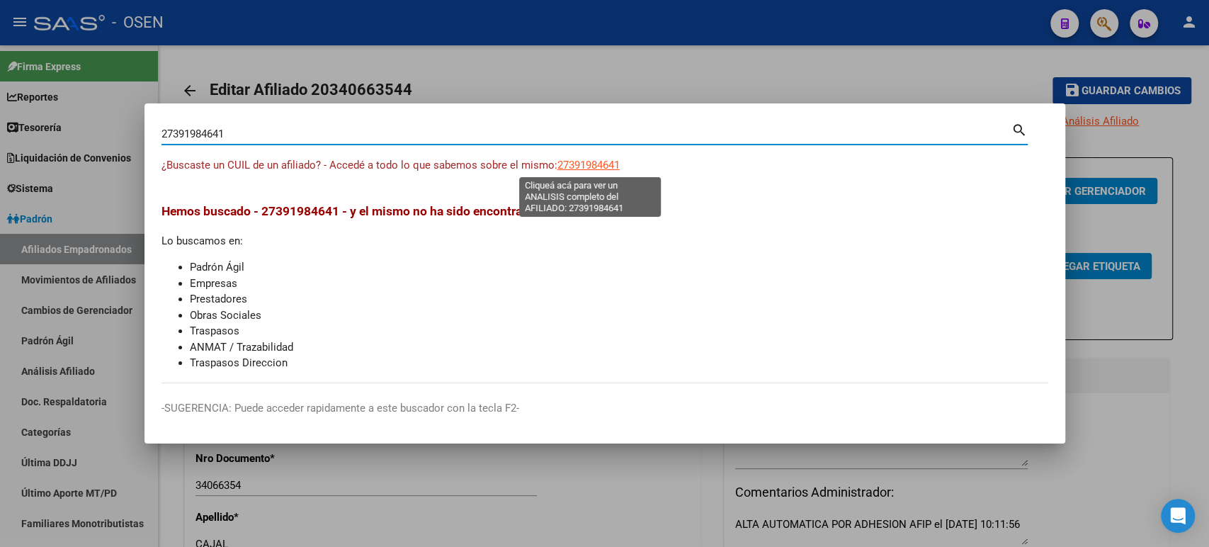
click at [602, 160] on span "27391984641" at bounding box center [588, 165] width 62 height 13
type textarea "27391984641"
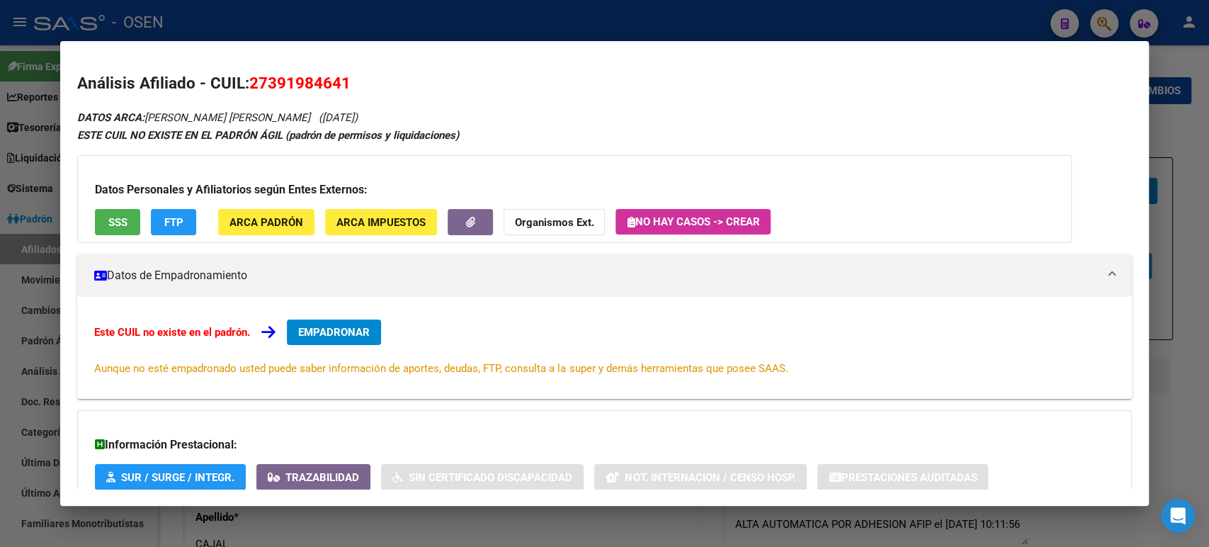
click at [125, 205] on div "Datos Personales y Afiliatorios según Entes Externos: SSS FTP ARCA Padrón ARCA …" at bounding box center [574, 199] width 995 height 88
click at [113, 227] on span "SSS" at bounding box center [117, 222] width 19 height 13
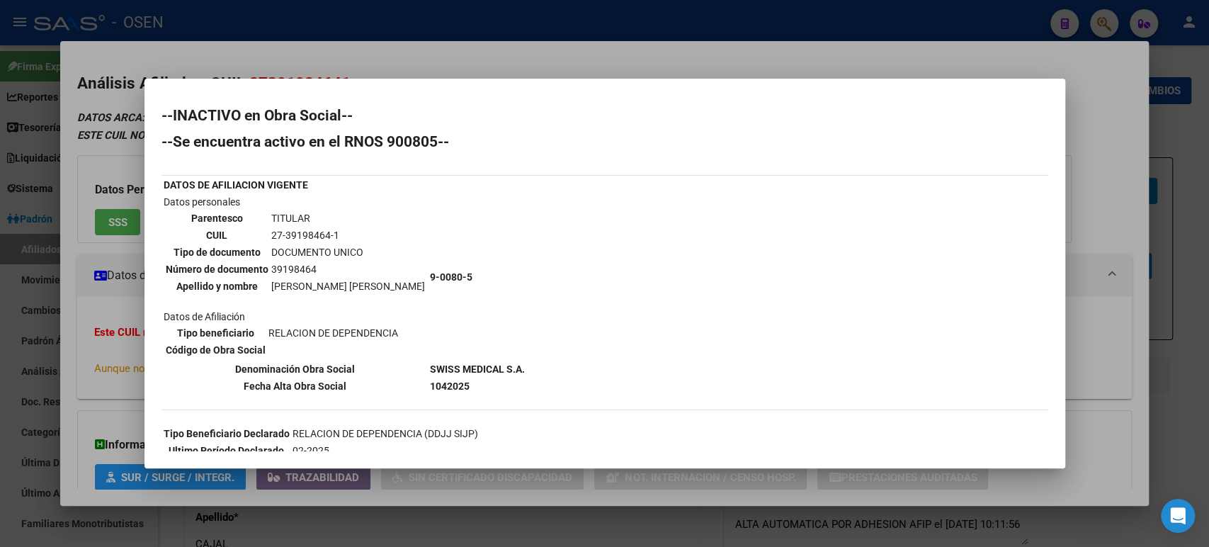
click at [946, 217] on div "--INACTIVO en Obra Social-- --Se encuentra activo en el RNOS 900805-- DATOS DE …" at bounding box center [605, 339] width 887 height 463
click at [454, 45] on div at bounding box center [604, 273] width 1209 height 547
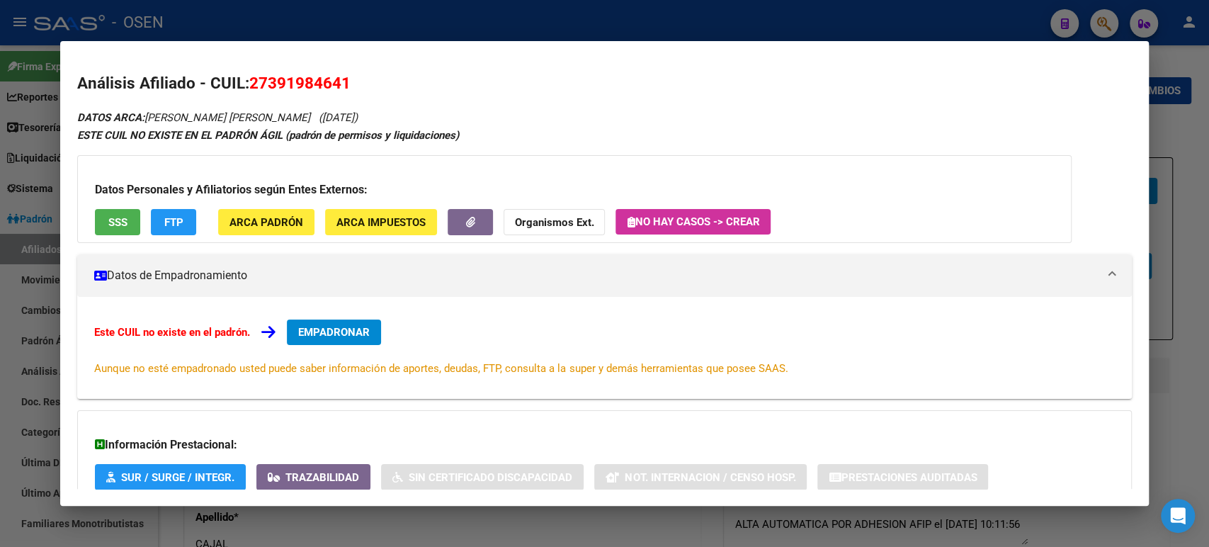
click at [446, 28] on div at bounding box center [604, 273] width 1209 height 547
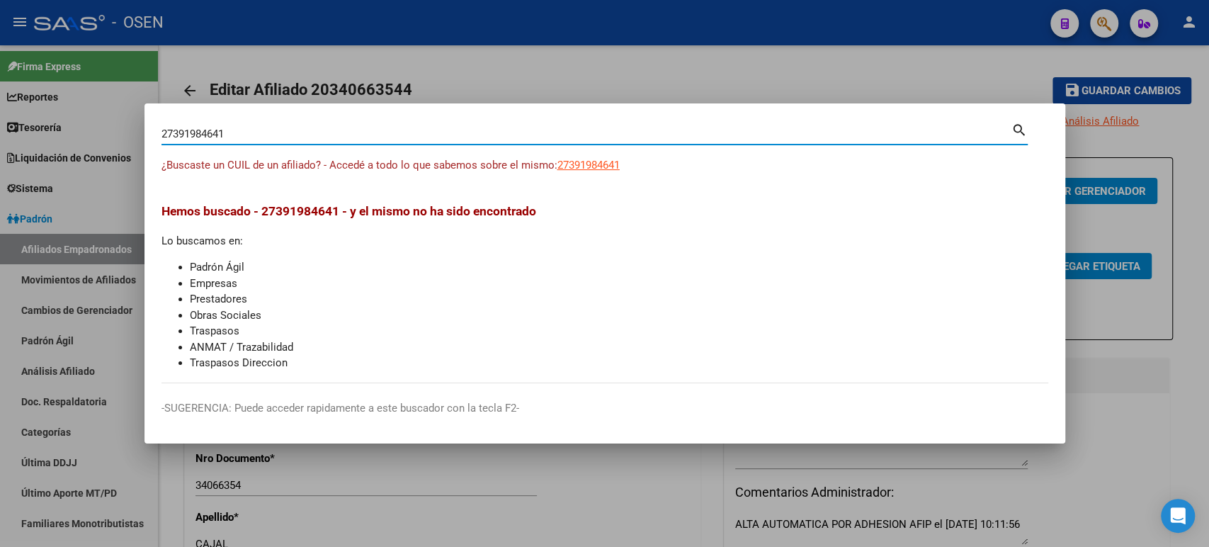
drag, startPoint x: 334, startPoint y: 134, endPoint x: 0, endPoint y: 2, distance: 359.4
click at [0, 97] on div "27391984641 Buscar (apellido, dni, cuil, nro traspaso, cuit, obra social) searc…" at bounding box center [604, 273] width 1209 height 547
paste input "0419611213"
type input "20419611213"
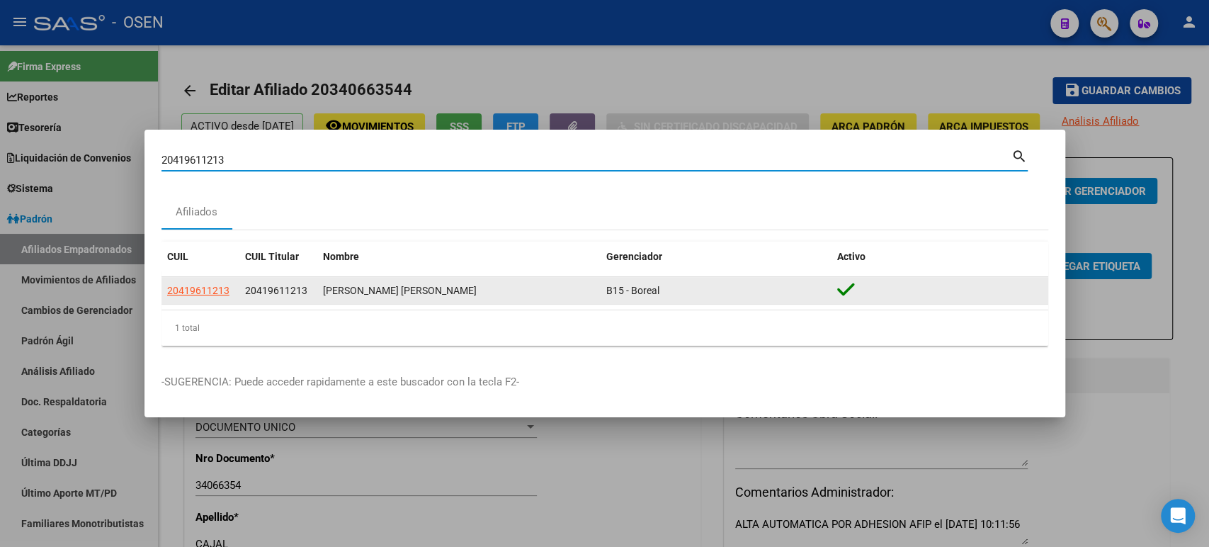
click at [200, 281] on datatable-body-cell "20419611213" at bounding box center [201, 291] width 78 height 28
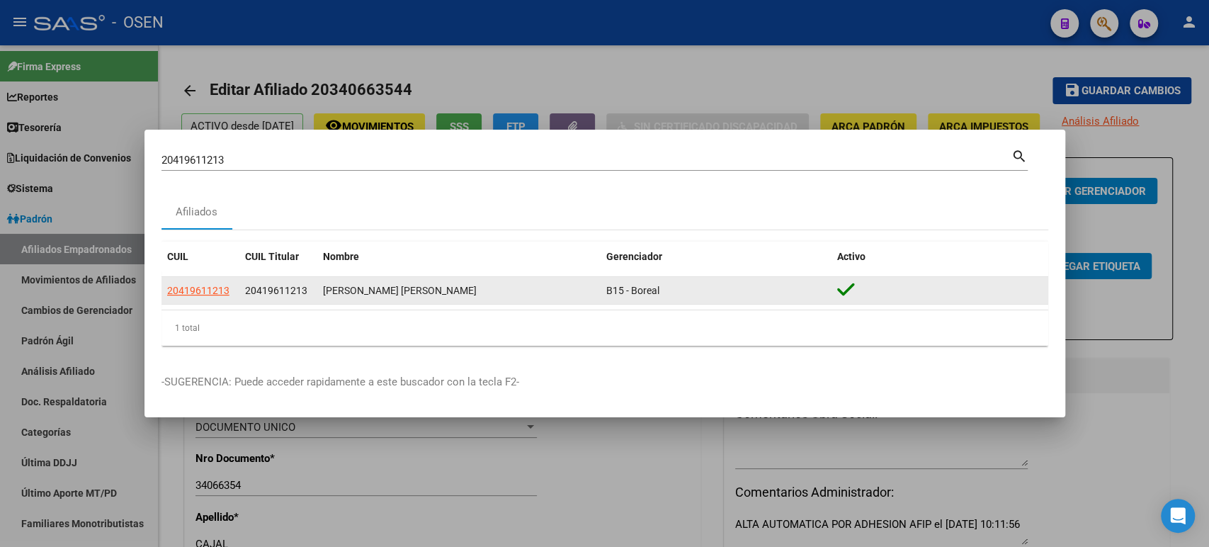
click at [200, 285] on span "20419611213" at bounding box center [198, 290] width 62 height 11
type textarea "20419611213"
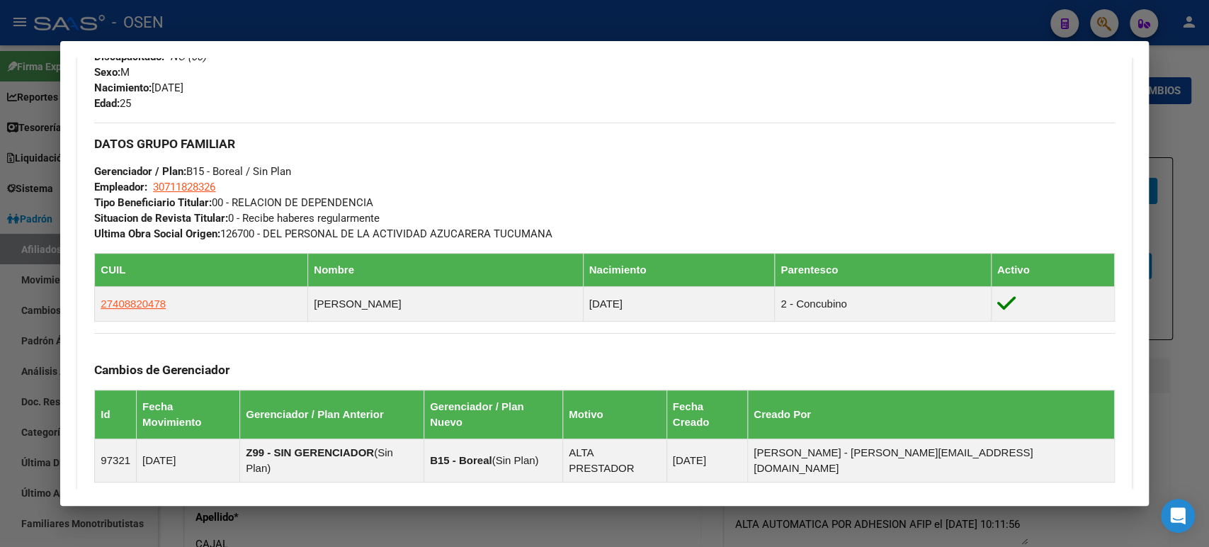
scroll to position [629, 0]
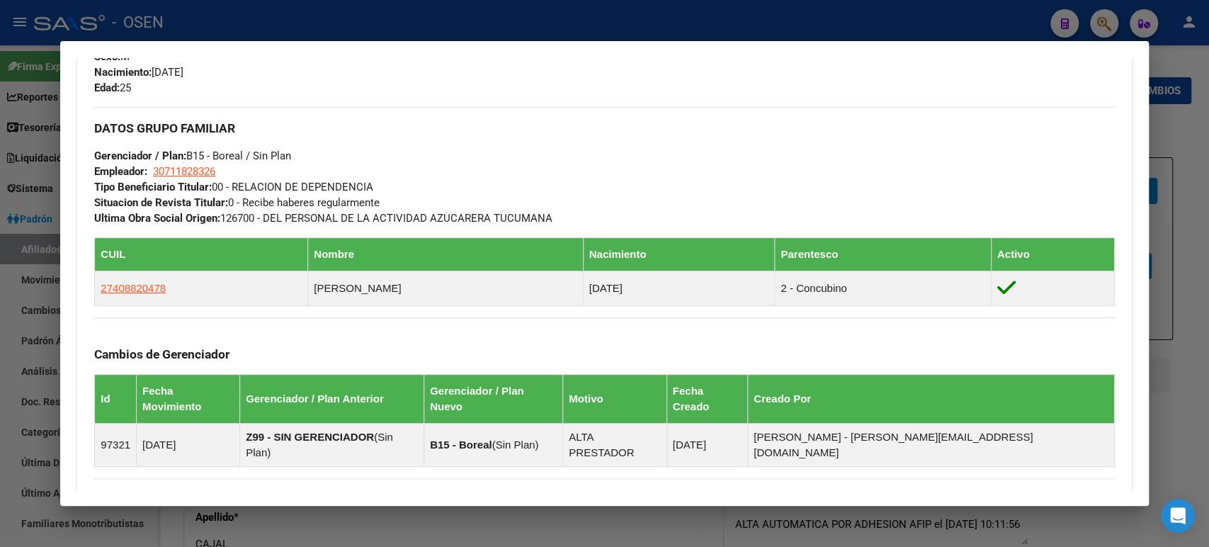
click at [355, 19] on div at bounding box center [604, 273] width 1209 height 547
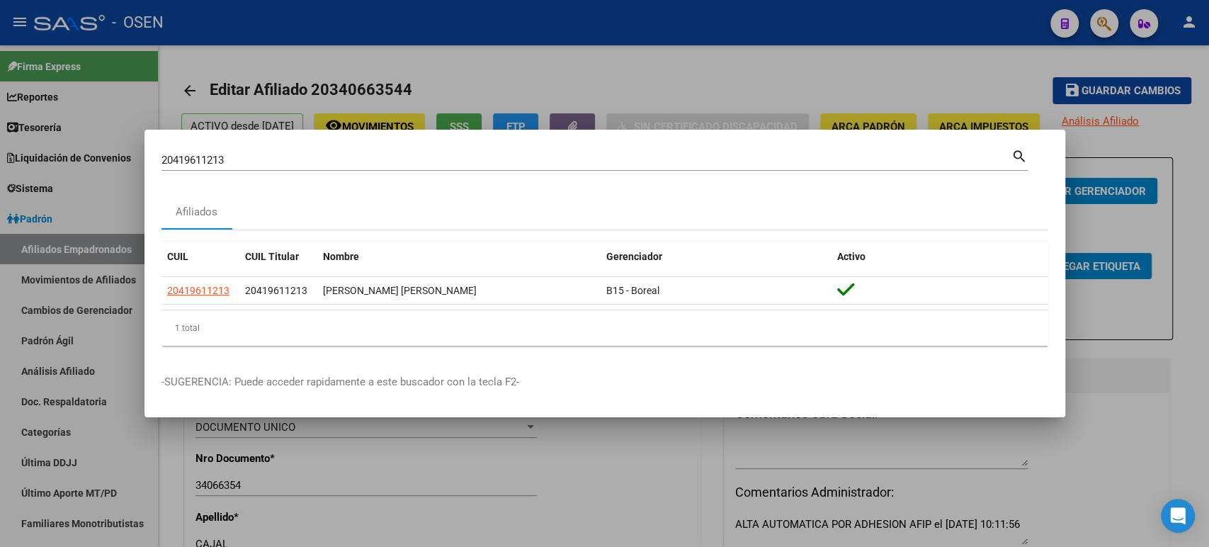
drag, startPoint x: 323, startPoint y: 157, endPoint x: 0, endPoint y: 73, distance: 333.8
click at [0, 91] on div "20419611213 Buscar (apellido, dni, cuil, nro traspaso, cuit, obra social) searc…" at bounding box center [604, 273] width 1209 height 547
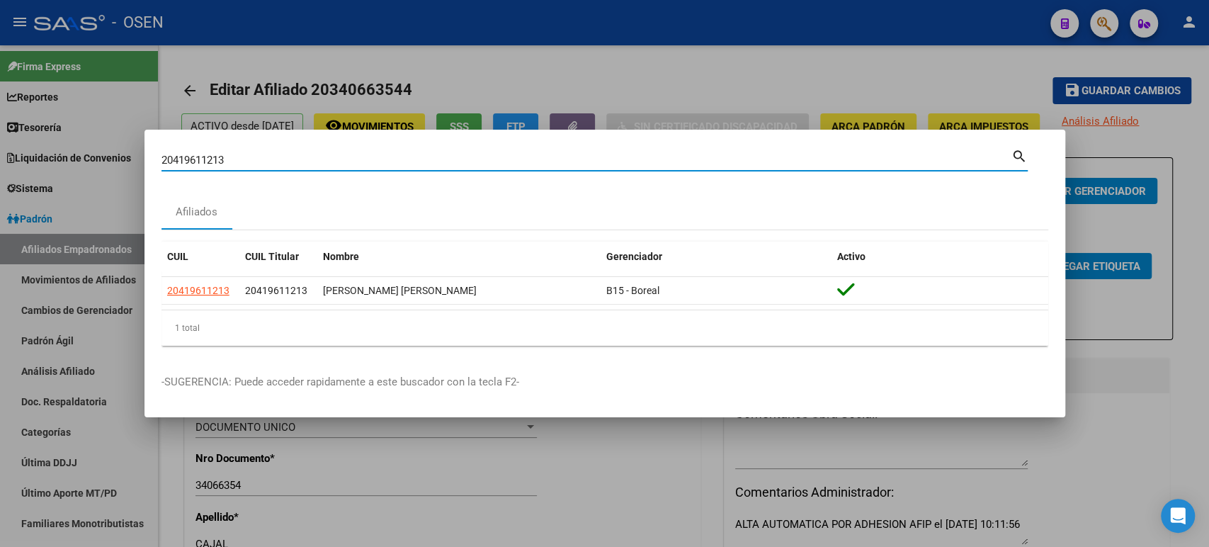
paste input "7707811191"
type input "27707811191"
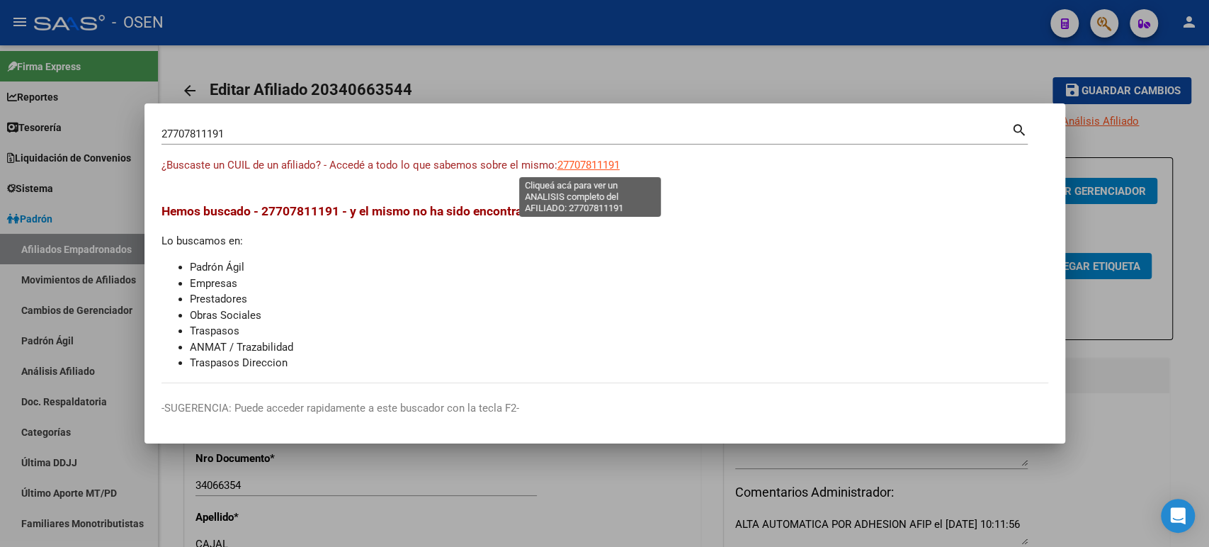
click at [598, 167] on span "27707811191" at bounding box center [588, 165] width 62 height 13
type textarea "27707811191"
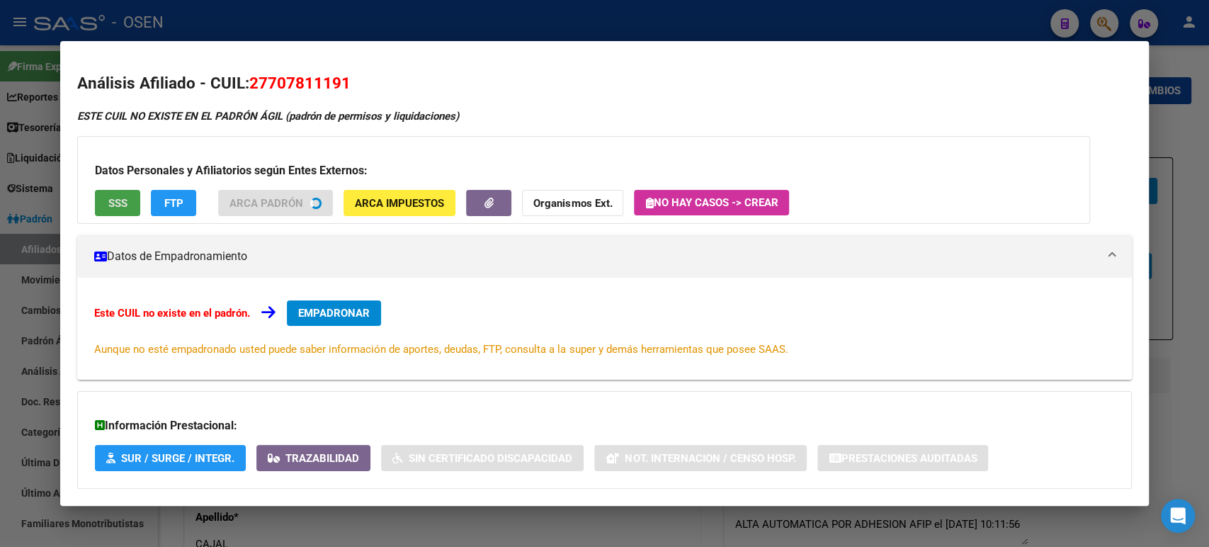
click at [113, 208] on span "SSS" at bounding box center [117, 203] width 19 height 13
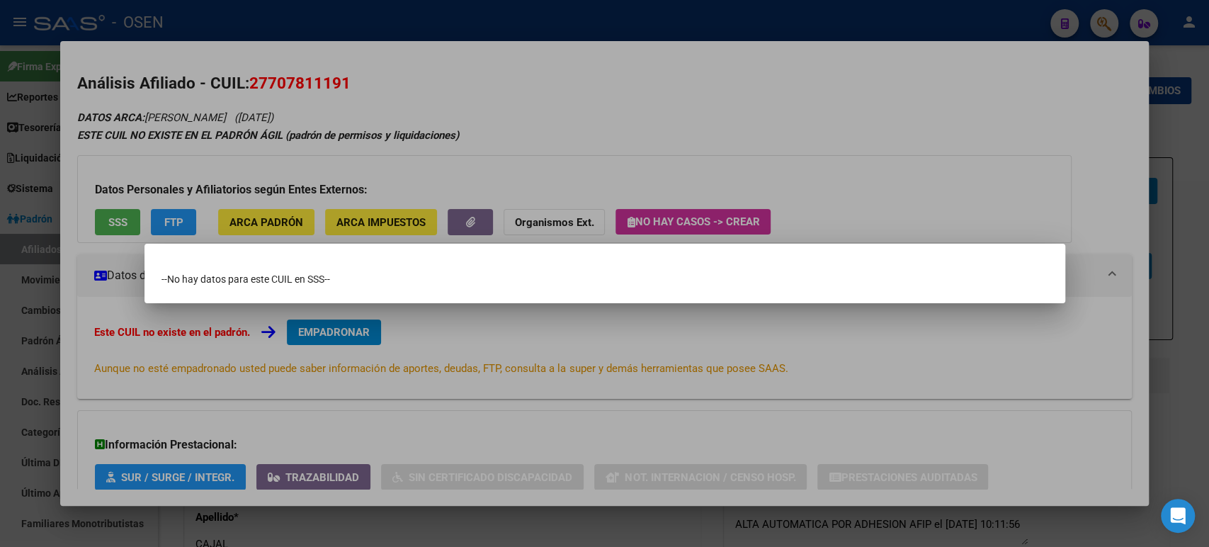
click at [514, 146] on div at bounding box center [604, 273] width 1209 height 547
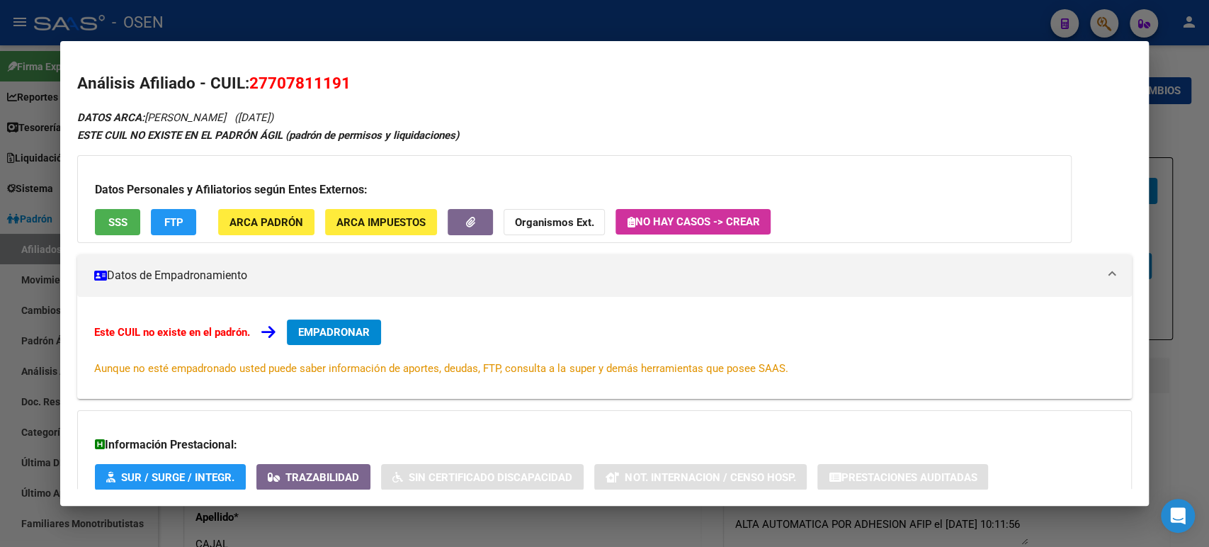
click at [487, 13] on div at bounding box center [604, 273] width 1209 height 547
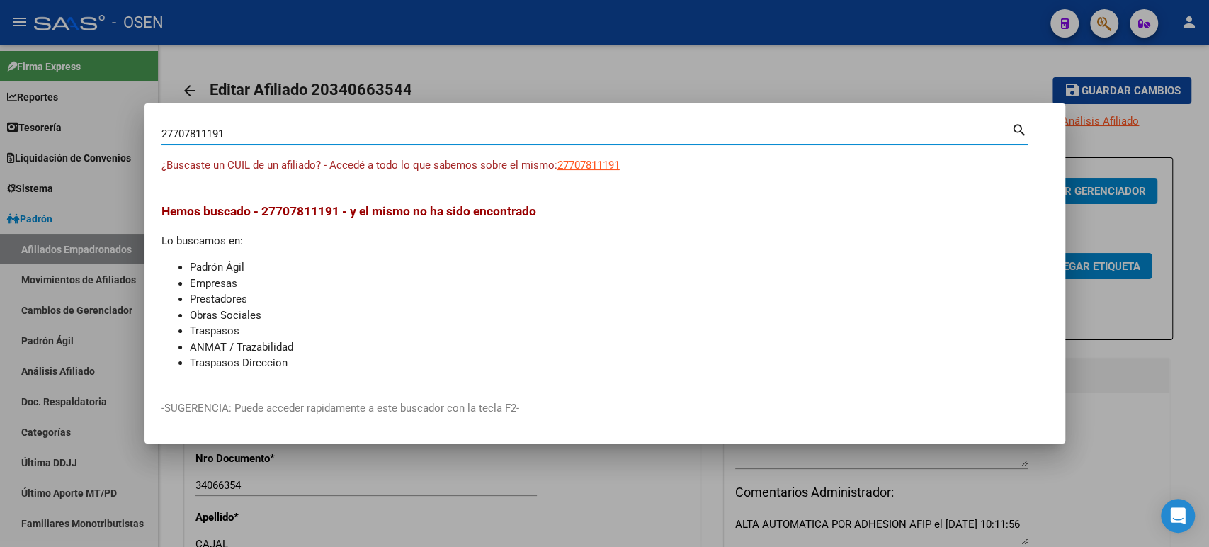
paste input "0419611213"
drag, startPoint x: 354, startPoint y: 135, endPoint x: 0, endPoint y: 50, distance: 364.1
click at [0, 60] on div "27707811191 Buscar (apellido, dni, cuil, nro traspaso, cuit, obra social) searc…" at bounding box center [604, 273] width 1209 height 547
type input "20419611213"
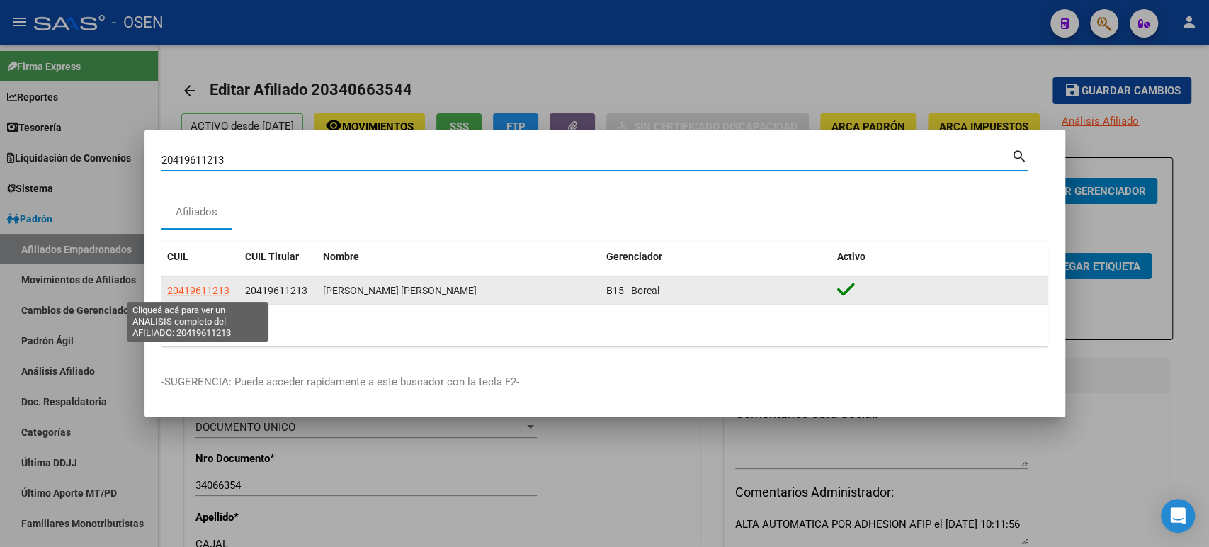
click at [174, 290] on span "20419611213" at bounding box center [198, 290] width 62 height 11
type textarea "20419611213"
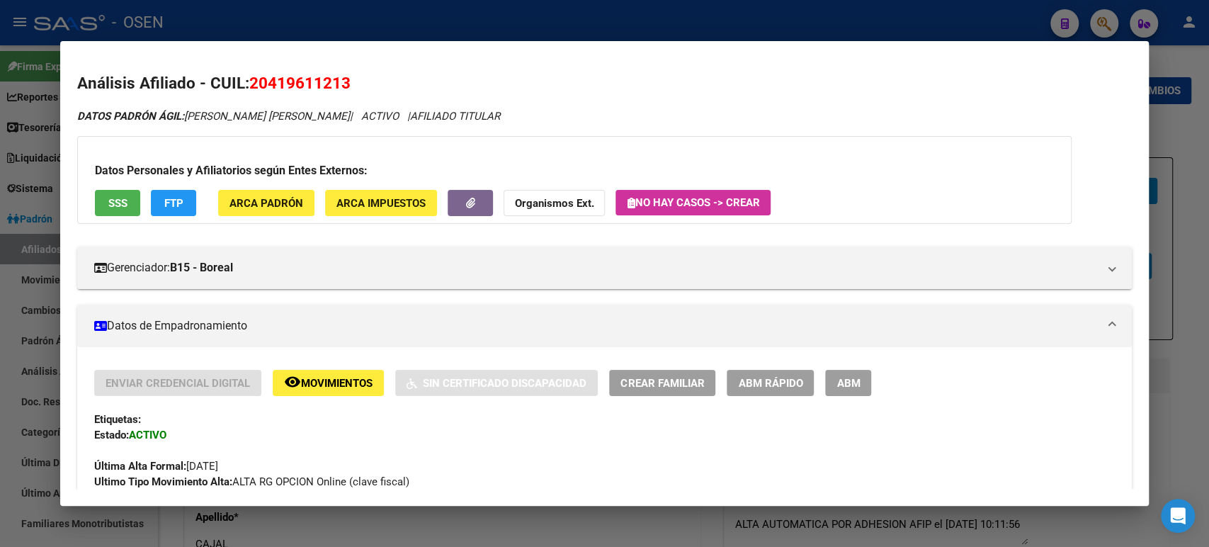
click at [775, 378] on span "ABM Rápido" at bounding box center [770, 383] width 64 height 13
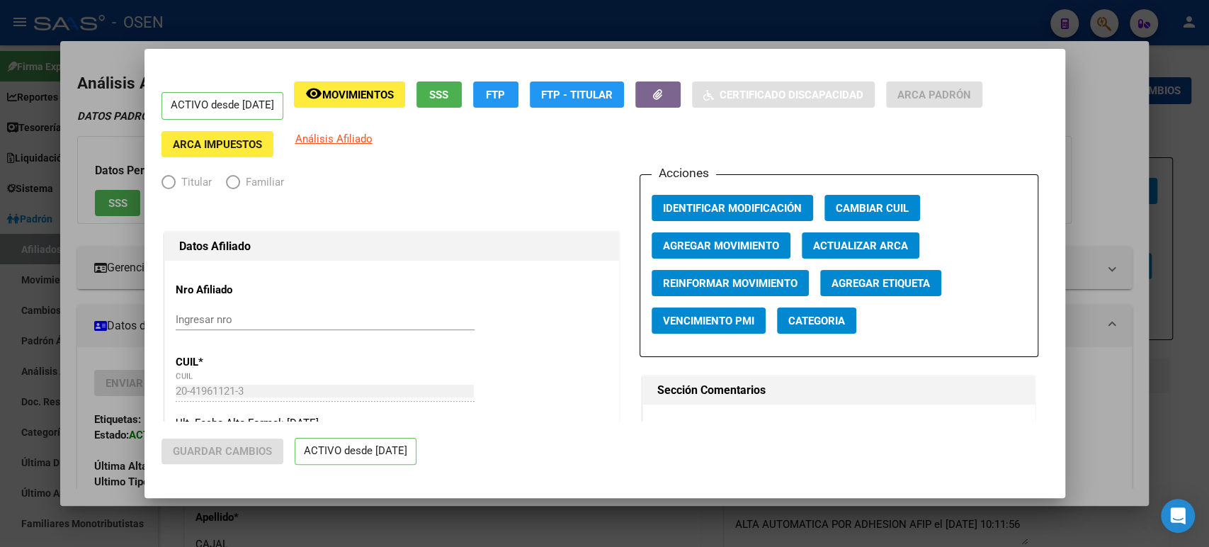
radio input "true"
type input "30-71182832-6"
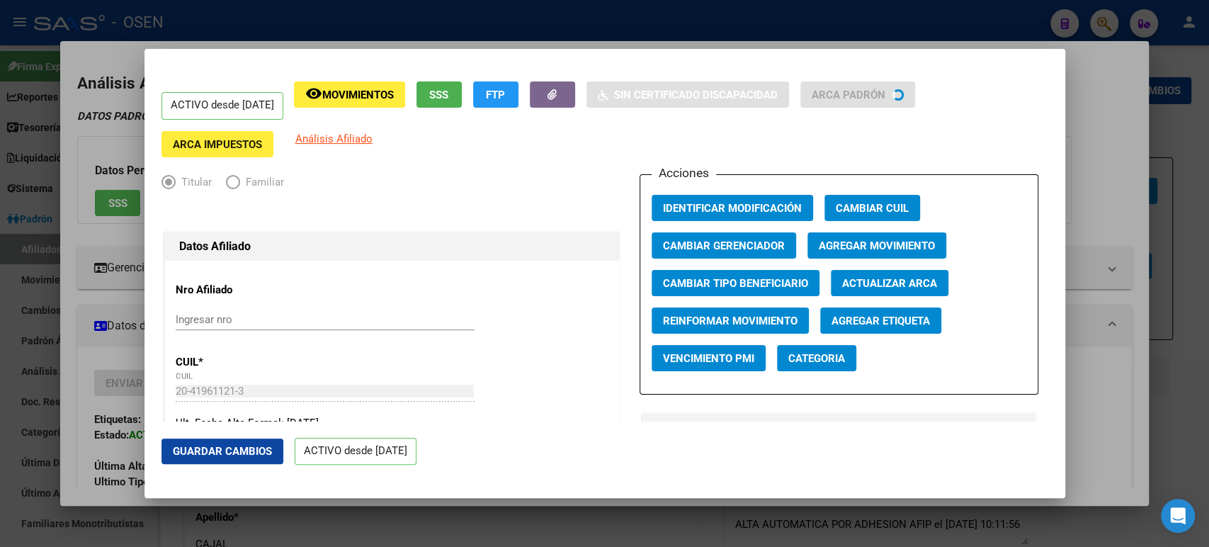
click at [1098, 271] on div at bounding box center [604, 273] width 1209 height 547
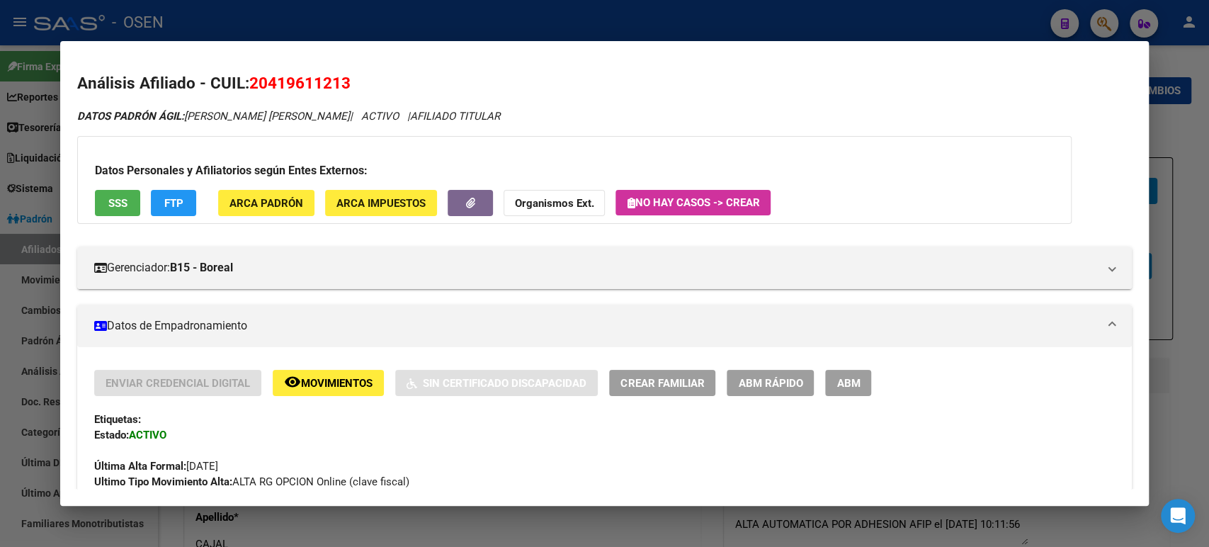
click at [844, 387] on span "ABM" at bounding box center [848, 383] width 23 height 13
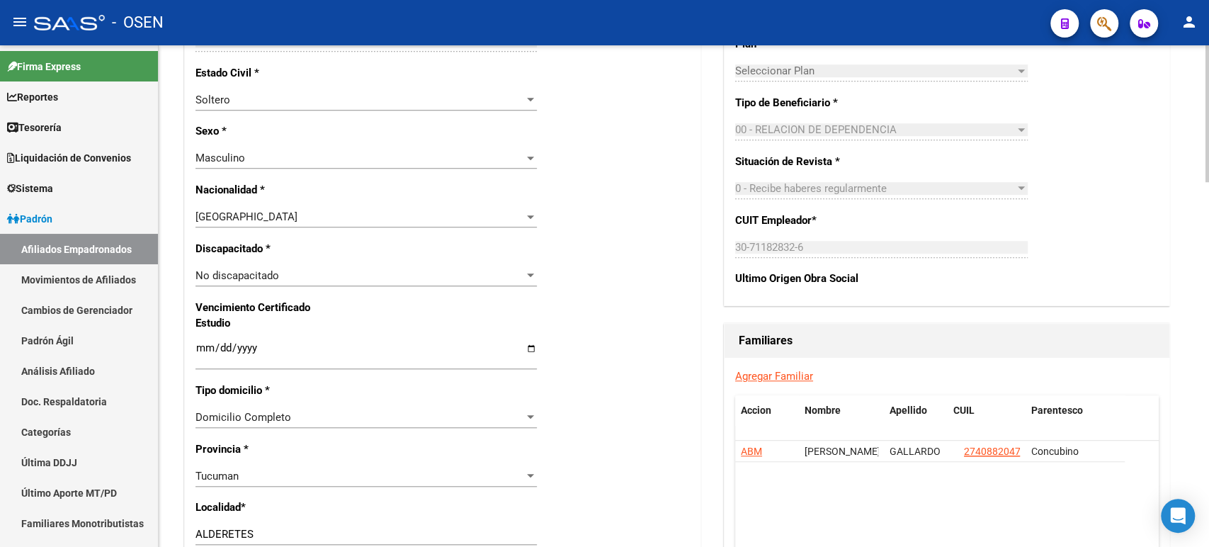
scroll to position [787, 0]
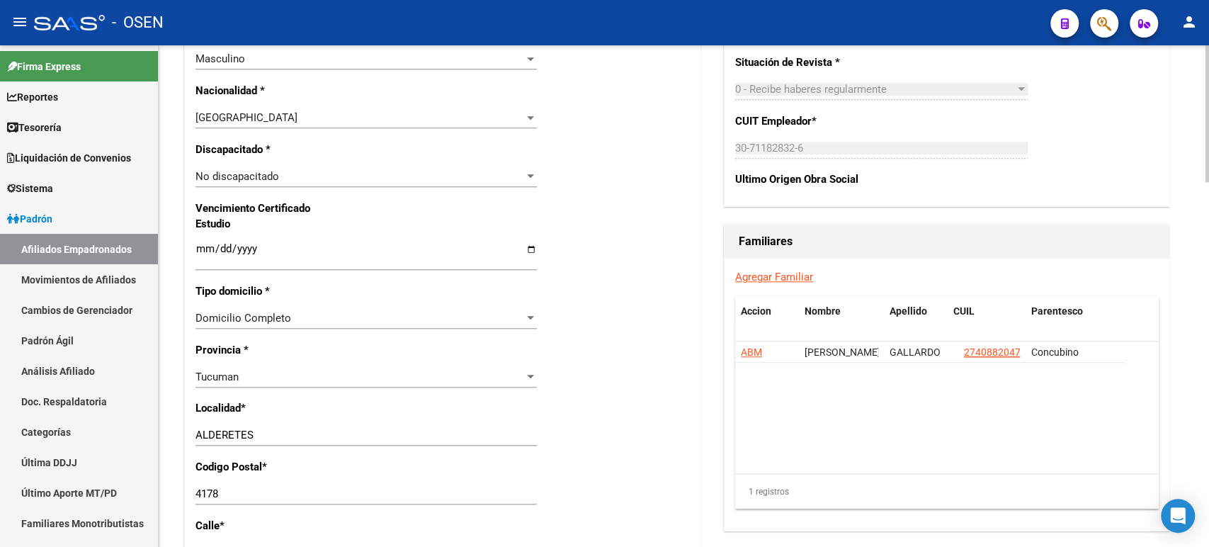
click at [781, 277] on link "Agregar Familiar" at bounding box center [774, 277] width 78 height 13
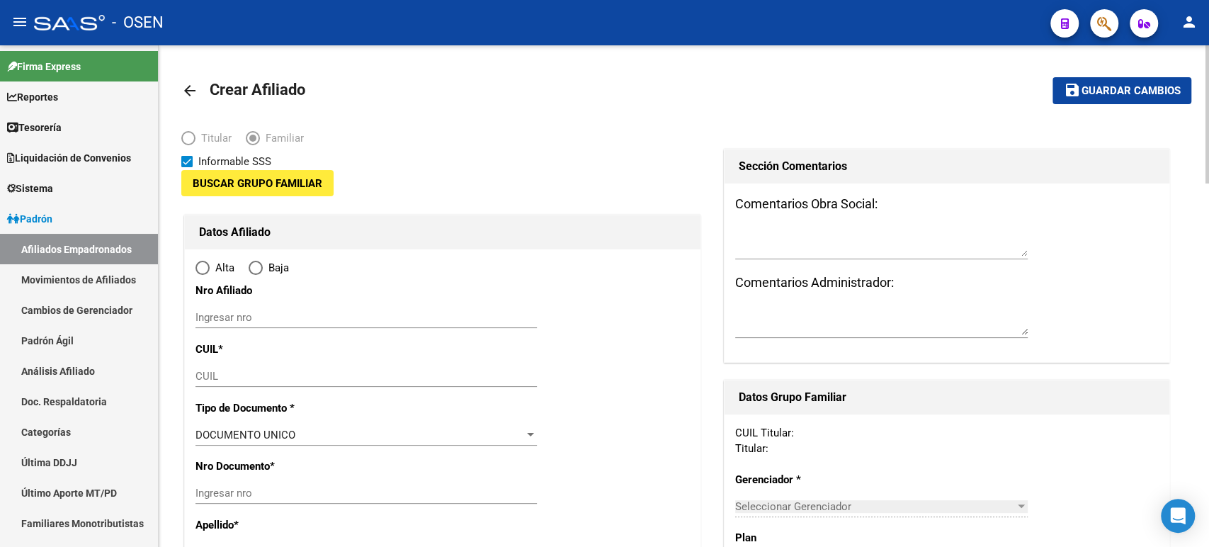
type input "30-71182832-6"
type input "ALDERETES"
type input "4178"
type input "AV DE LAS INDUSTRIA"
type input "1"
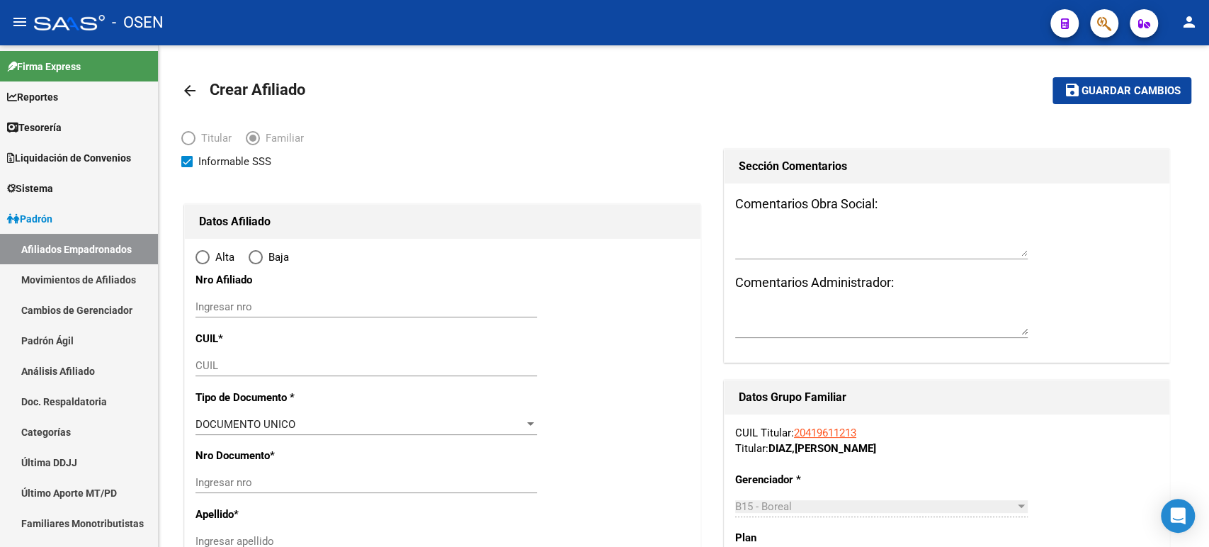
radio input "true"
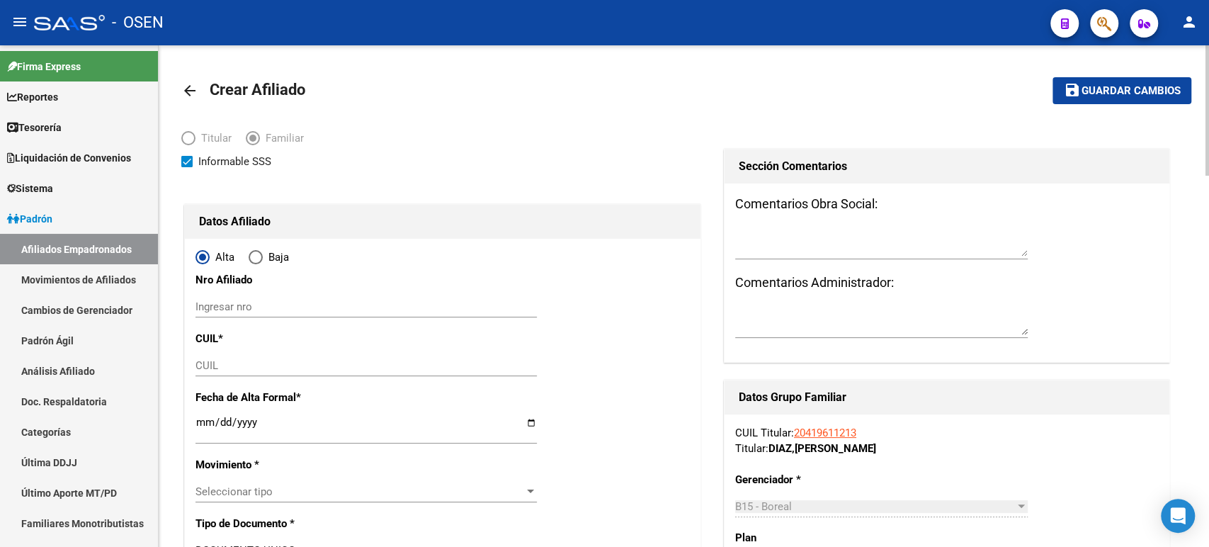
type input "30-71182832-6"
click at [255, 367] on input "CUIL" at bounding box center [366, 365] width 341 height 13
paste input "27-70781119-1"
type input "27-70781119-1"
type input "70781119"
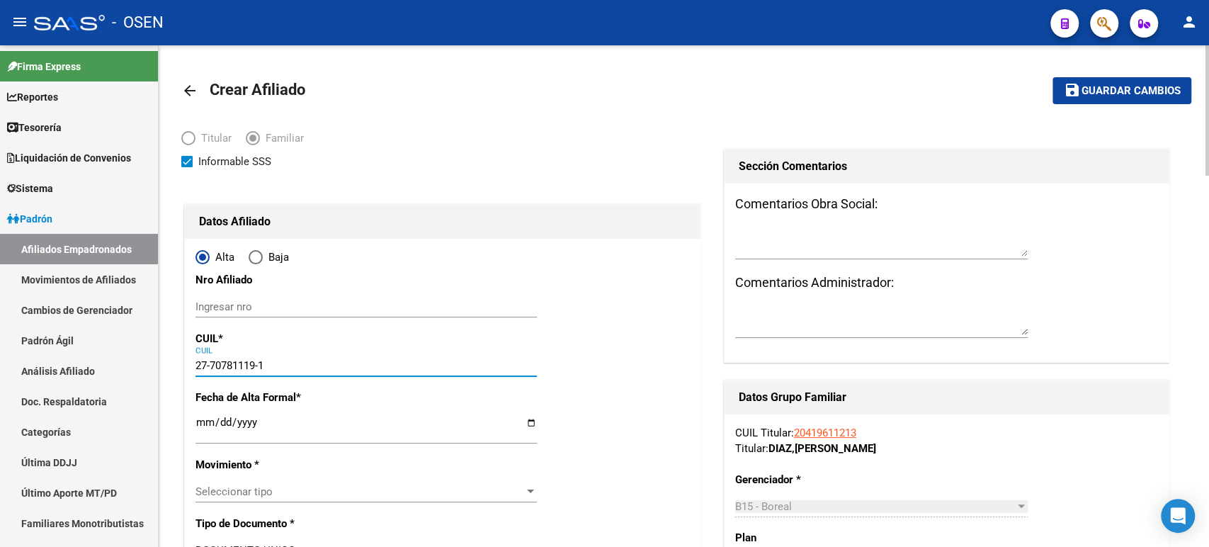
type input "DIAZ"
type input "CONSTANTINO"
type input "2025-07-11"
type input "ALDERETES"
type input "AV LAS INDUSTRIAS"
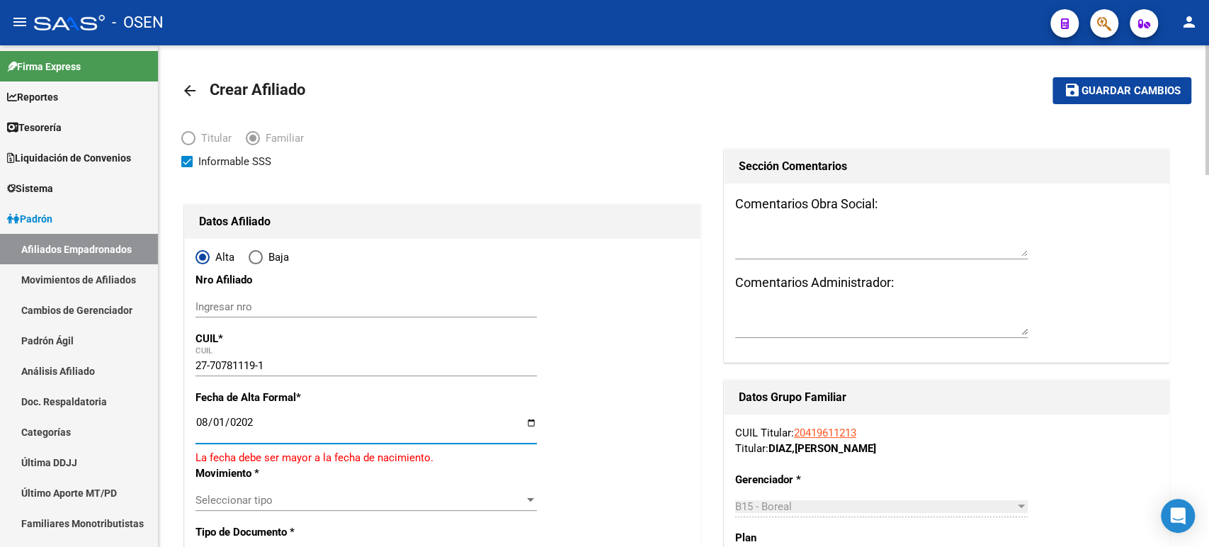
type input "2025-08-01"
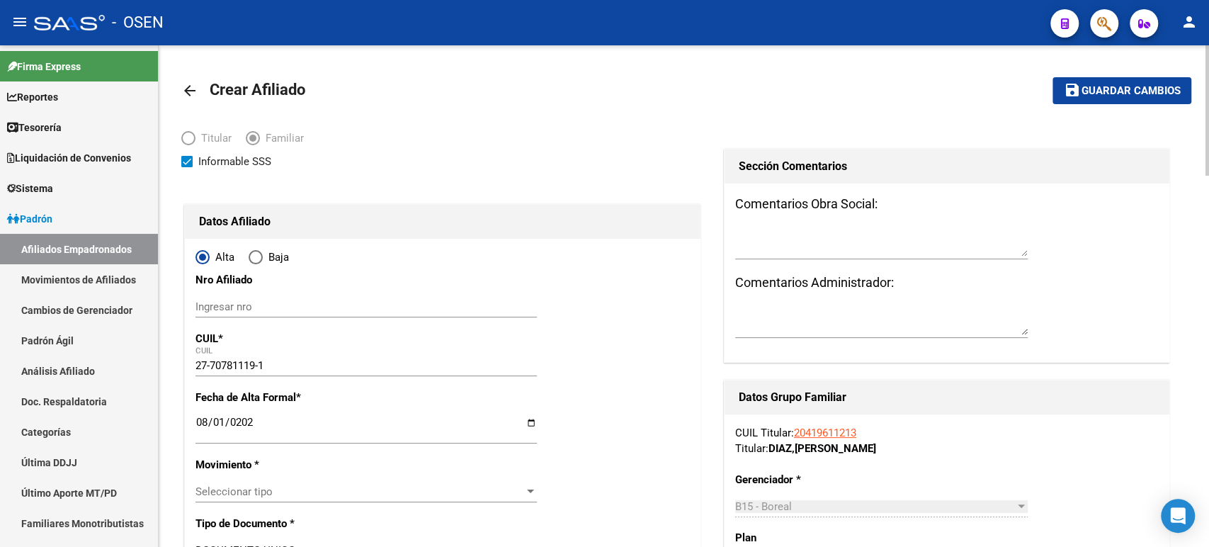
click at [322, 492] on span "Seleccionar tipo" at bounding box center [360, 491] width 329 height 13
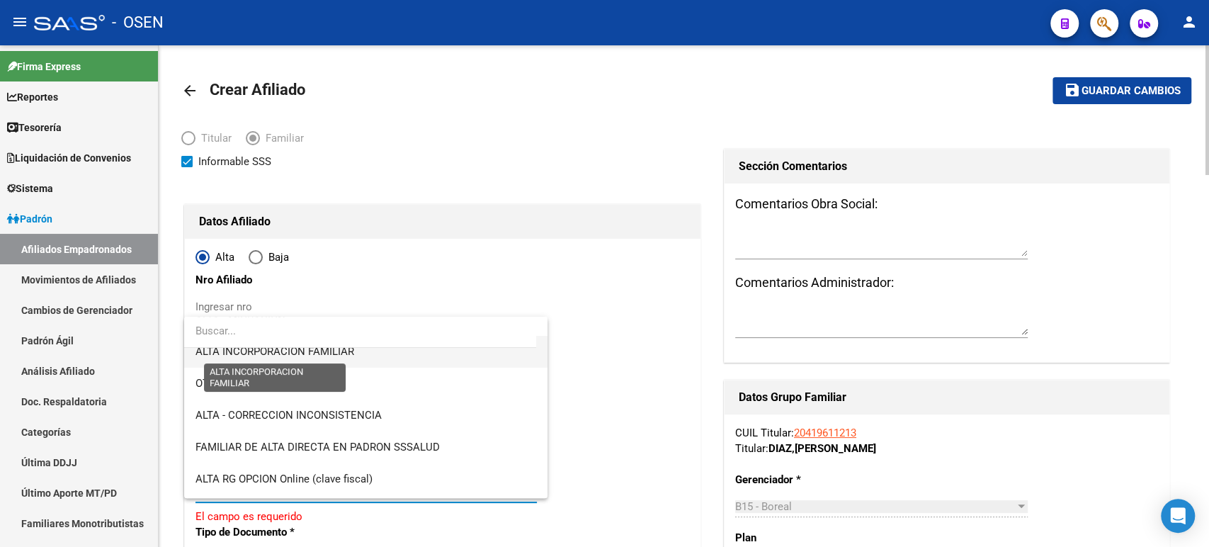
click at [295, 357] on span "ALTA INCORPORACION FAMILIAR" at bounding box center [275, 351] width 159 height 13
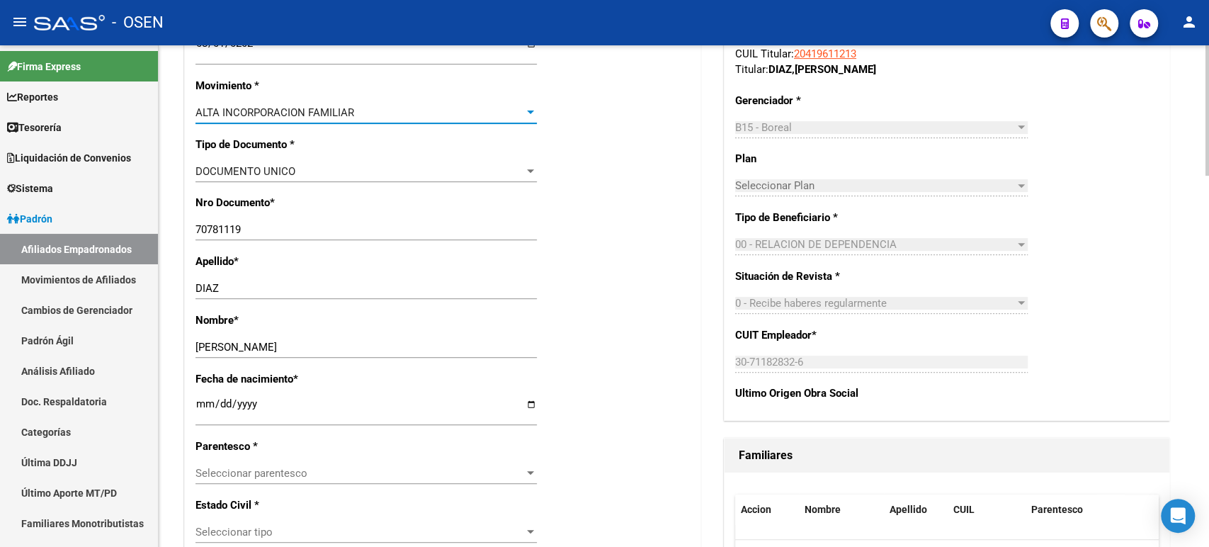
scroll to position [472, 0]
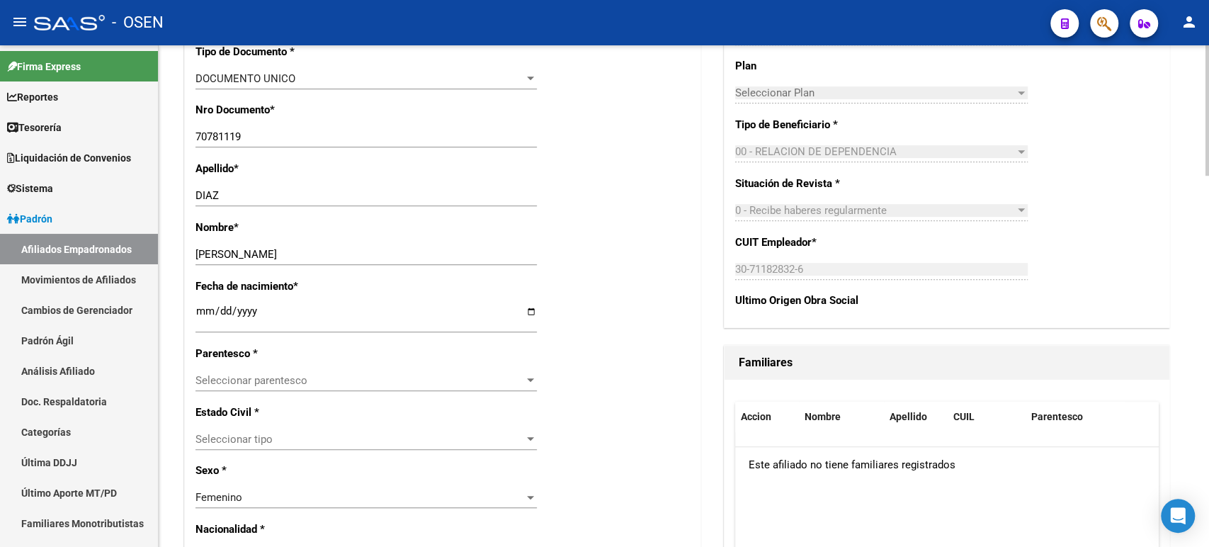
click at [248, 375] on span "Seleccionar parentesco" at bounding box center [360, 380] width 329 height 13
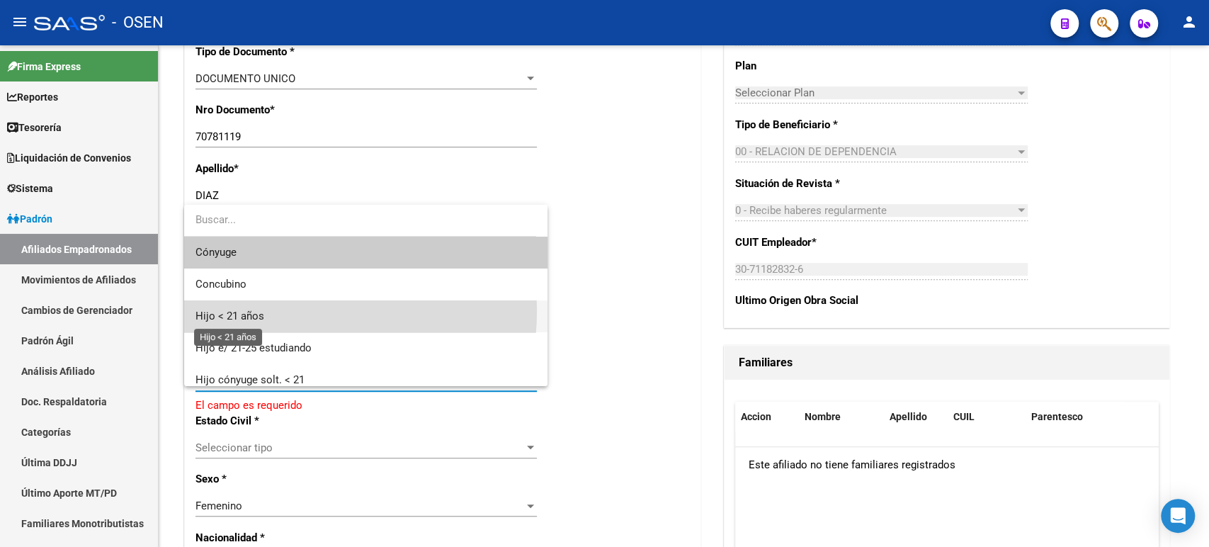
click at [252, 310] on span "Hijo < 21 años" at bounding box center [230, 316] width 69 height 13
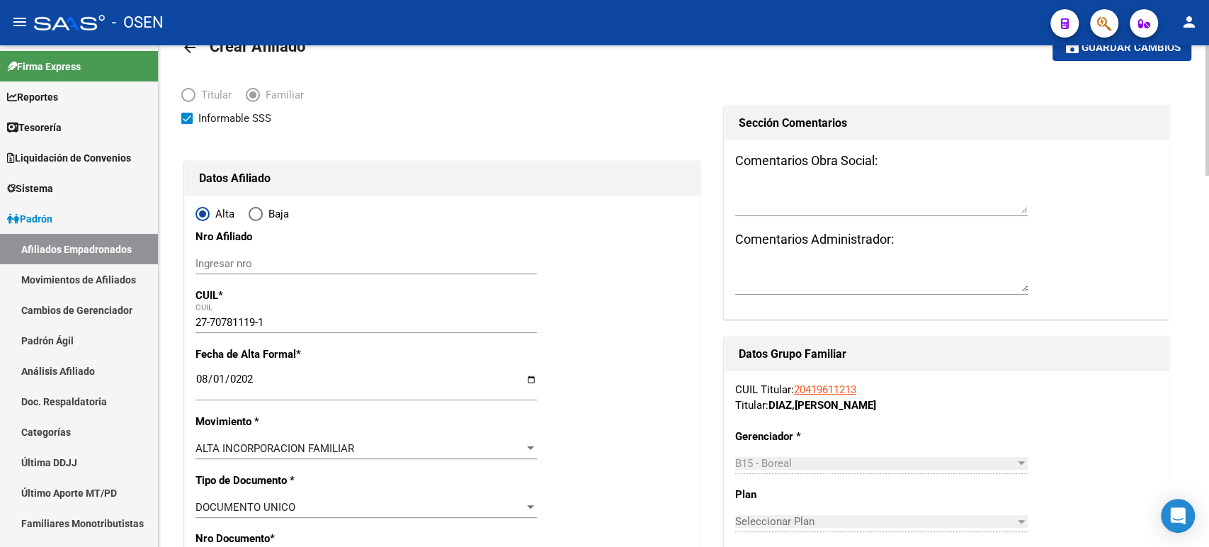
scroll to position [0, 0]
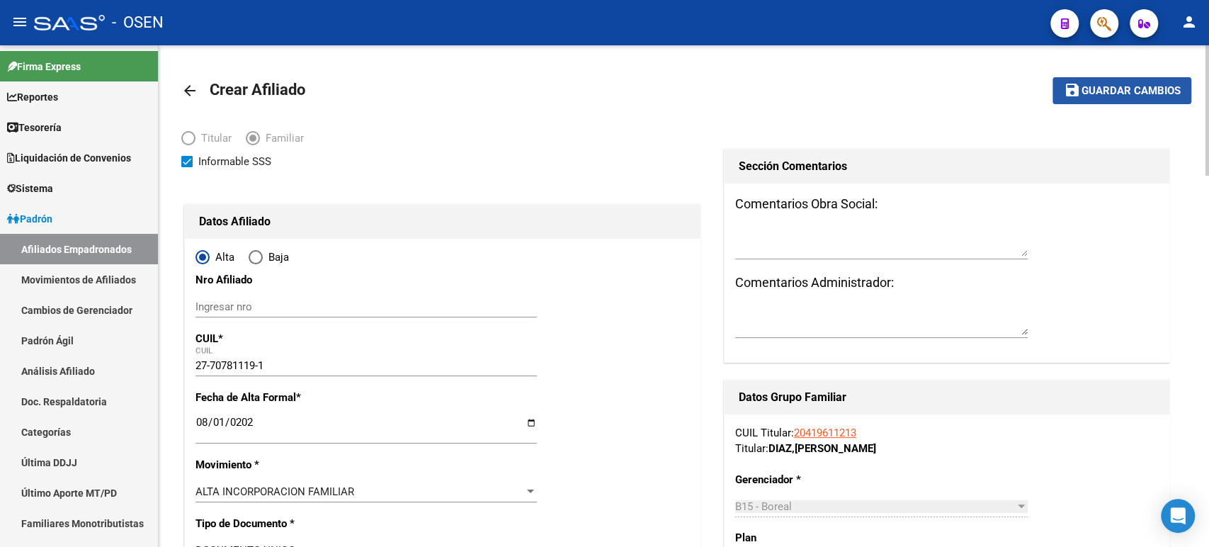
click at [1129, 85] on span "Guardar cambios" at bounding box center [1130, 91] width 99 height 13
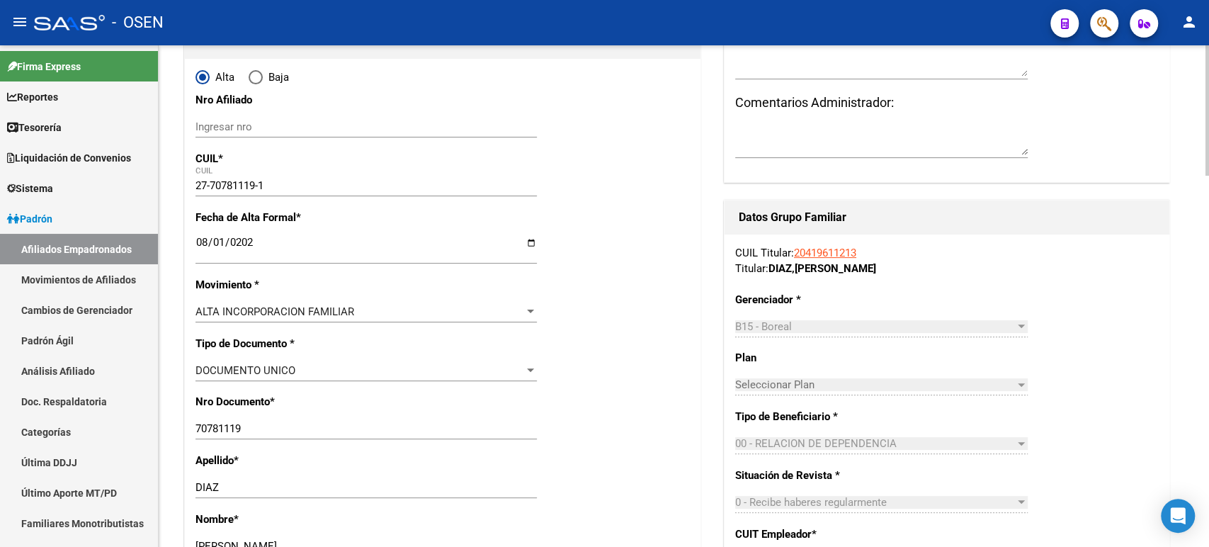
scroll to position [362, 0]
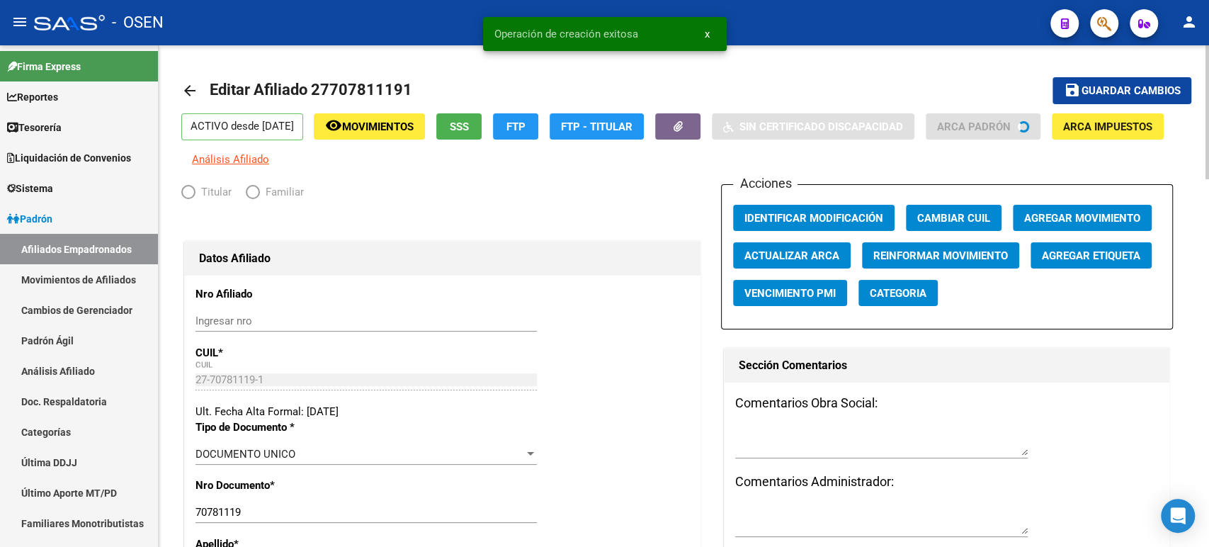
radio input "true"
type input "30-71182832-6"
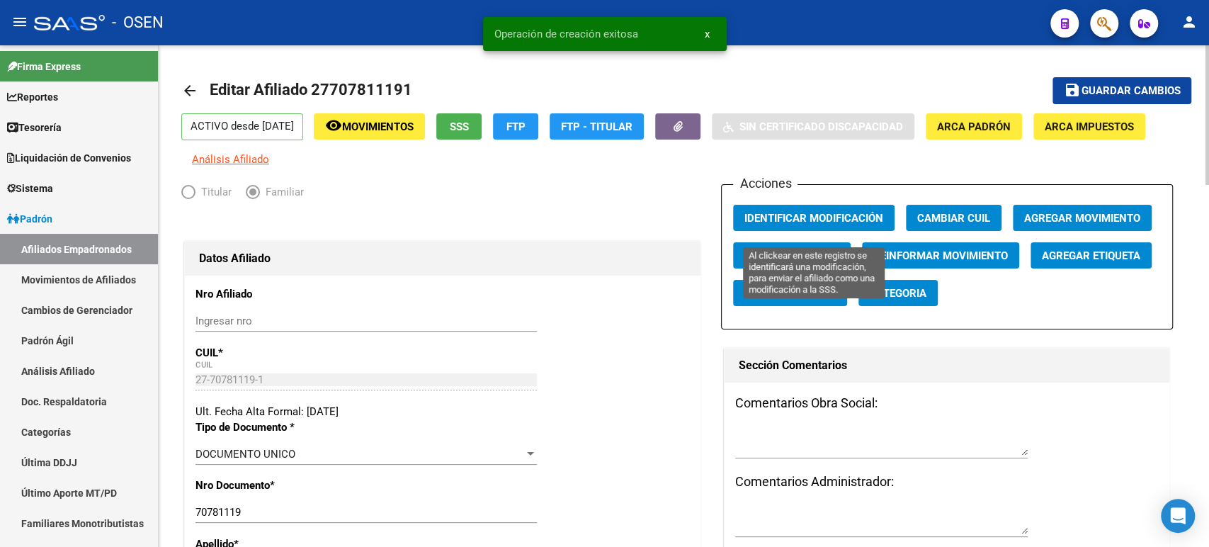
click at [790, 221] on span "Identificar Modificación" at bounding box center [814, 218] width 139 height 13
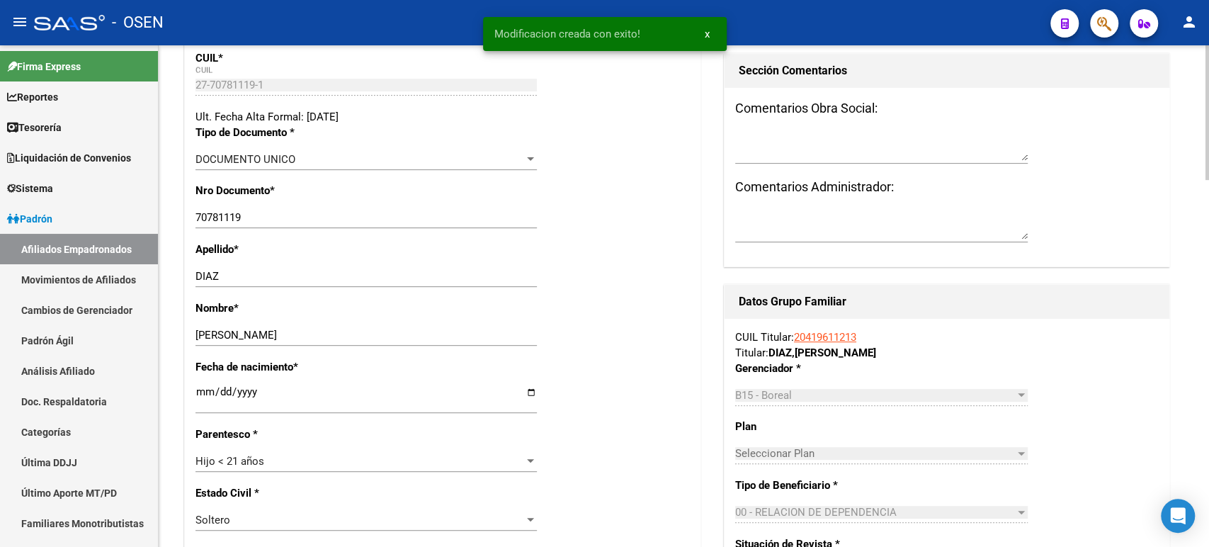
scroll to position [393, 0]
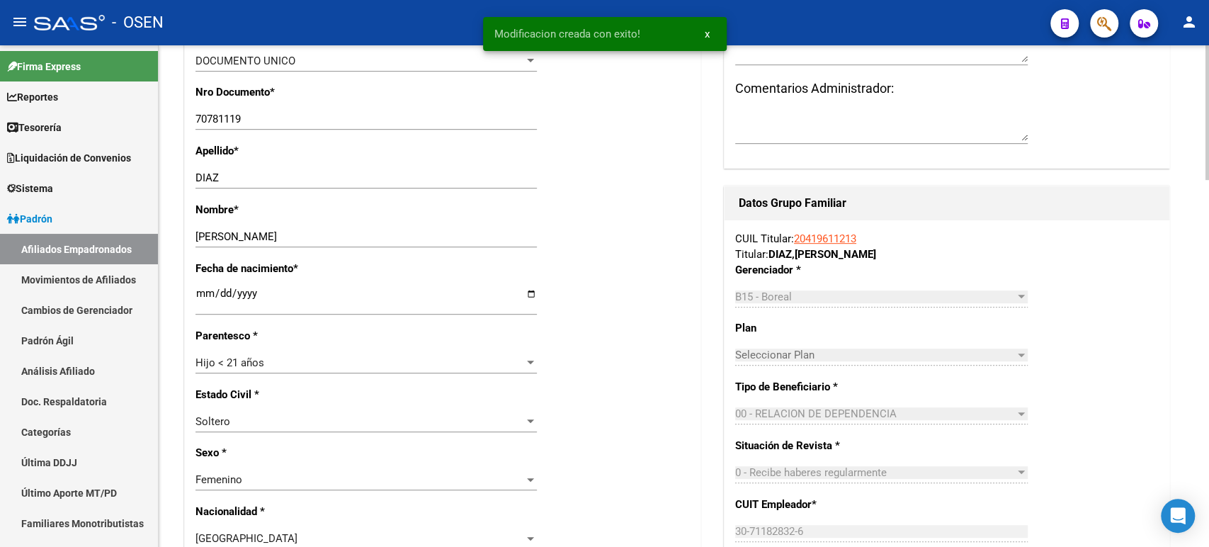
click at [822, 240] on link "20419611213" at bounding box center [825, 238] width 62 height 13
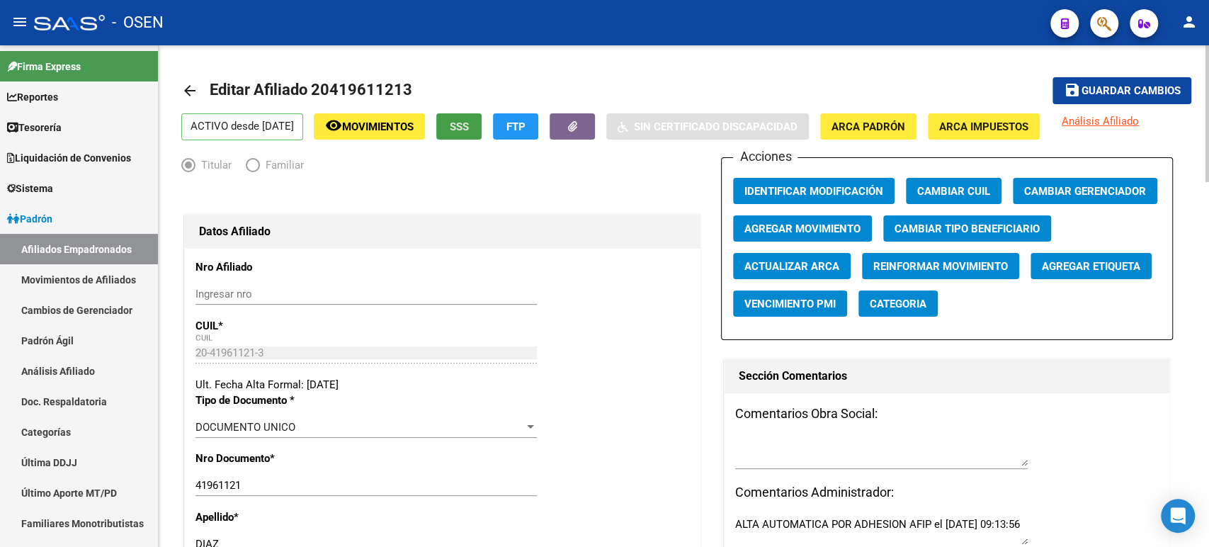
click at [469, 129] on span "SSS" at bounding box center [459, 126] width 19 height 13
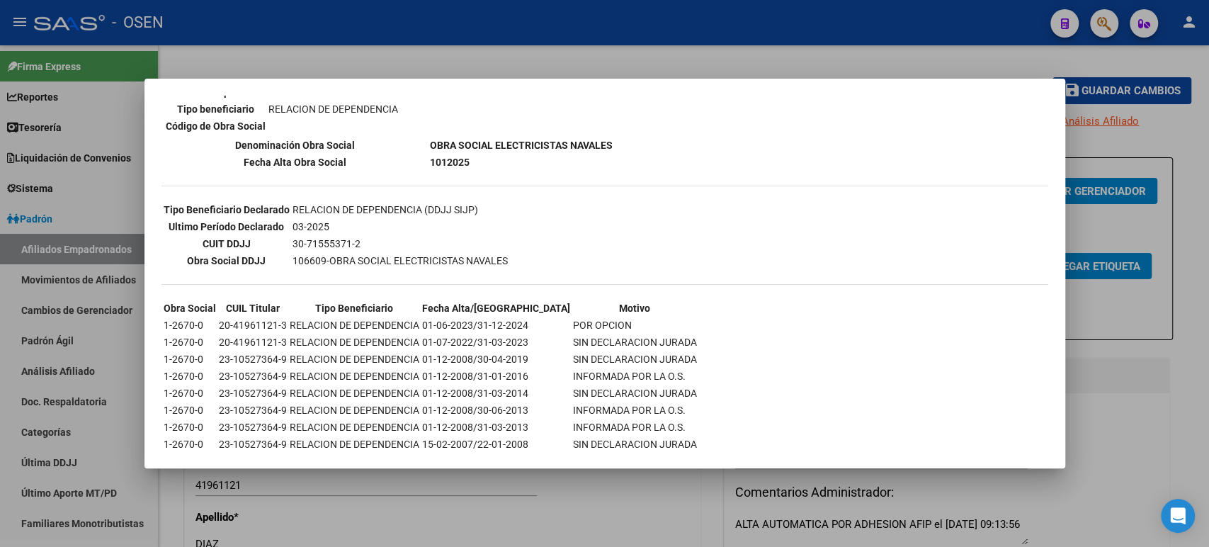
scroll to position [307, 0]
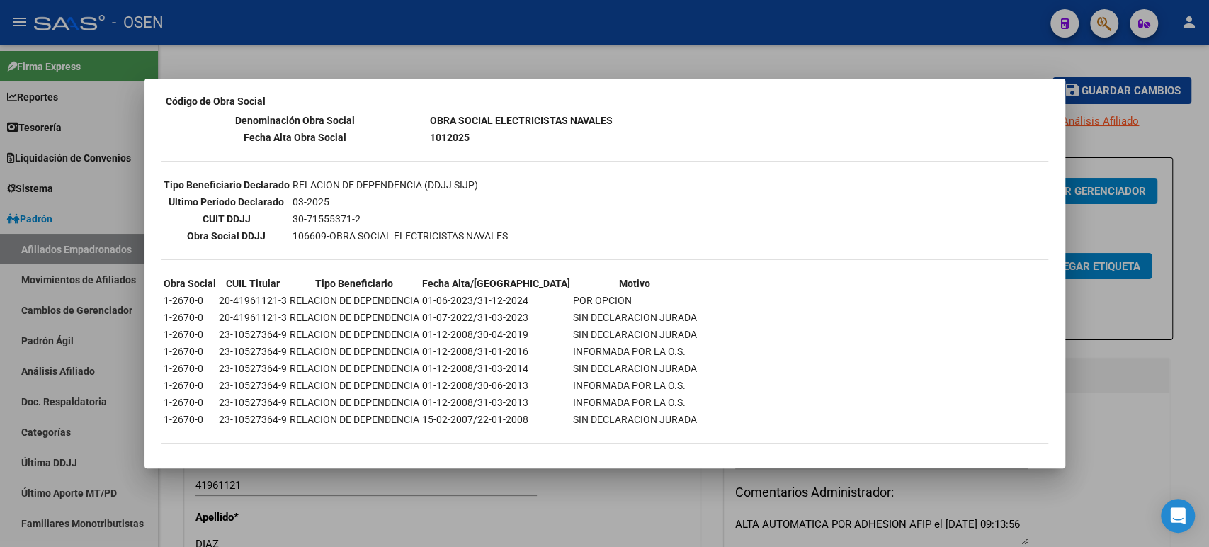
click at [476, 43] on div at bounding box center [604, 273] width 1209 height 547
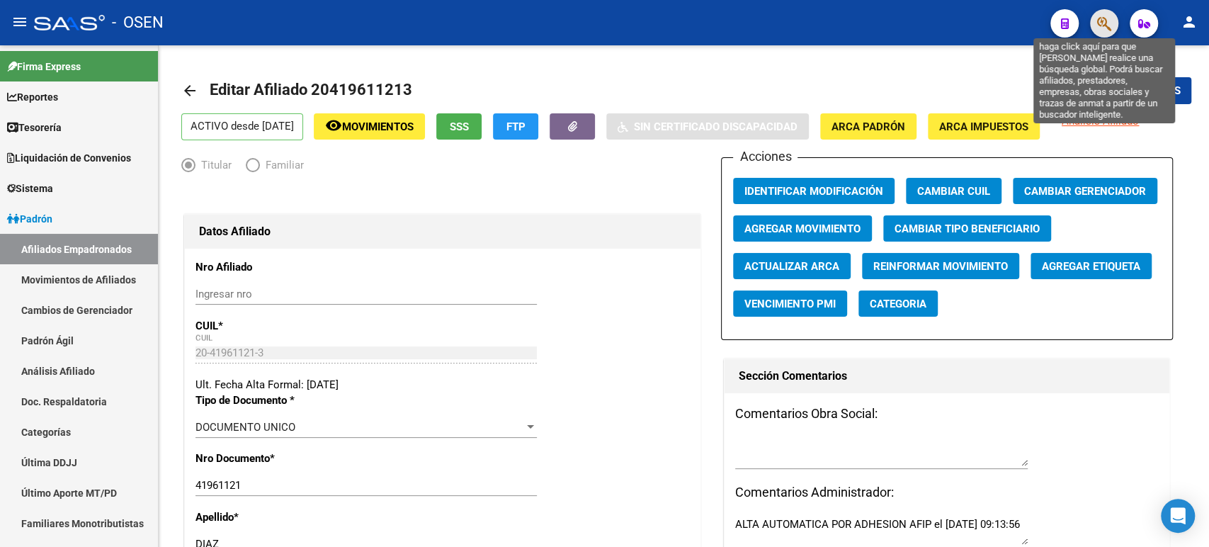
click at [1104, 30] on icon "button" at bounding box center [1104, 24] width 14 height 16
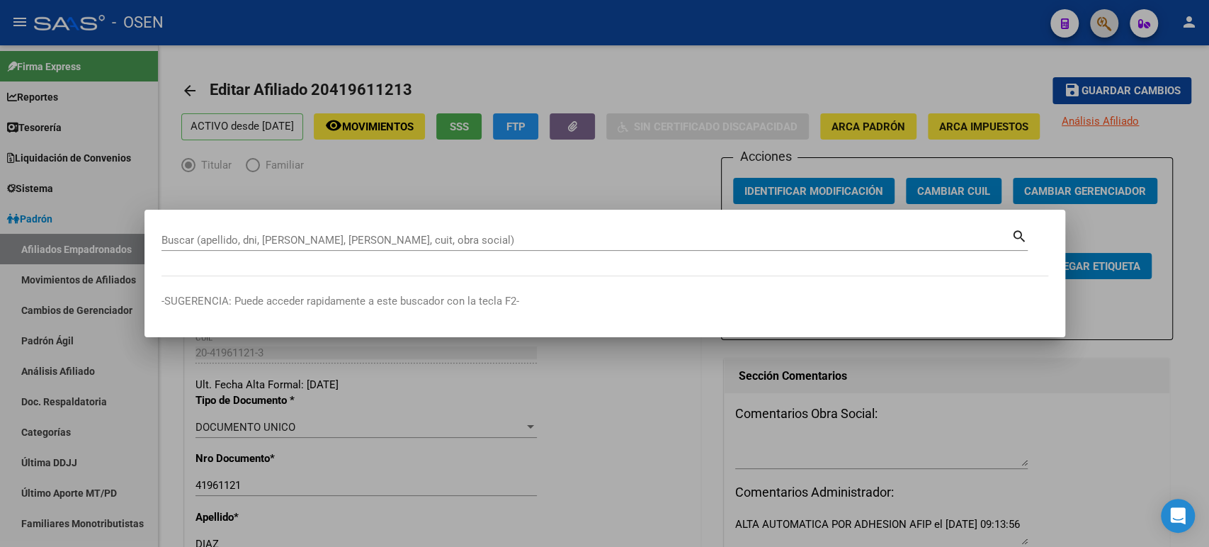
paste input "20706519654"
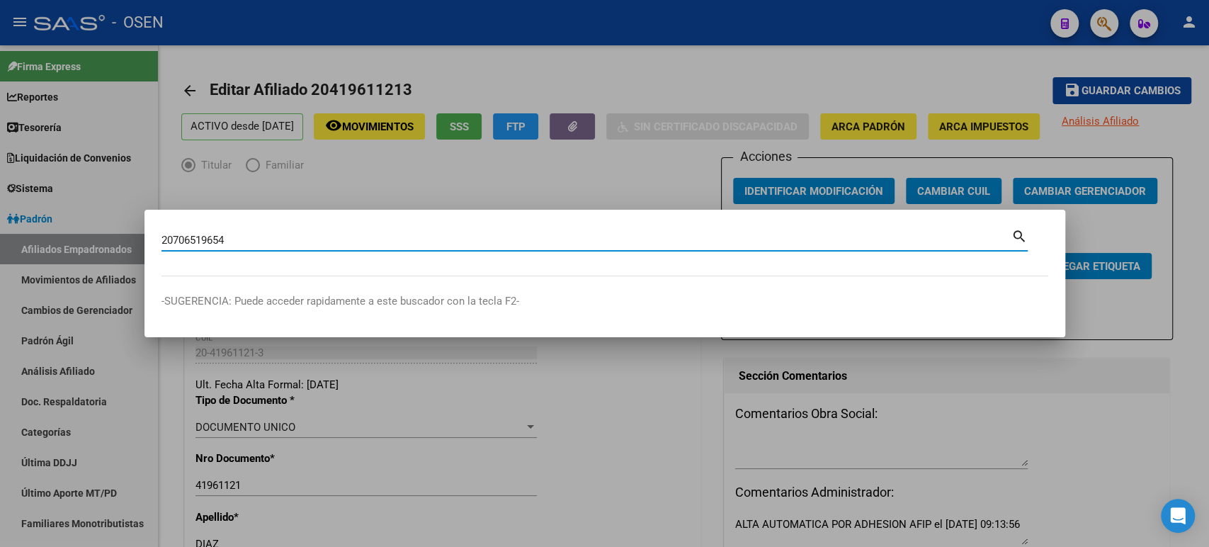
type input "20706519654"
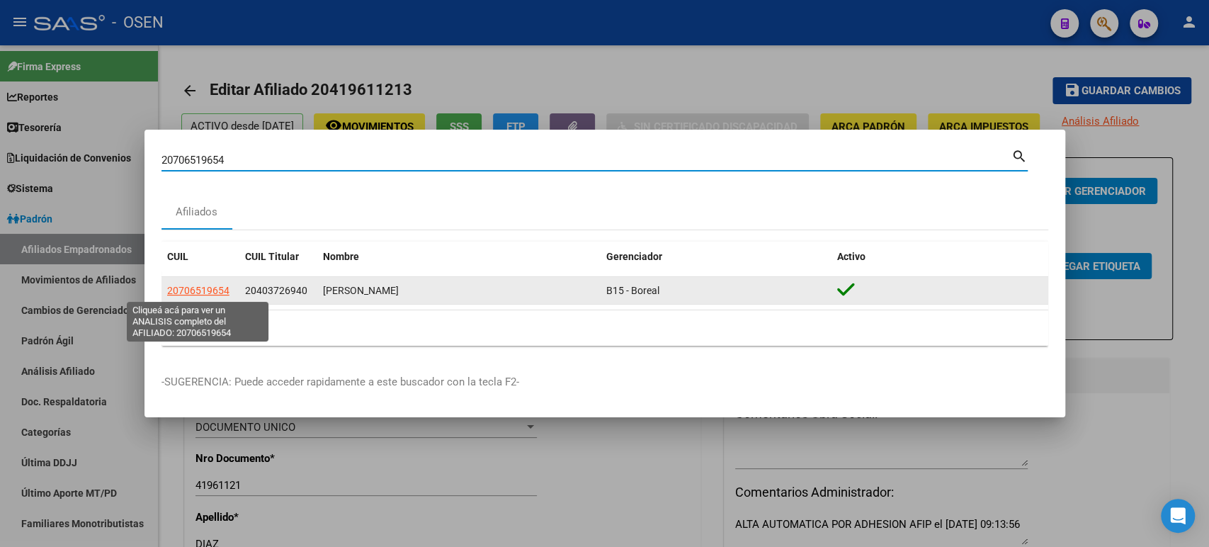
click at [215, 285] on span "20706519654" at bounding box center [198, 290] width 62 height 11
type textarea "20706519654"
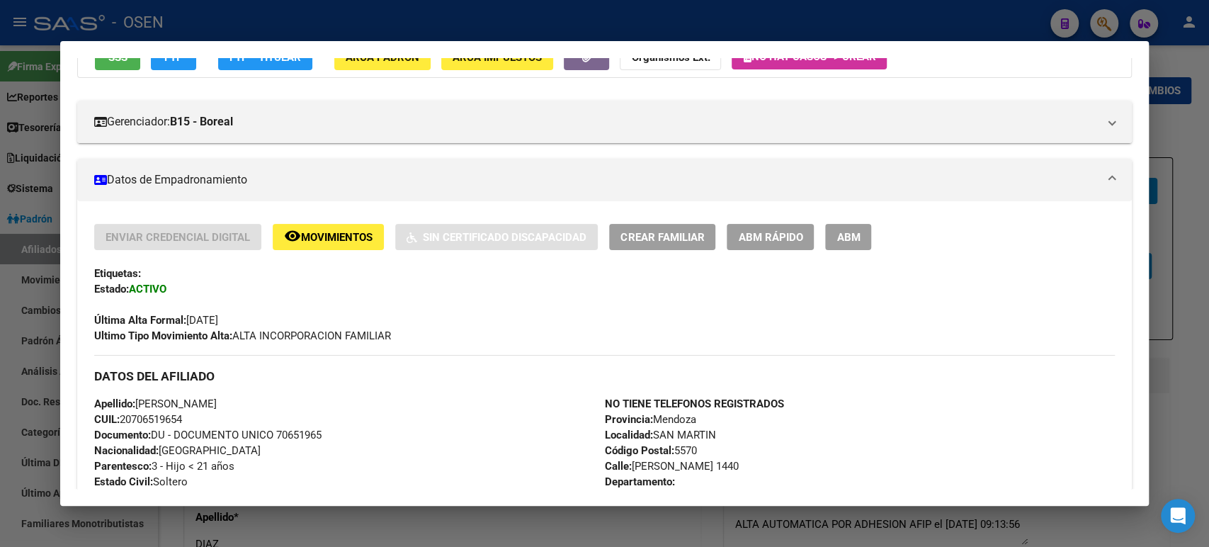
scroll to position [18, 0]
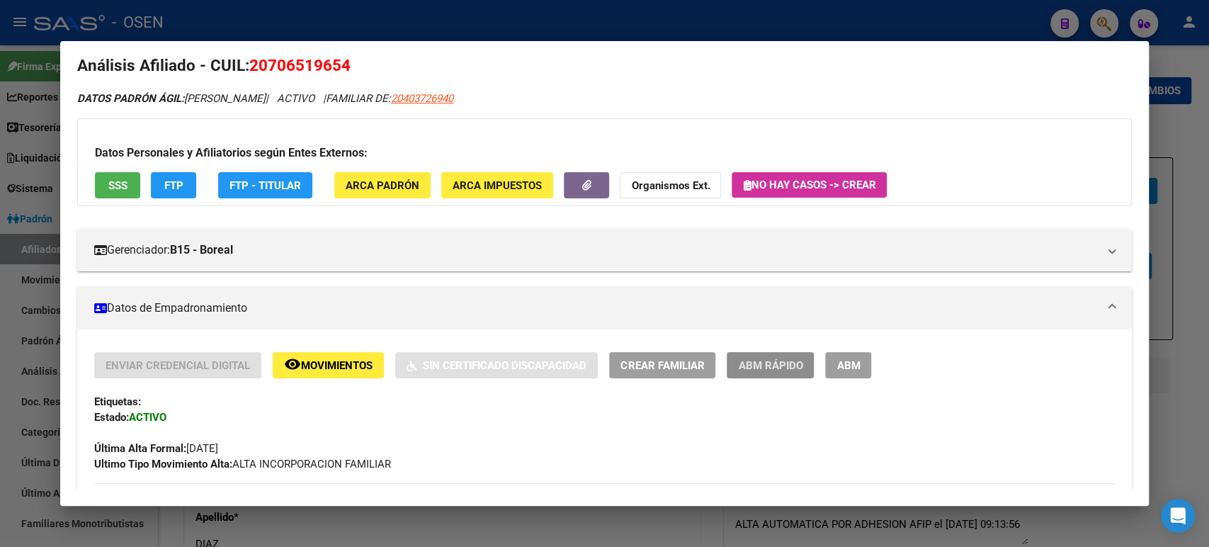
click at [784, 373] on button "ABM Rápido" at bounding box center [770, 365] width 87 height 26
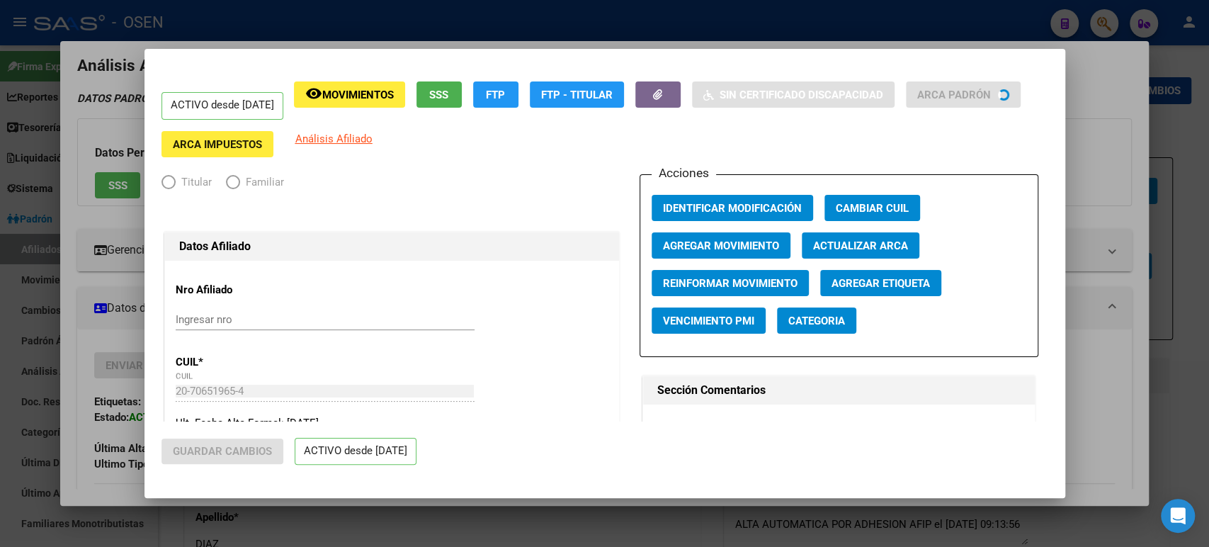
radio input "true"
type input "30-71407355-5"
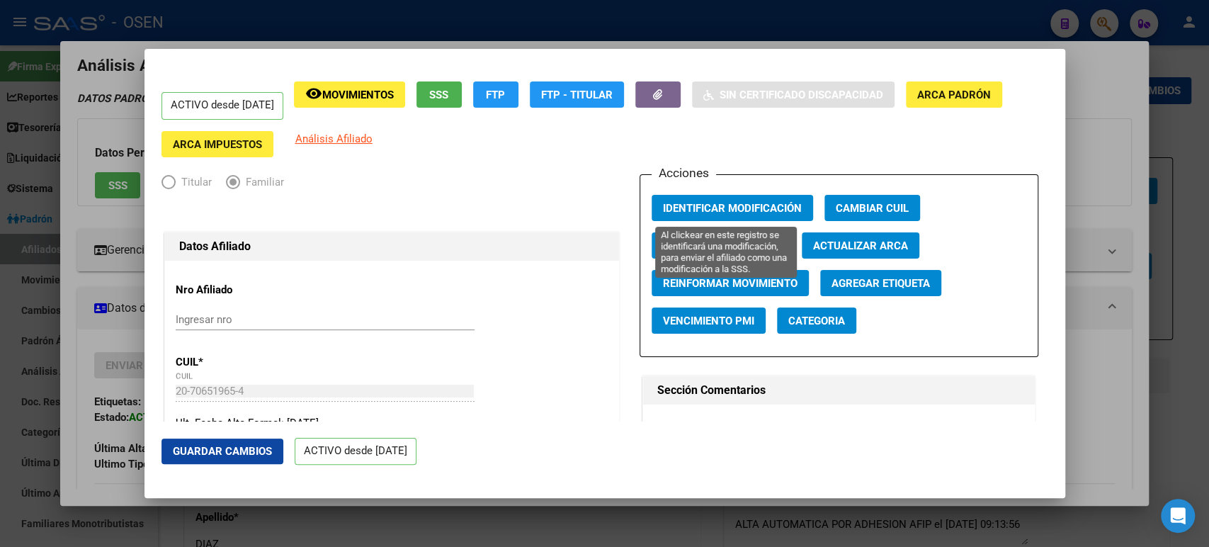
click at [767, 212] on span "Identificar Modificación" at bounding box center [732, 208] width 139 height 13
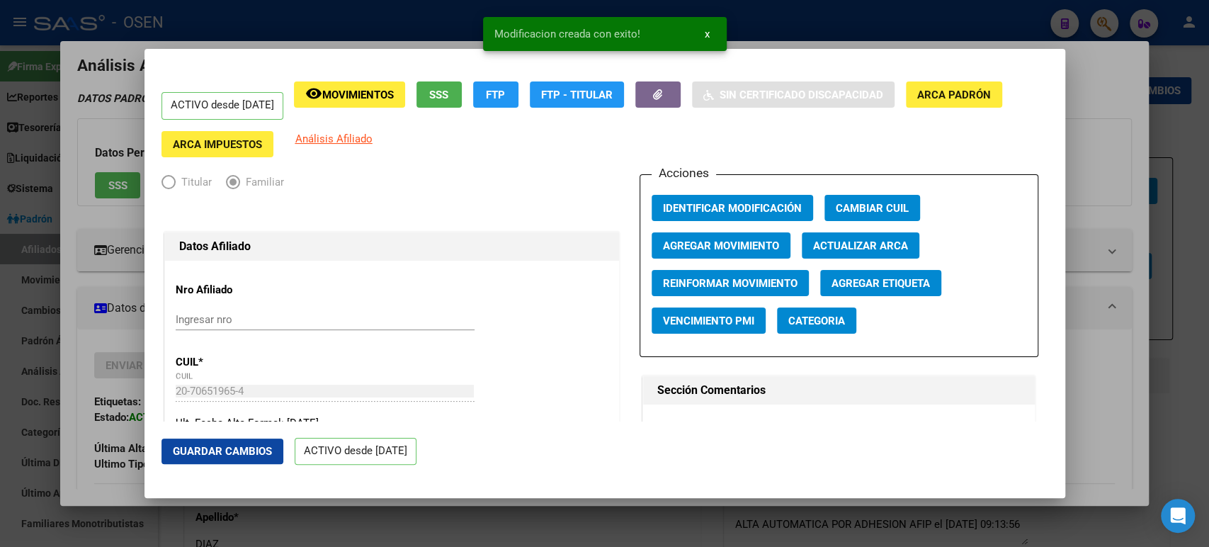
click at [1085, 303] on div at bounding box center [604, 273] width 1209 height 547
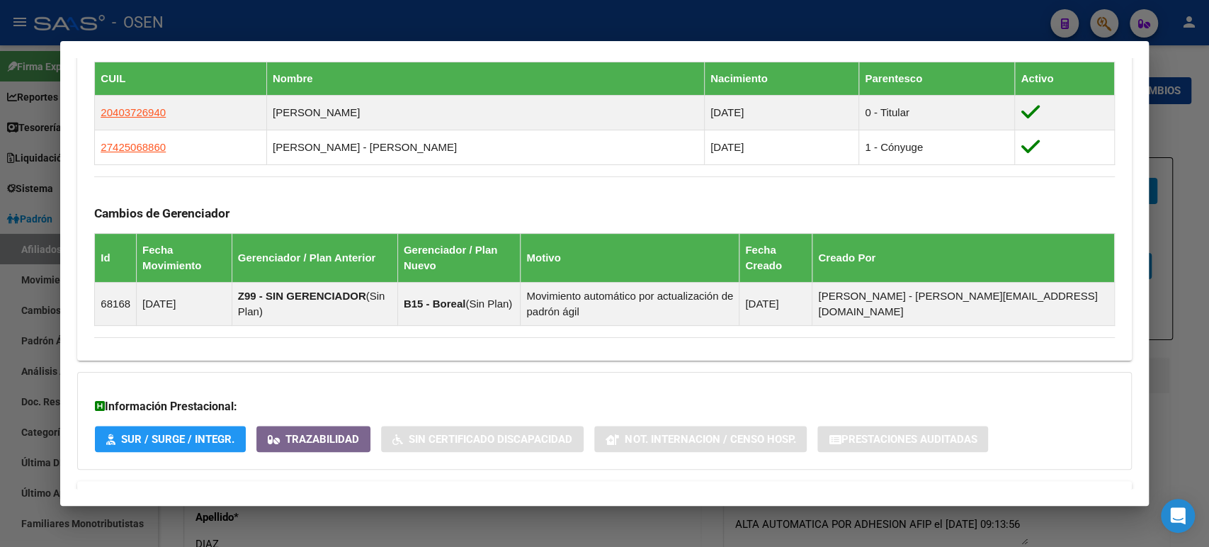
scroll to position [884, 0]
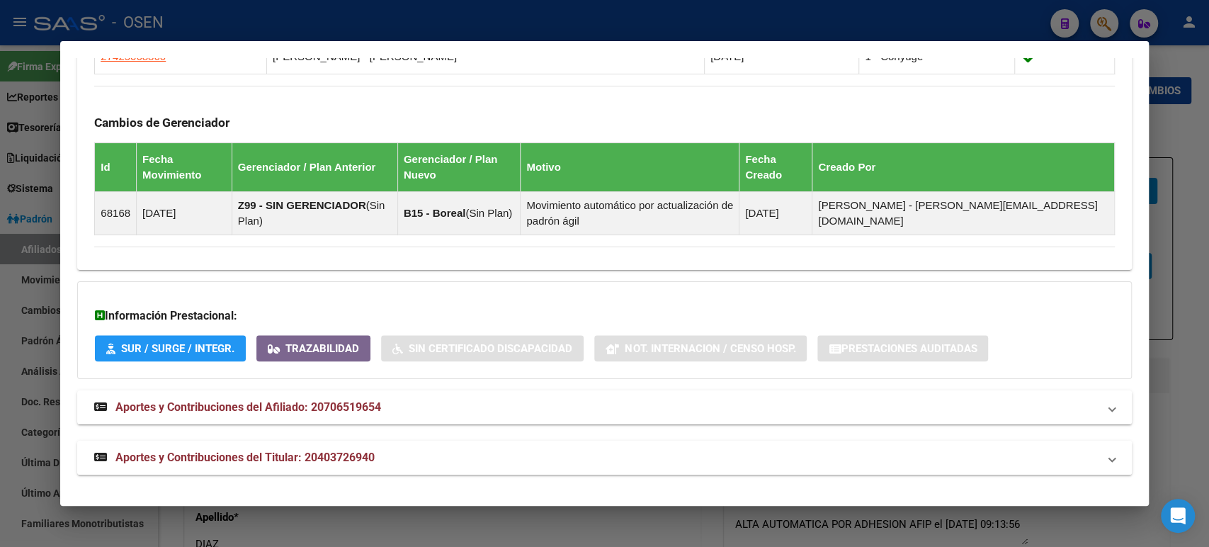
drag, startPoint x: 594, startPoint y: 492, endPoint x: 593, endPoint y: 468, distance: 24.8
click at [594, 486] on mat-dialog-container "Análisis Afiliado - CUIL: 20706519654 DATOS PADRÓN ÁGIL: ARANCIBIA NOAH GEOVANN…" at bounding box center [604, 273] width 1088 height 465
click at [594, 462] on mat-panel-title "Aportes y Contribuciones del Titular: 20403726940" at bounding box center [595, 457] width 1003 height 17
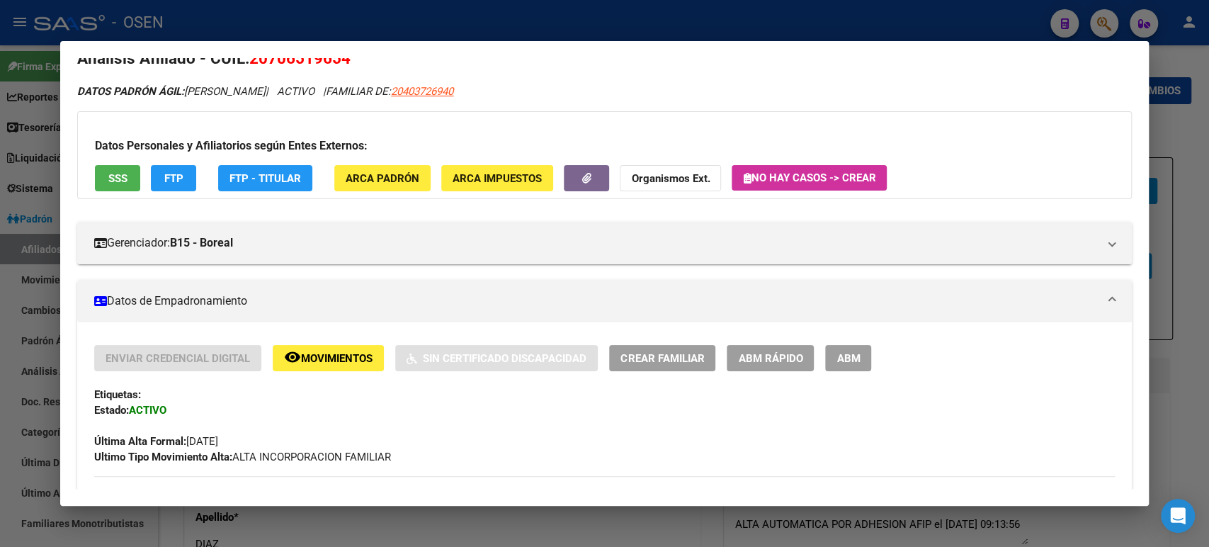
scroll to position [0, 0]
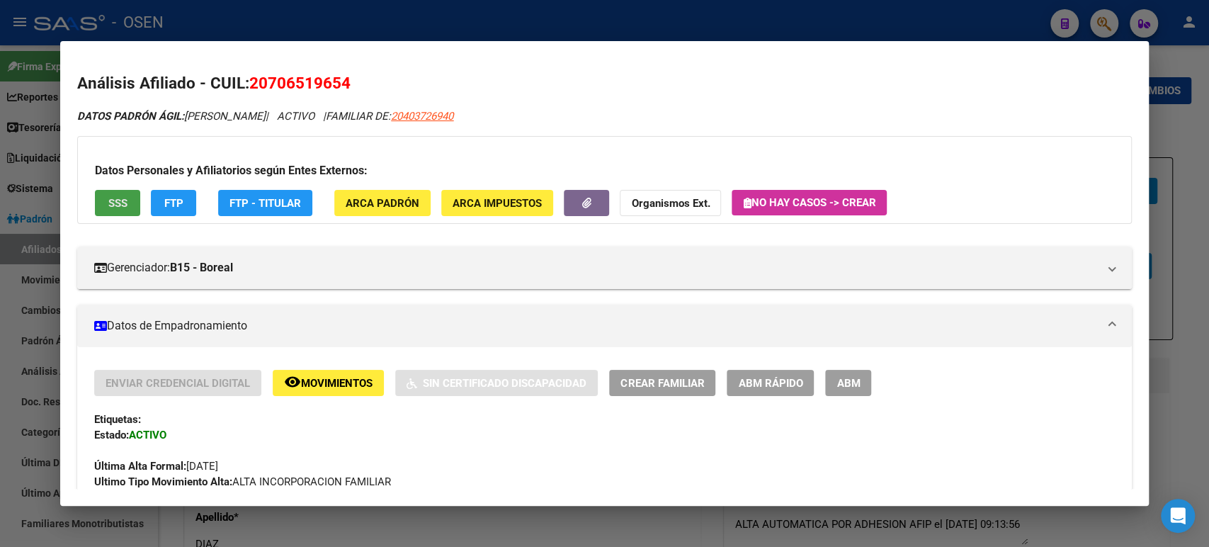
click at [130, 210] on button "SSS" at bounding box center [117, 203] width 45 height 26
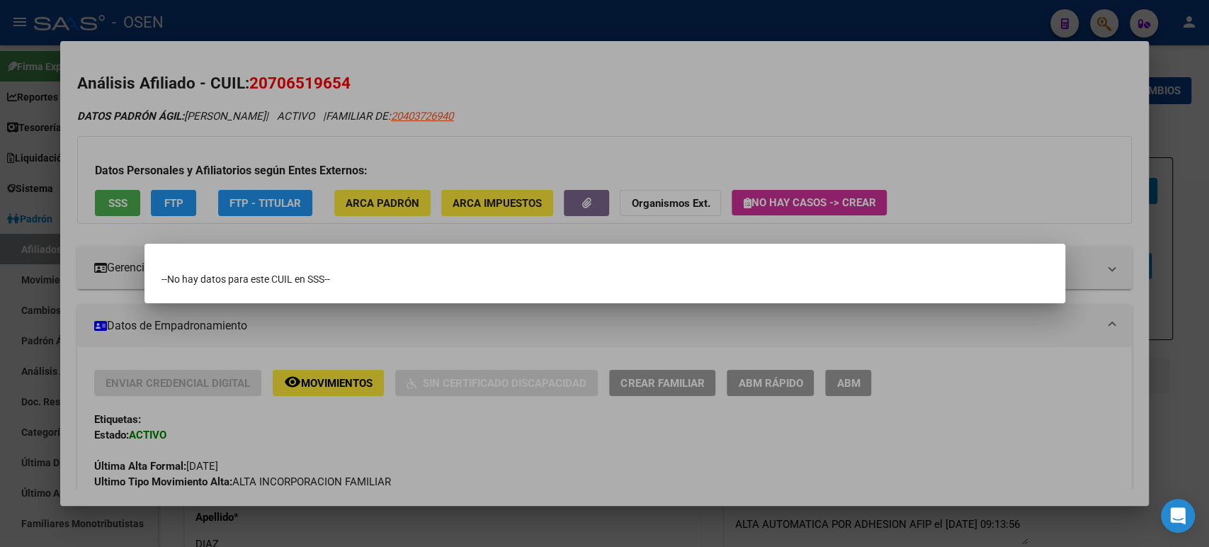
click at [491, 407] on div at bounding box center [604, 273] width 1209 height 547
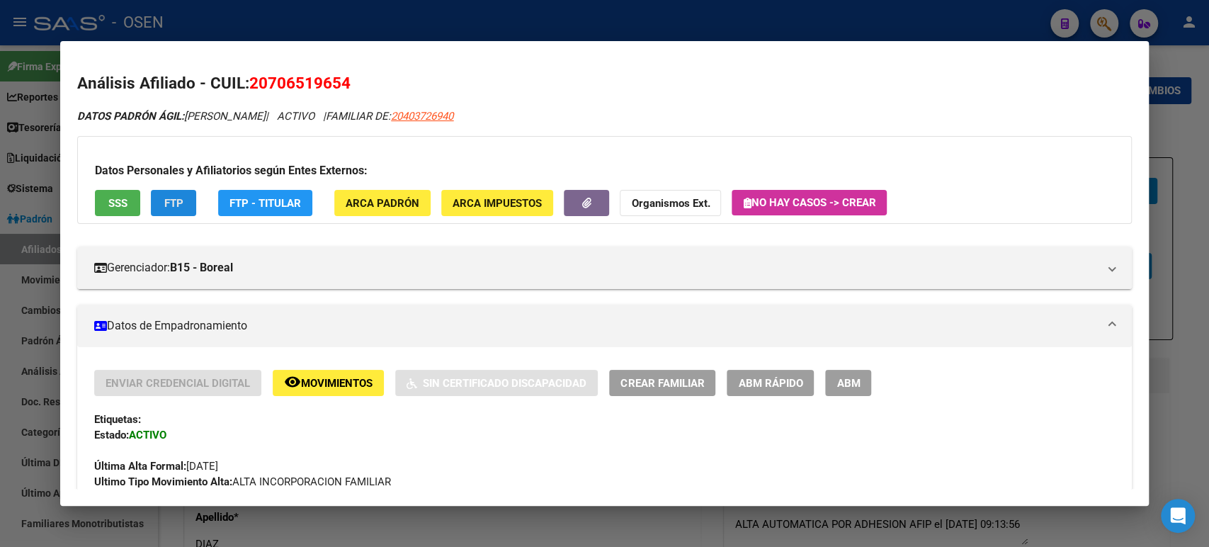
click at [179, 196] on span "FTP" at bounding box center [173, 202] width 19 height 13
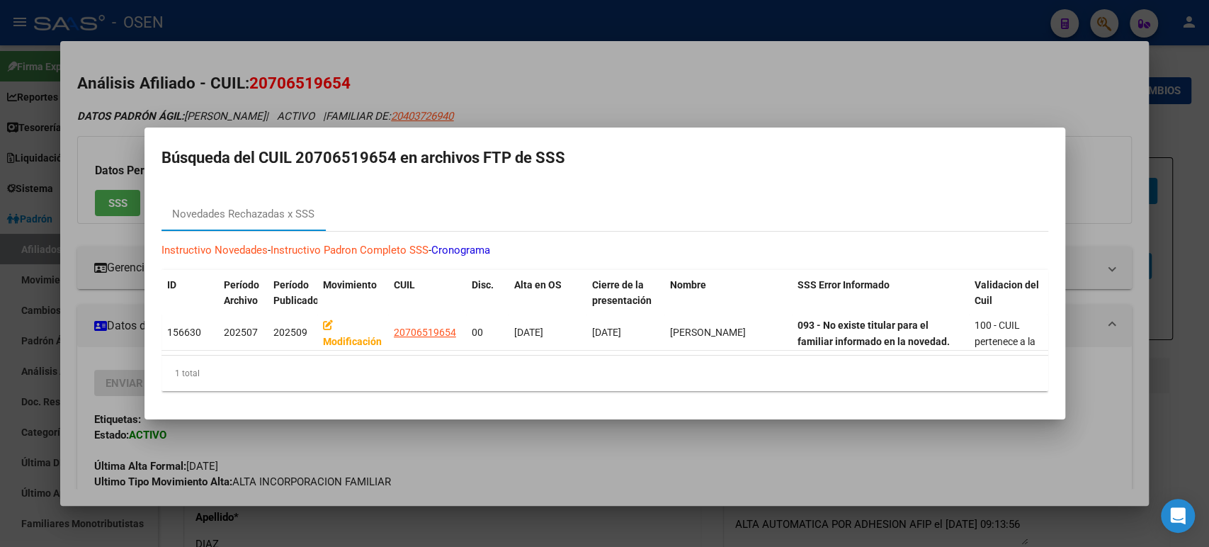
click at [638, 386] on div "1 total" at bounding box center [605, 373] width 887 height 35
drag, startPoint x: 850, startPoint y: 318, endPoint x: 942, endPoint y: 356, distance: 99.4
click at [942, 356] on datatable-body "156630 202507 202509 Modificación 20706519654 00 01/07/2025 31/07/2025 ARANCIBI…" at bounding box center [605, 335] width 887 height 40
click at [816, 384] on div "1 total" at bounding box center [605, 373] width 887 height 35
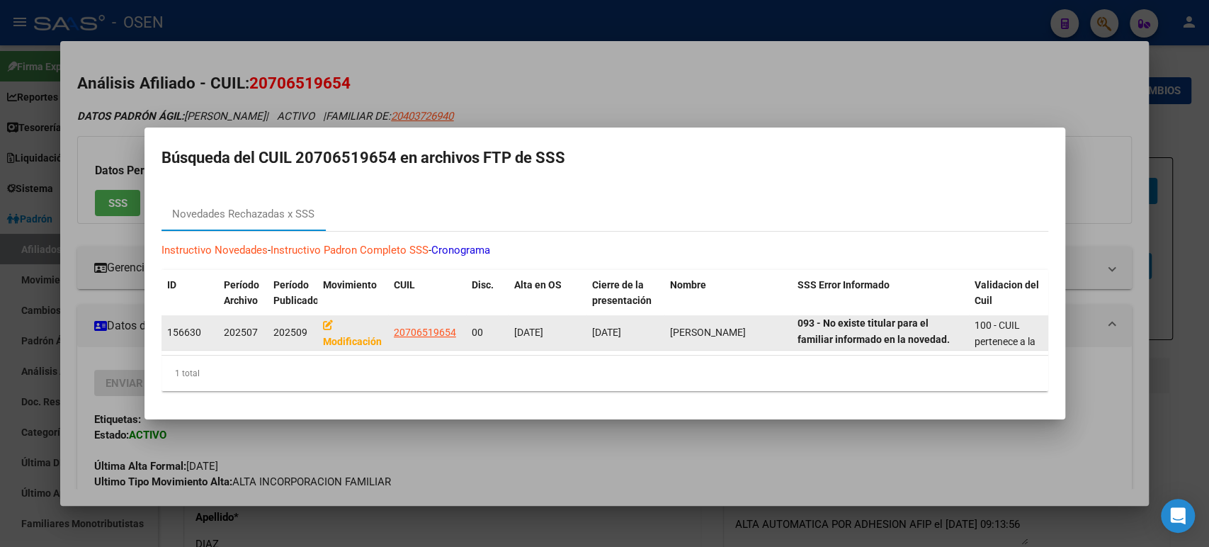
scroll to position [2, 0]
drag, startPoint x: 666, startPoint y: 318, endPoint x: 749, endPoint y: 332, distance: 84.0
click at [749, 331] on datatable-body-cell "ARANCIBIA NOAH GEOVANNI" at bounding box center [728, 332] width 128 height 35
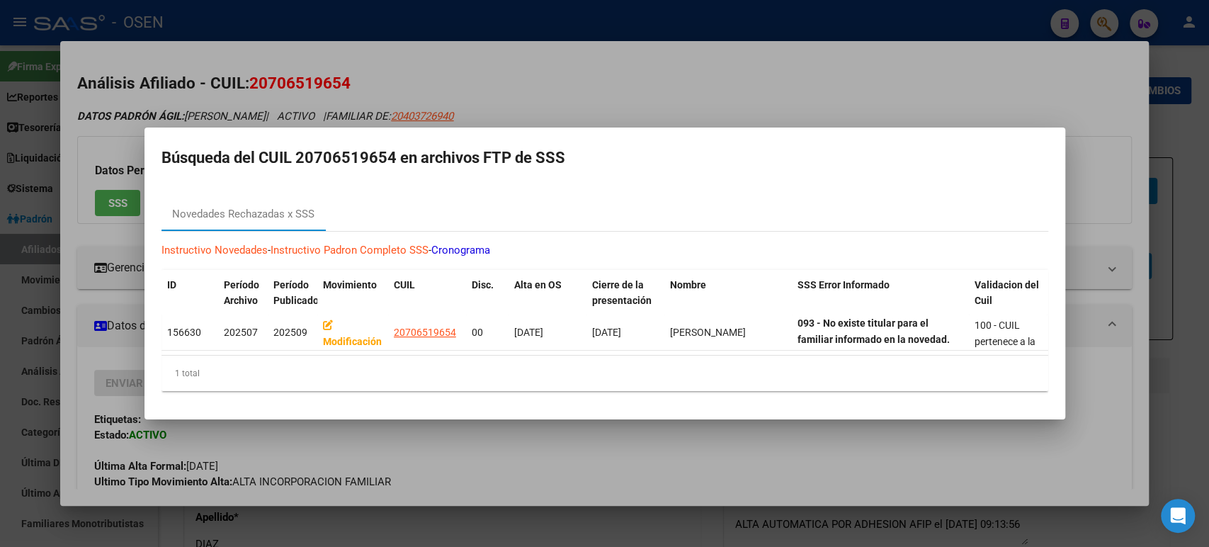
scroll to position [0, 0]
click at [591, 84] on div at bounding box center [604, 273] width 1209 height 547
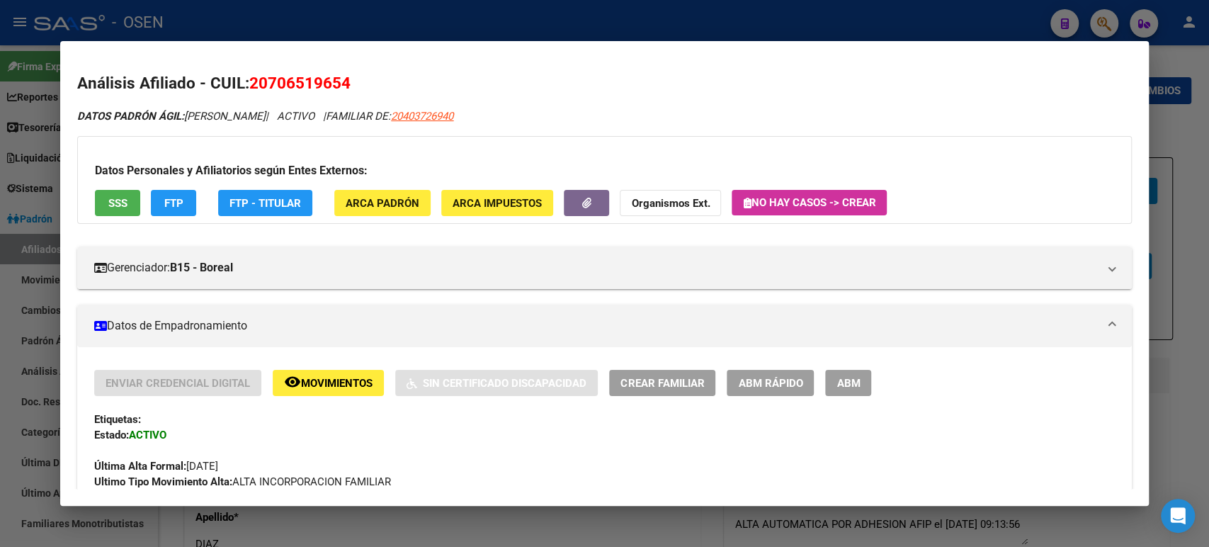
drag, startPoint x: 384, startPoint y: 79, endPoint x: 250, endPoint y: 77, distance: 133.9
click at [250, 77] on h2 "Análisis Afiliado - CUIL: 20706519654" at bounding box center [604, 84] width 1054 height 24
click at [147, 191] on div "Datos Personales y Afiliatorios según Entes Externos: SSS FTP FTP - Titular ARC…" at bounding box center [604, 180] width 1054 height 88
click at [175, 192] on button "FTP" at bounding box center [173, 203] width 45 height 26
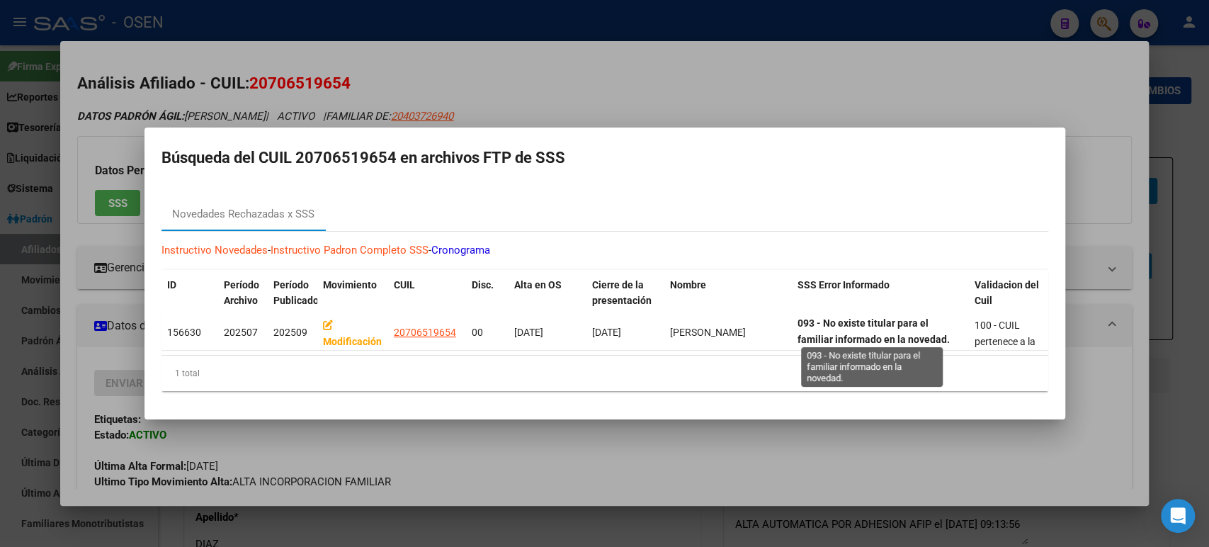
drag, startPoint x: 801, startPoint y: 317, endPoint x: 943, endPoint y: 349, distance: 145.2
click at [939, 342] on datatable-body-cell "093 - No existe titular para el familiar informado en la novedad." at bounding box center [880, 332] width 177 height 35
click at [975, 425] on div at bounding box center [604, 273] width 1209 height 547
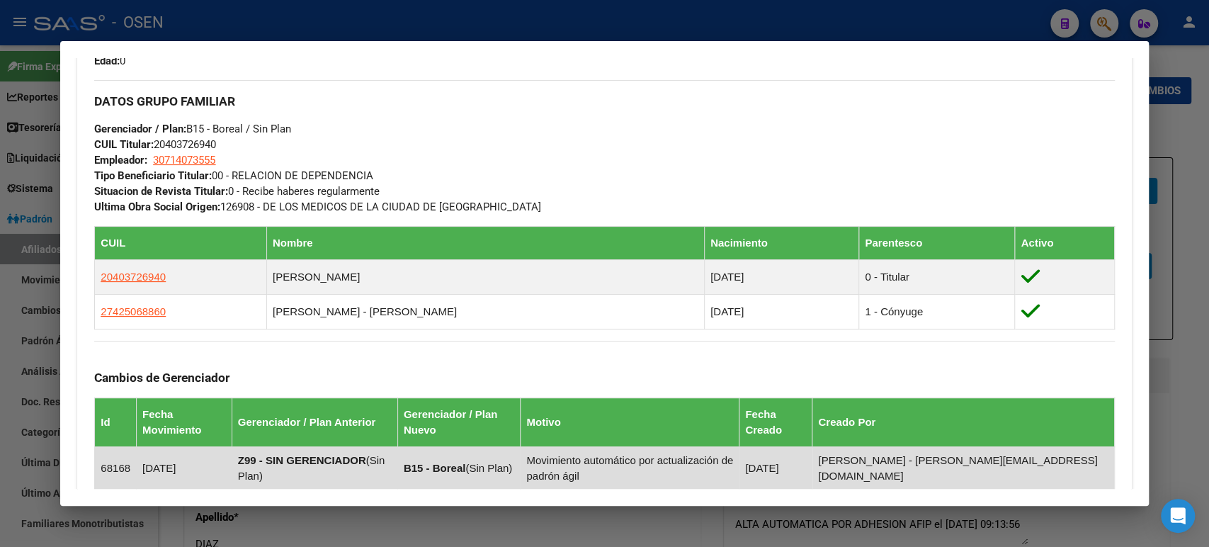
scroll to position [629, 0]
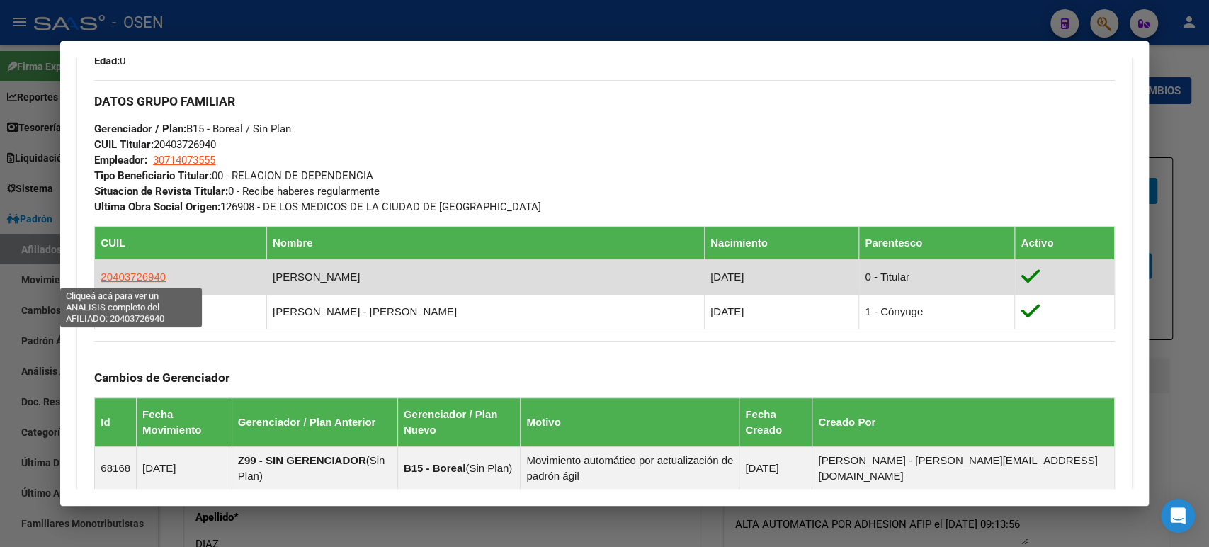
click at [127, 271] on span "20403726940" at bounding box center [133, 277] width 65 height 12
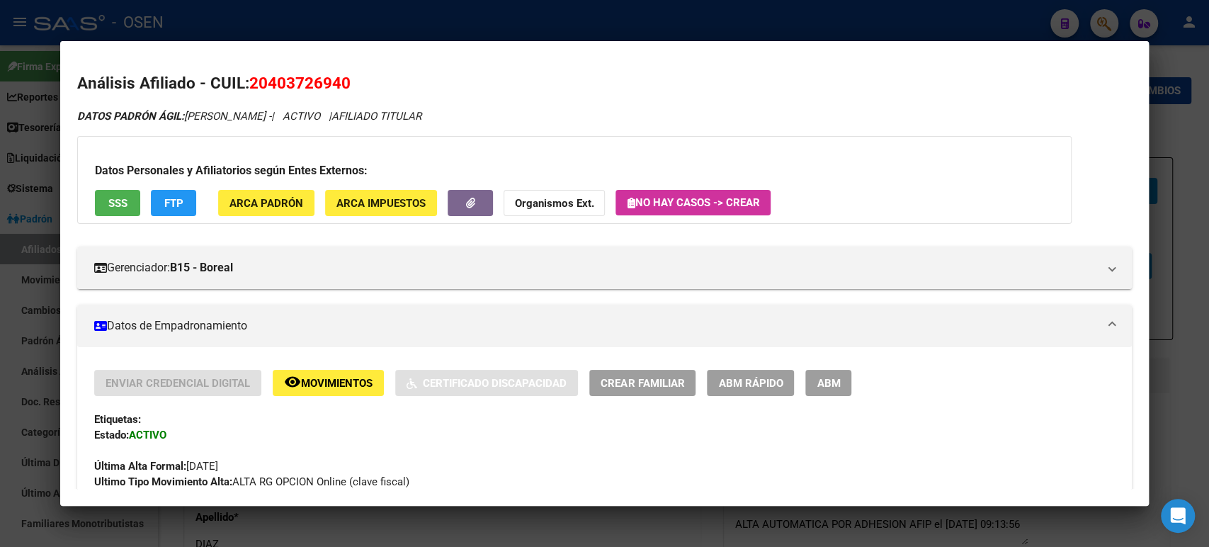
click at [113, 202] on span "SSS" at bounding box center [117, 203] width 19 height 13
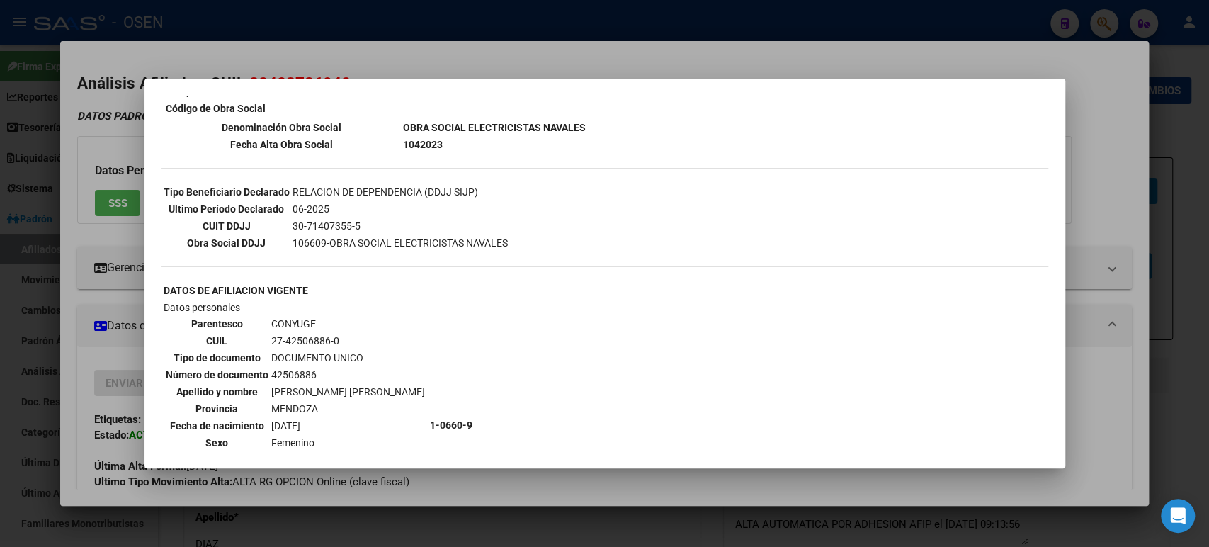
scroll to position [216, 0]
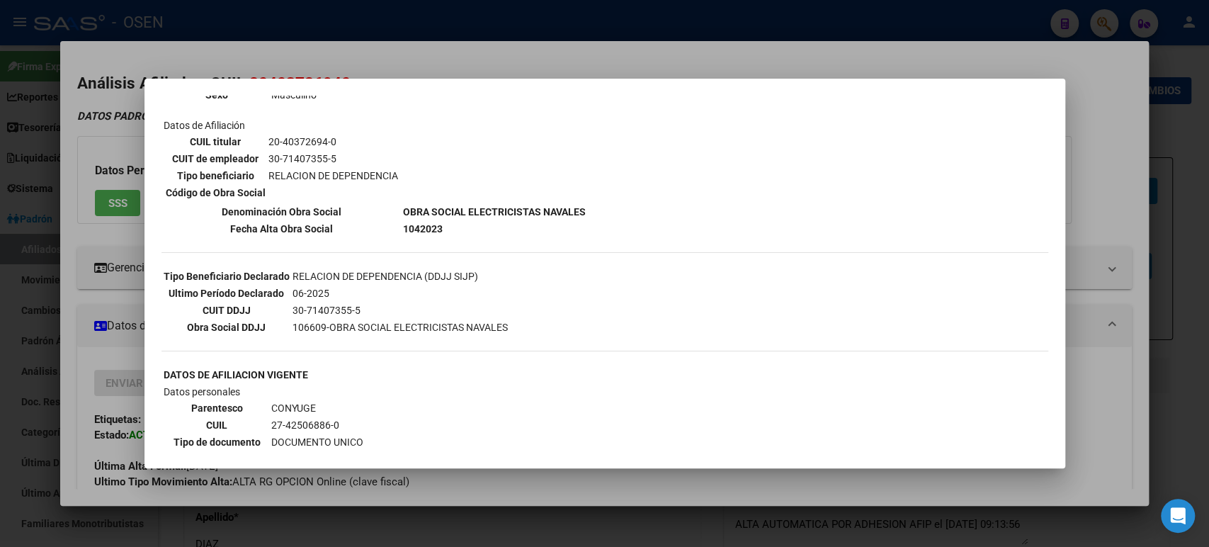
click at [1139, 364] on div at bounding box center [604, 273] width 1209 height 547
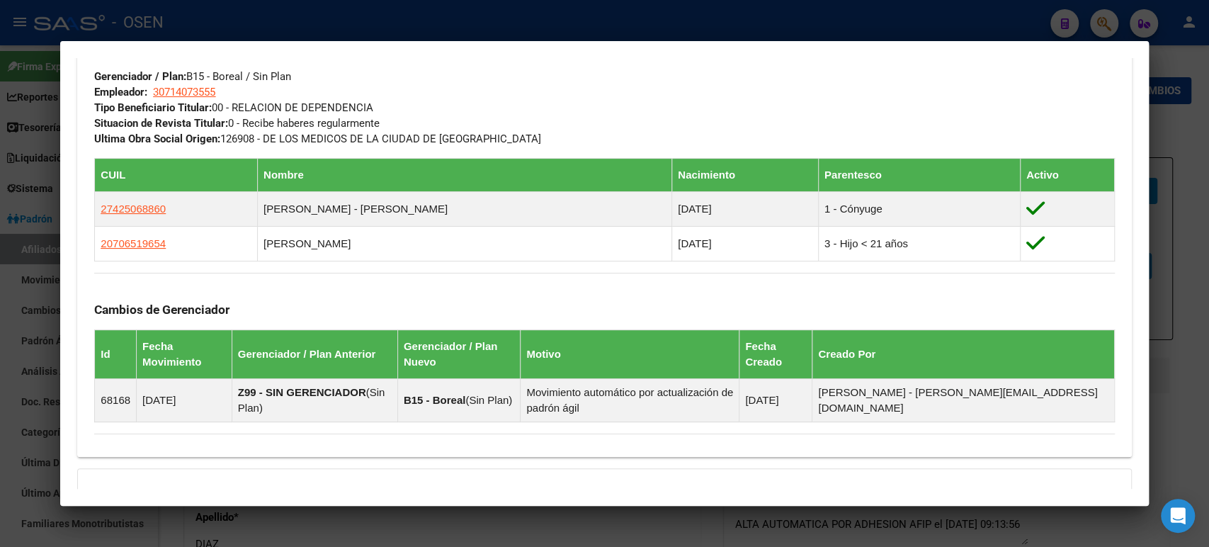
scroll to position [861, 0]
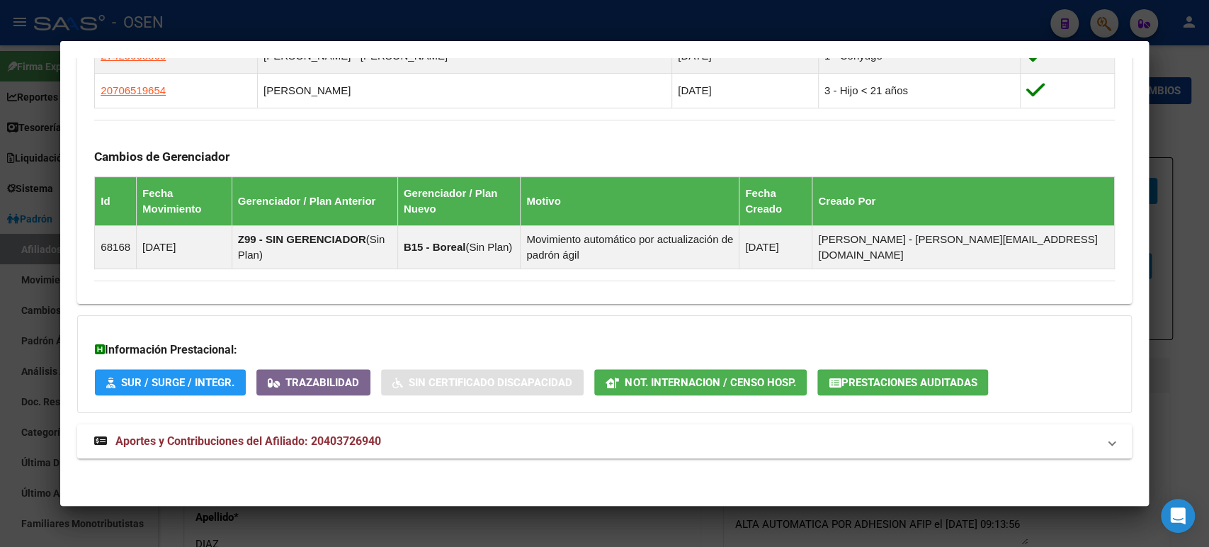
click at [555, 445] on mat-panel-title "Aportes y Contribuciones del Afiliado: 20403726940" at bounding box center [595, 441] width 1003 height 17
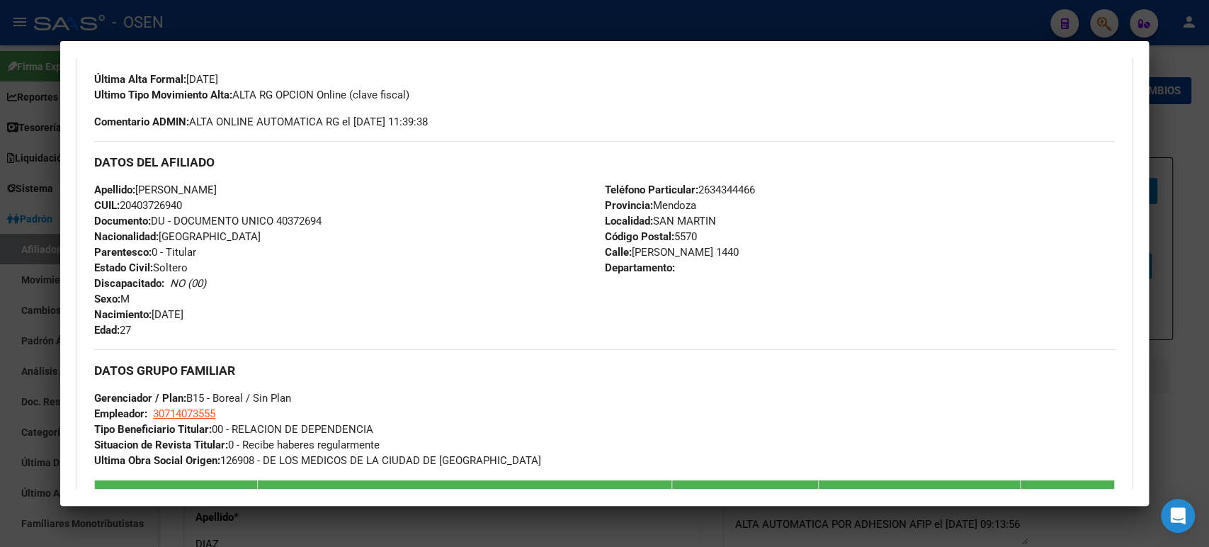
scroll to position [586, 0]
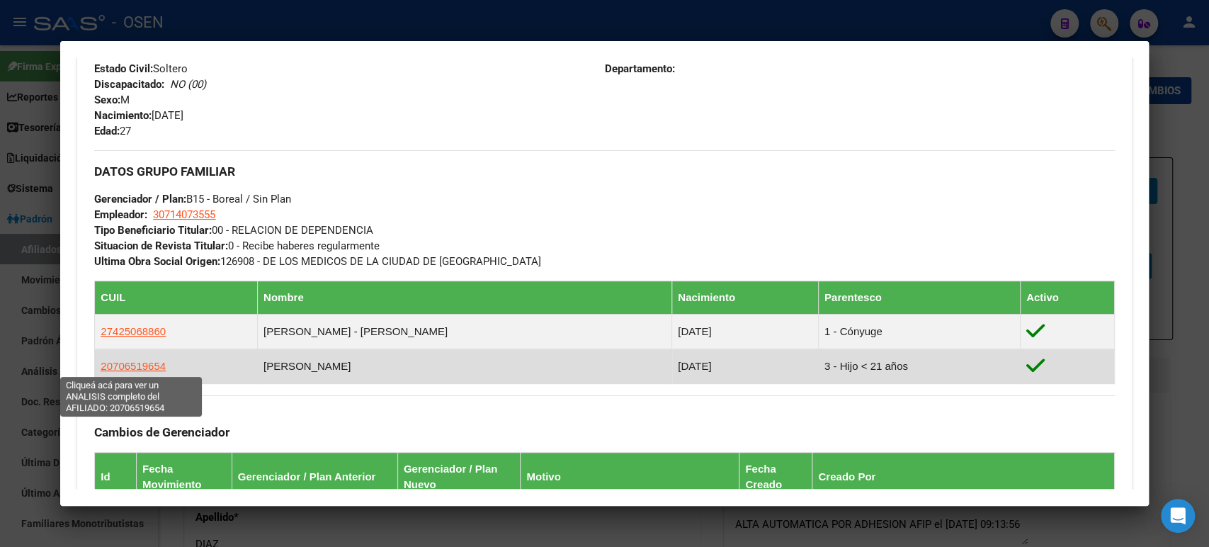
click at [137, 360] on span "20706519654" at bounding box center [133, 366] width 65 height 12
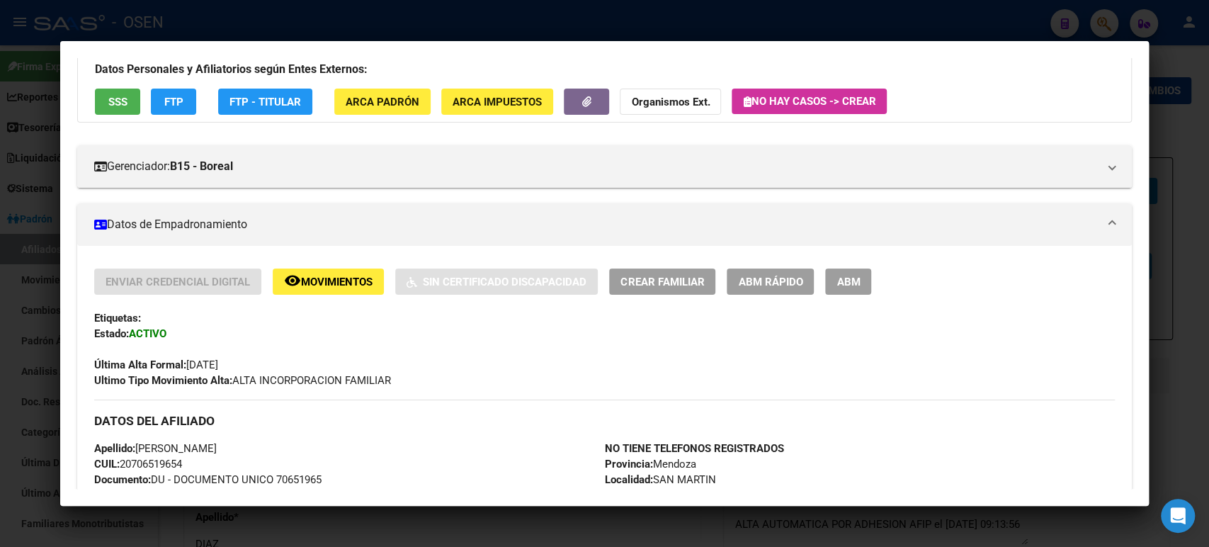
scroll to position [0, 0]
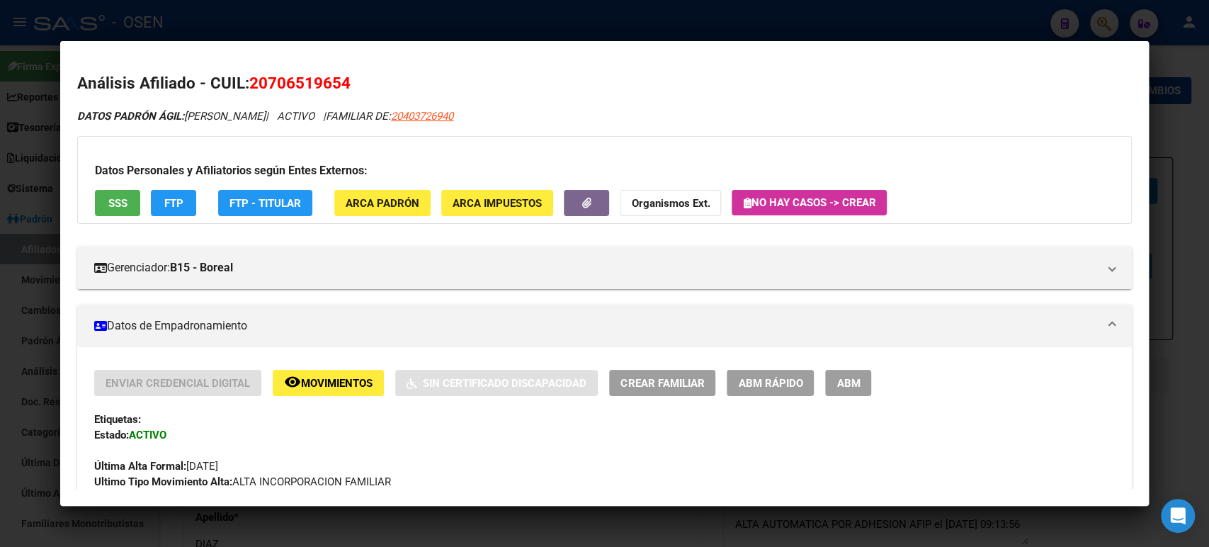
click at [176, 206] on span "FTP" at bounding box center [173, 203] width 19 height 13
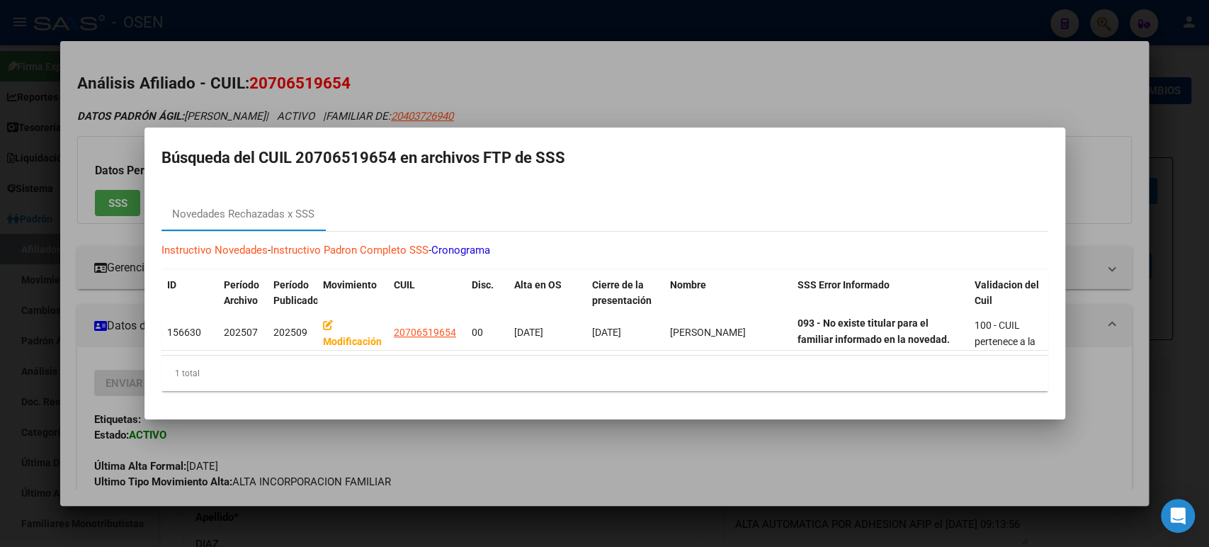
drag, startPoint x: 901, startPoint y: 327, endPoint x: 958, endPoint y: 355, distance: 63.0
click at [958, 355] on datatable-body "156630 202507 202509 Modificación 20706519654 00 01/07/2025 31/07/2025 ARANCIBI…" at bounding box center [605, 335] width 887 height 40
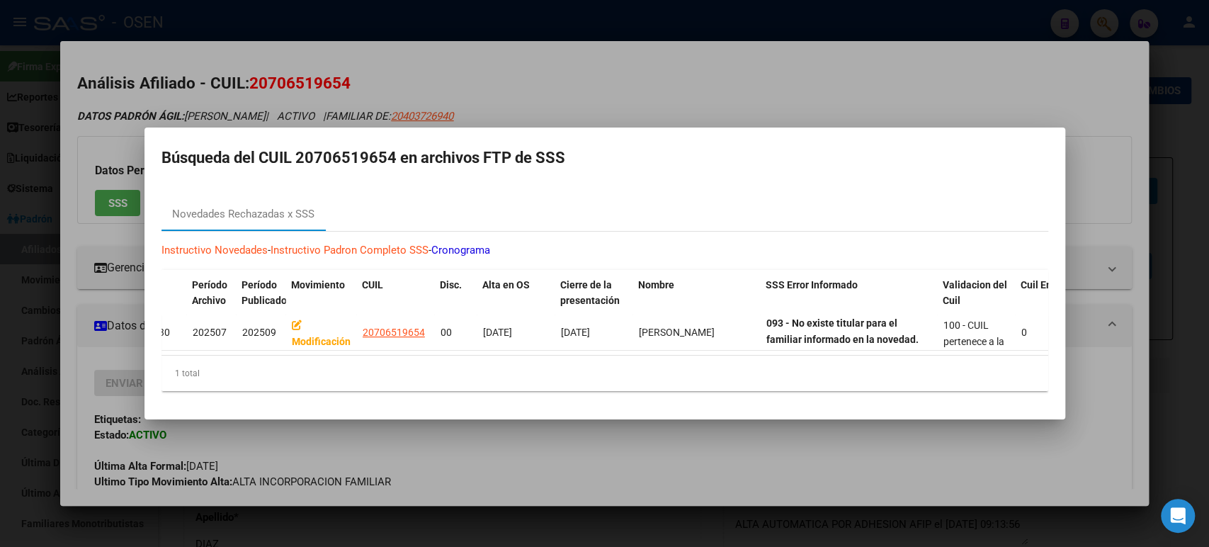
click at [402, 244] on link "Instructivo Padron Completo SSS" at bounding box center [350, 250] width 158 height 13
click at [202, 244] on link "Instructivo Novedades" at bounding box center [215, 250] width 106 height 13
click at [891, 434] on div at bounding box center [604, 273] width 1209 height 547
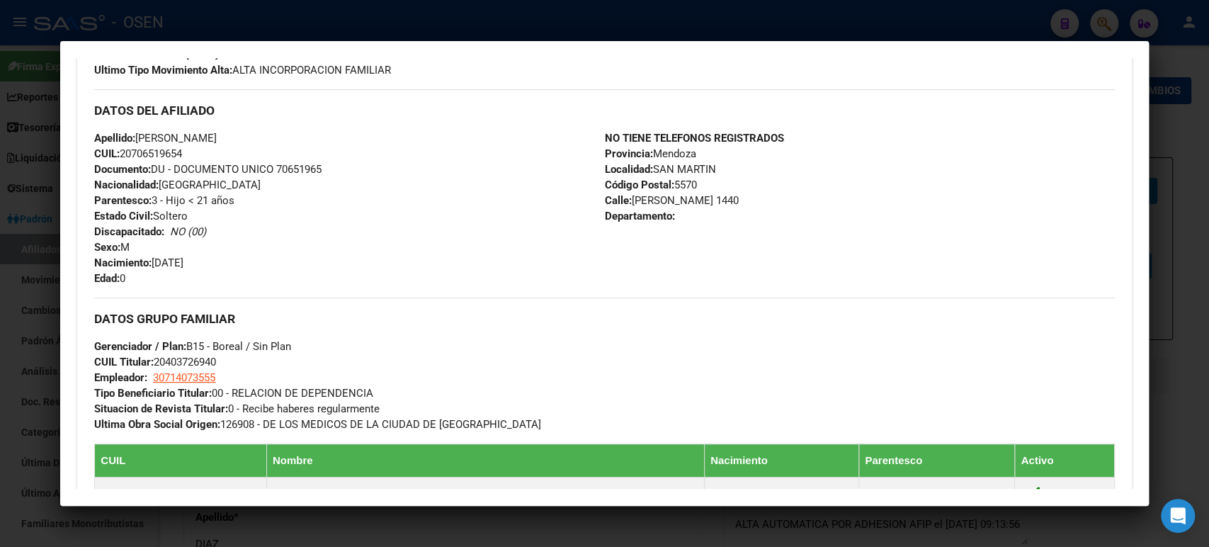
scroll to position [490, 0]
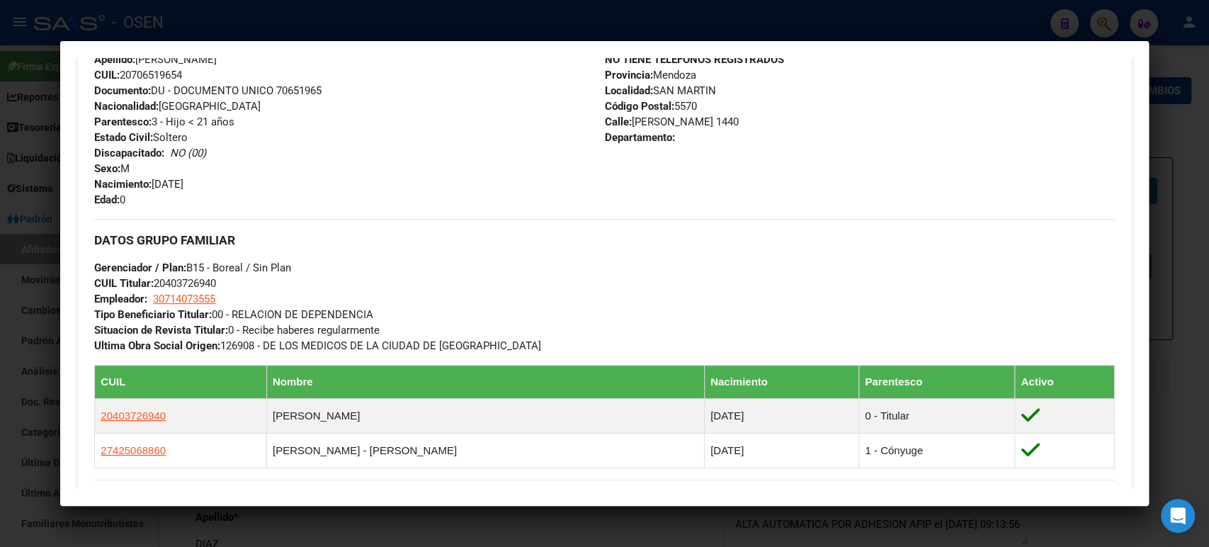
click at [135, 24] on div at bounding box center [604, 273] width 1209 height 547
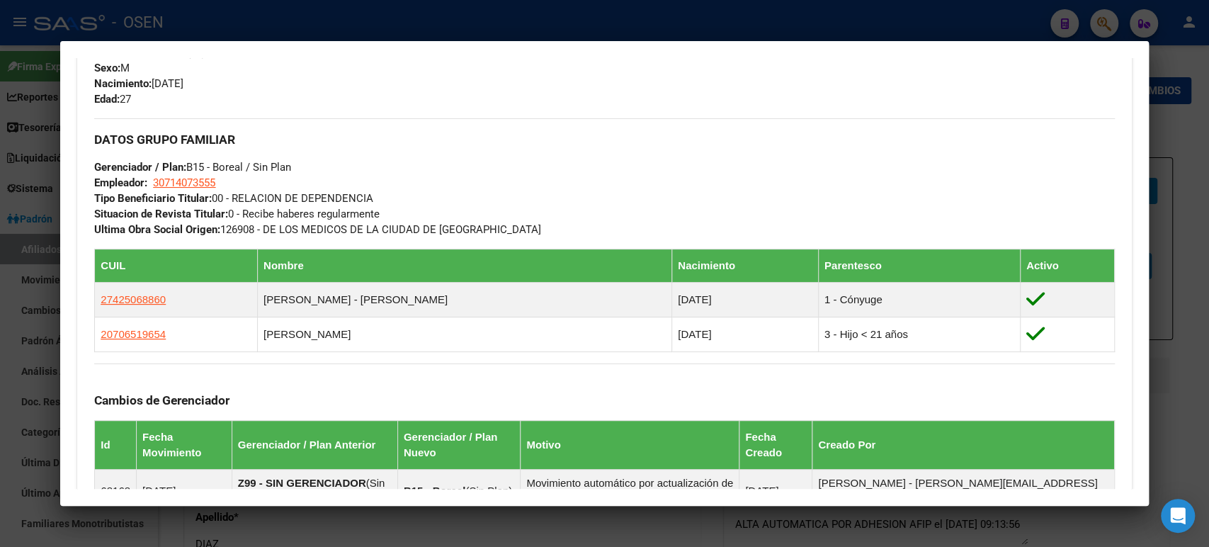
scroll to position [708, 0]
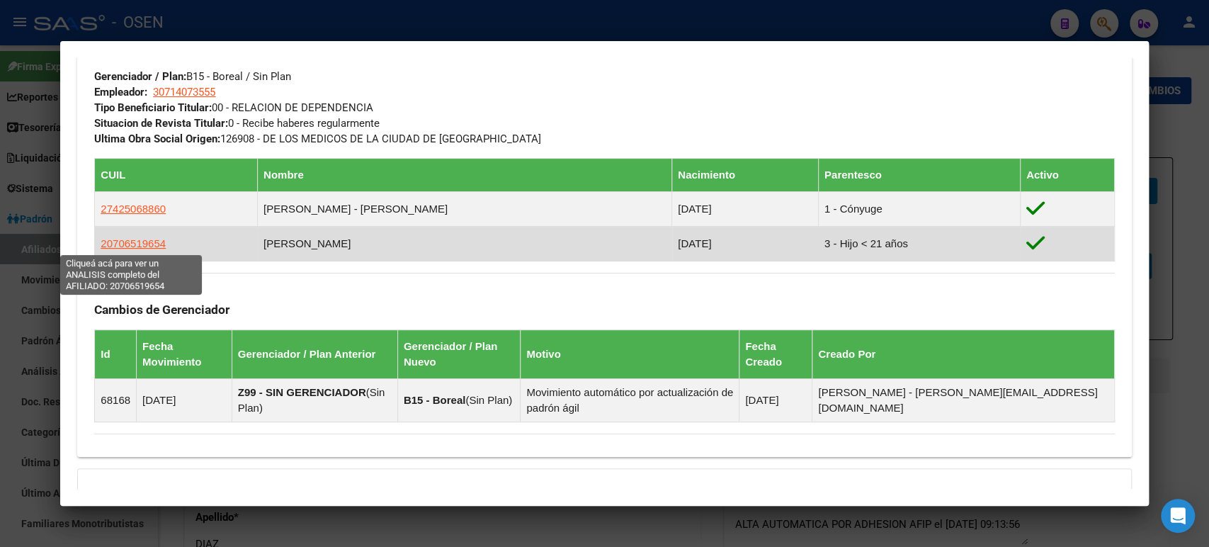
click at [132, 246] on span "20706519654" at bounding box center [133, 243] width 65 height 12
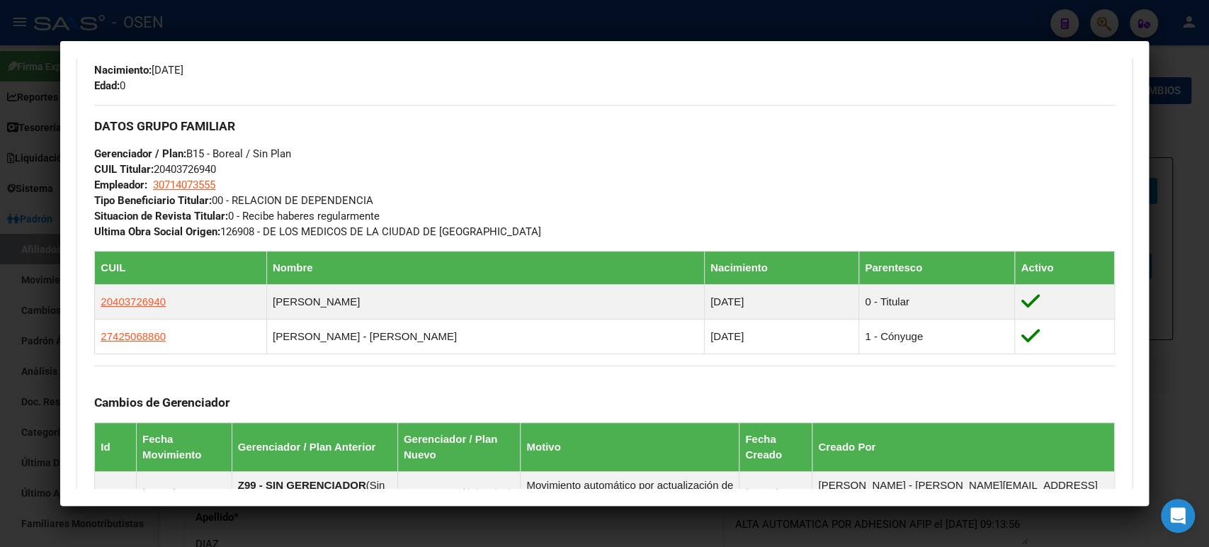
scroll to position [629, 0]
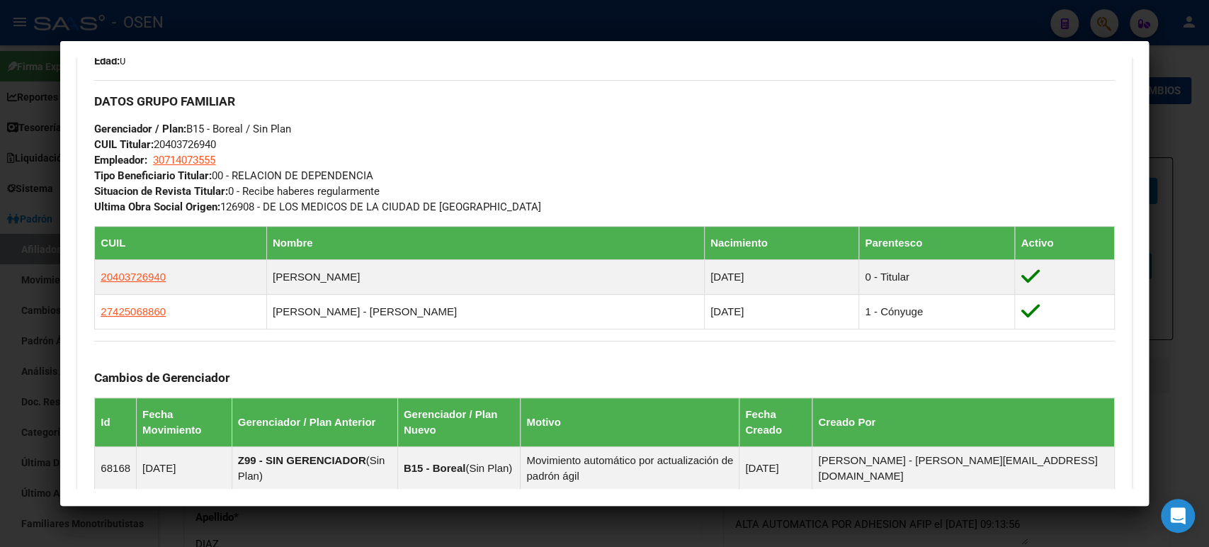
click at [510, 184] on div "DATOS GRUPO FAMILIAR Gerenciador / Plan: B15 - Boreal / Sin Plan CUIL Titular: …" at bounding box center [604, 147] width 1020 height 135
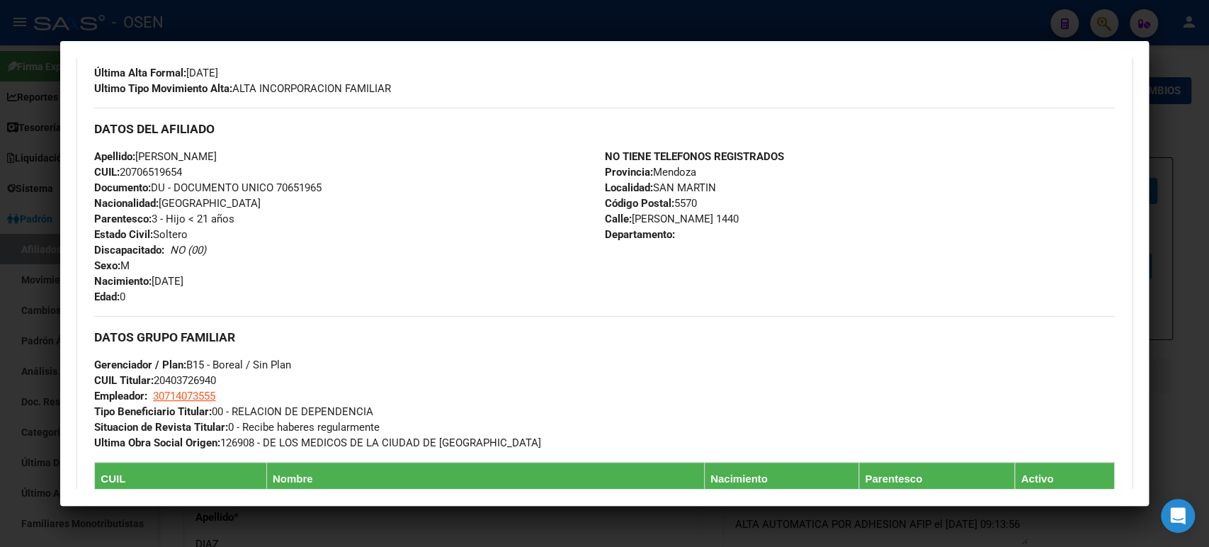
scroll to position [472, 0]
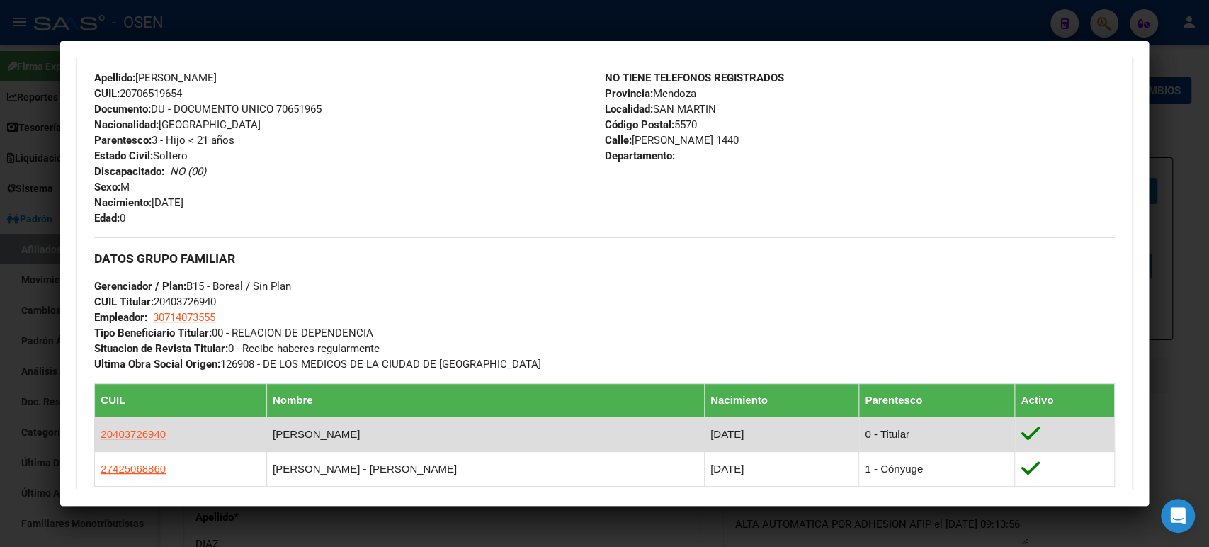
click at [145, 422] on td "20403726940" at bounding box center [181, 434] width 172 height 35
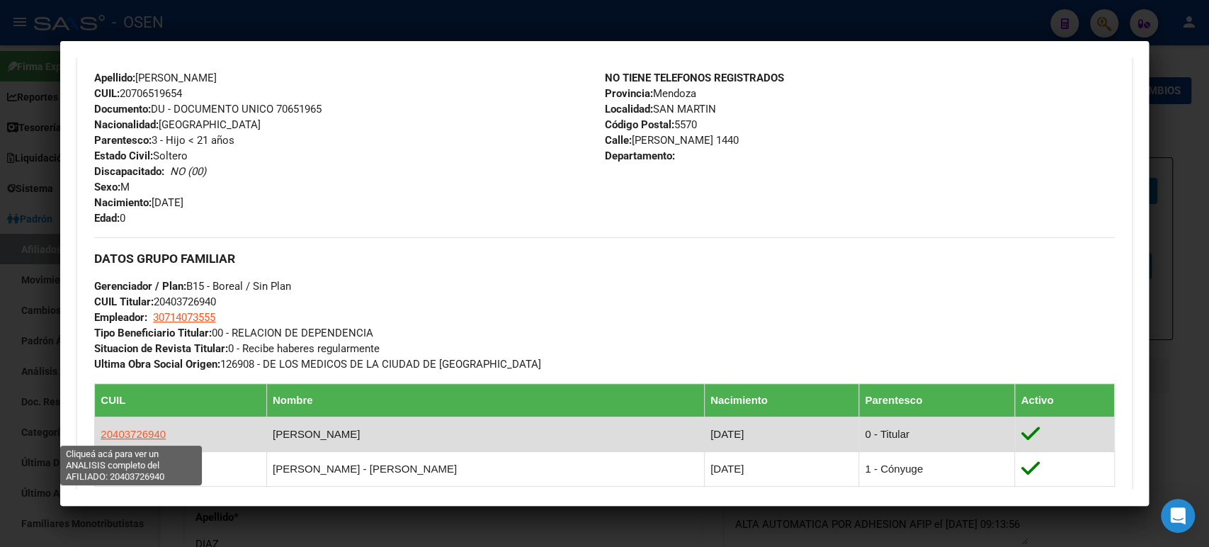
click at [153, 429] on span "20403726940" at bounding box center [133, 434] width 65 height 12
type textarea "20403726940"
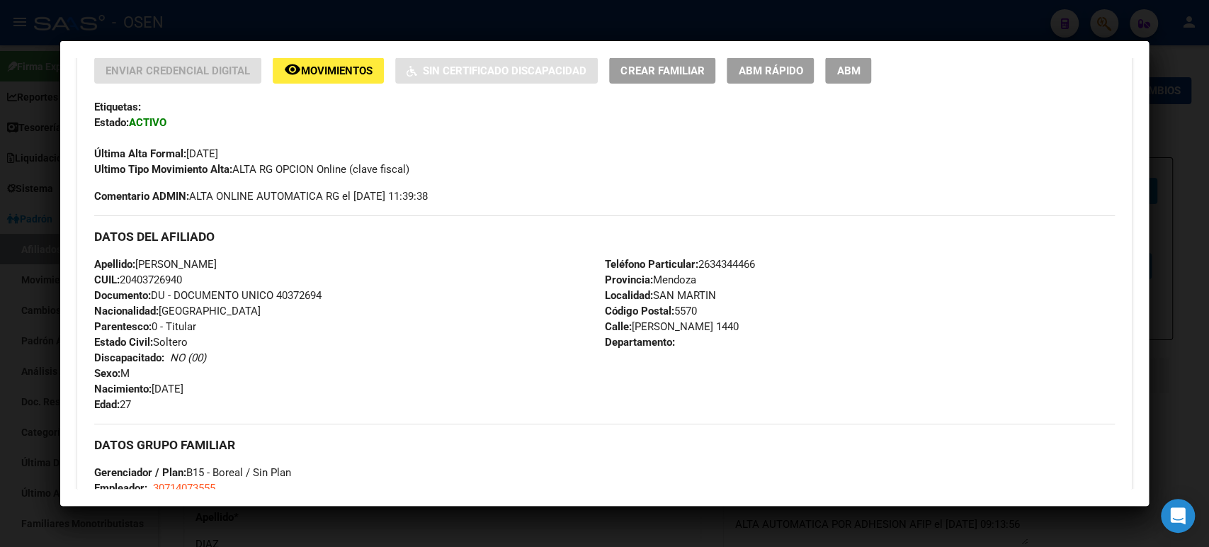
scroll to position [315, 0]
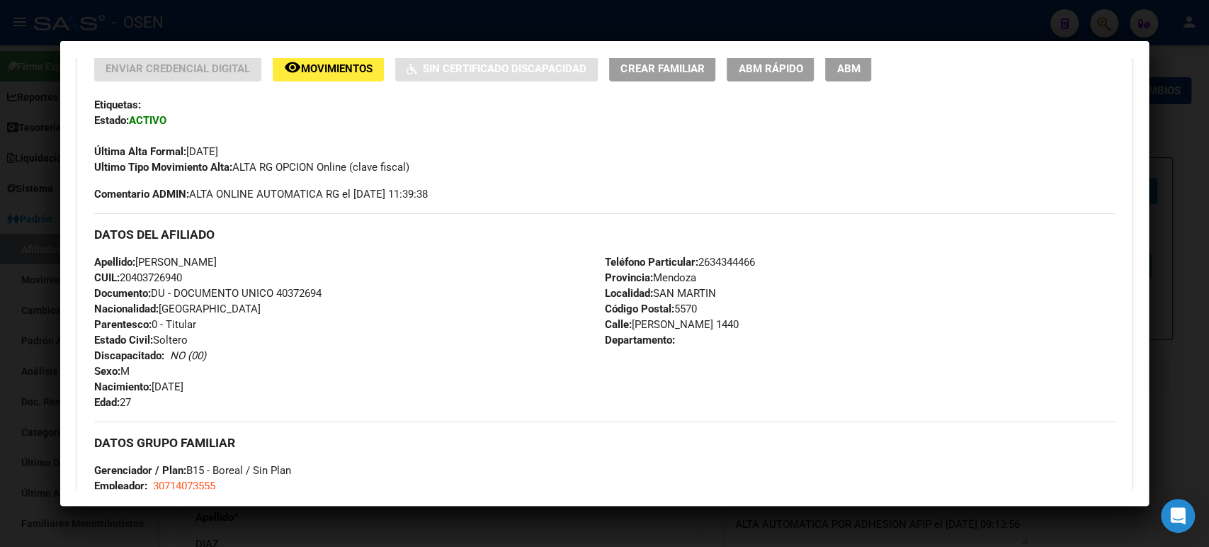
click at [621, 20] on div at bounding box center [604, 273] width 1209 height 547
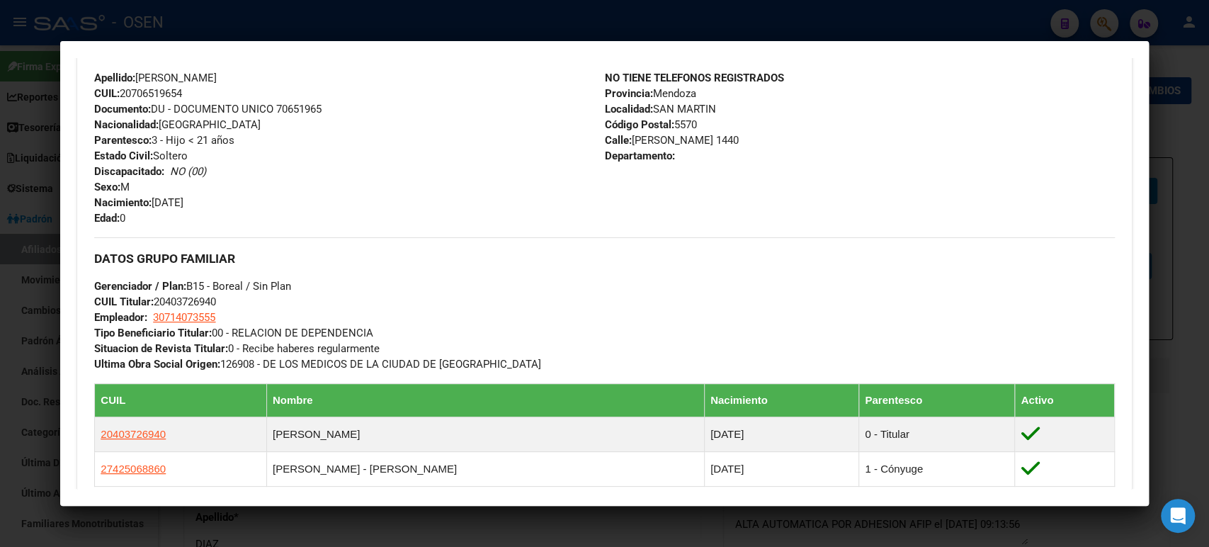
click at [314, 21] on div at bounding box center [604, 273] width 1209 height 547
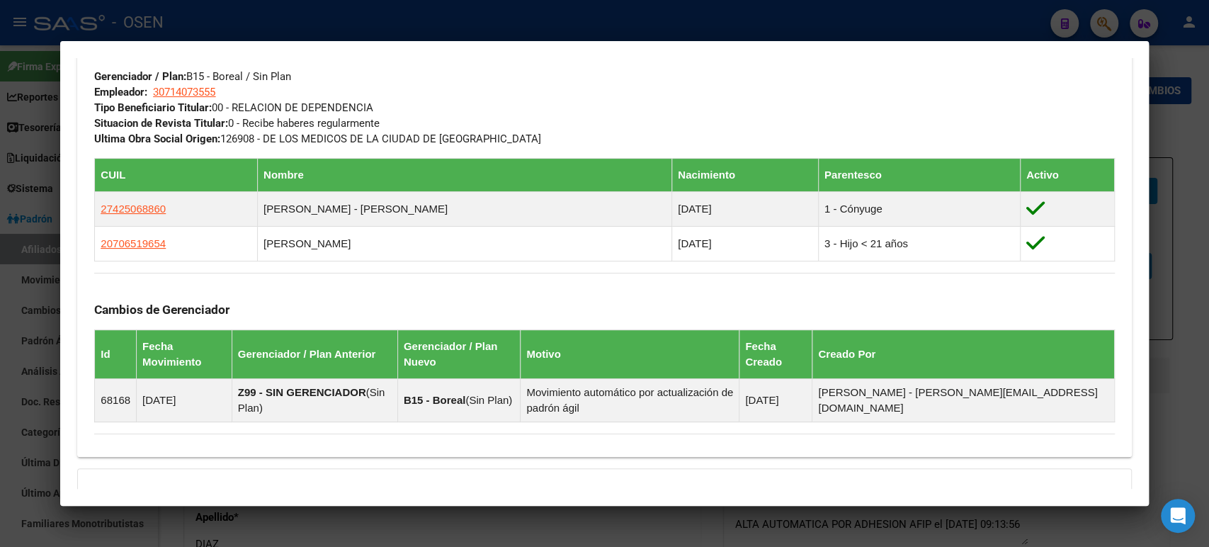
click at [319, 25] on div at bounding box center [604, 273] width 1209 height 547
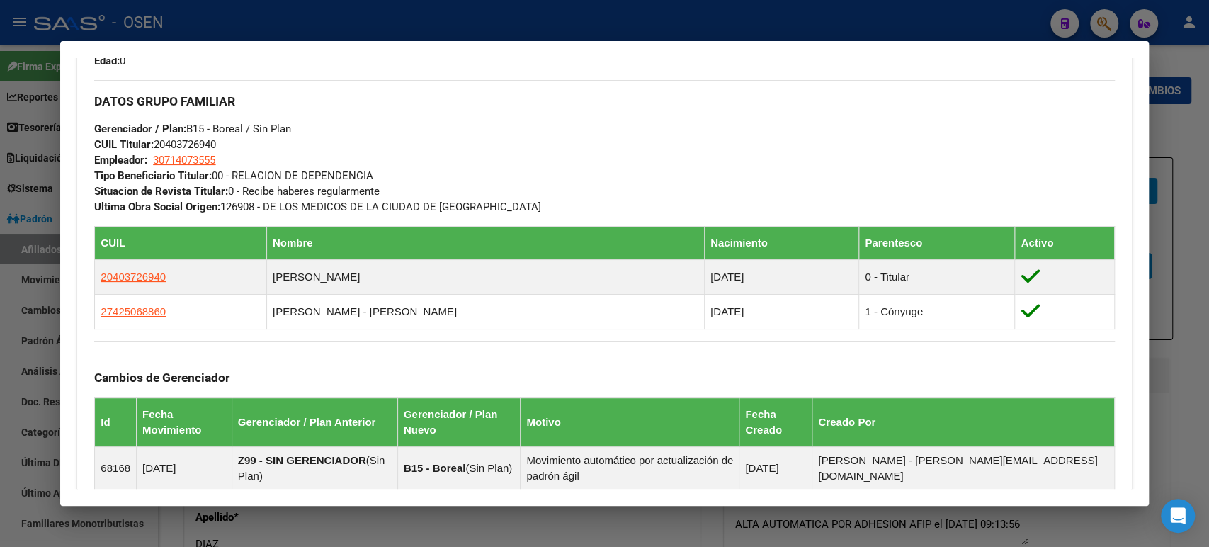
click at [339, 4] on div at bounding box center [604, 273] width 1209 height 547
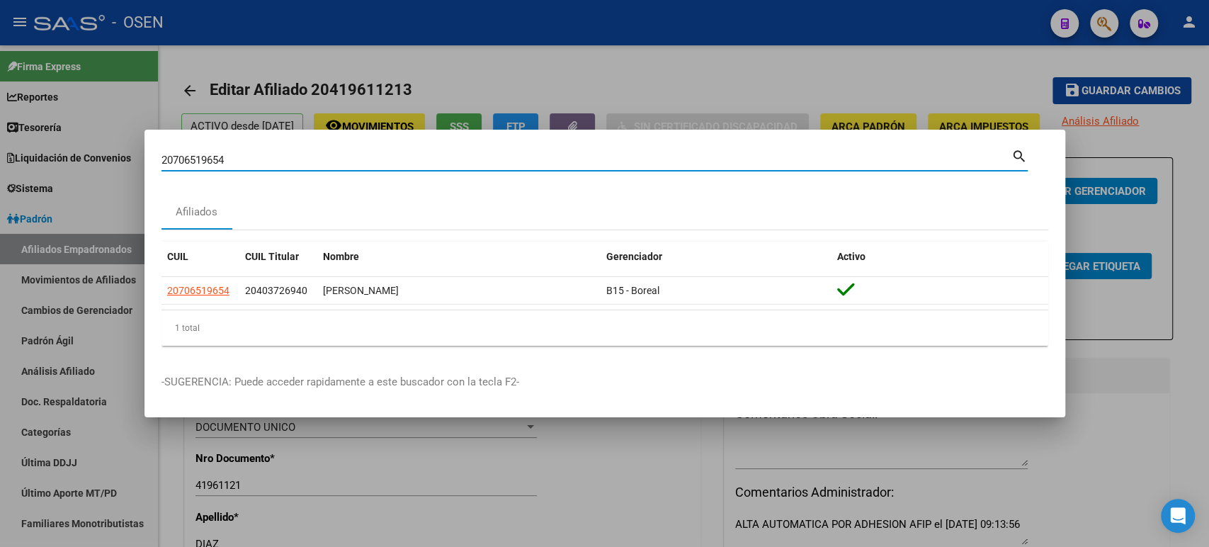
drag, startPoint x: 242, startPoint y: 166, endPoint x: 0, endPoint y: 159, distance: 241.6
click at [45, 159] on div "20706519654 Buscar (apellido, dni, cuil, nro traspaso, cuit, obra social) searc…" at bounding box center [604, 273] width 1209 height 547
paste input "59.467.746"
type input "59467746"
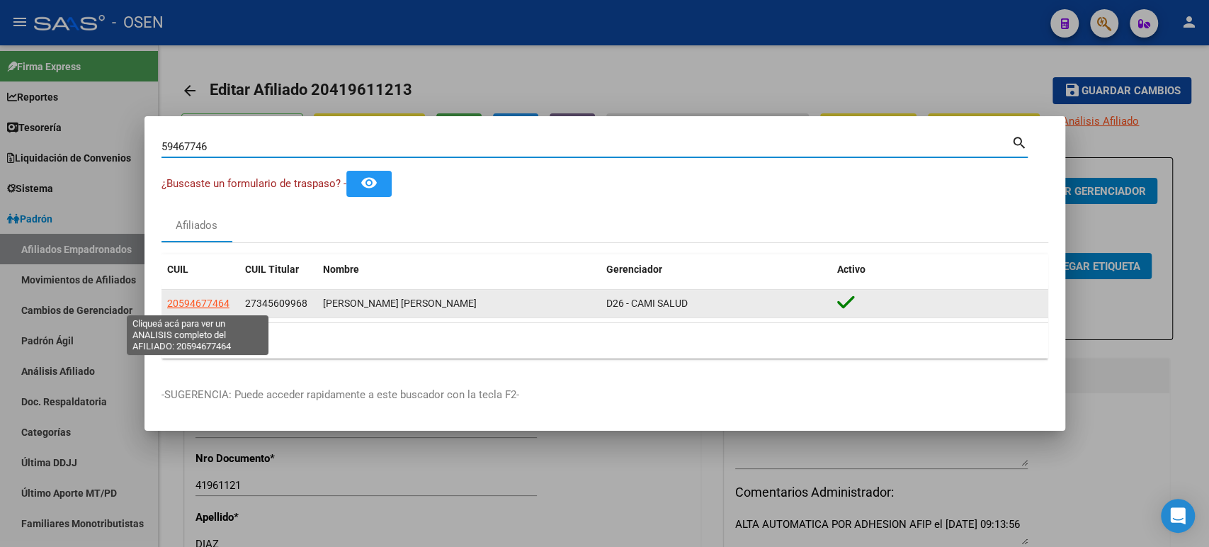
click at [193, 300] on span "20594677464" at bounding box center [198, 303] width 62 height 11
type textarea "20594677464"
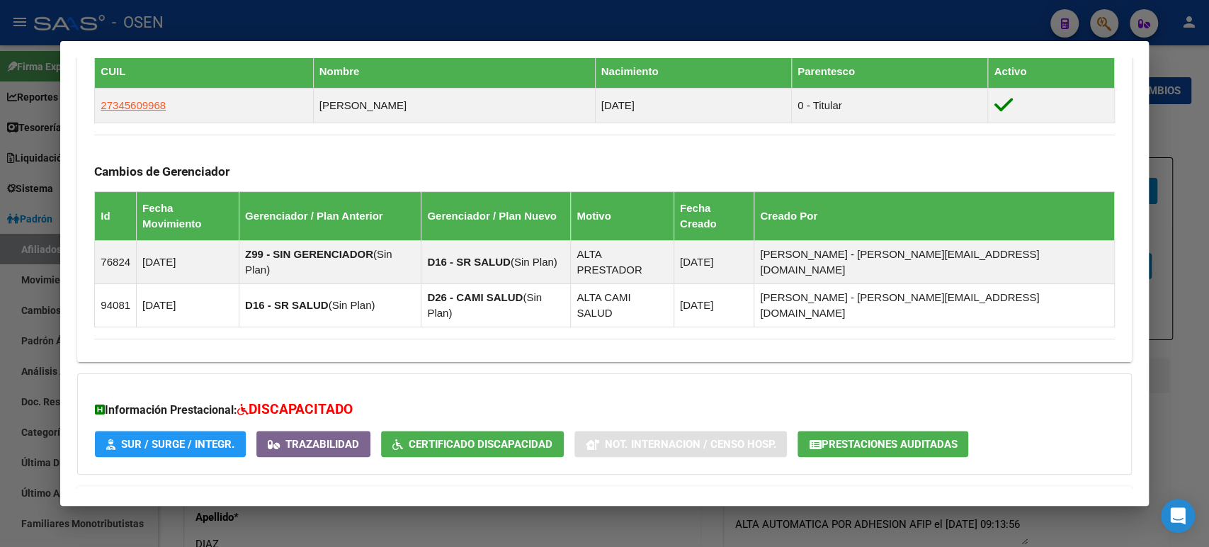
scroll to position [861, 0]
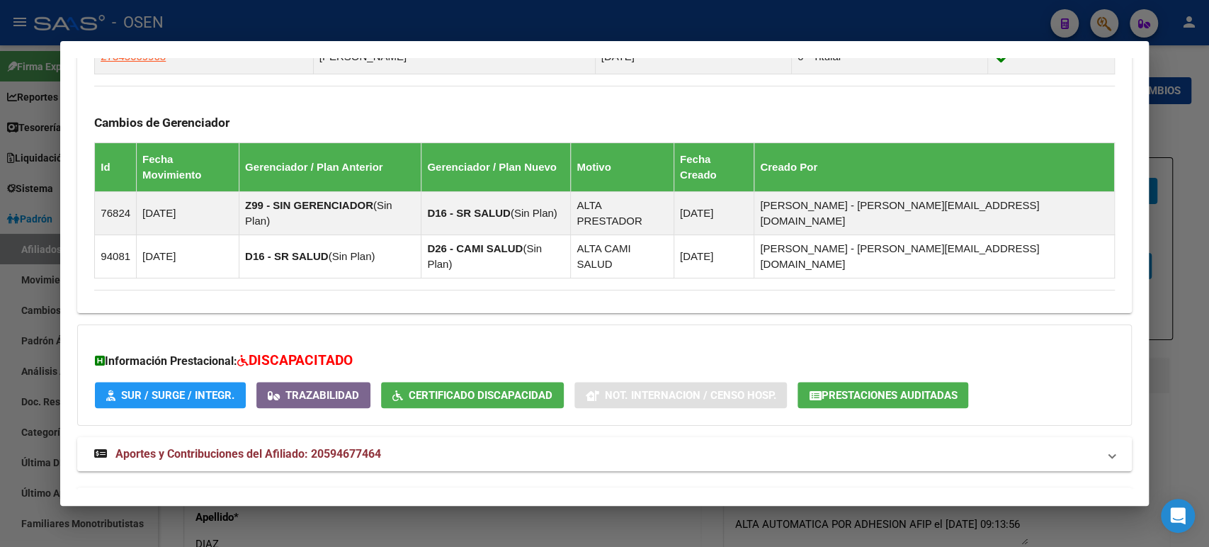
click at [759, 496] on mat-panel-title "Aportes y Contribuciones del Titular: 27345609968" at bounding box center [595, 504] width 1003 height 17
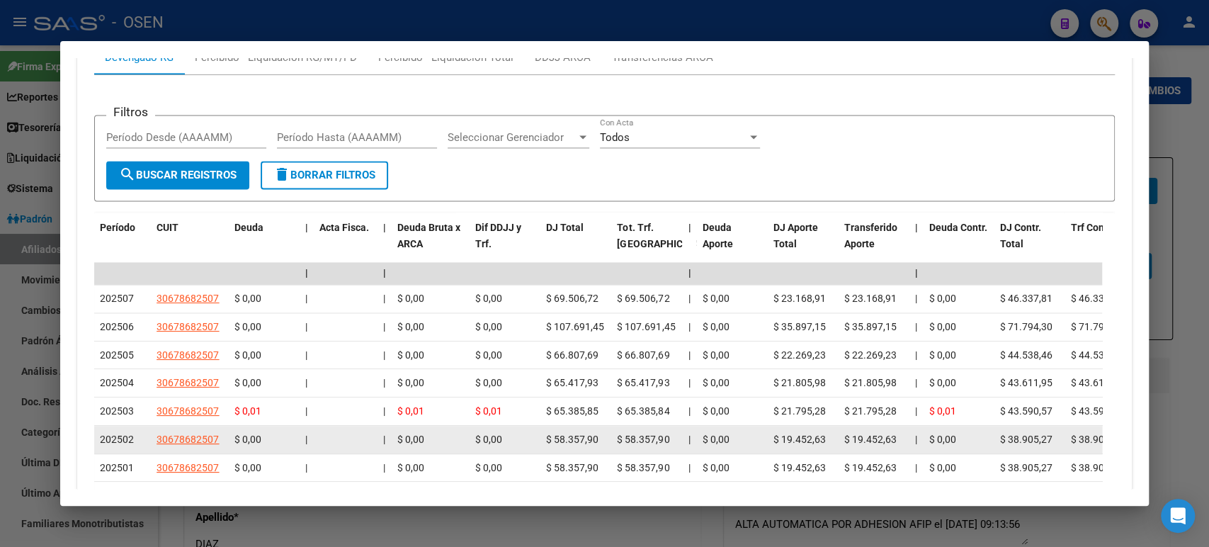
scroll to position [1490, 0]
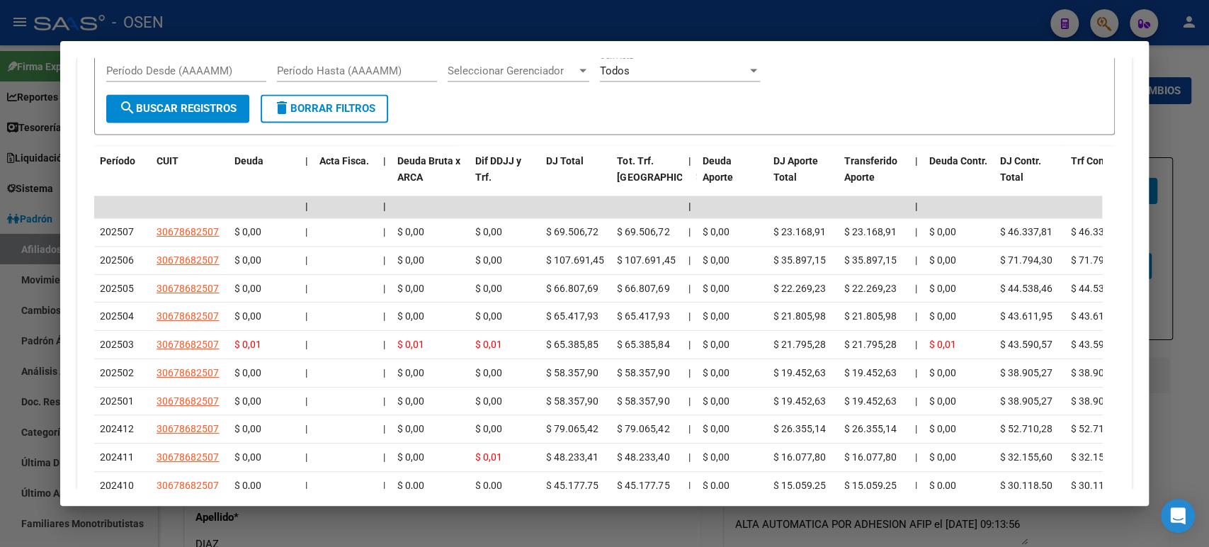
click at [533, 18] on div at bounding box center [604, 273] width 1209 height 547
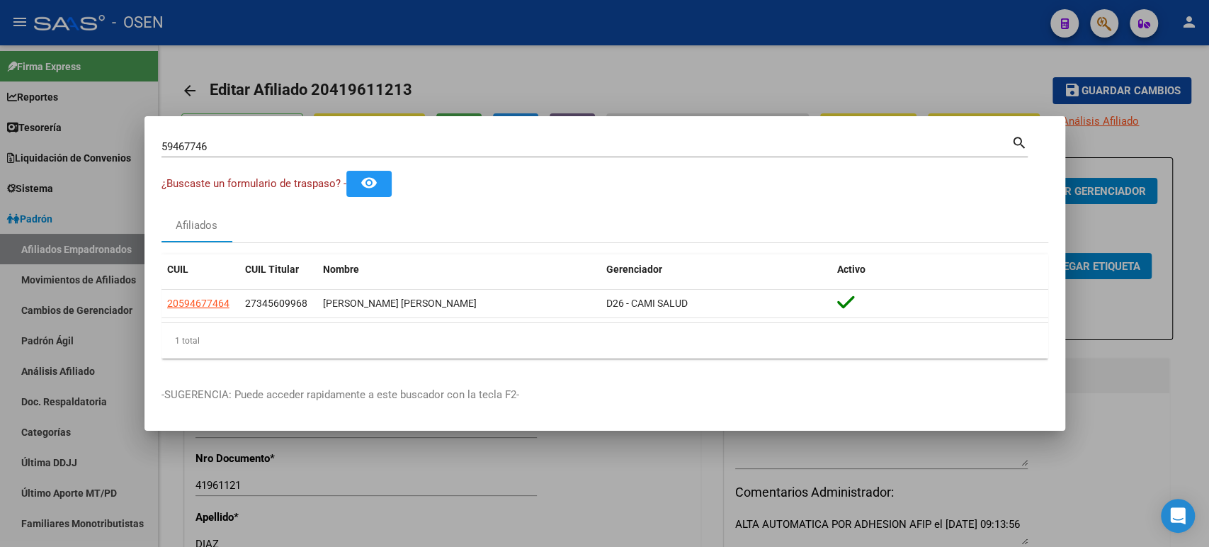
drag, startPoint x: 315, startPoint y: 153, endPoint x: 301, endPoint y: 146, distance: 15.8
click at [301, 146] on div "59467746 Buscar (apellido, dni, cuil, nro traspaso, cuit, obra social)" at bounding box center [587, 146] width 850 height 21
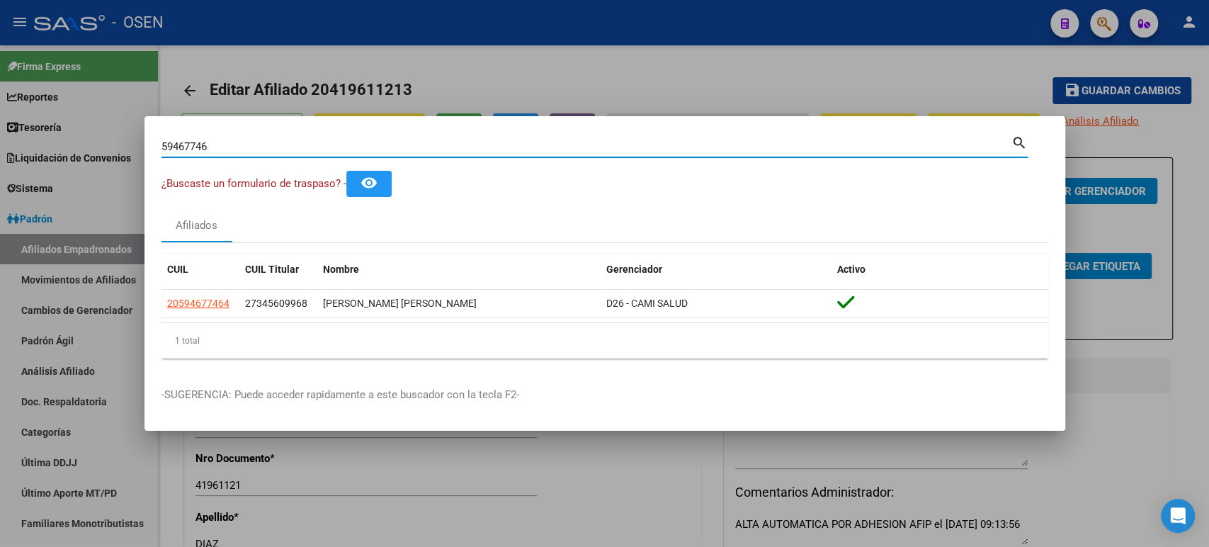
drag, startPoint x: 301, startPoint y: 146, endPoint x: 0, endPoint y: 145, distance: 301.1
click at [0, 145] on div "59467746 Buscar (apellido, dni, cuil, nro traspaso, cuit, obra social) search ¿…" at bounding box center [604, 273] width 1209 height 547
paste input "20594677464"
type input "20594677464"
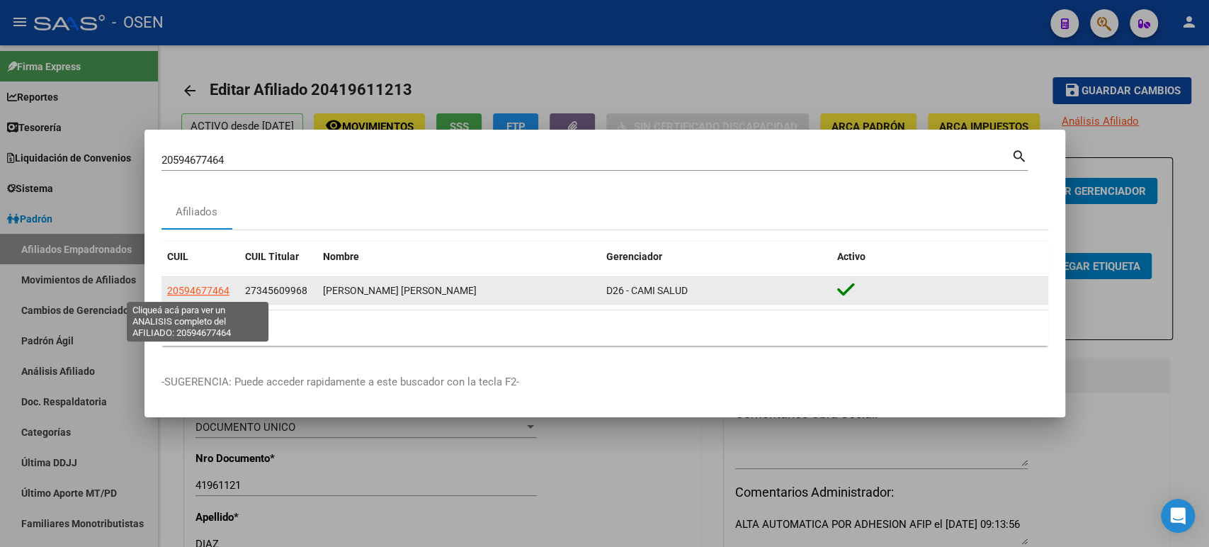
click at [205, 291] on span "20594677464" at bounding box center [198, 290] width 62 height 11
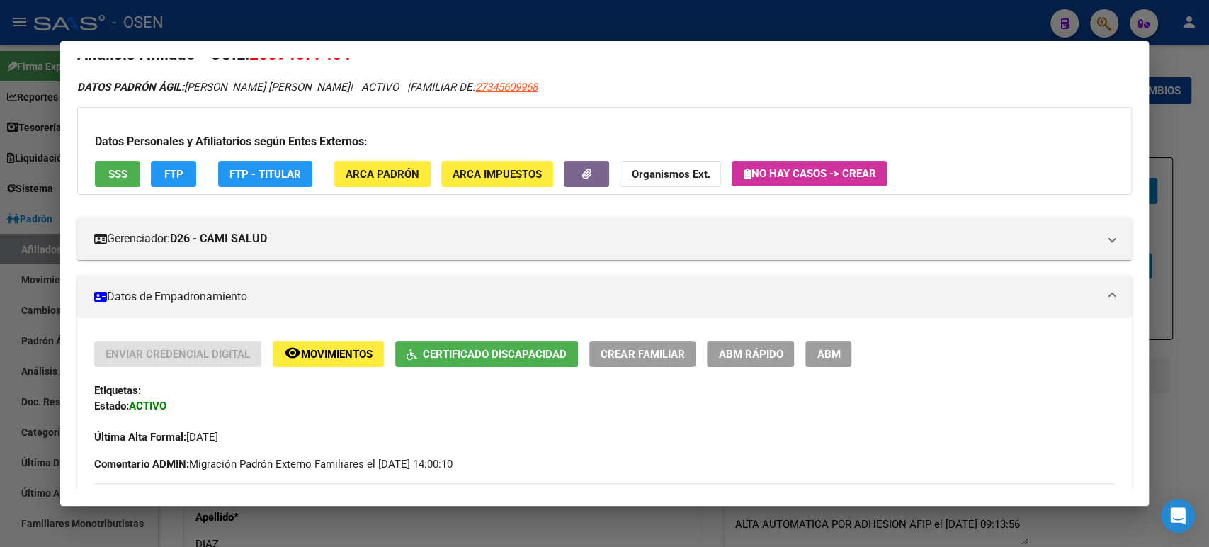
scroll to position [0, 0]
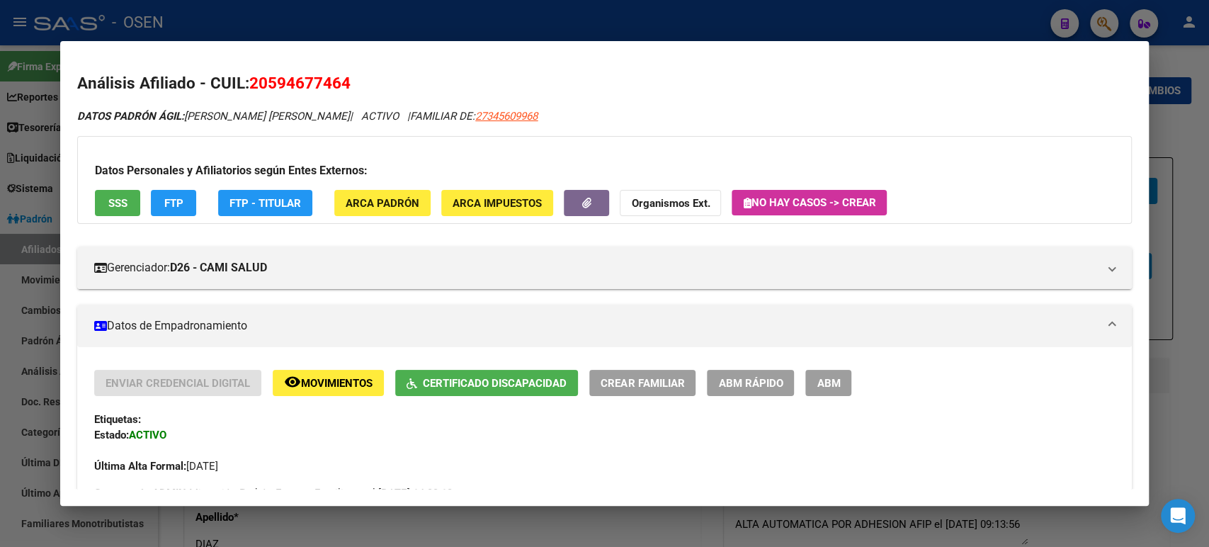
click at [130, 213] on button "SSS" at bounding box center [117, 203] width 45 height 26
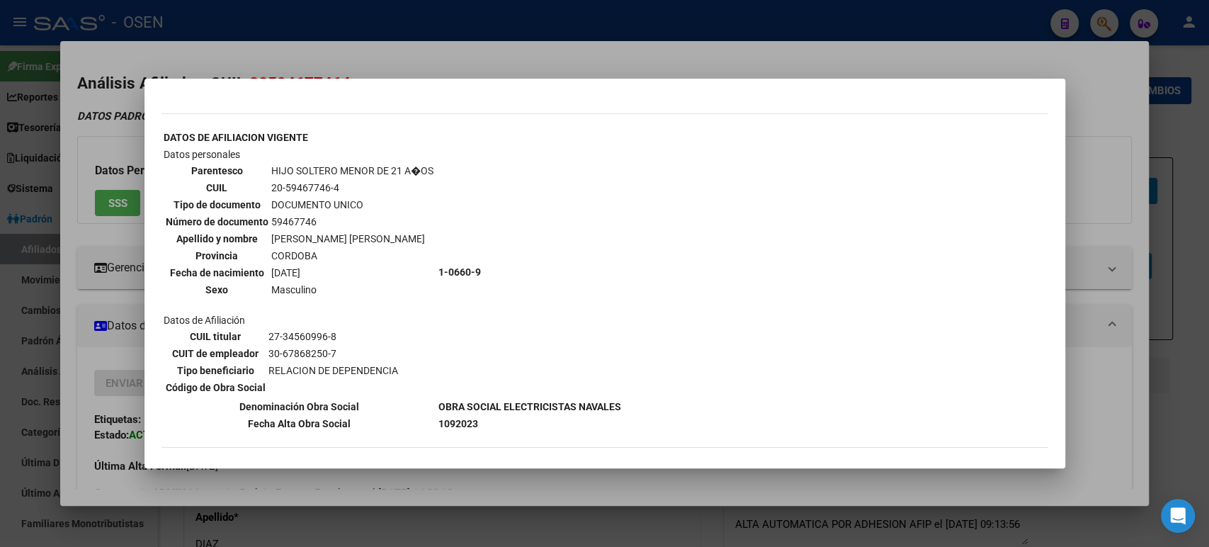
scroll to position [456, 0]
click at [882, 290] on div "--ACTIVO en Obra Social según consulta SSS-- DATOS DE AFILIACION VIGENTE Datos …" at bounding box center [605, 55] width 887 height 807
click at [424, 60] on div at bounding box center [604, 273] width 1209 height 547
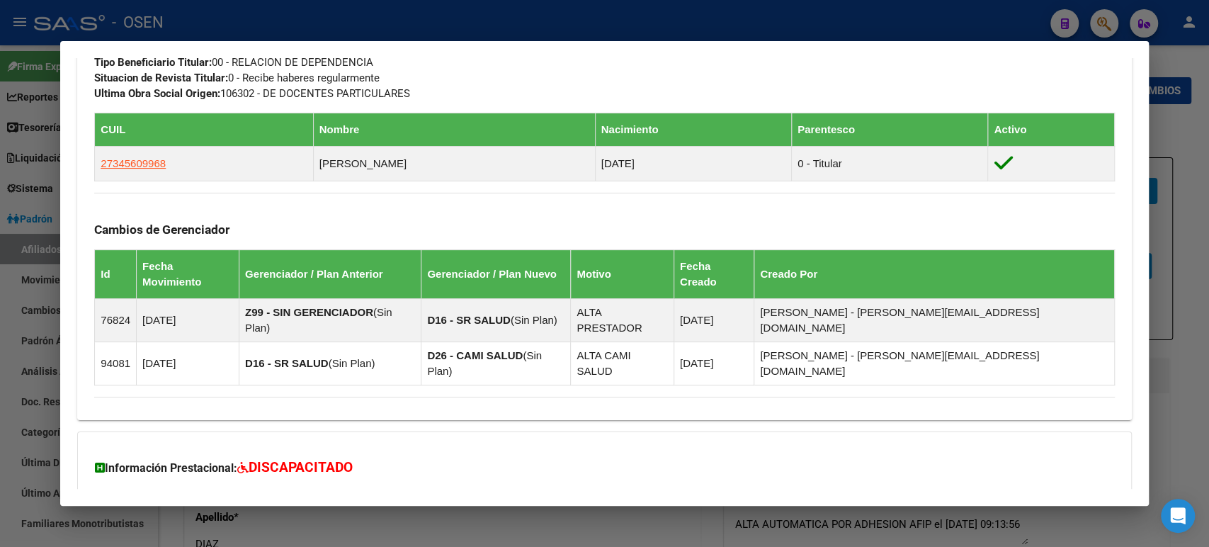
scroll to position [624, 0]
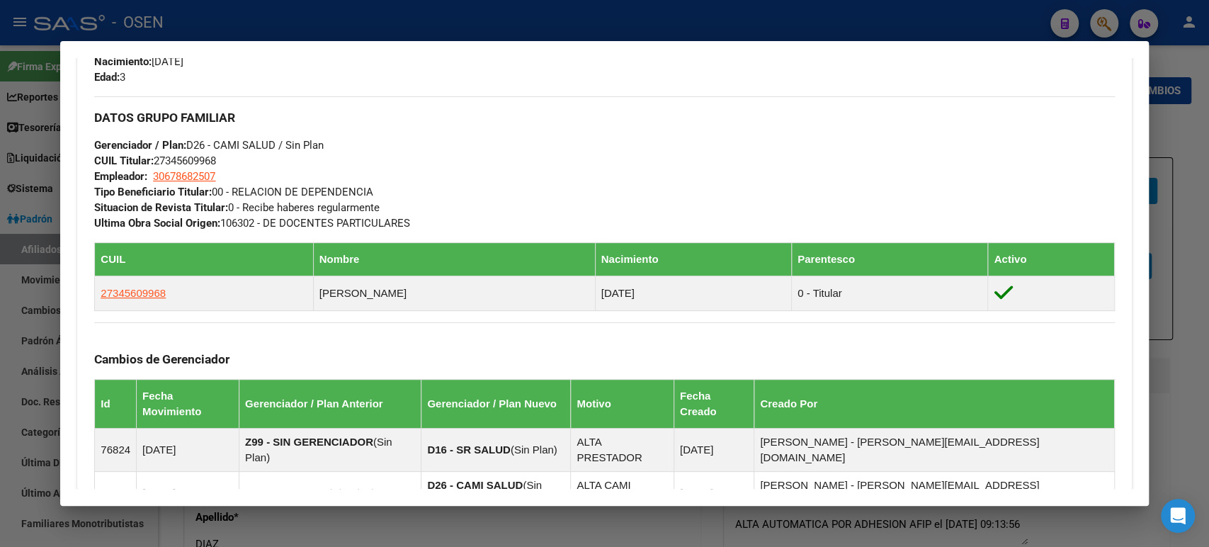
click at [848, 20] on div at bounding box center [604, 273] width 1209 height 547
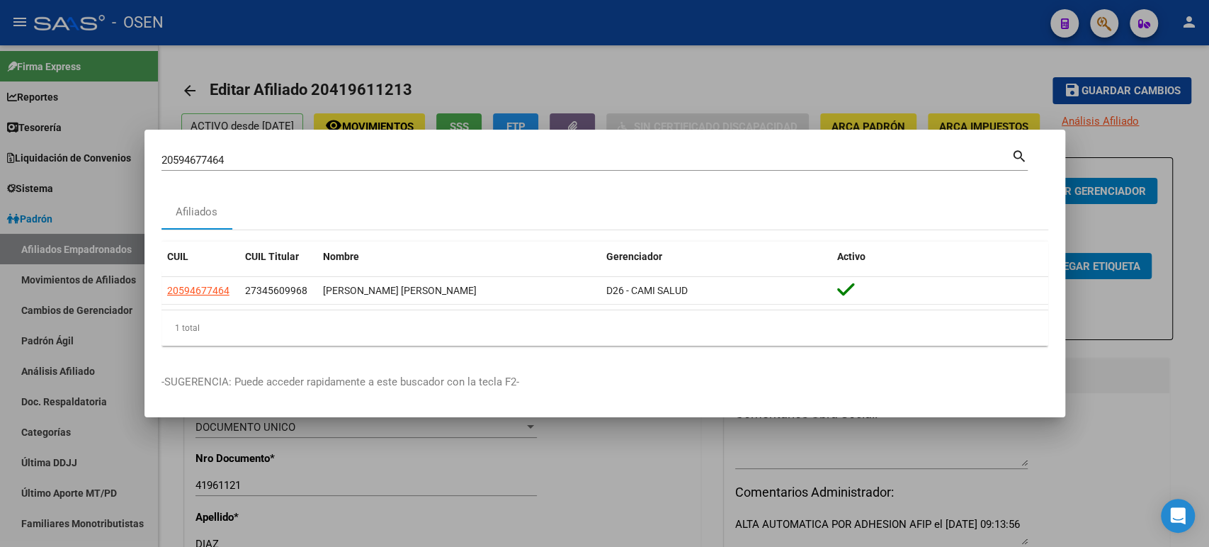
click at [849, 21] on div at bounding box center [604, 273] width 1209 height 547
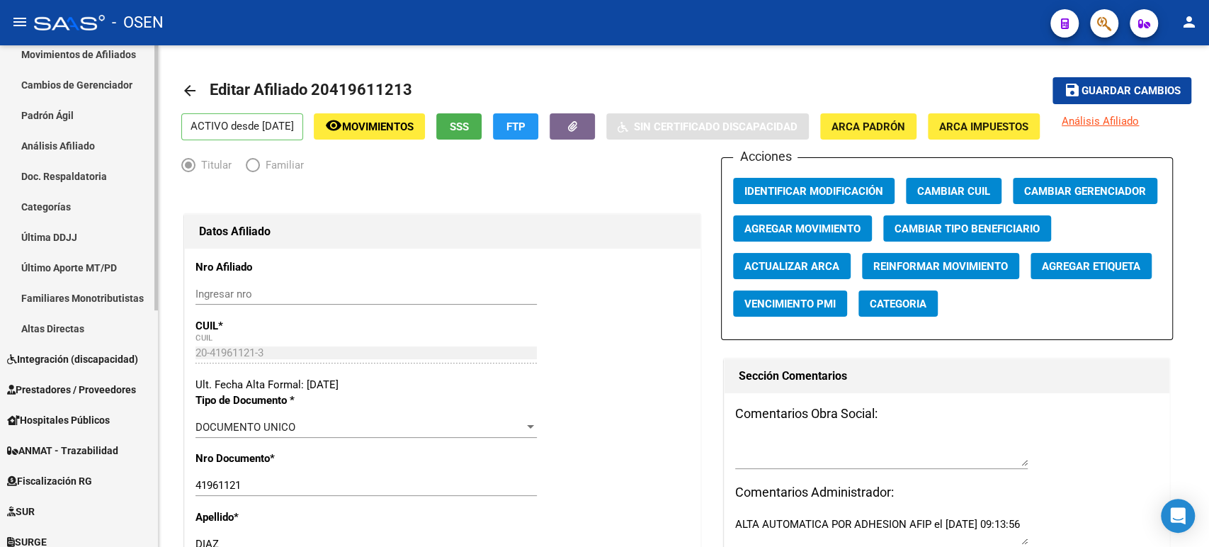
scroll to position [236, 0]
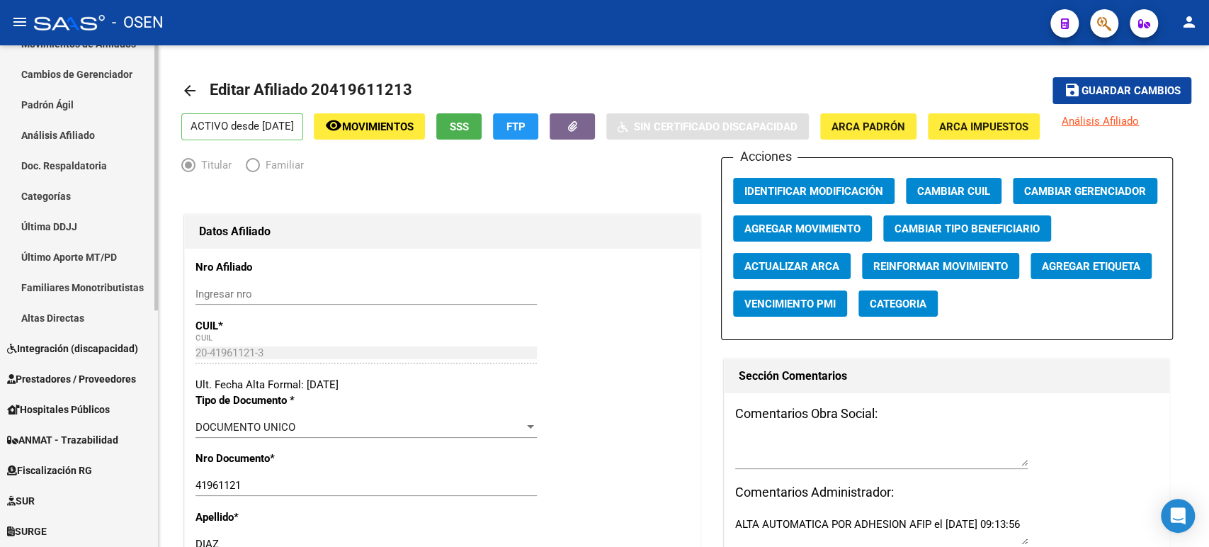
click at [88, 376] on span "Prestadores / Proveedores" at bounding box center [71, 379] width 129 height 16
click at [91, 379] on span "Prestadores / Proveedores" at bounding box center [71, 379] width 129 height 16
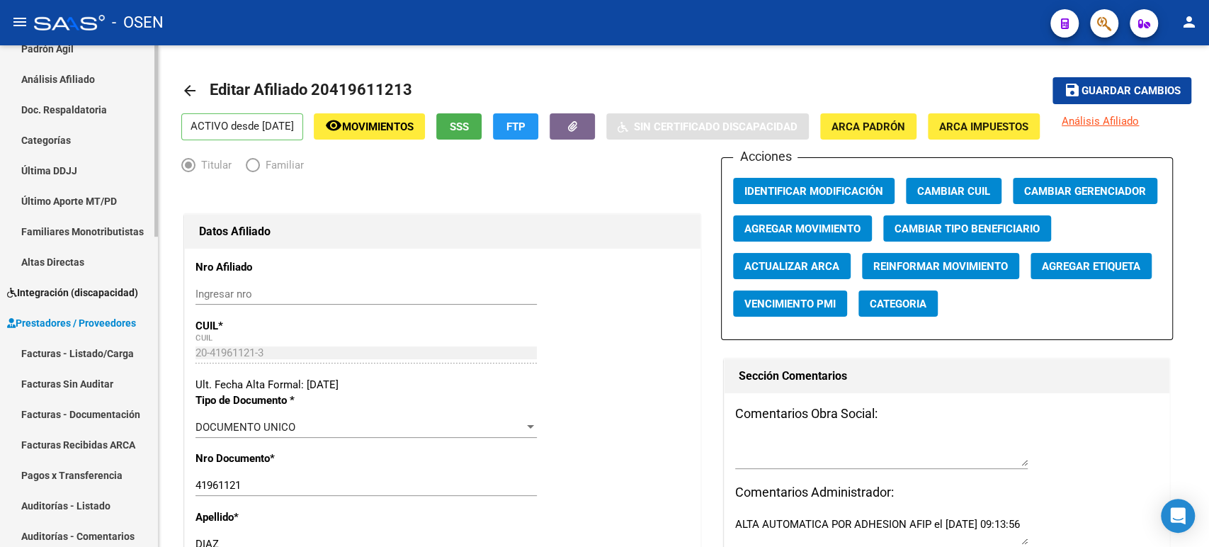
scroll to position [315, 0]
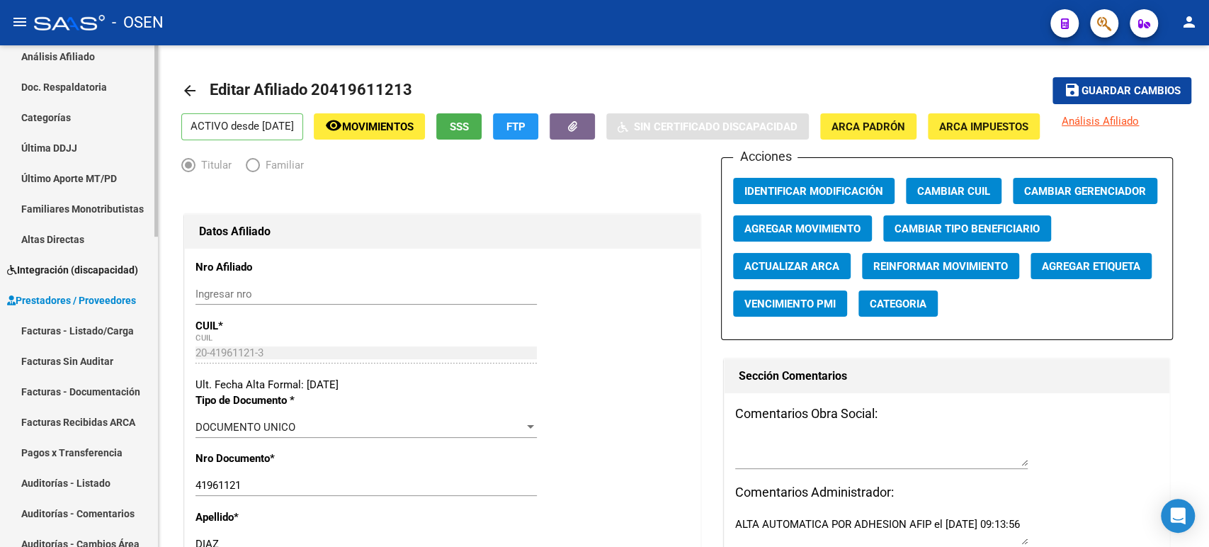
click at [107, 475] on link "Auditorías - Listado" at bounding box center [79, 483] width 158 height 30
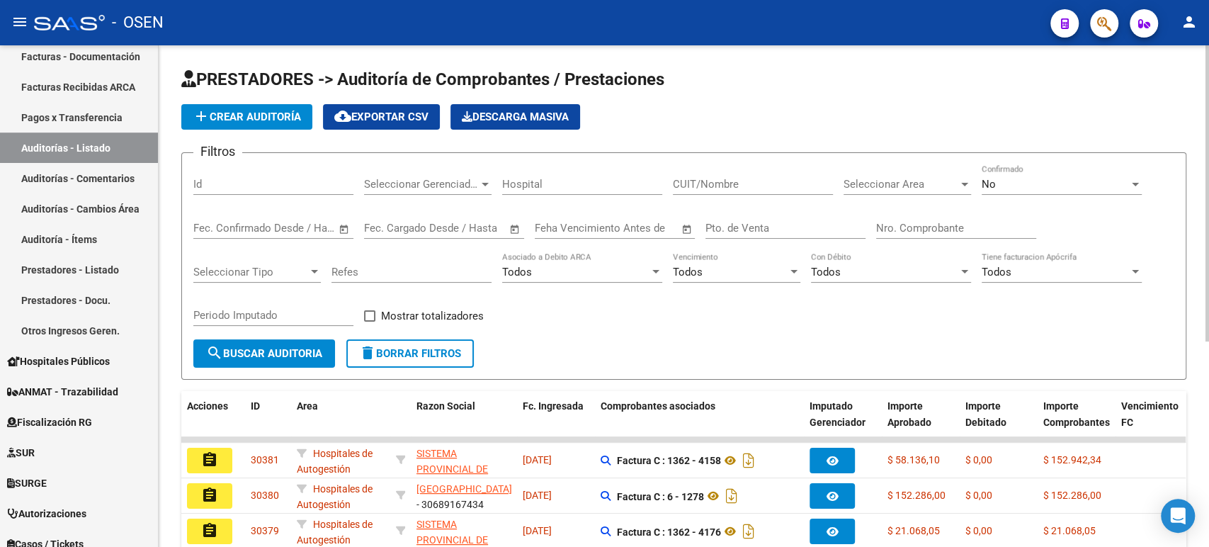
click at [895, 230] on input "Nro. Comprobante" at bounding box center [956, 228] width 160 height 13
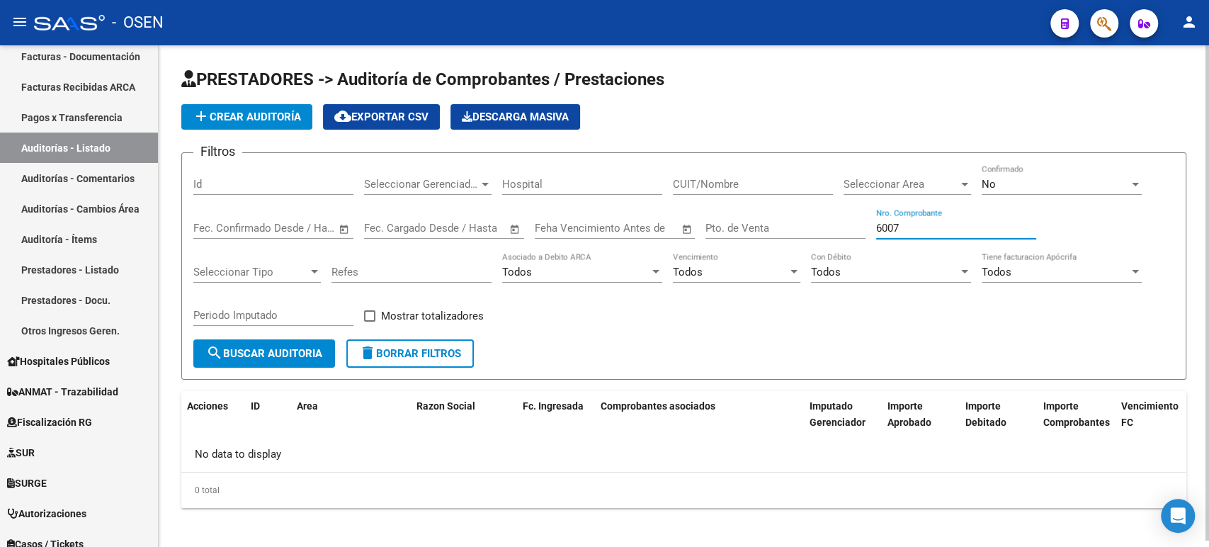
type input "6007"
click at [1101, 180] on div "No" at bounding box center [1055, 184] width 147 height 13
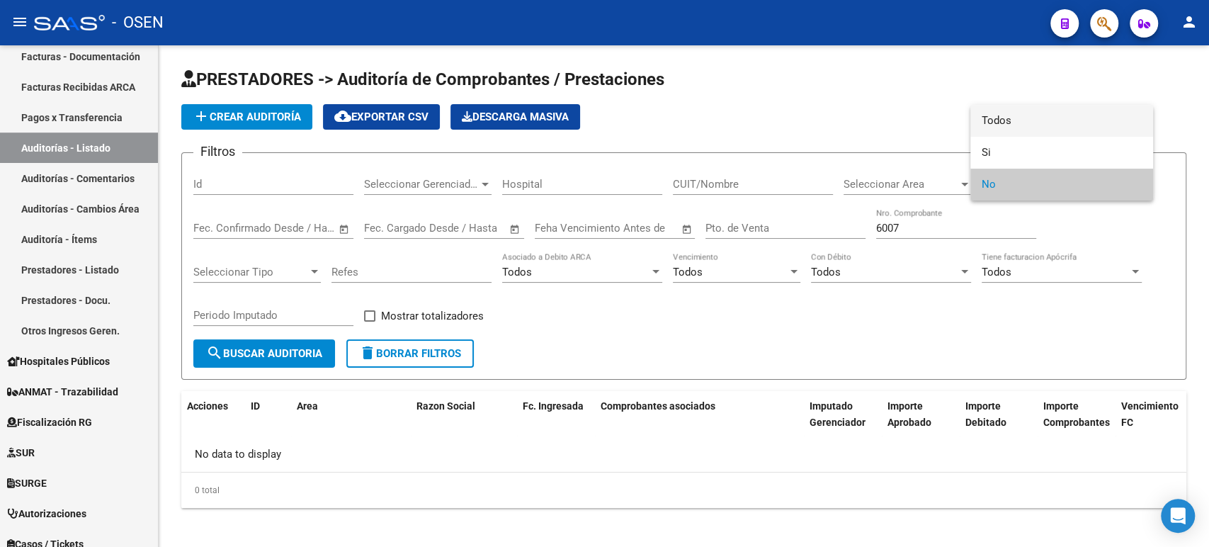
click at [1000, 120] on span "Todos" at bounding box center [1062, 121] width 160 height 32
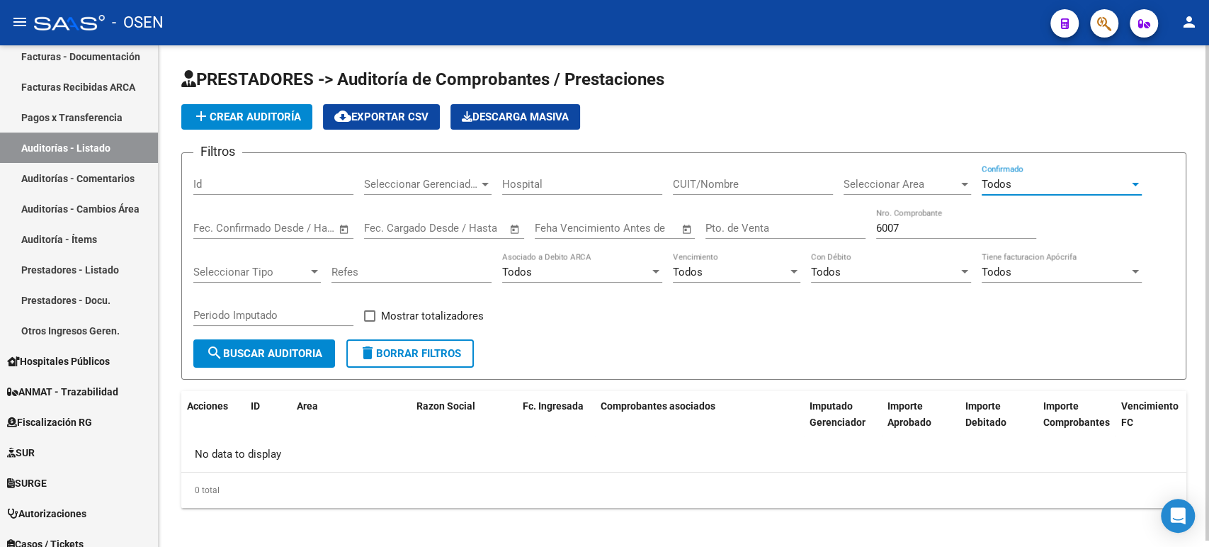
click at [250, 357] on span "search Buscar Auditoria" at bounding box center [264, 353] width 116 height 13
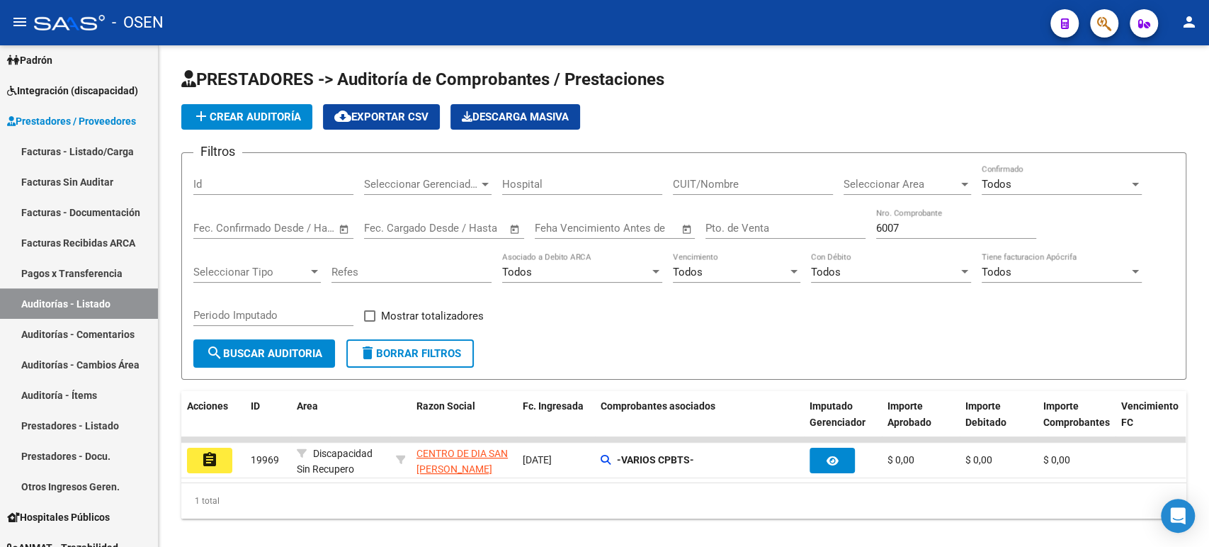
scroll to position [157, 0]
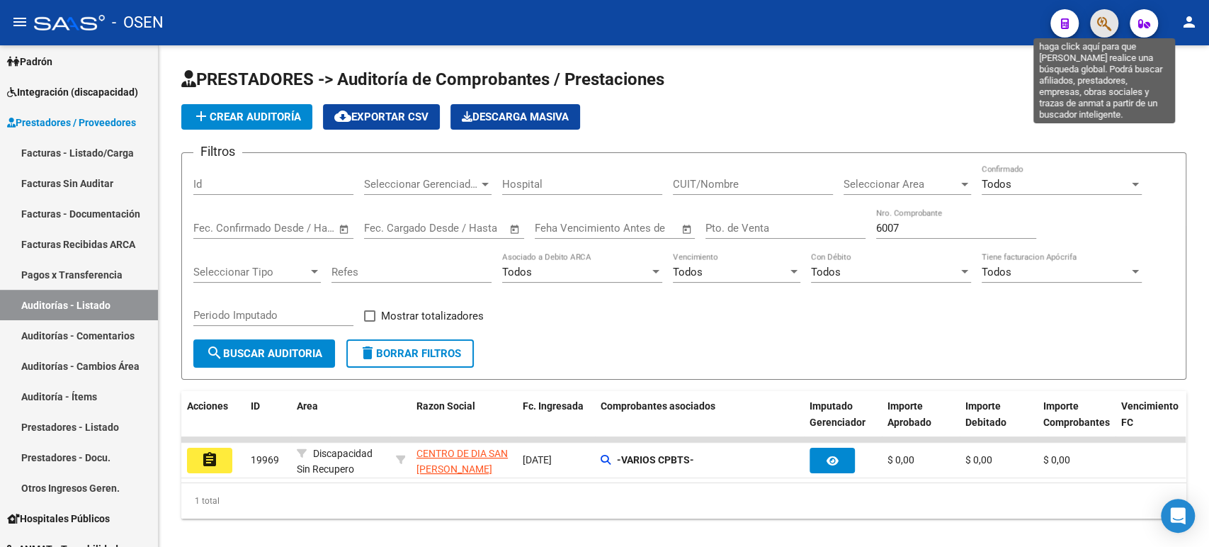
click at [1107, 28] on icon "button" at bounding box center [1104, 24] width 14 height 16
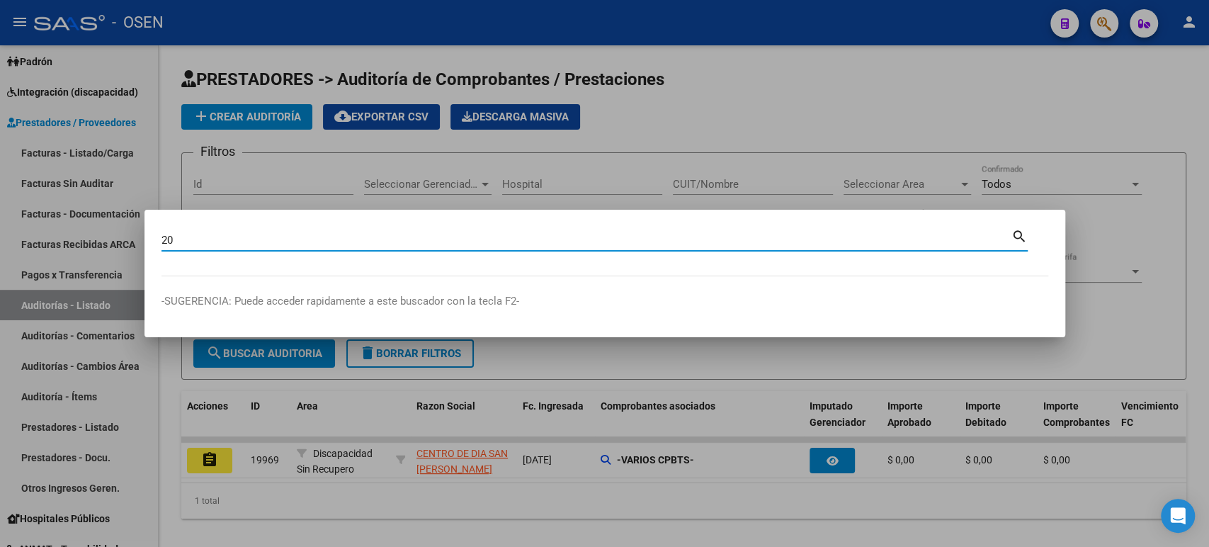
type input "2"
paste input "59.467.746"
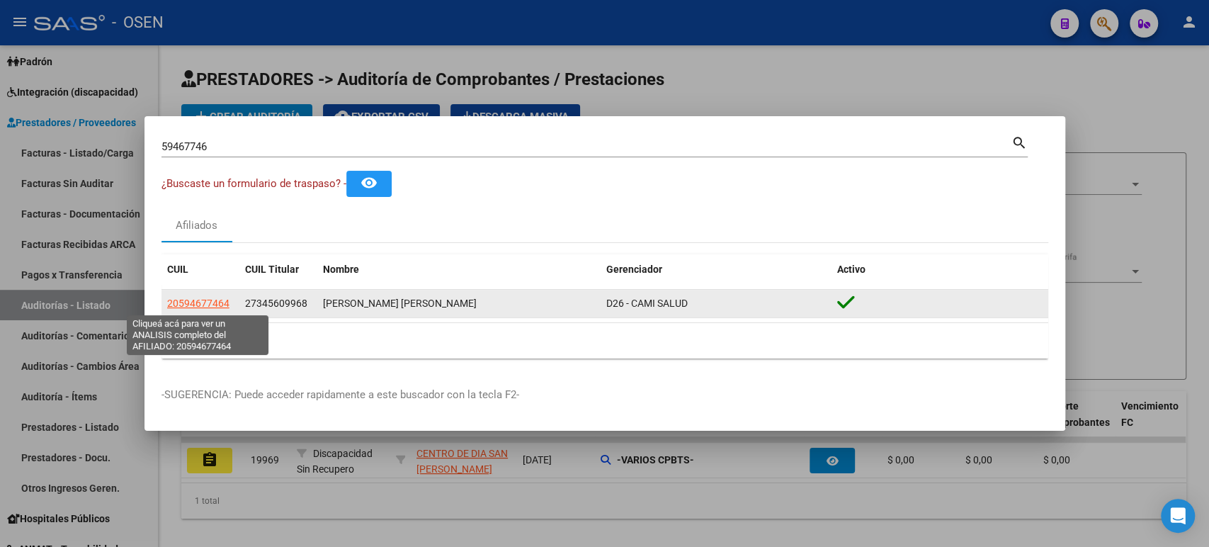
click at [215, 301] on span "20594677464" at bounding box center [198, 303] width 62 height 11
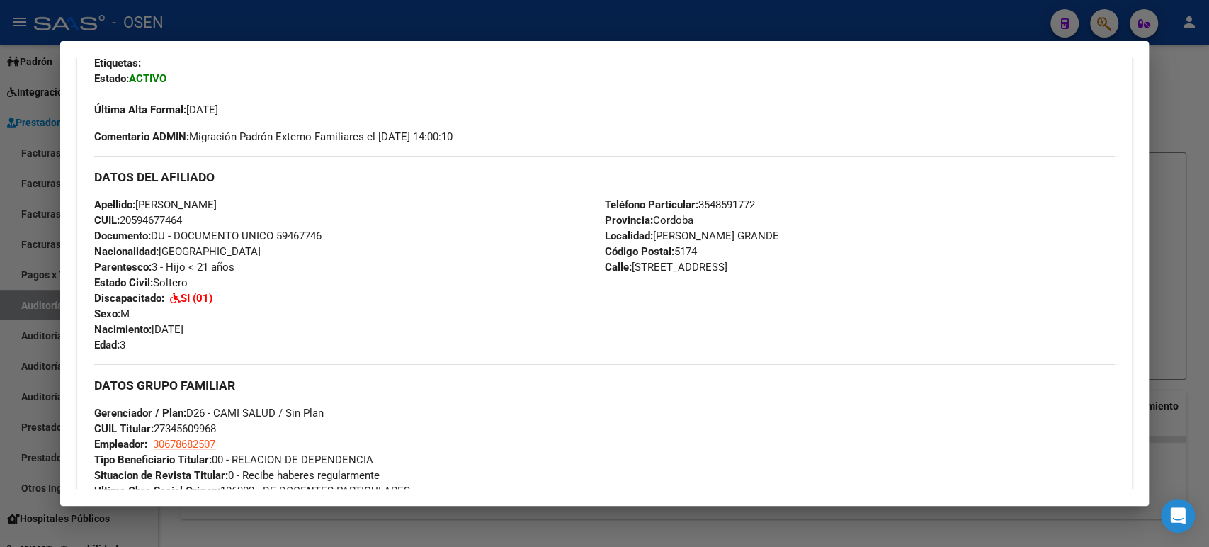
scroll to position [393, 0]
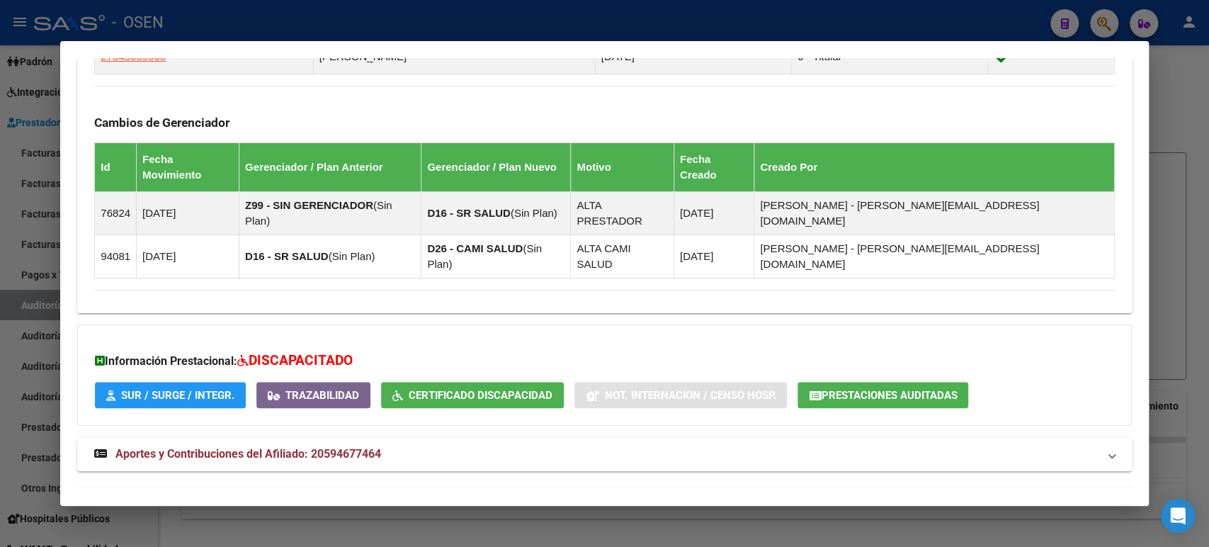
click at [584, 487] on mat-expansion-panel-header "Aportes y Contribuciones del Titular: 27345609968" at bounding box center [604, 504] width 1054 height 34
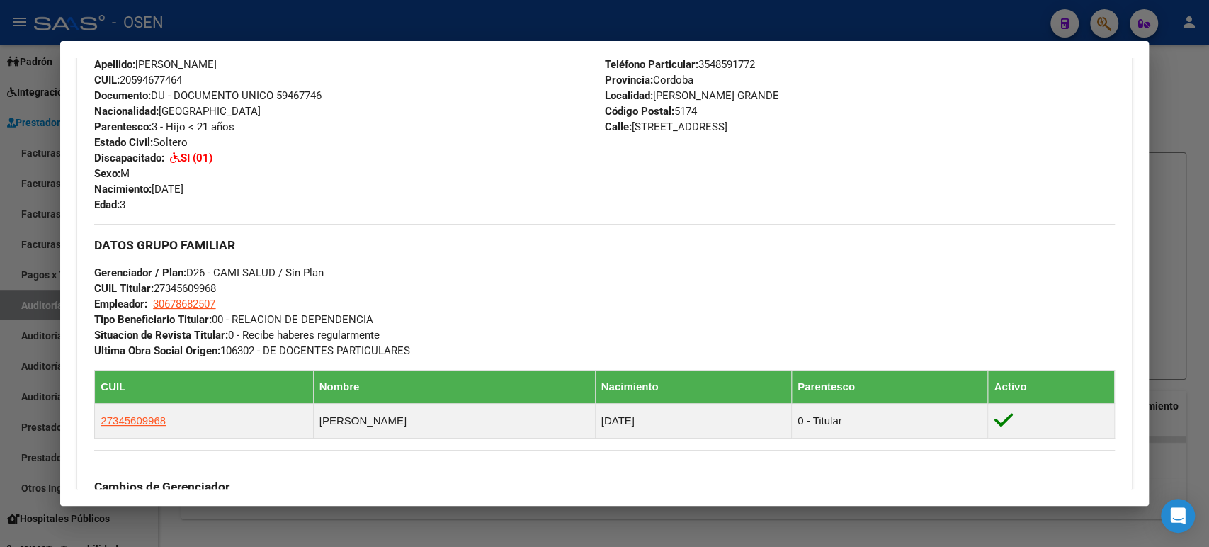
scroll to position [349, 0]
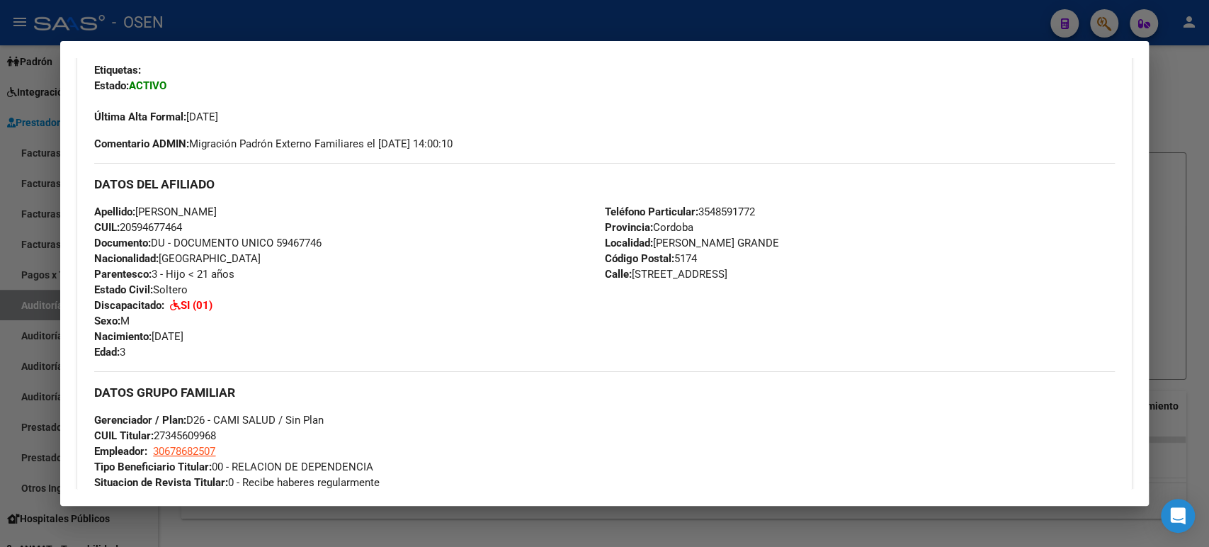
drag, startPoint x: 187, startPoint y: 225, endPoint x: 64, endPoint y: 208, distance: 123.7
click at [64, 208] on mat-dialog-content "Análisis Afiliado - CUIL: 20594677464 DATOS PADRÓN ÁGIL: BOLLATTI ROCHA VALENTI…" at bounding box center [604, 273] width 1088 height 431
copy div "Apellido: VALENTIN AMIR BOLLATTI ROCHA CUIL: 20594677464"
click at [289, 20] on div at bounding box center [604, 273] width 1209 height 547
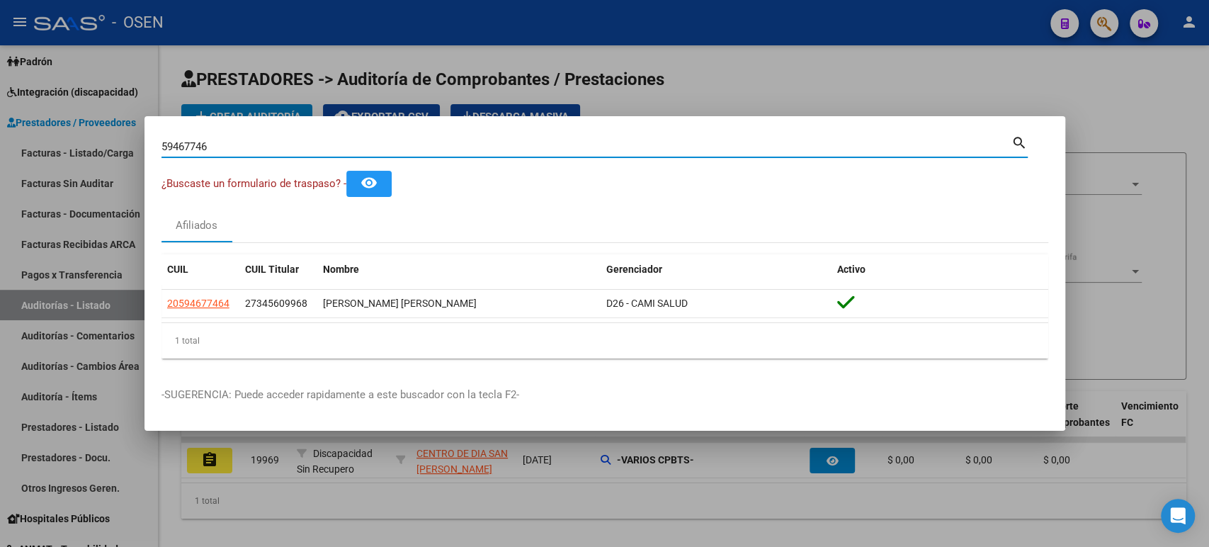
click at [385, 148] on input "59467746" at bounding box center [587, 146] width 850 height 13
drag, startPoint x: 385, startPoint y: 148, endPoint x: 70, endPoint y: 142, distance: 314.6
click at [72, 139] on div "59467746 Buscar (apellido, dni, cuil, nro traspaso, cuit, obra social) search ¿…" at bounding box center [604, 273] width 1209 height 547
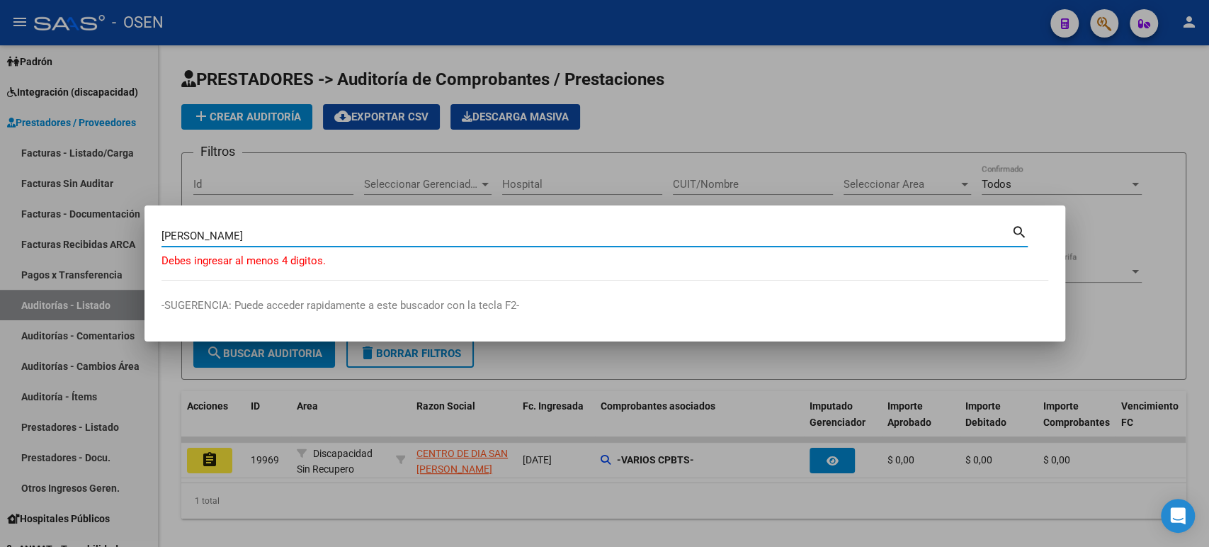
type input "ARce mayra"
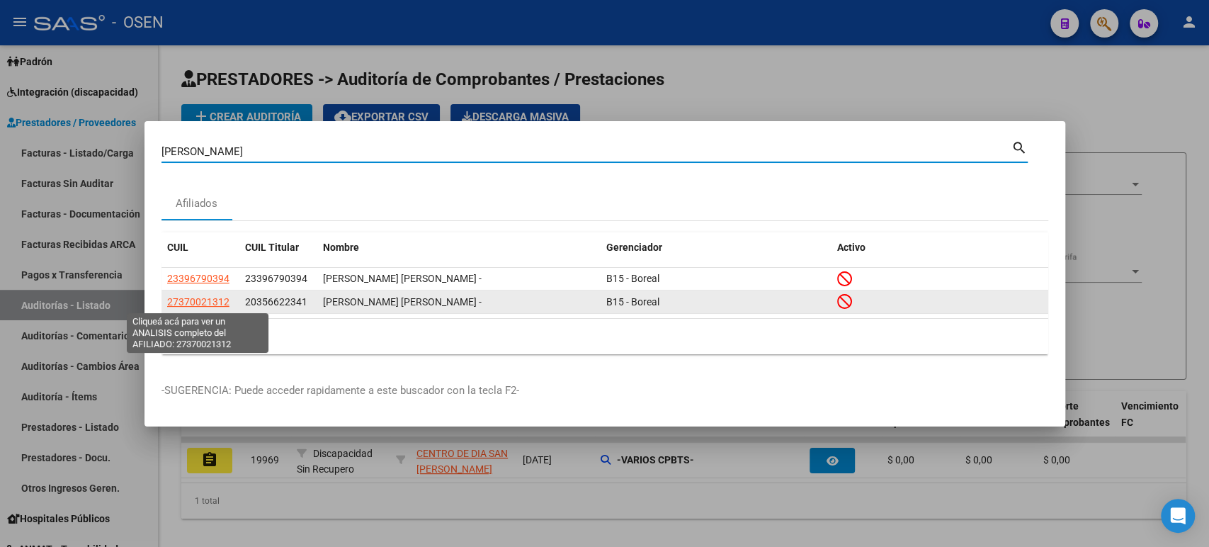
click at [191, 305] on span "27370021312" at bounding box center [198, 301] width 62 height 11
type textarea "27370021312"
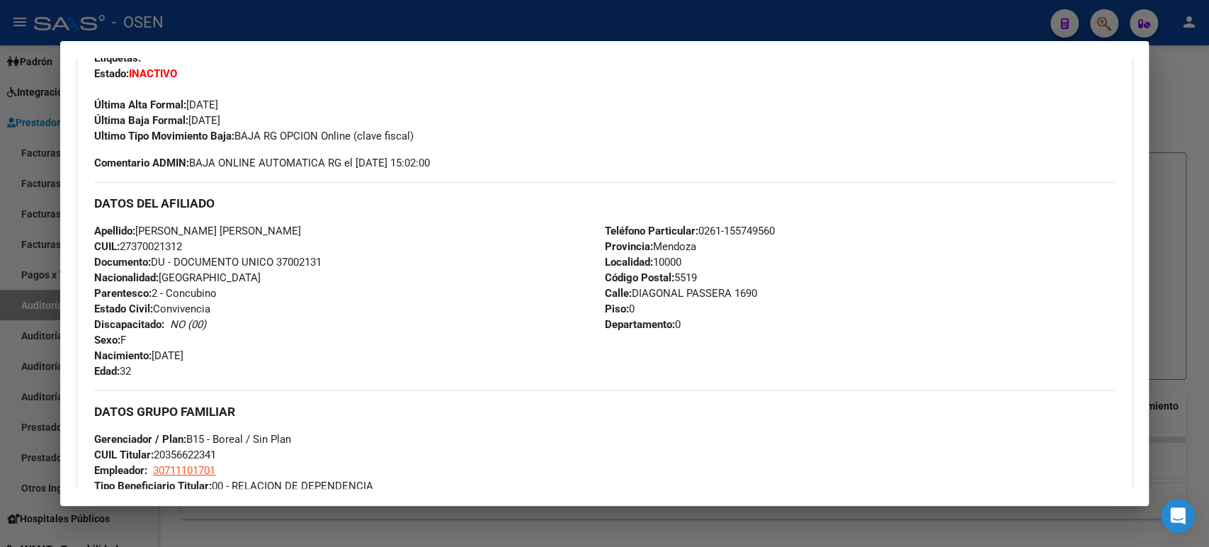
scroll to position [361, 0]
click at [283, 11] on div at bounding box center [604, 273] width 1209 height 547
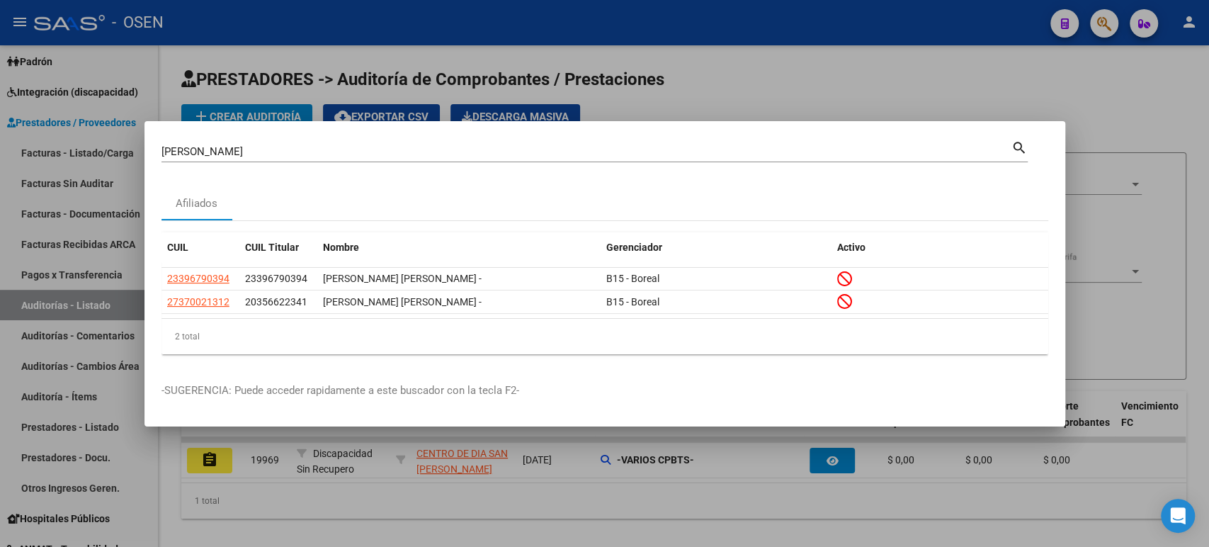
click at [269, 145] on div "ARce mayra Buscar (apellido, dni, cuil, nro traspaso, cuit, obra social)" at bounding box center [587, 151] width 850 height 21
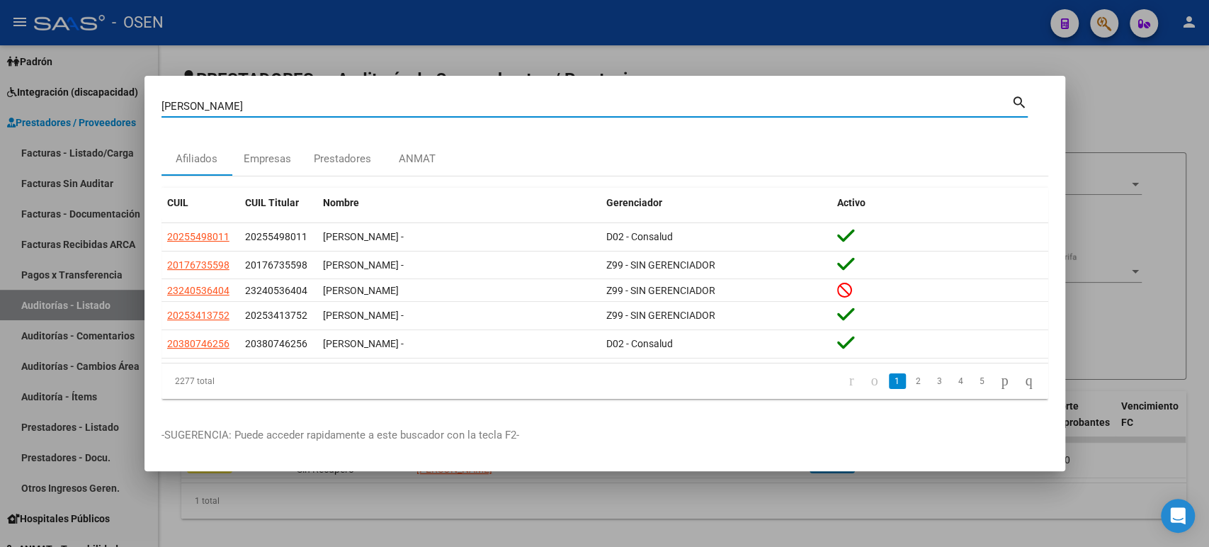
click at [409, 392] on datatable-pager "1 2 3 4 5" at bounding box center [692, 381] width 698 height 24
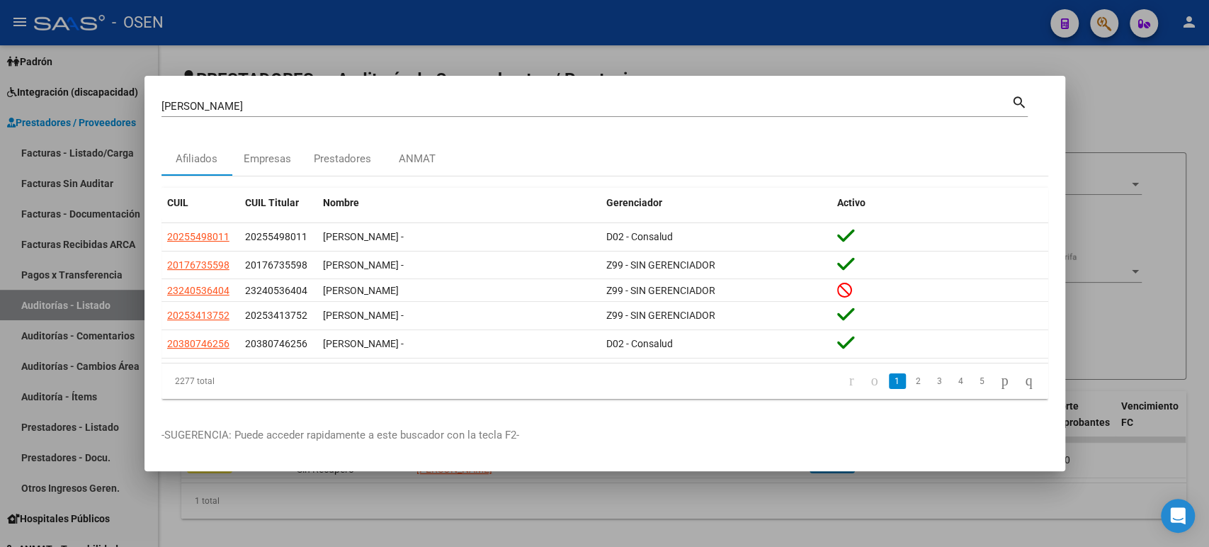
click at [240, 114] on div "ARce Buscar (apellido, dni, cuil, nro traspaso, cuit, obra social)" at bounding box center [587, 106] width 850 height 21
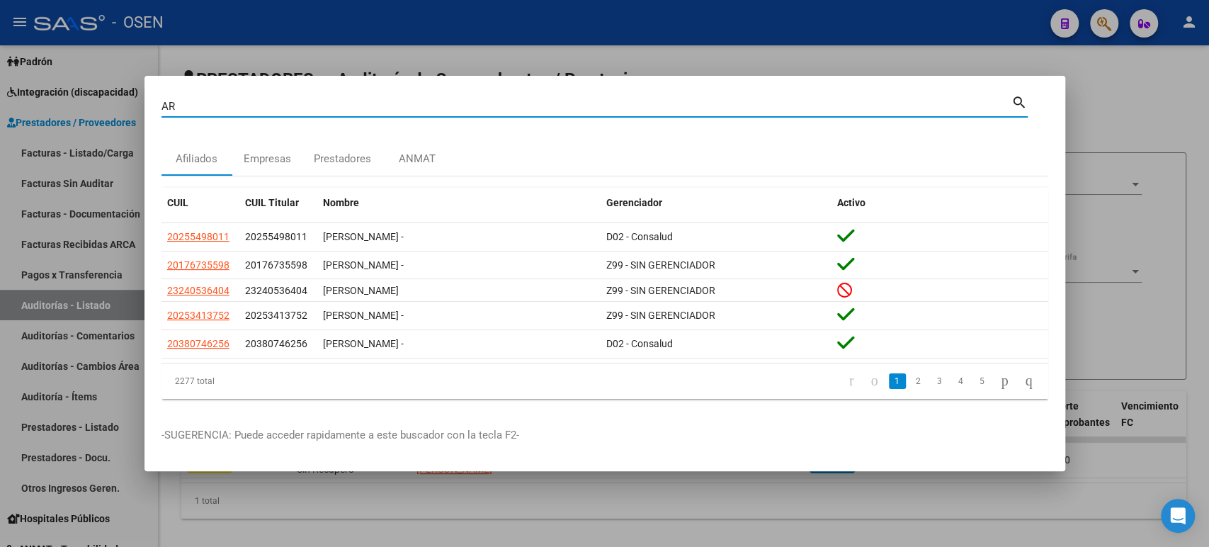
type input "A"
type input "ALDERETE"
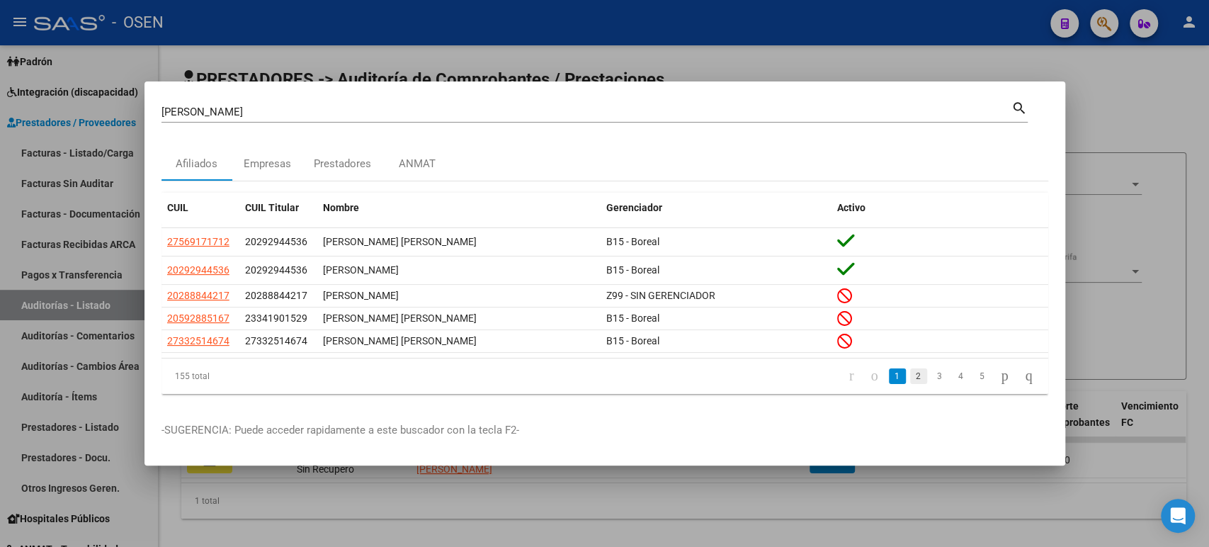
click at [910, 375] on link "2" at bounding box center [918, 376] width 17 height 16
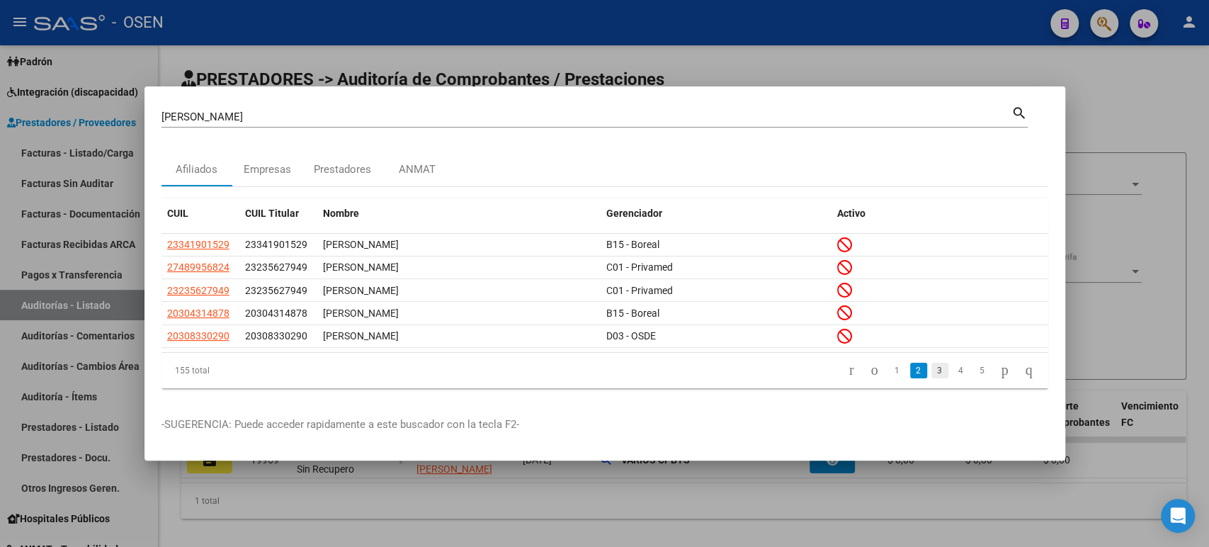
click at [932, 373] on link "3" at bounding box center [940, 371] width 17 height 16
click at [310, 64] on div at bounding box center [604, 273] width 1209 height 547
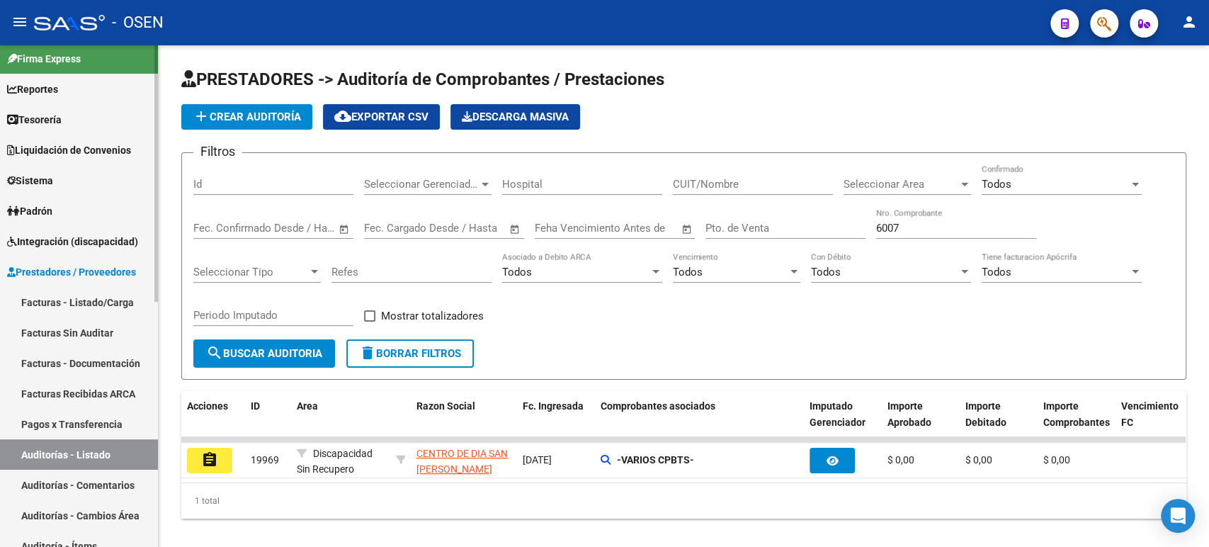
scroll to position [0, 0]
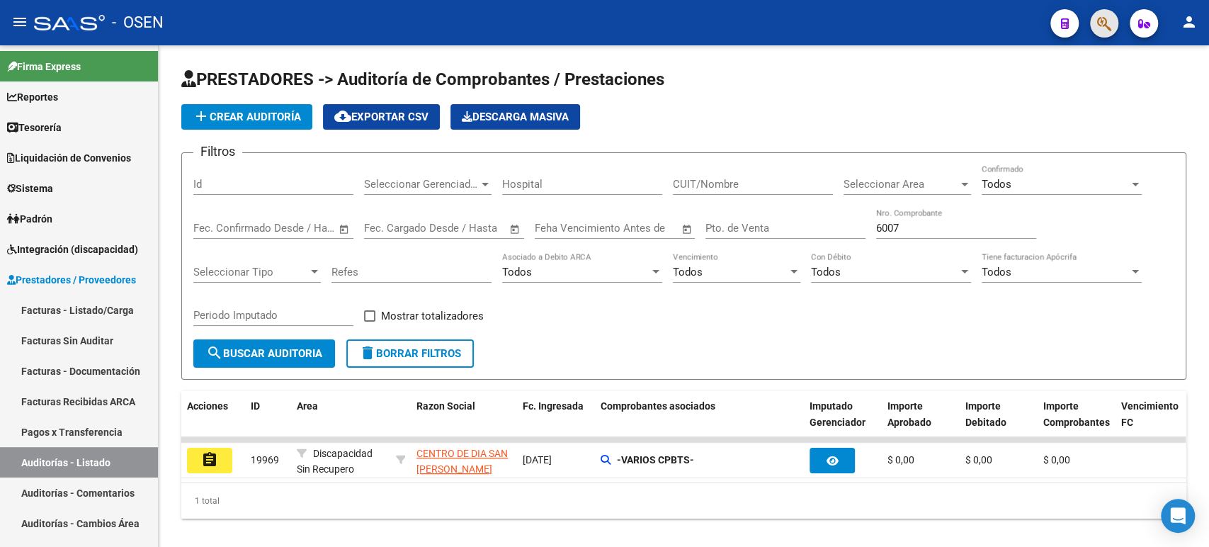
click at [1095, 26] on button "button" at bounding box center [1104, 23] width 28 height 28
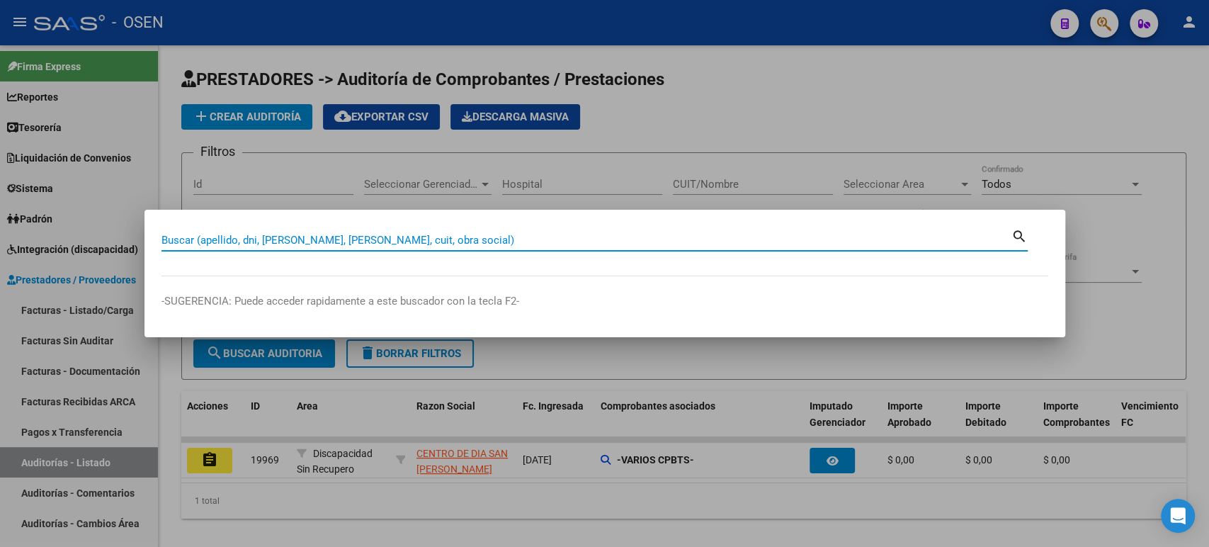
paste input "23235502704"
type input "23235502704"
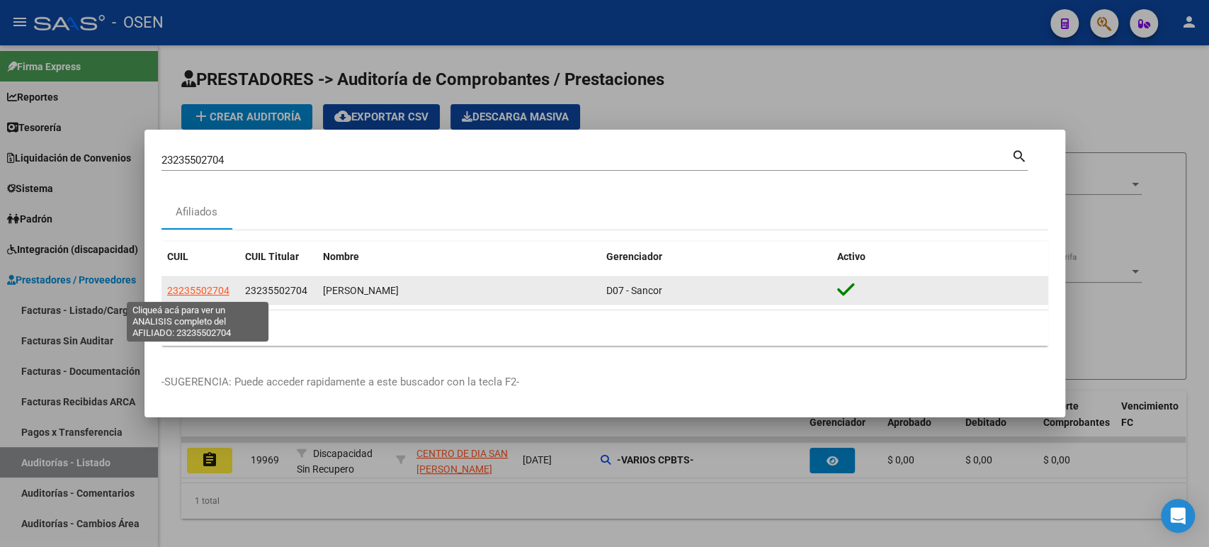
click at [181, 285] on span "23235502704" at bounding box center [198, 290] width 62 height 11
type textarea "23235502704"
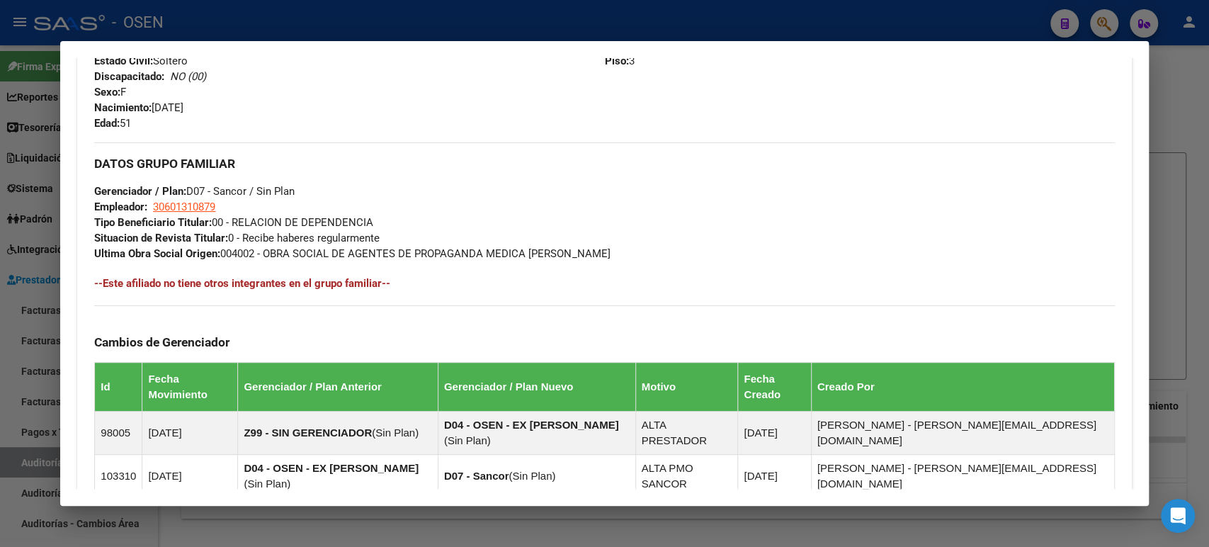
scroll to position [760, 0]
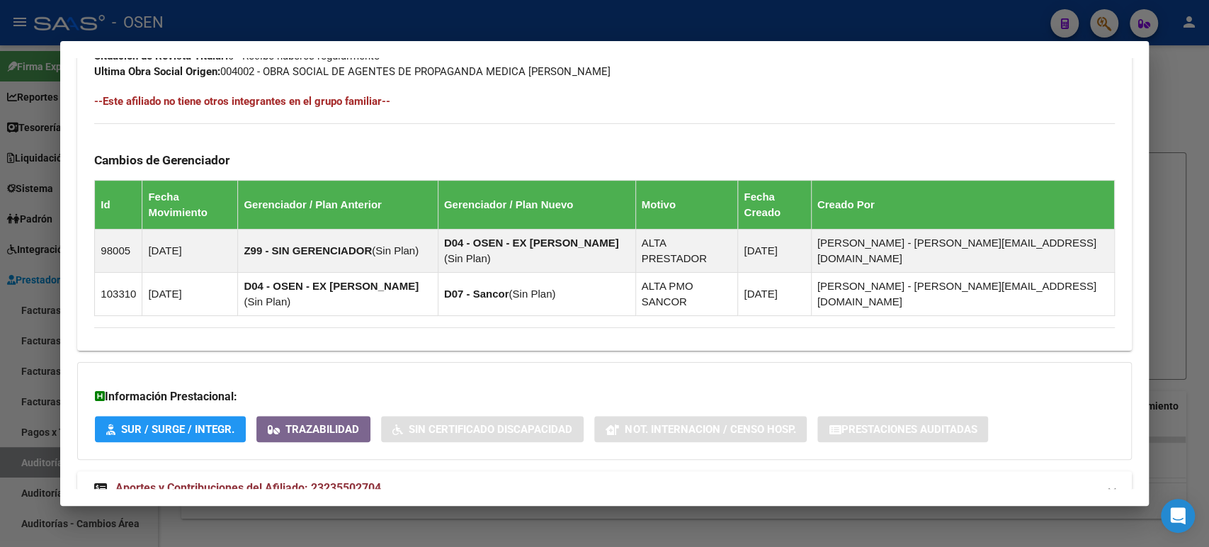
click at [541, 471] on mat-expansion-panel-header "Aportes y Contribuciones del Afiliado: 23235502704" at bounding box center [604, 488] width 1054 height 34
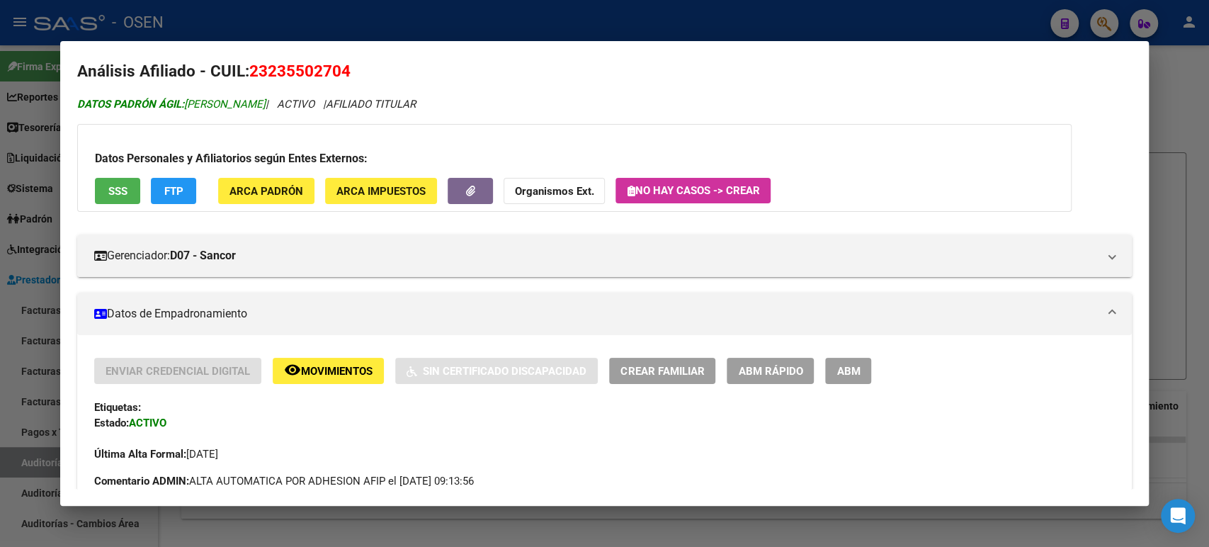
scroll to position [0, 0]
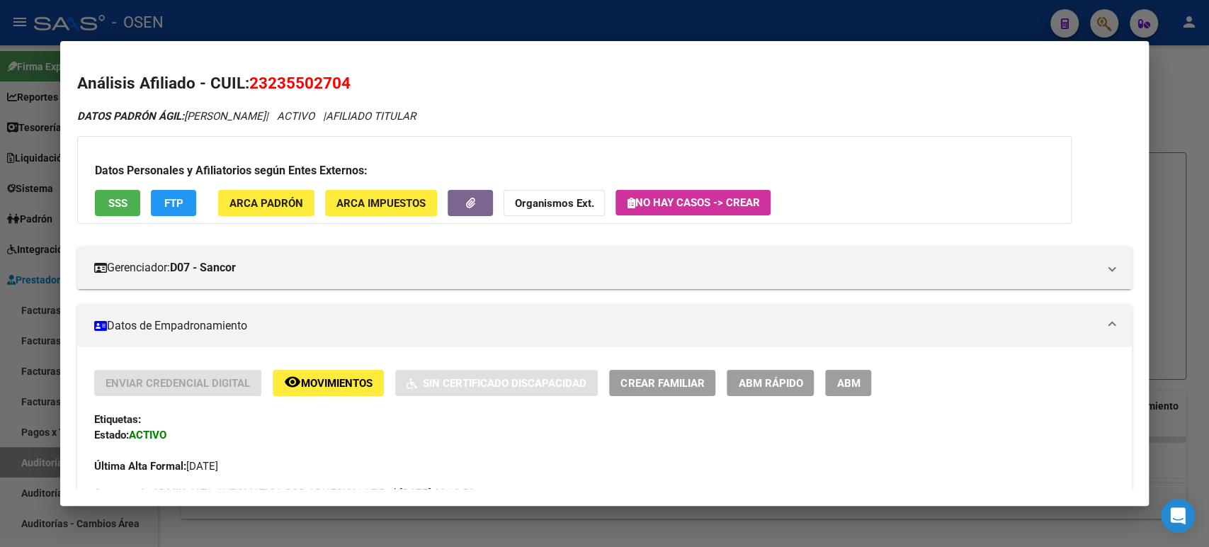
drag, startPoint x: 268, startPoint y: 79, endPoint x: 339, endPoint y: 86, distance: 71.2
click at [339, 86] on span "23235502704" at bounding box center [299, 83] width 101 height 18
copy span "23550270"
click at [320, 20] on div at bounding box center [604, 273] width 1209 height 547
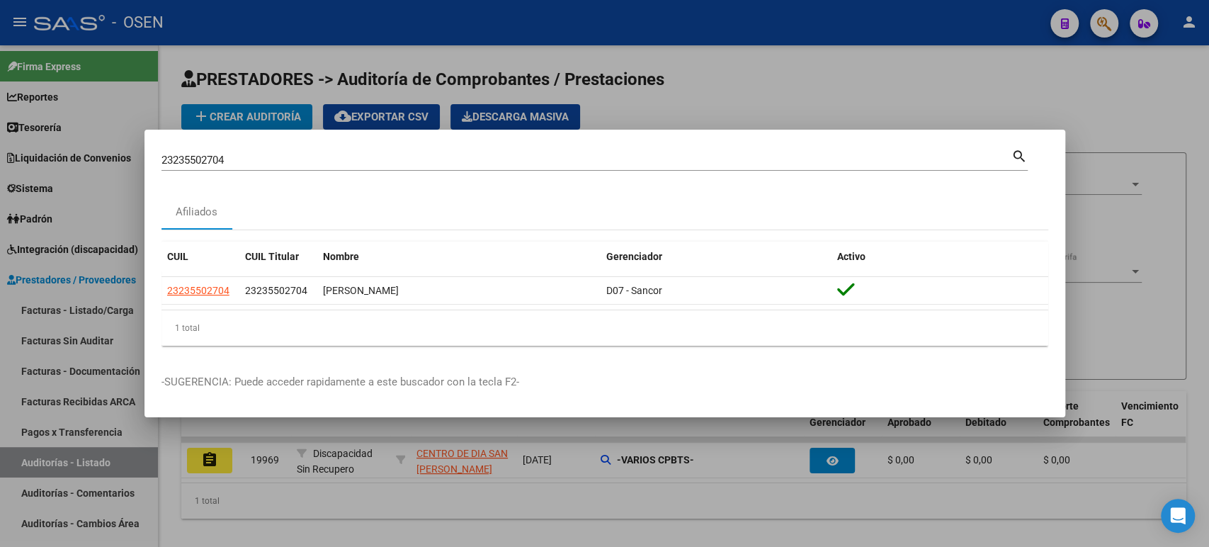
click at [697, 96] on div at bounding box center [604, 273] width 1209 height 547
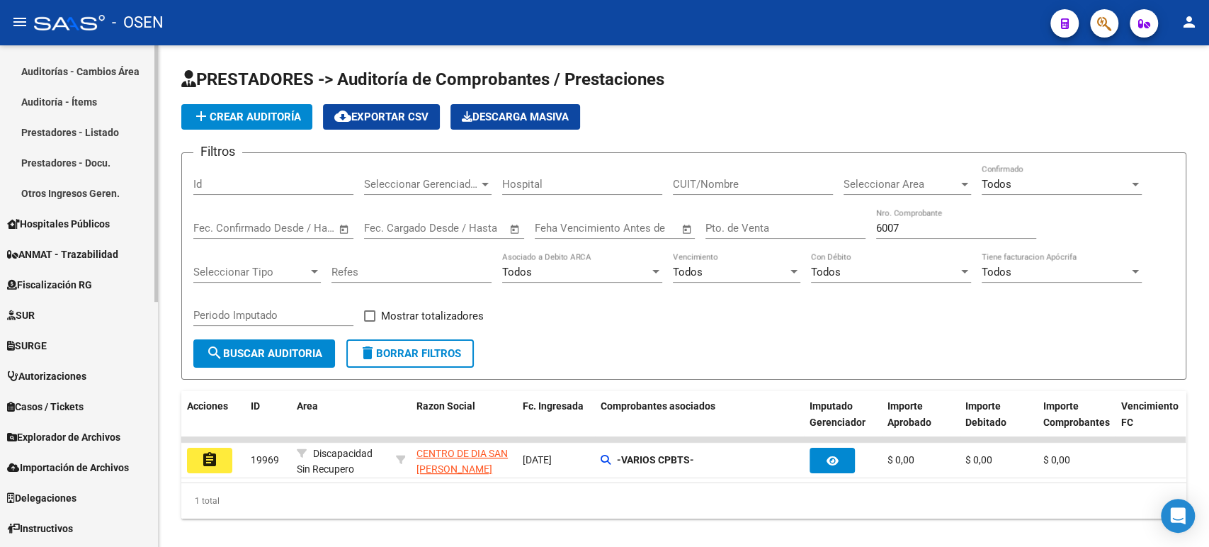
scroll to position [478, 0]
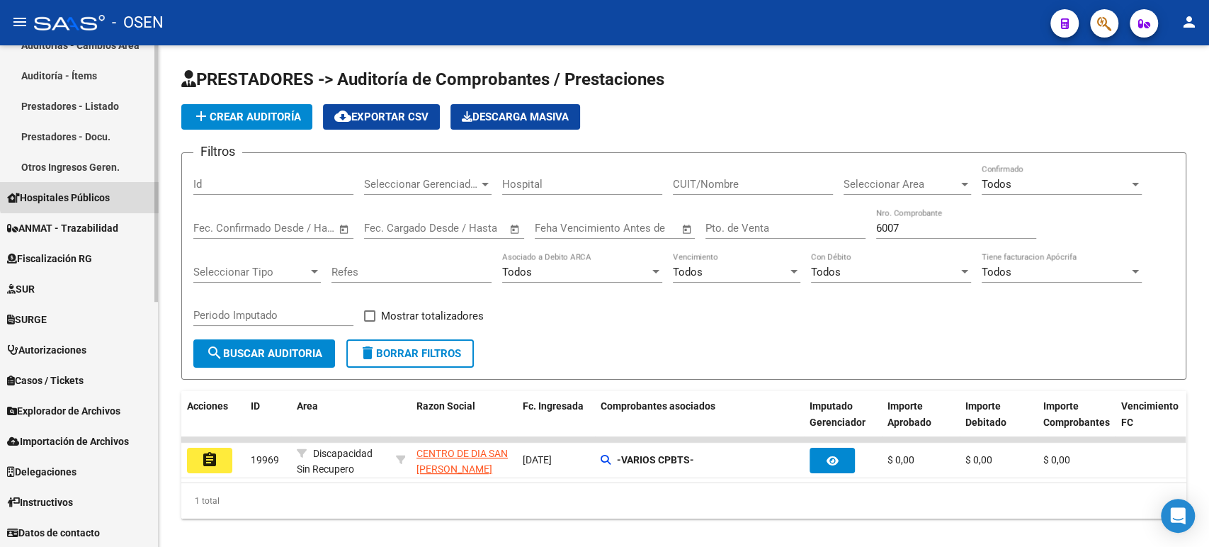
click at [86, 191] on span "Hospitales Públicos" at bounding box center [58, 198] width 103 height 16
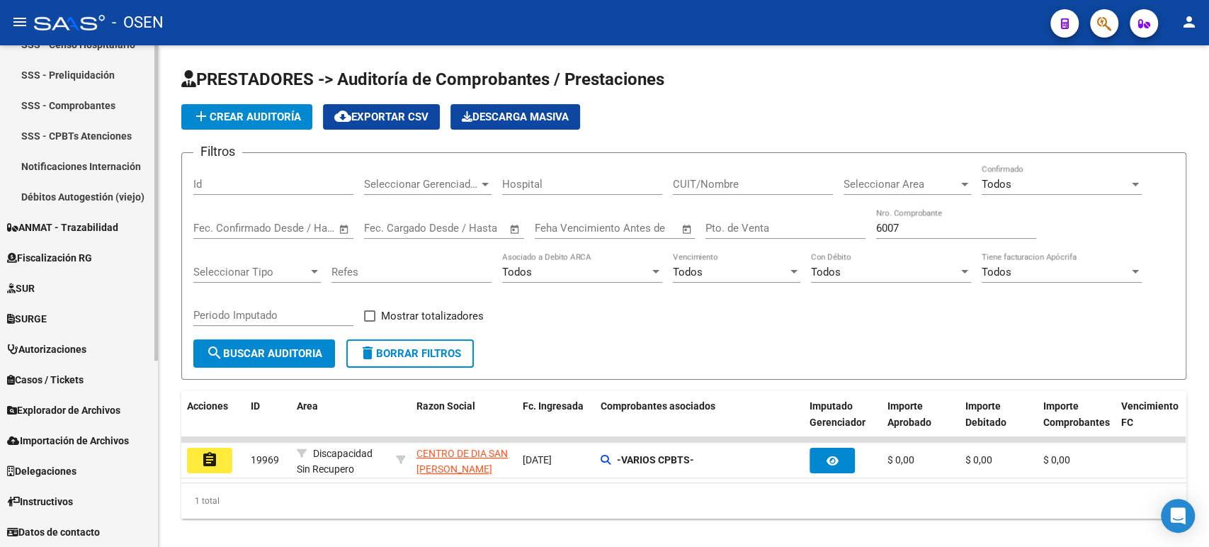
scroll to position [295, 0]
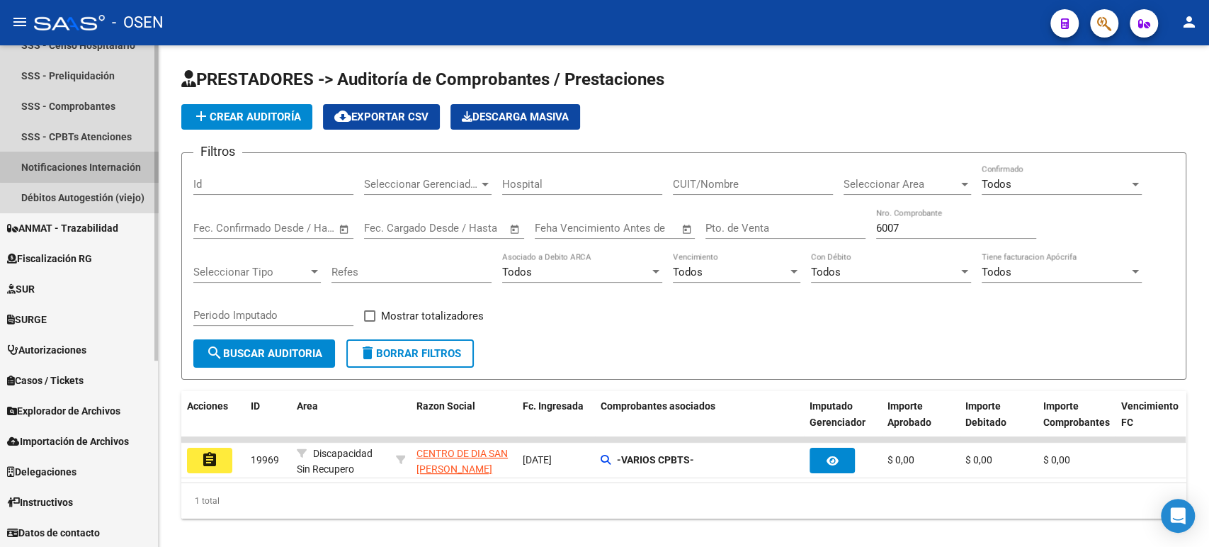
click at [103, 165] on link "Notificaciones Internación" at bounding box center [79, 167] width 158 height 30
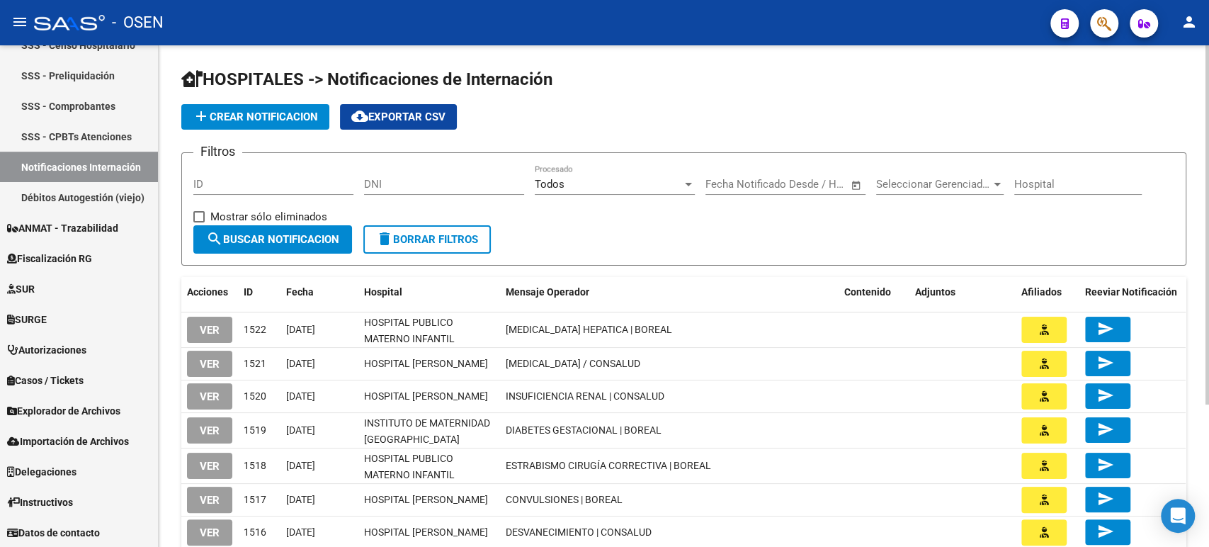
click at [274, 115] on span "add Crear Notificacion" at bounding box center [255, 117] width 125 height 13
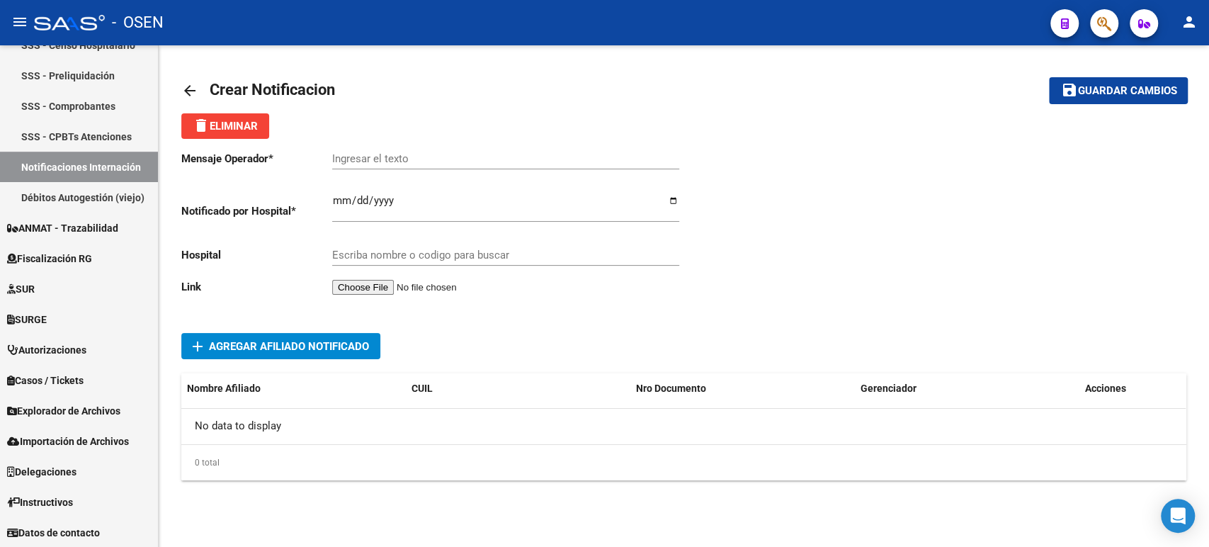
click at [367, 154] on input "Ingresar el texto" at bounding box center [505, 158] width 347 height 13
type input "I"
click at [482, 160] on input "DIFICULTAD RESPIRATORIA|" at bounding box center [505, 158] width 347 height 13
type input "DIFICULTAD RESPIRATORIA| CAMI SALUD"
click at [336, 203] on input "Ingresar el fecha" at bounding box center [505, 206] width 347 height 23
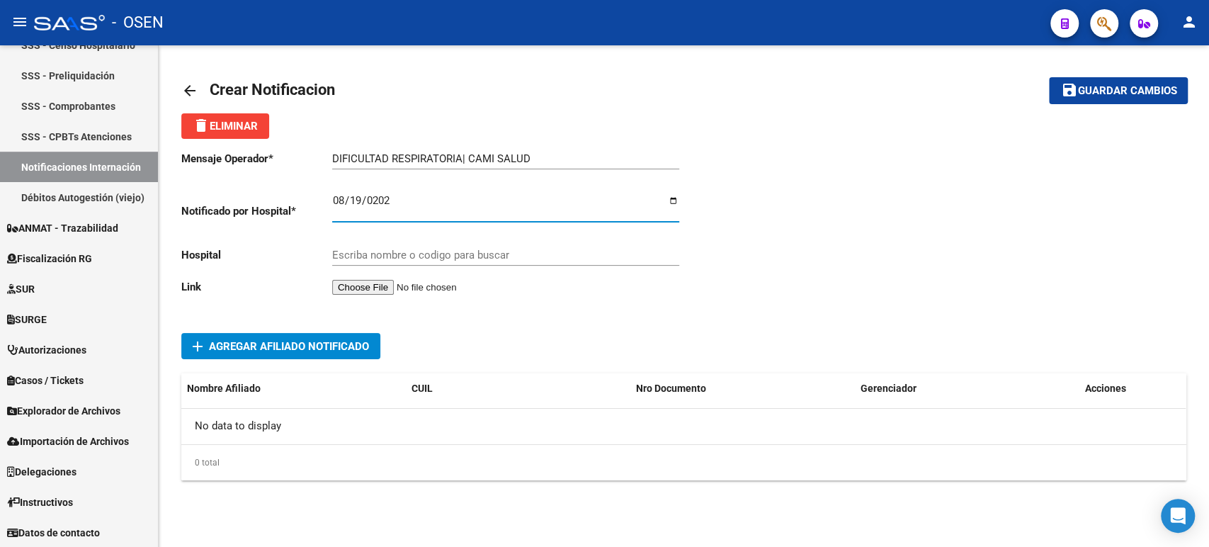
type input "2025-08-19"
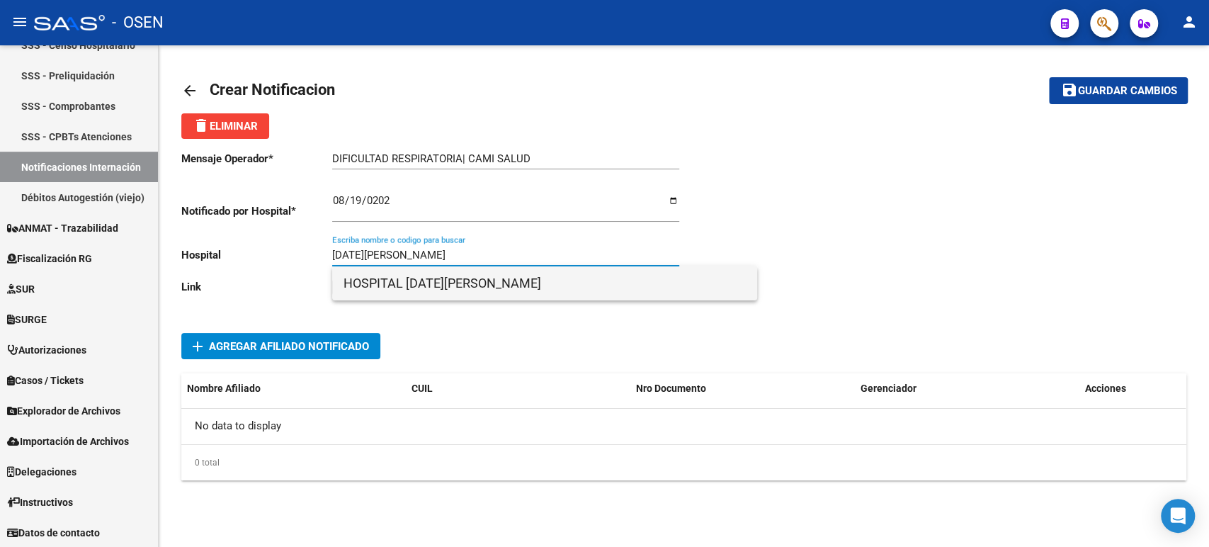
click at [467, 298] on span "HOSPITAL DOMINGO FUNES" at bounding box center [545, 283] width 402 height 34
type input "HOSPITAL DOMINGO FUNES"
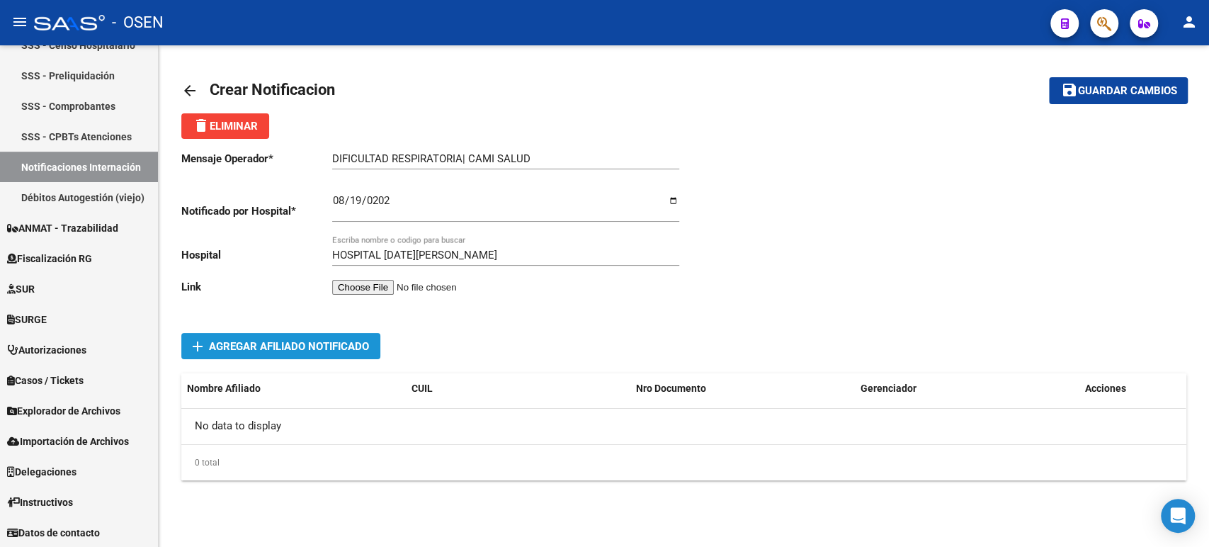
click at [276, 346] on span "Agregar Afiliado Notificado" at bounding box center [289, 346] width 160 height 13
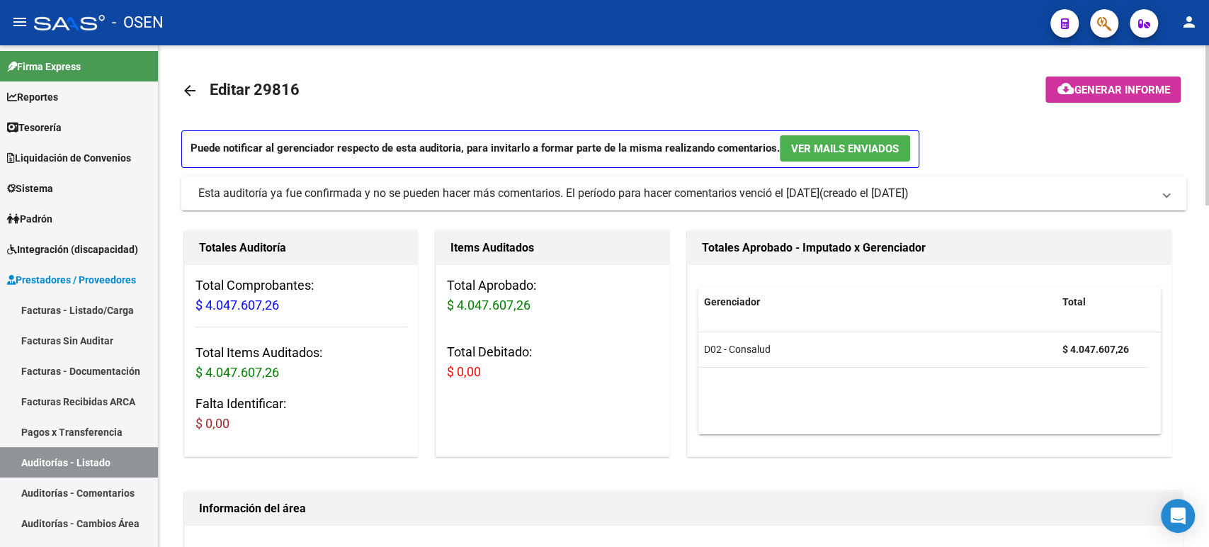
click at [738, 198] on div "Esta auditoría ya fue confirmada y no se pueden hacer más comentarios. El perío…" at bounding box center [508, 194] width 621 height 16
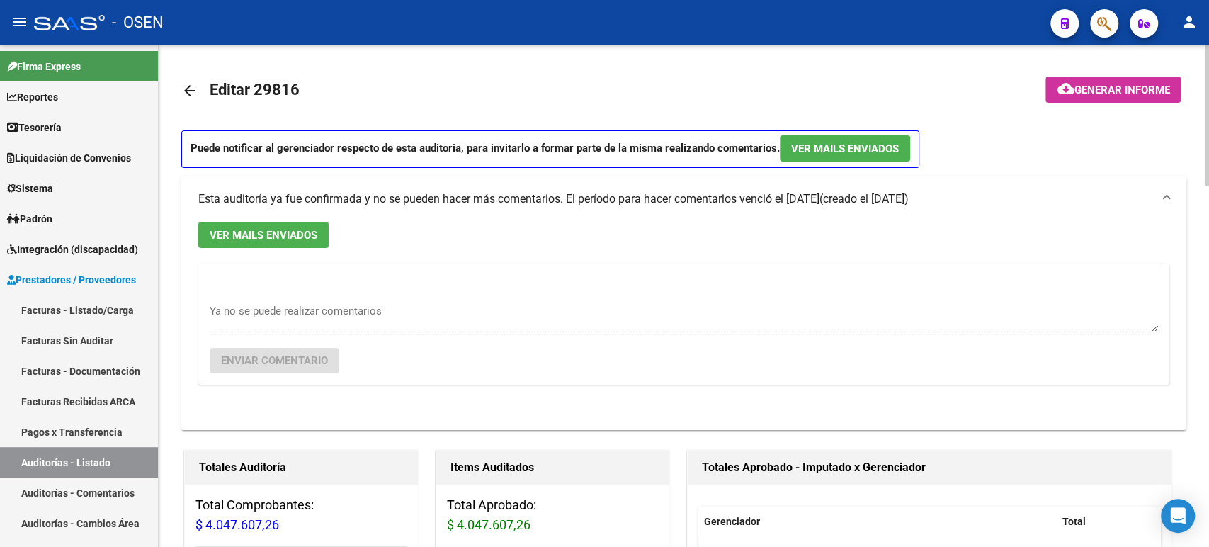
click at [738, 198] on div "Esta auditoría ya fue confirmada y no se pueden hacer más comentarios. El perío…" at bounding box center [508, 199] width 621 height 16
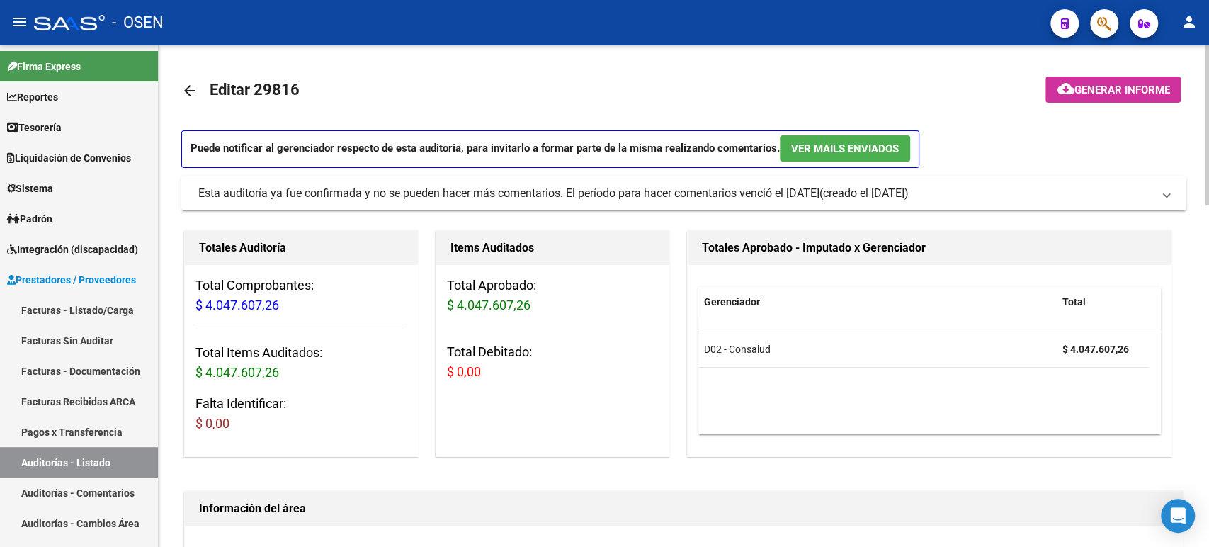
click at [472, 196] on div "Esta auditoría ya fue confirmada y no se pueden hacer más comentarios. El perío…" at bounding box center [508, 194] width 621 height 16
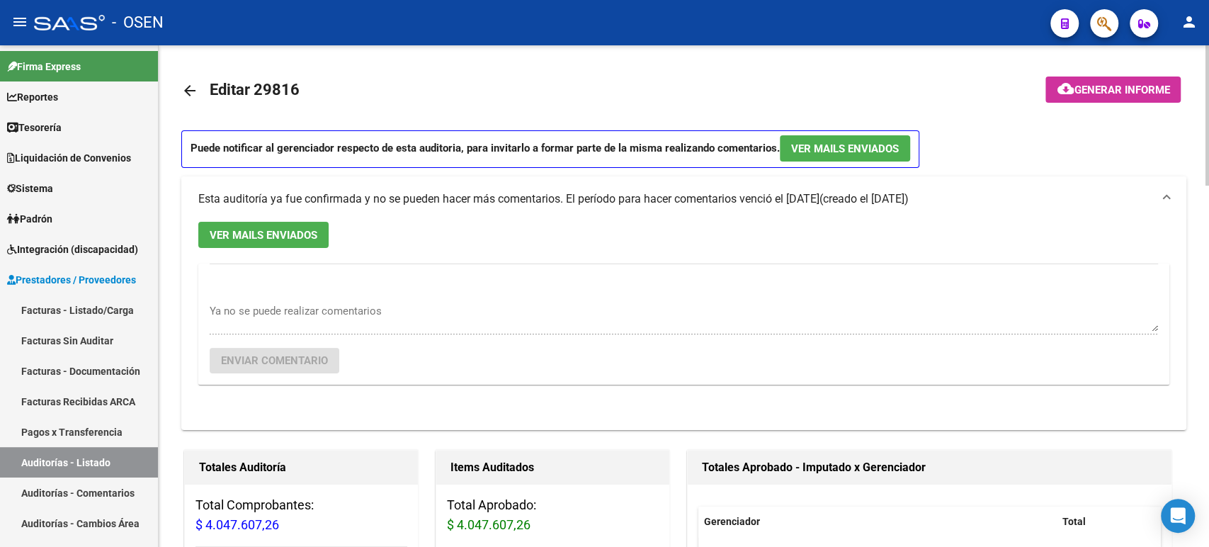
click at [472, 196] on div "Esta auditoría ya fue confirmada y no se pueden hacer más comentarios. El perío…" at bounding box center [508, 199] width 621 height 16
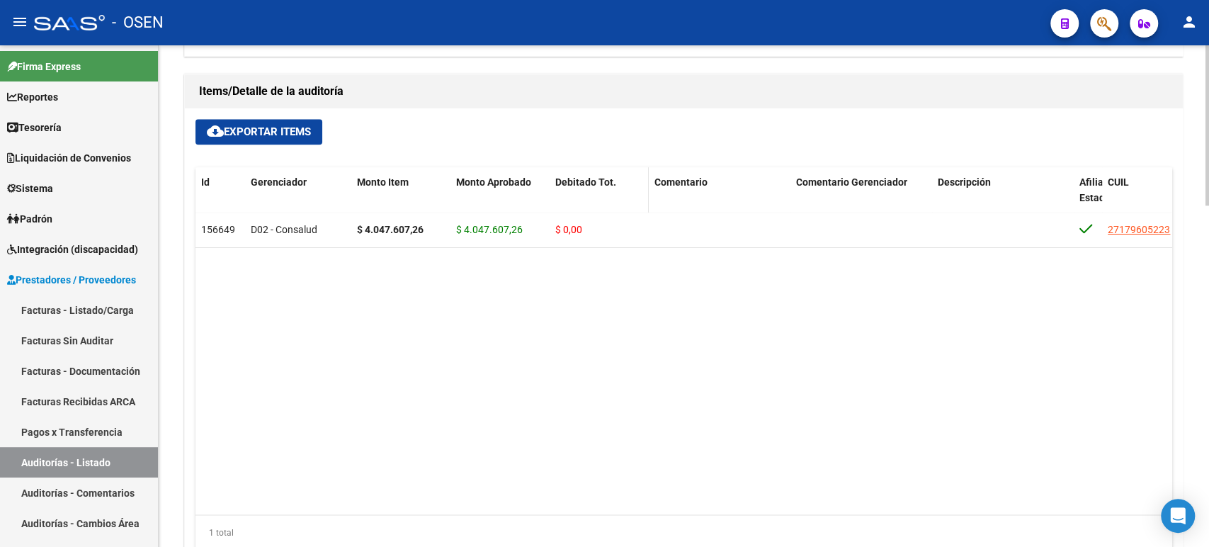
scroll to position [629, 0]
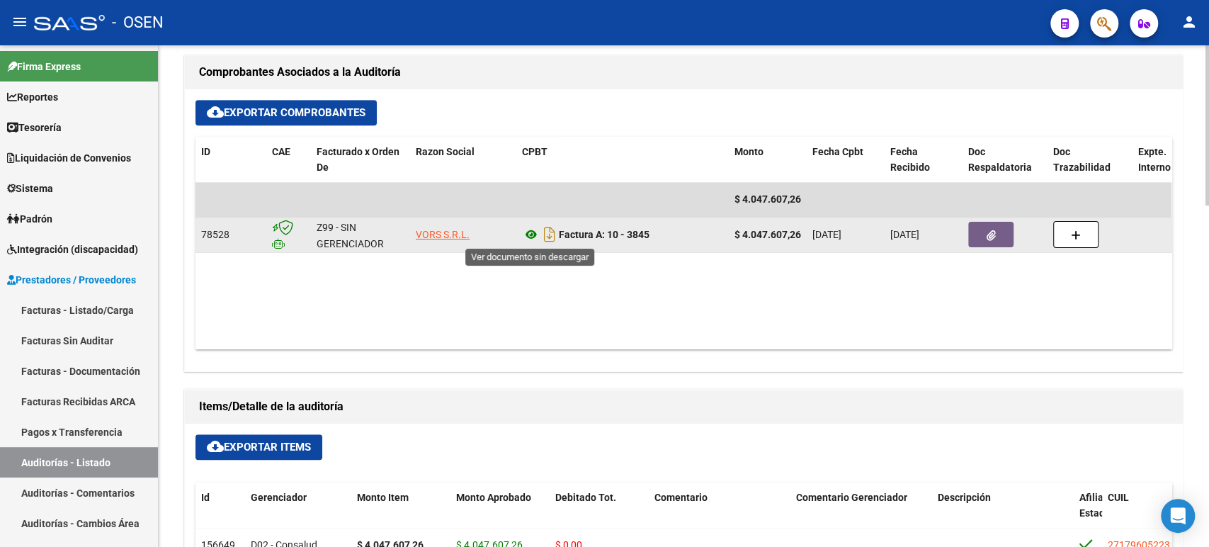
click at [529, 234] on icon at bounding box center [531, 234] width 18 height 17
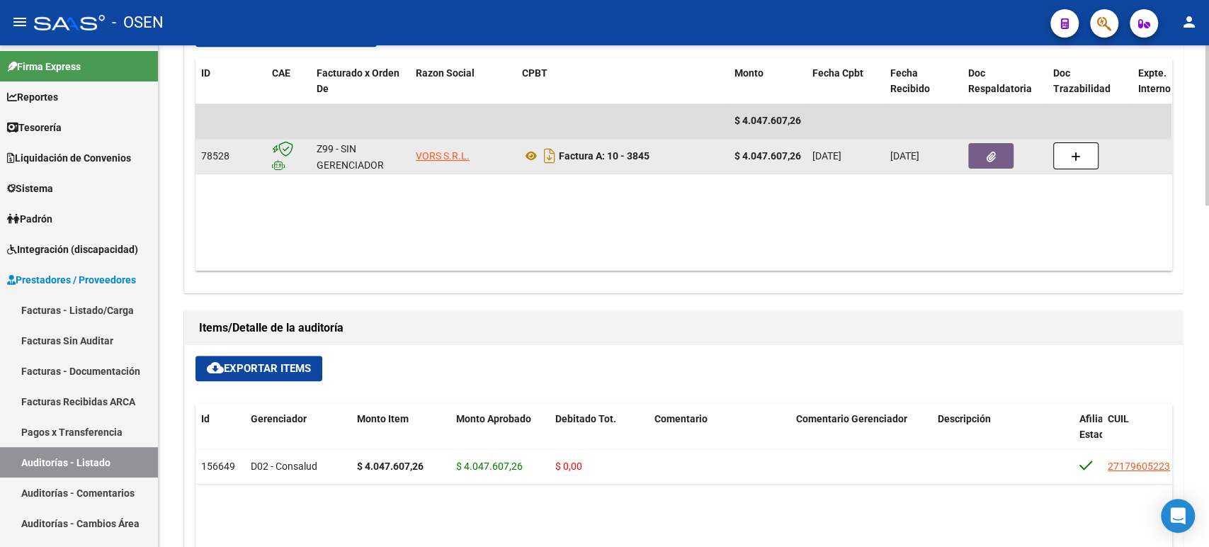
scroll to position [708, 0]
drag, startPoint x: 980, startPoint y: 141, endPoint x: 982, endPoint y: 149, distance: 8.6
click at [980, 146] on datatable-body-cell at bounding box center [1005, 155] width 85 height 35
click at [987, 159] on icon "button" at bounding box center [991, 156] width 9 height 11
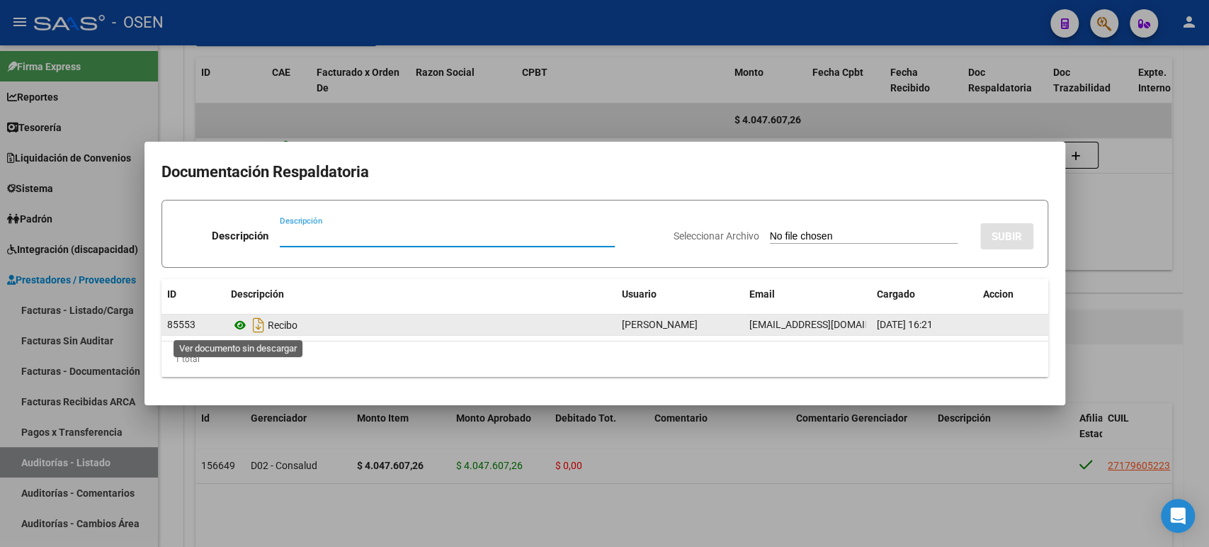
click at [239, 326] on icon at bounding box center [240, 325] width 18 height 17
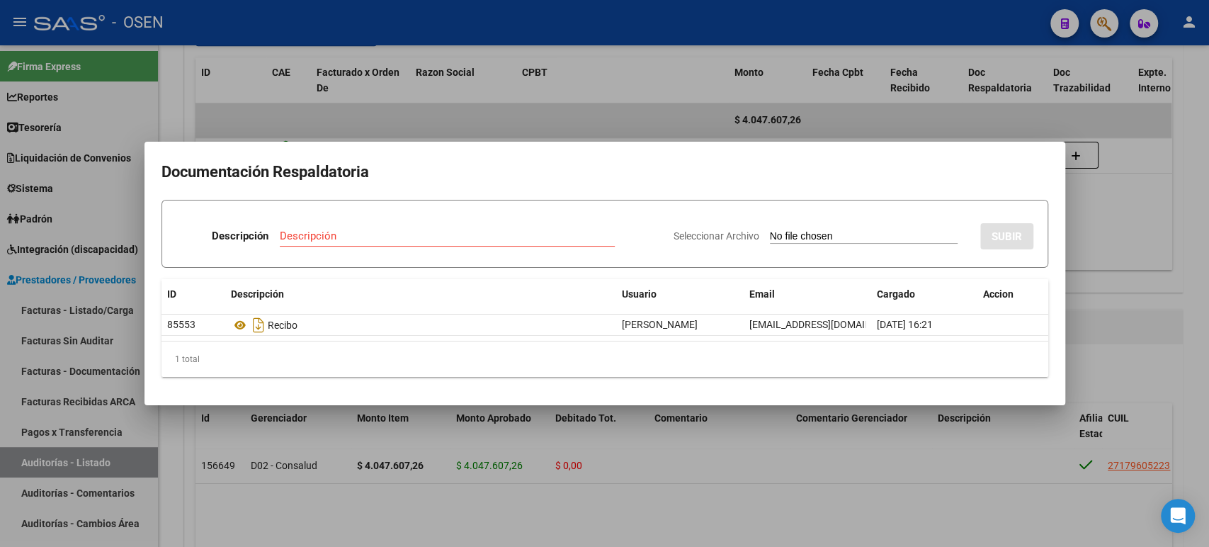
click at [761, 33] on div at bounding box center [604, 273] width 1209 height 547
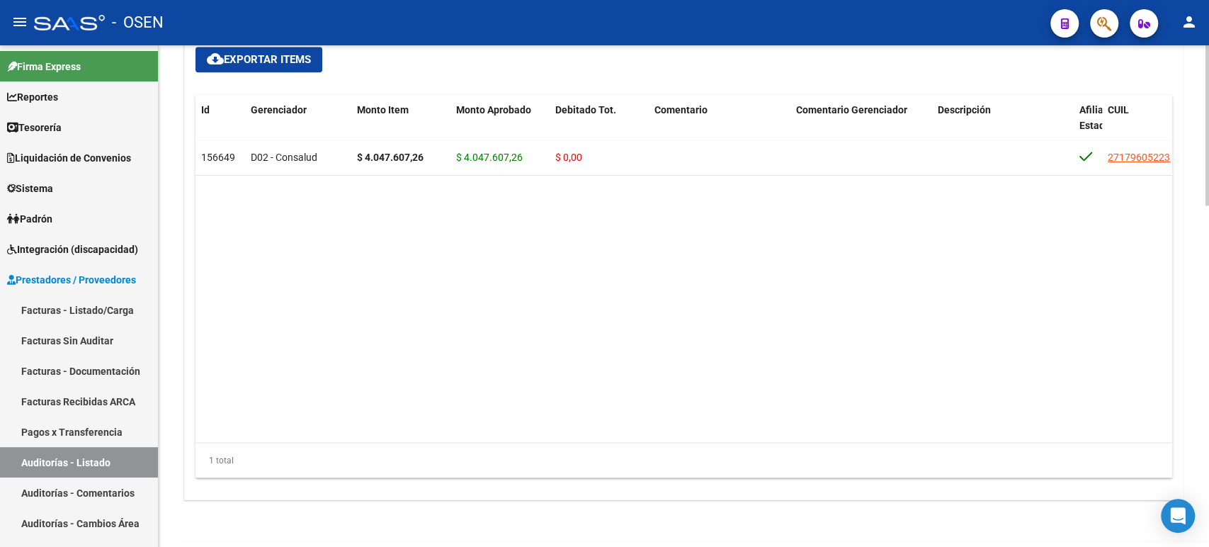
scroll to position [991, 0]
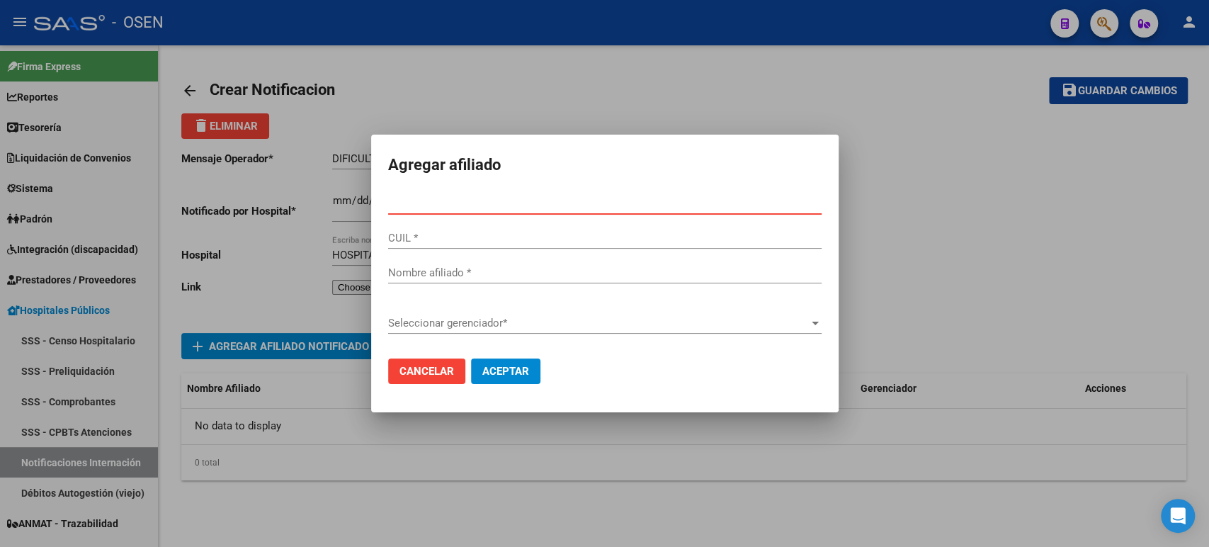
scroll to position [295, 0]
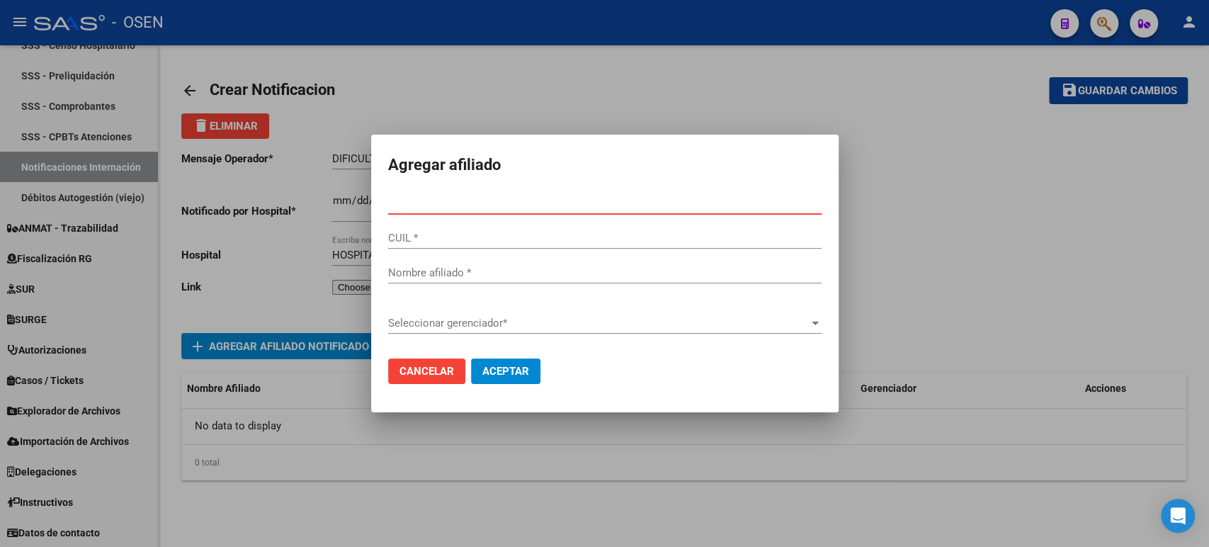
paste input "59.467746"
type input "59467746"
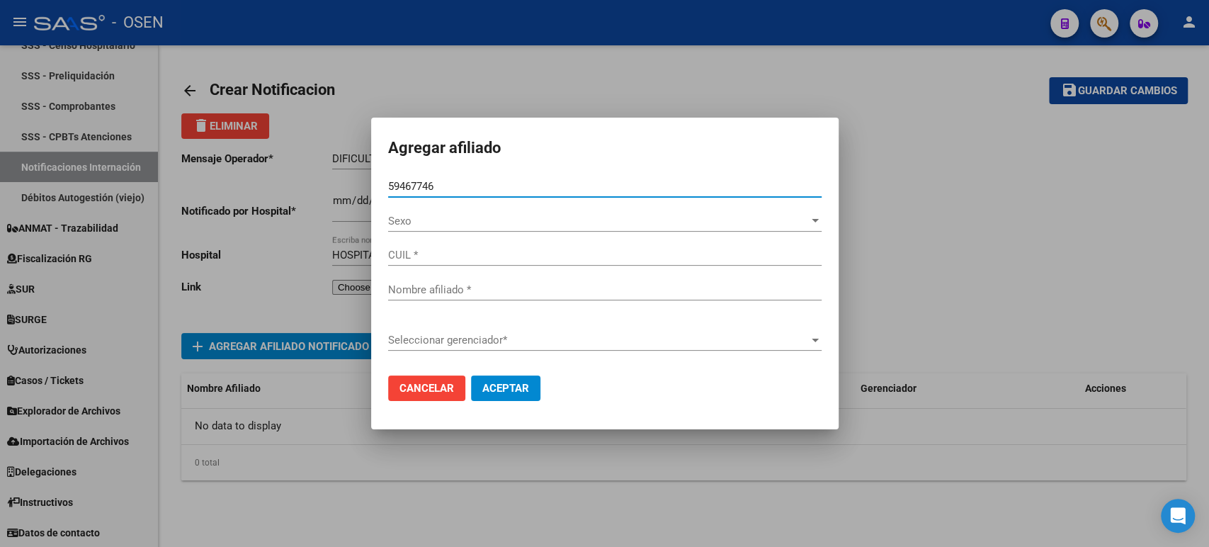
type input "20594677464"
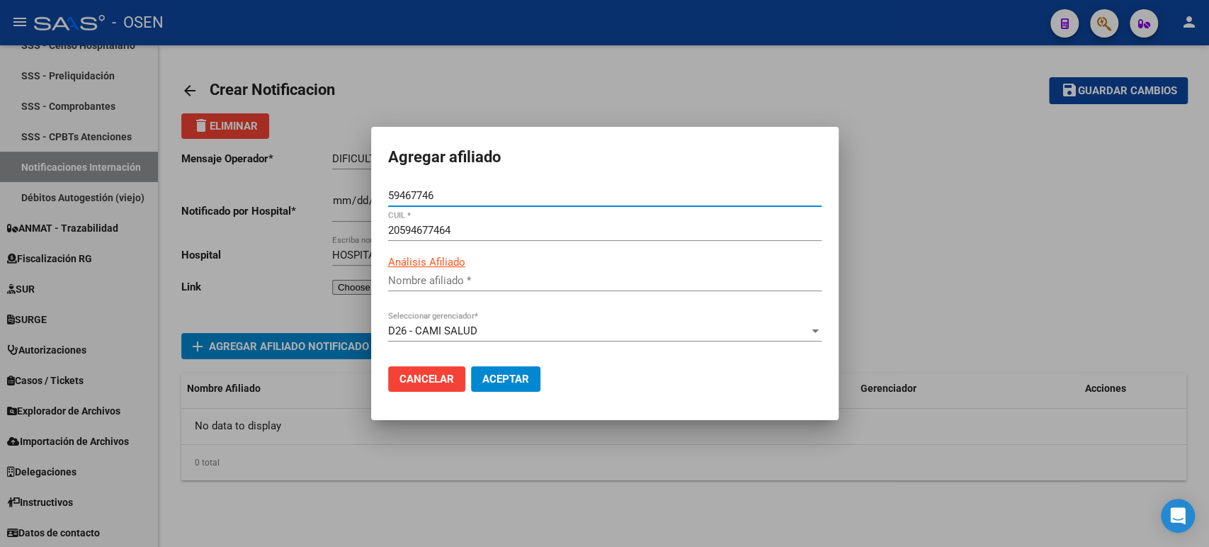
type input "59467746"
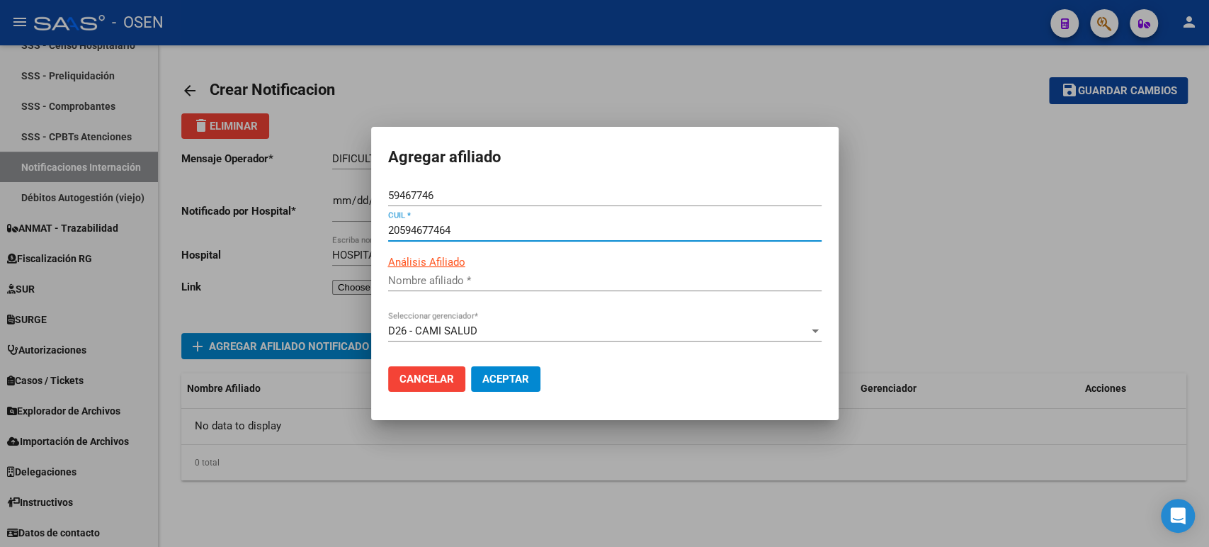
type input "[PERSON_NAME] [PERSON_NAME]"
click at [499, 383] on span "Aceptar" at bounding box center [505, 379] width 47 height 13
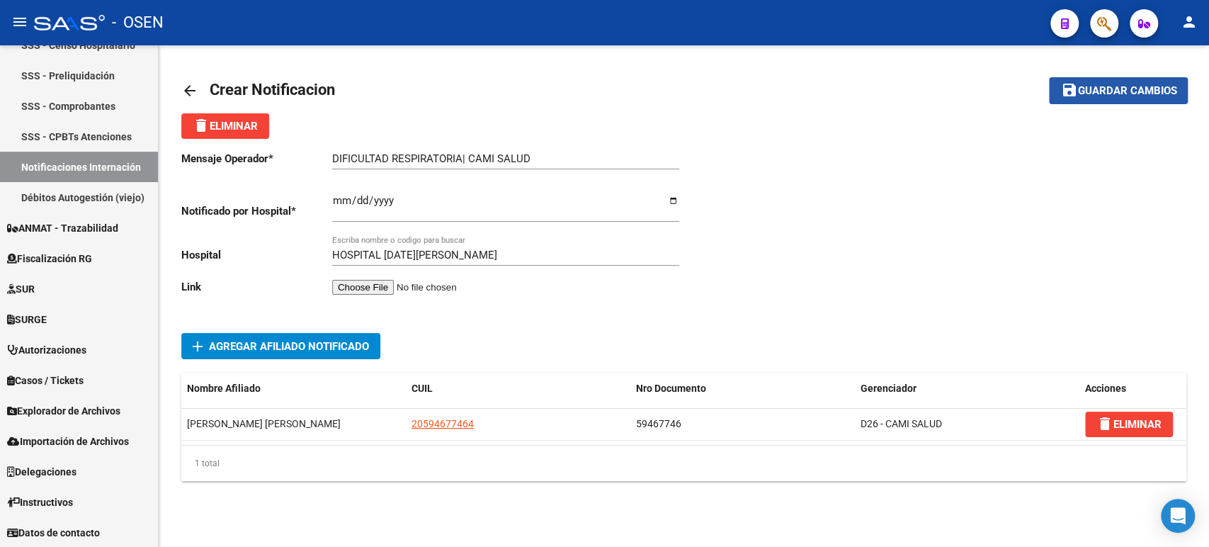
click at [1115, 96] on span "Guardar cambios" at bounding box center [1126, 91] width 99 height 13
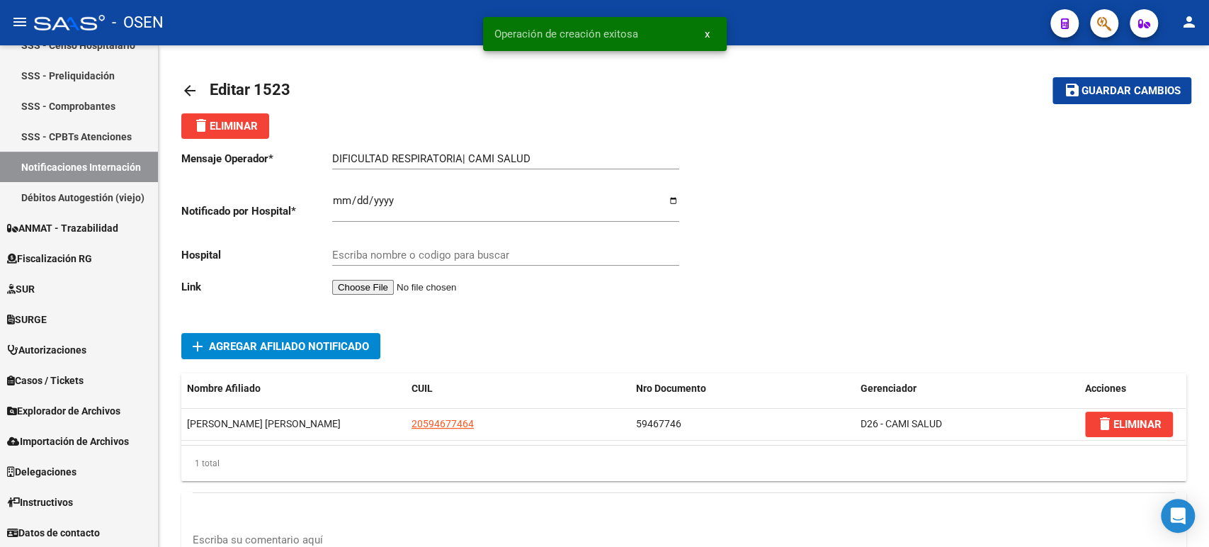
type input "HOSPITAL [DATE][PERSON_NAME]"
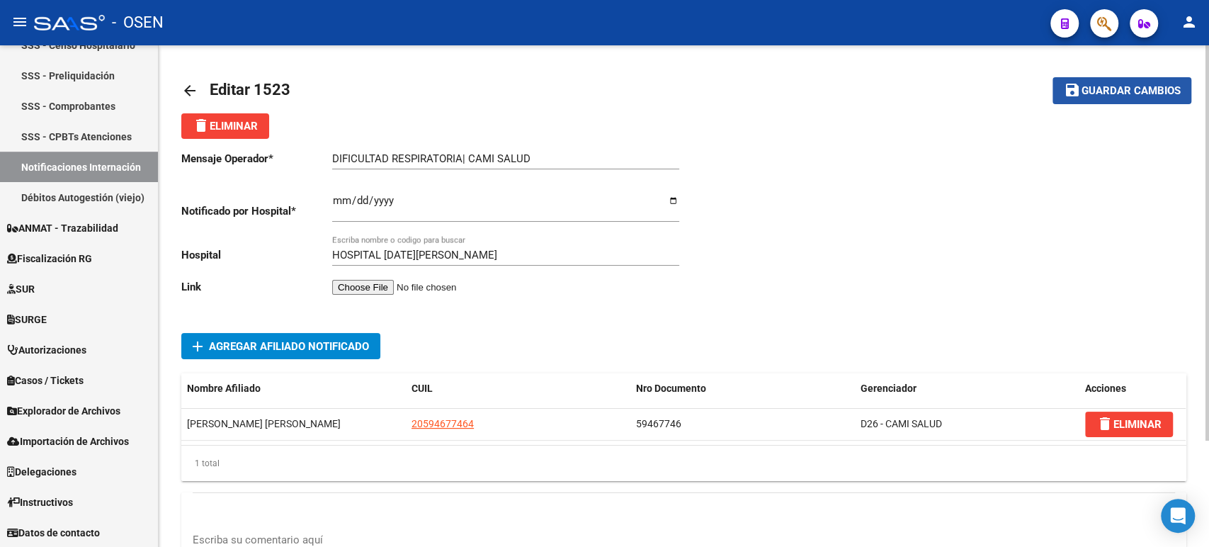
drag, startPoint x: 1100, startPoint y: 95, endPoint x: 730, endPoint y: 169, distance: 377.7
click at [1100, 95] on span "Guardar cambios" at bounding box center [1130, 91] width 99 height 13
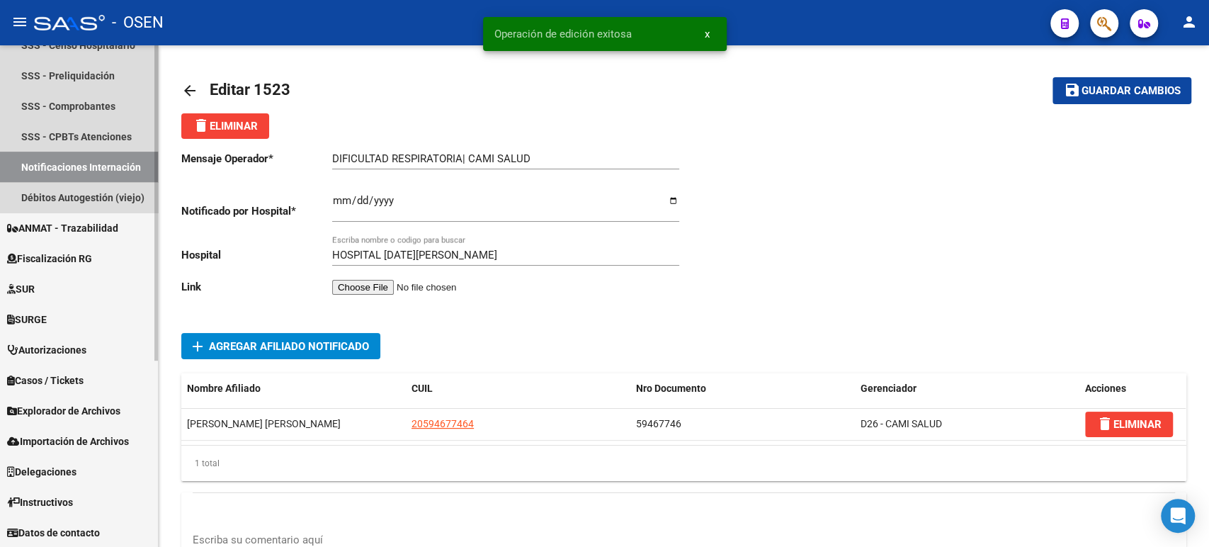
click at [107, 167] on link "Notificaciones Internación" at bounding box center [79, 167] width 158 height 30
